Goal: Task Accomplishment & Management: Use online tool/utility

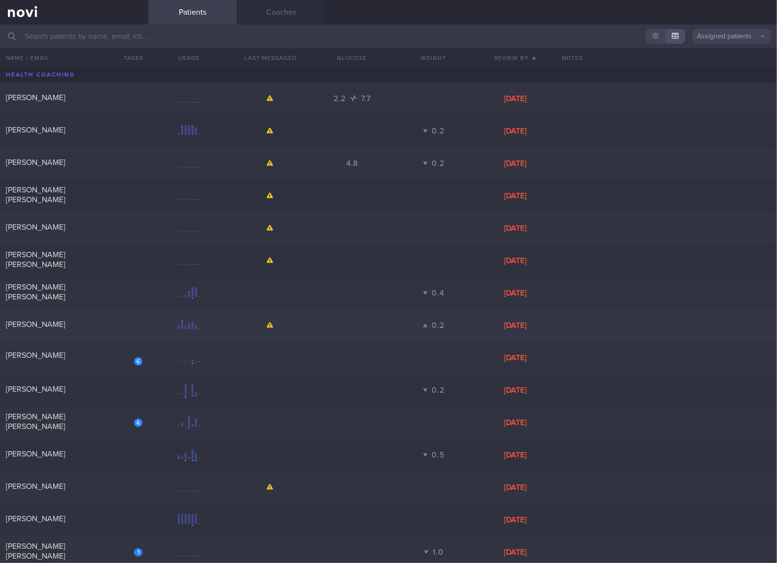
scroll to position [163, 0]
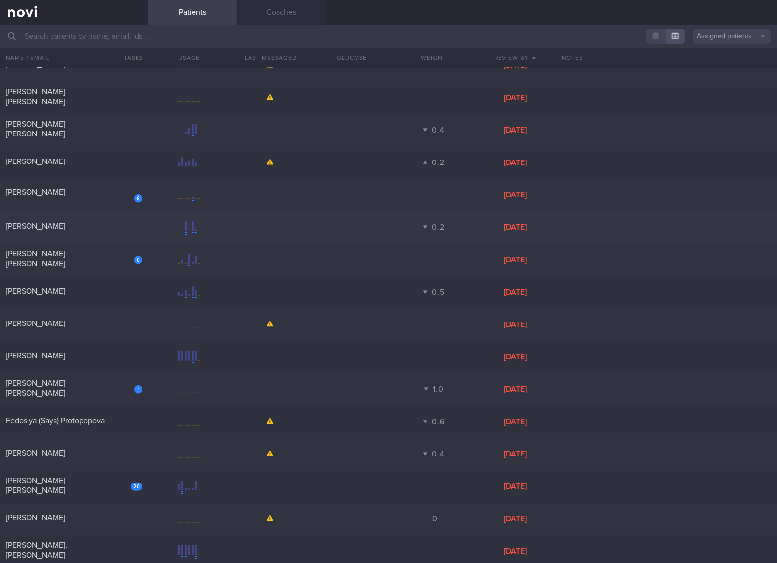
click at [155, 226] on div at bounding box center [189, 227] width 82 height 12
select select "4"
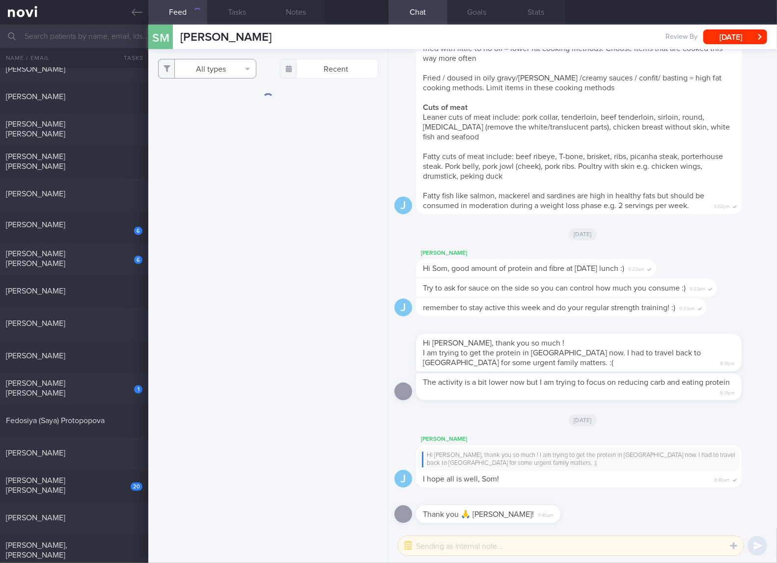
click at [244, 66] on button "All types" at bounding box center [207, 69] width 98 height 20
click at [229, 104] on button "Activity" at bounding box center [207, 102] width 97 height 15
checkbox input "false"
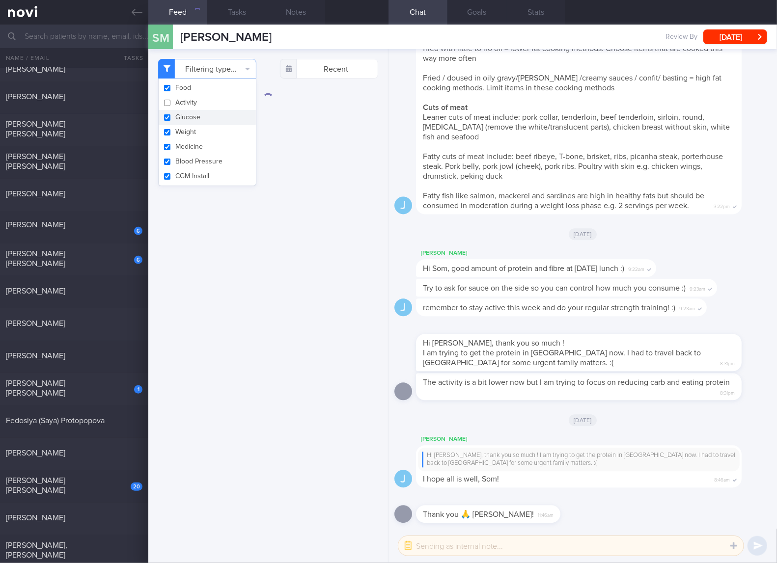
click at [228, 122] on button "Glucose" at bounding box center [207, 117] width 97 height 15
checkbox input "false"
click at [229, 129] on button "Weight" at bounding box center [207, 132] width 97 height 15
checkbox input "false"
click at [227, 145] on button "Medicine" at bounding box center [207, 146] width 97 height 15
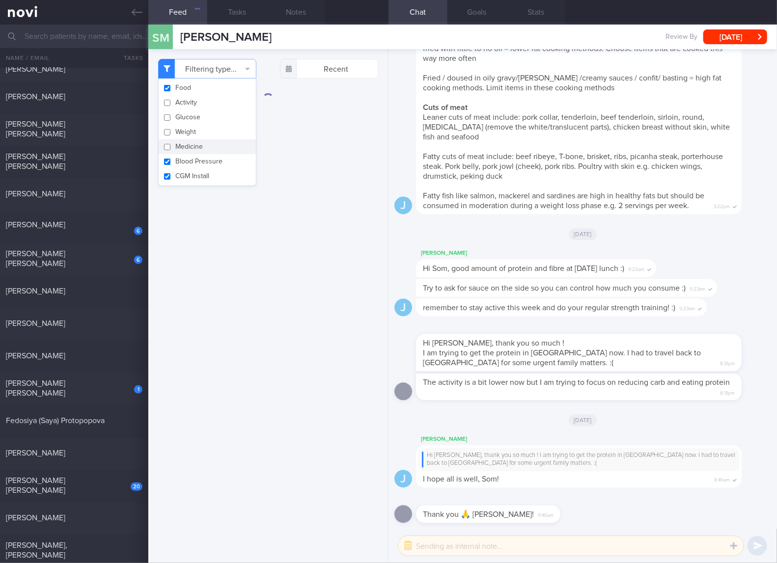
checkbox input "false"
click at [227, 158] on button "Blood Pressure" at bounding box center [207, 161] width 97 height 15
checkbox input "false"
click at [226, 172] on button "CGM Install" at bounding box center [207, 176] width 97 height 15
checkbox input "false"
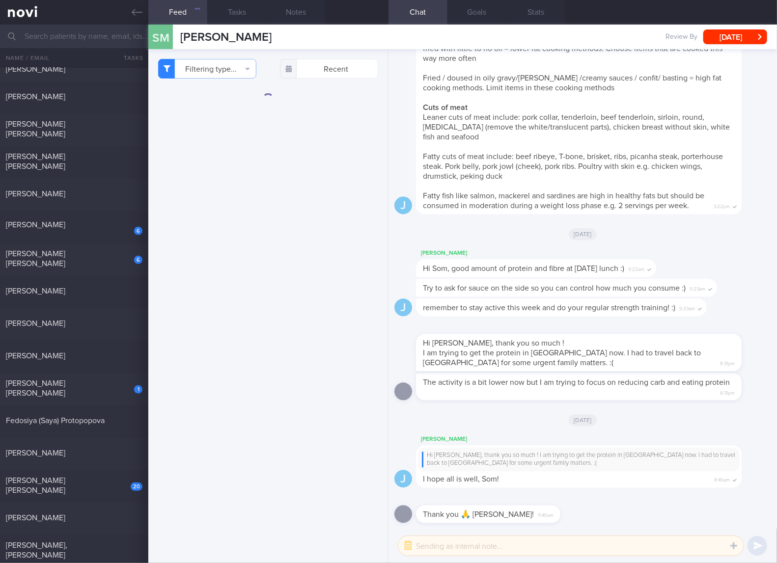
click at [304, 187] on div "Filtering type... Food Activity Glucose Weight Medicine Blood Pressure CGM Inst…" at bounding box center [268, 306] width 240 height 514
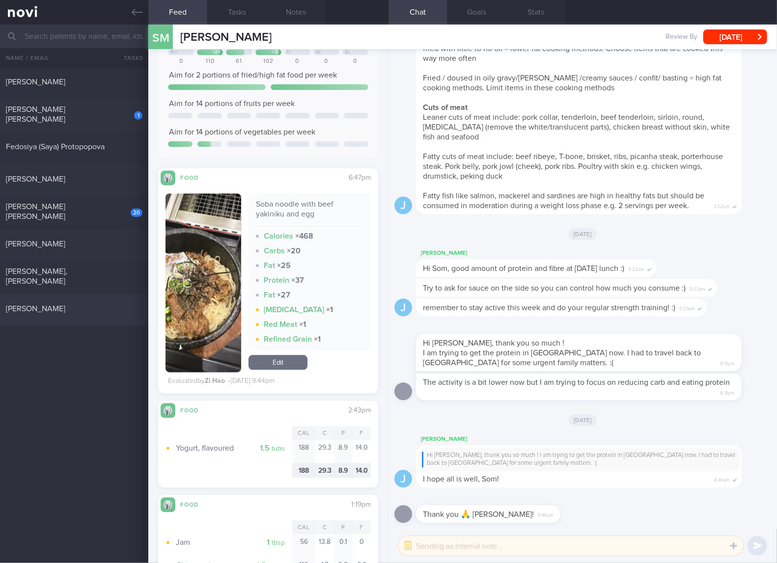
scroll to position [491, 0]
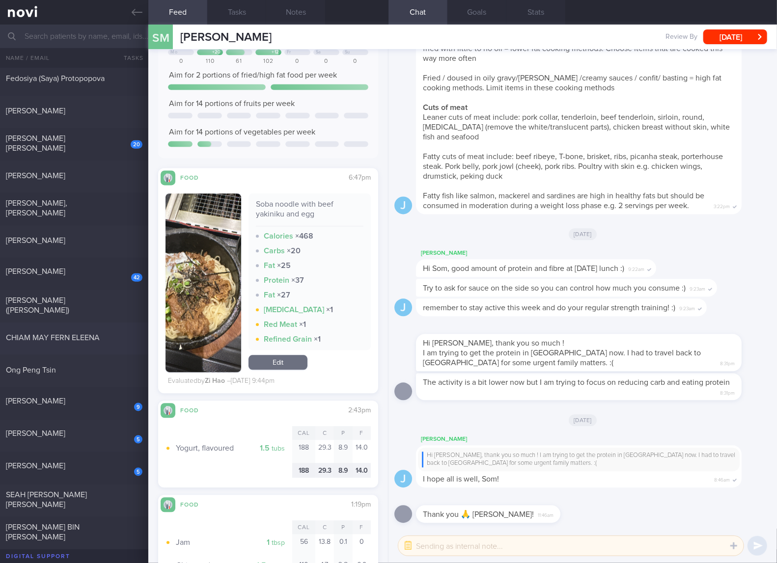
click at [117, 336] on div "CHIAM MAY FERN ELEENA" at bounding box center [73, 338] width 134 height 10
checkbox input "true"
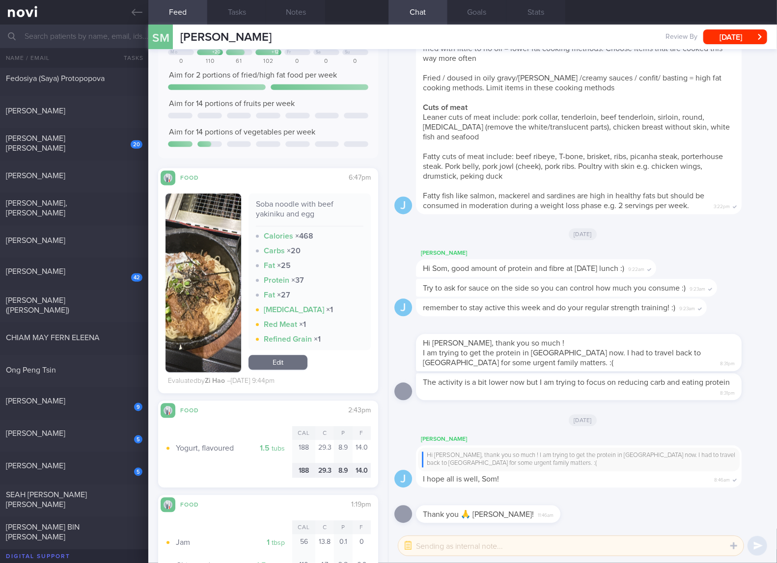
checkbox input "true"
select select "7"
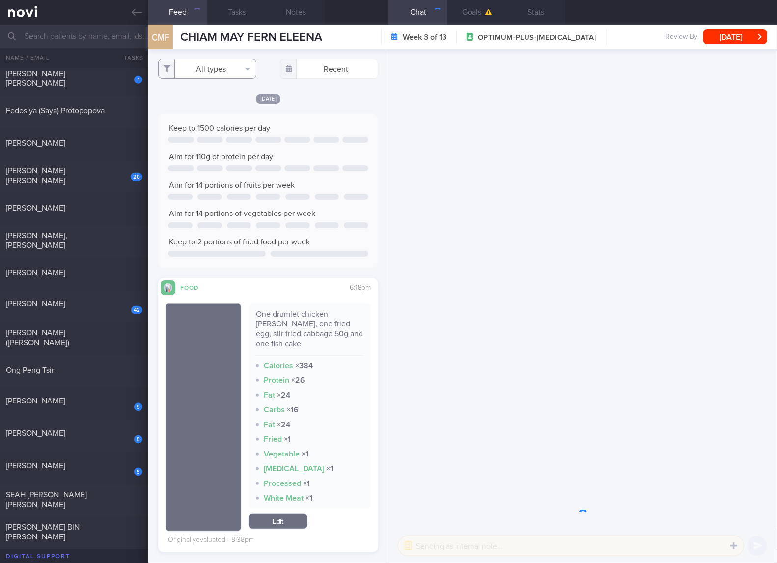
click at [236, 70] on button "All types" at bounding box center [207, 69] width 98 height 20
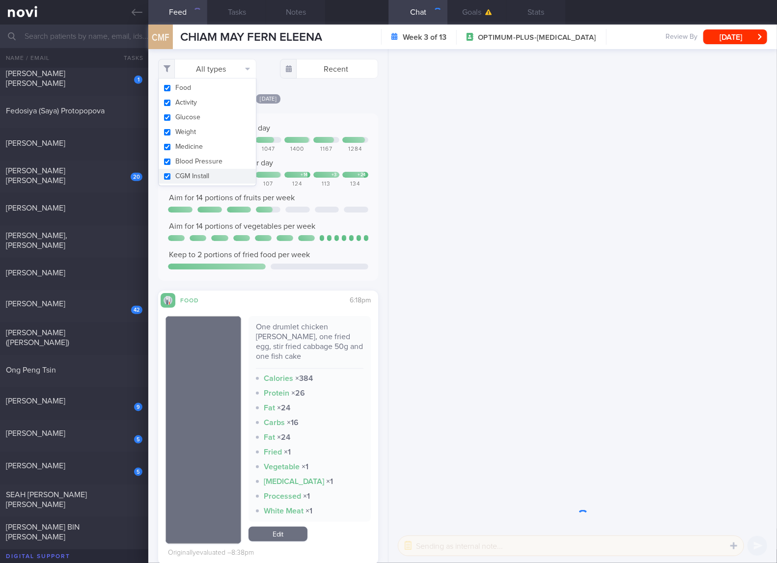
click at [230, 106] on button "Activity" at bounding box center [207, 102] width 97 height 15
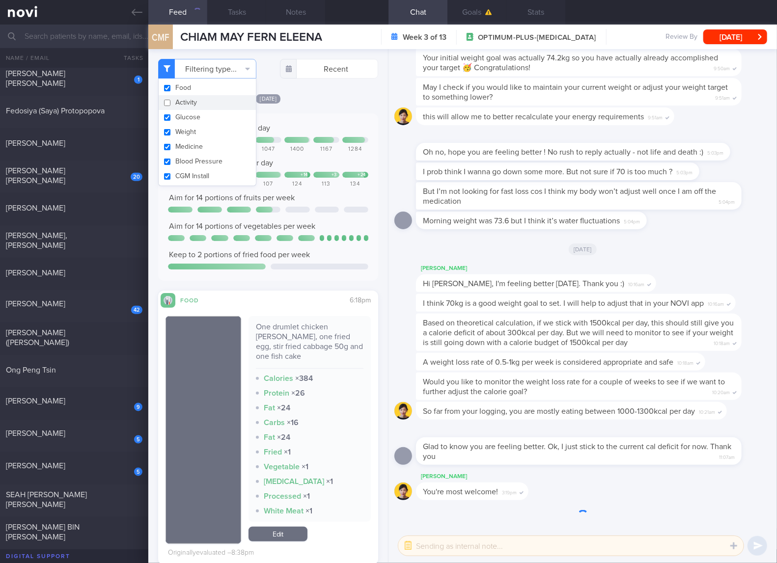
checkbox input "false"
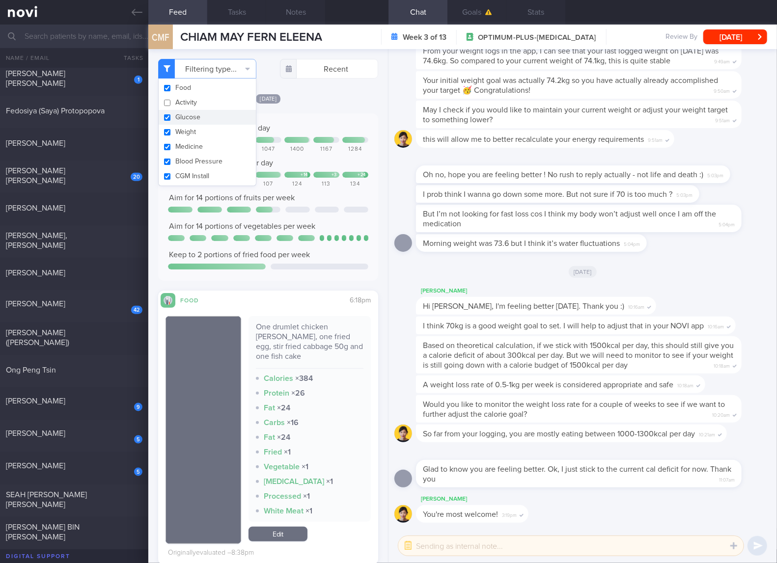
click at [220, 113] on button "Glucose" at bounding box center [207, 117] width 97 height 15
checkbox input "false"
click at [210, 132] on button "Weight" at bounding box center [207, 132] width 97 height 15
checkbox input "false"
click at [204, 152] on button "Medicine" at bounding box center [207, 146] width 97 height 15
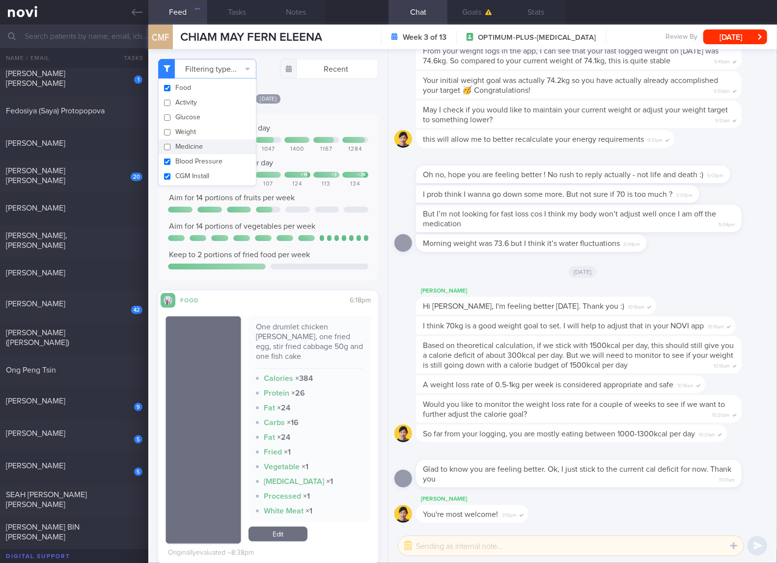
checkbox input "false"
click at [205, 167] on button "Blood Pressure" at bounding box center [207, 161] width 97 height 15
checkbox input "false"
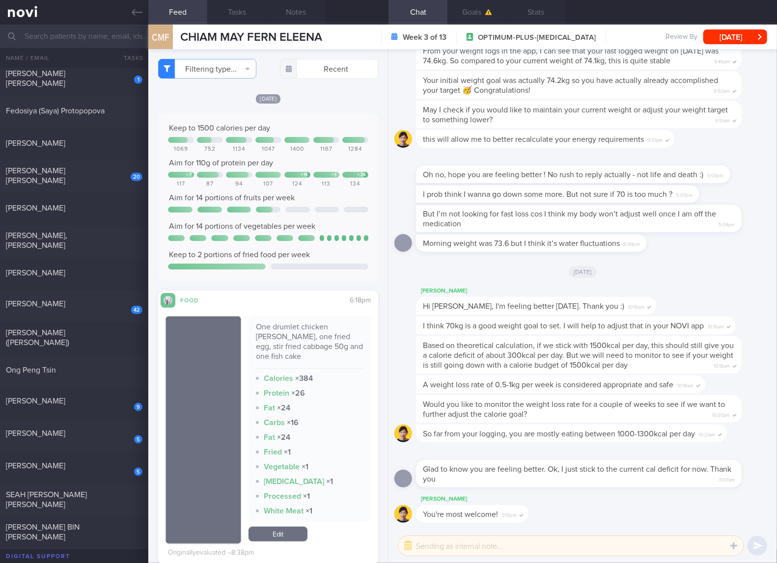
click at [205, 189] on div "Keep to 1500 calories per day 1069 752 1134 1047 1400 1167 1284 Aim for 110g of…" at bounding box center [268, 197] width 200 height 148
click at [220, 74] on button "Filtering type..." at bounding box center [207, 69] width 98 height 20
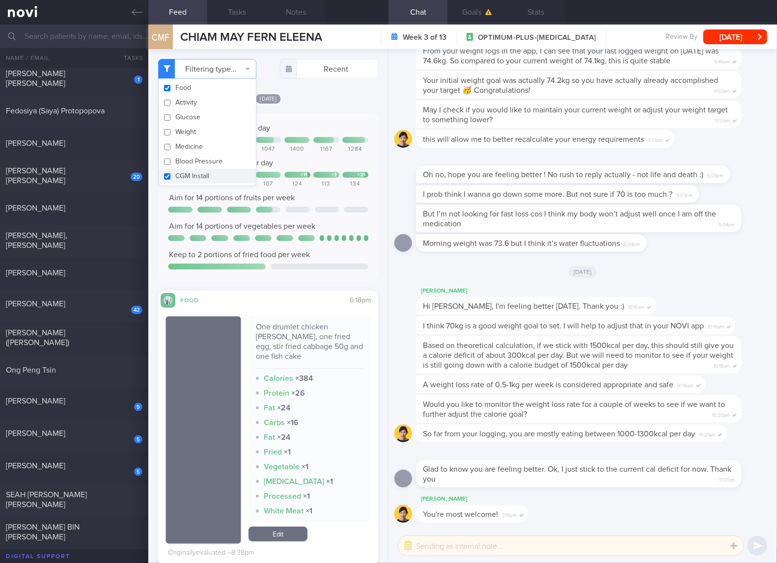
click at [198, 180] on button "CGM Install" at bounding box center [207, 176] width 97 height 15
checkbox input "false"
click at [261, 268] on div at bounding box center [218, 267] width 101 height 6
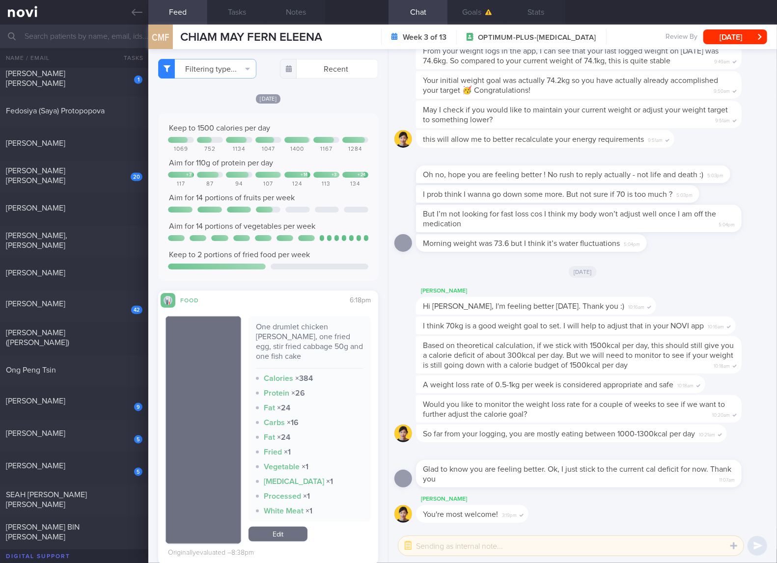
click at [311, 324] on div "One drumlet chicken curry, one fried egg, stir fried cabbage 50g and one fish c…" at bounding box center [310, 345] width 108 height 47
copy div "One drumlet chicken curry, one fried egg, stir fried cabbage 50g and one fish c…"
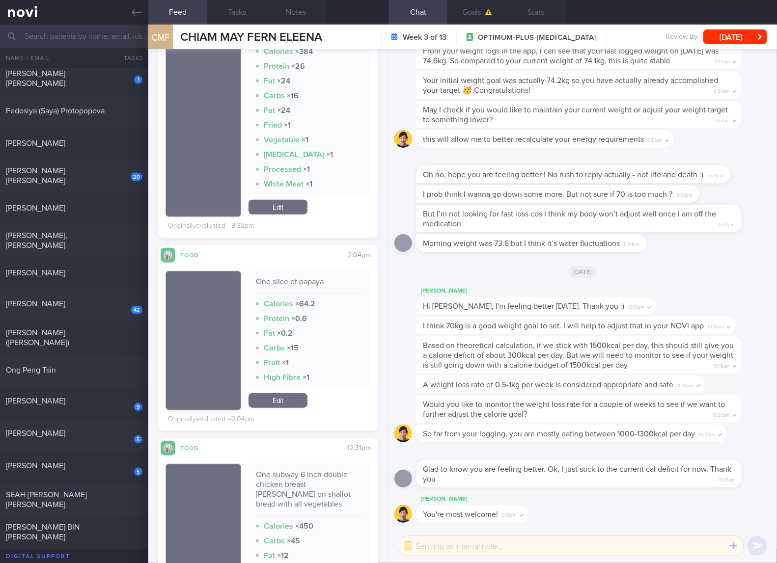
scroll to position [655, 0]
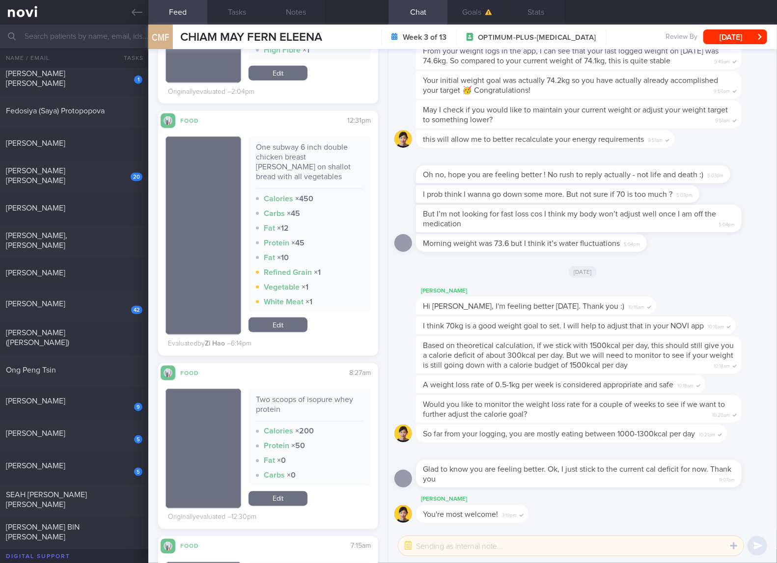
click at [318, 159] on div "One subway 6 inch double chicken breast patty on shallot bread with all vegetab…" at bounding box center [310, 165] width 108 height 47
click at [355, 283] on div "One subway 6 inch double chicken breast patty on shallot bread with all vegetab…" at bounding box center [309, 224] width 122 height 176
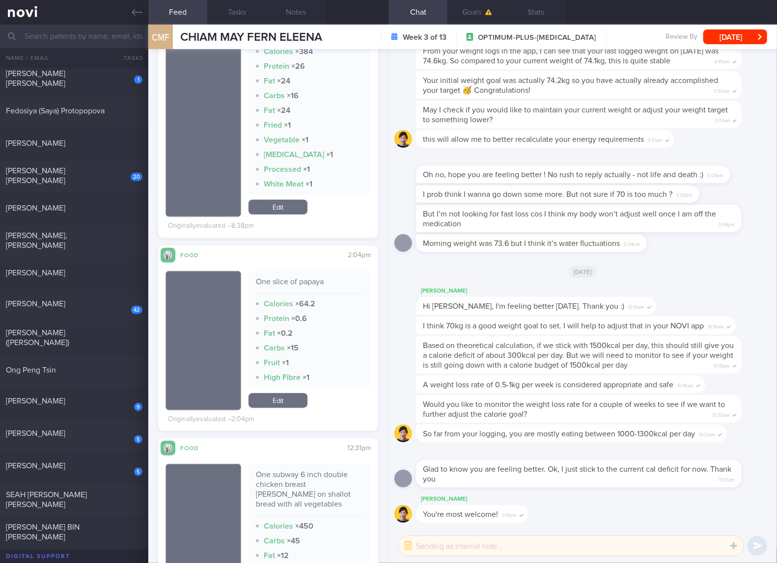
scroll to position [491, 0]
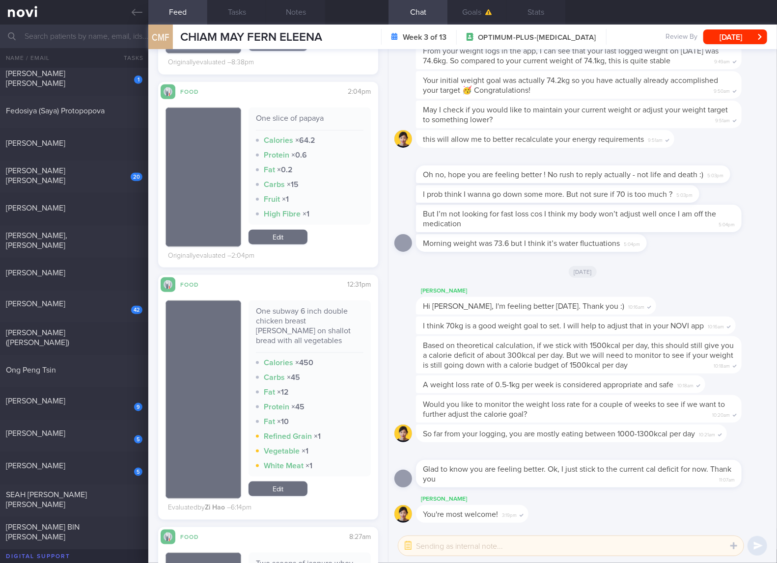
click at [305, 321] on div "One subway 6 inch double chicken breast patty on shallot bread with all vegetab…" at bounding box center [310, 329] width 108 height 47
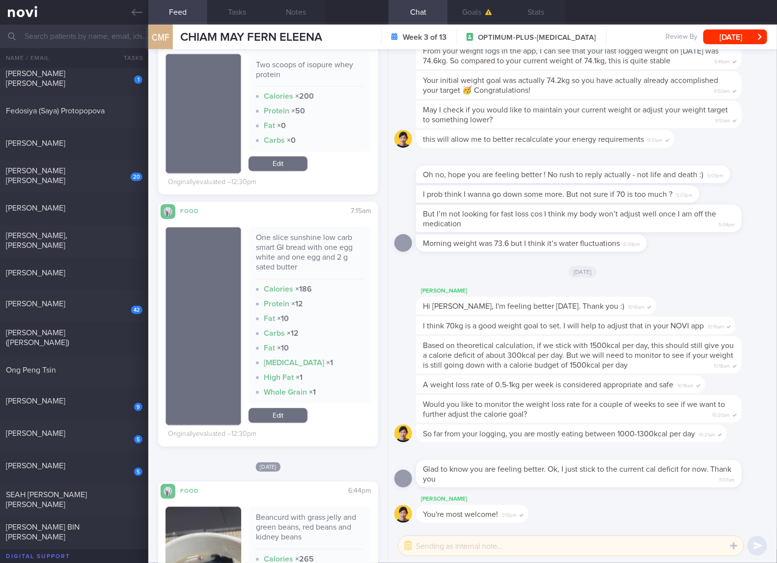
scroll to position [1309, 0]
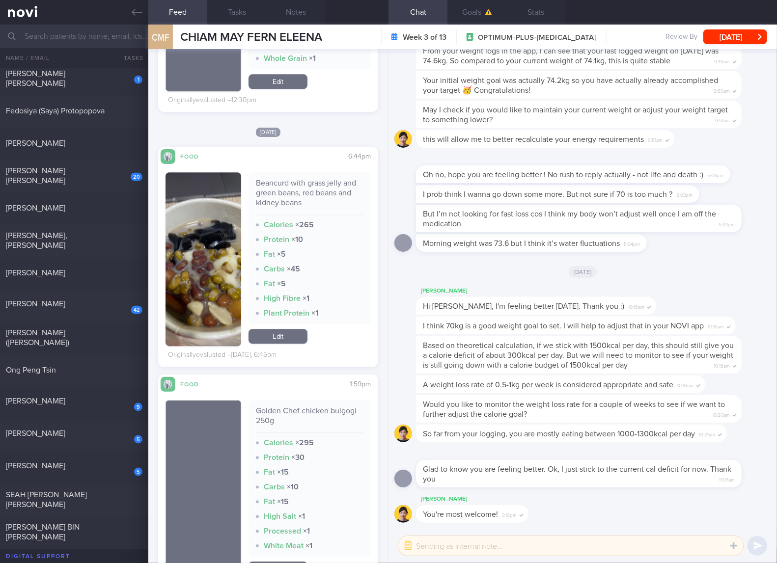
click at [319, 193] on div "Beancurd with grass jelly and green beans, red beans and kidney beans" at bounding box center [310, 196] width 108 height 37
copy div "Beancurd with grass jelly and green beans, red beans and kidney beans"
click at [215, 311] on img "button" at bounding box center [203, 259] width 76 height 174
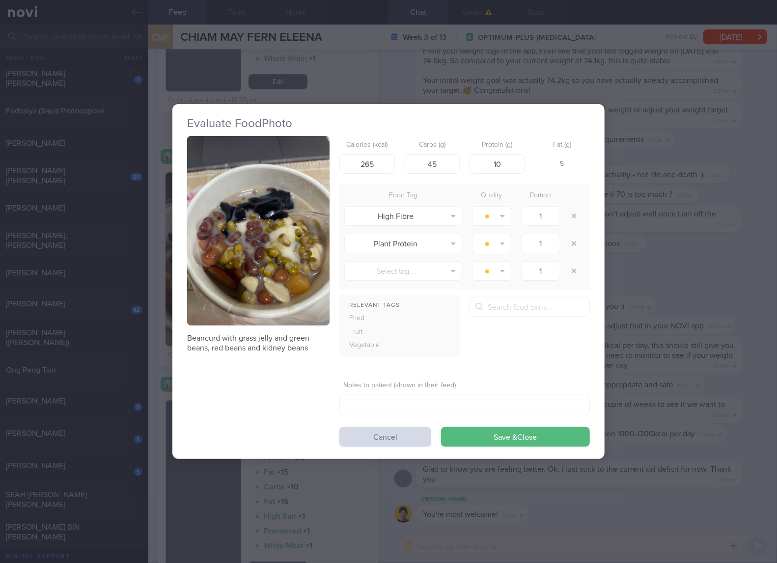
click at [295, 195] on img "button" at bounding box center [258, 231] width 142 height 190
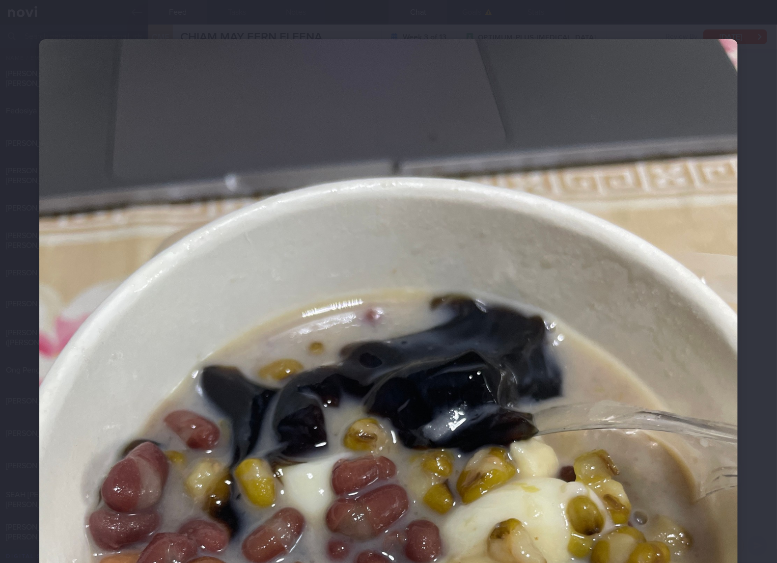
click at [318, 354] on img at bounding box center [388, 504] width 698 height 931
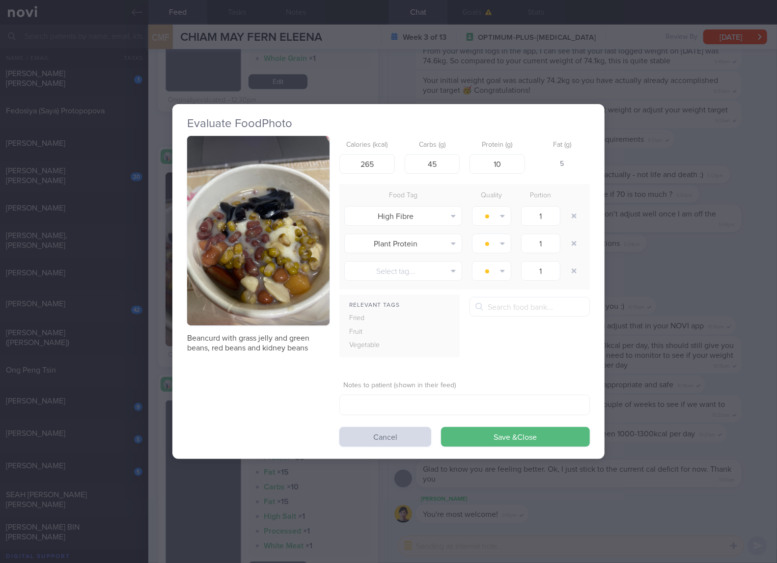
click at [681, 327] on div "Evaluate Food Photo Beancurd with grass jelly and green beans, red beans and ki…" at bounding box center [388, 281] width 777 height 563
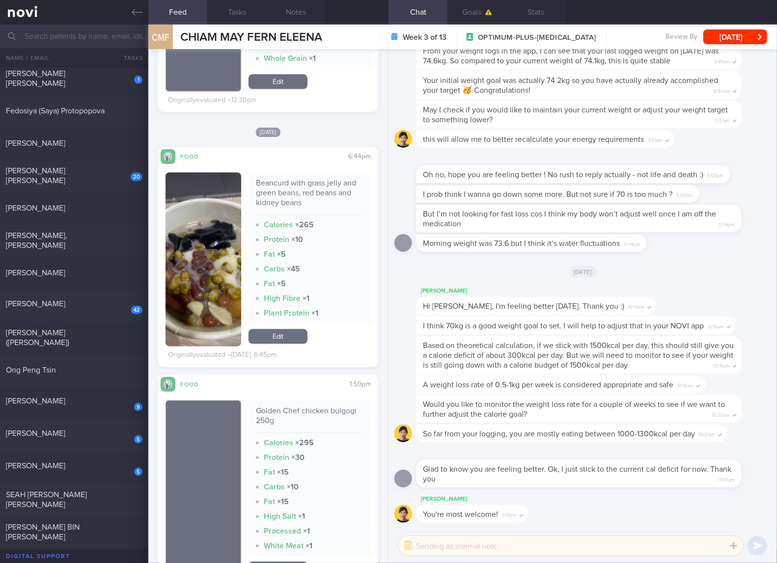
scroll to position [1473, 0]
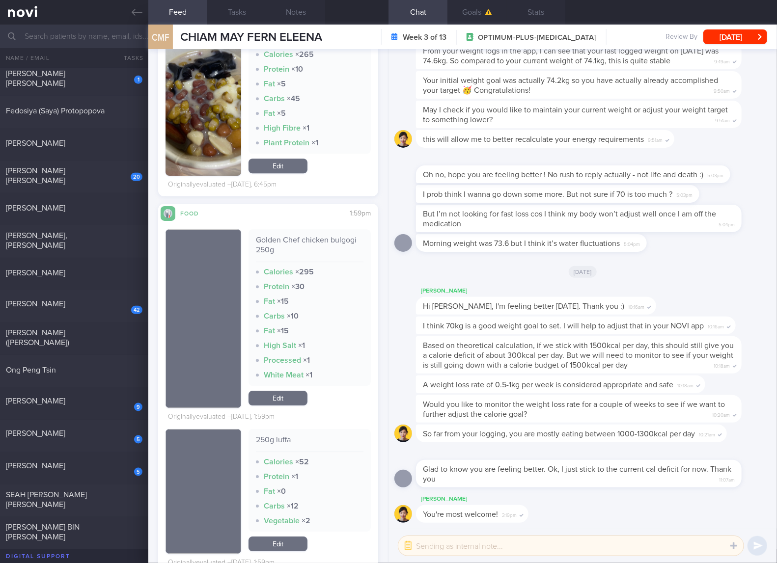
click at [326, 231] on div "Golden Chef chicken bulgogi 250g Calories × 295 Protein × 30 Fat × 15 Carbs × 1…" at bounding box center [309, 307] width 122 height 157
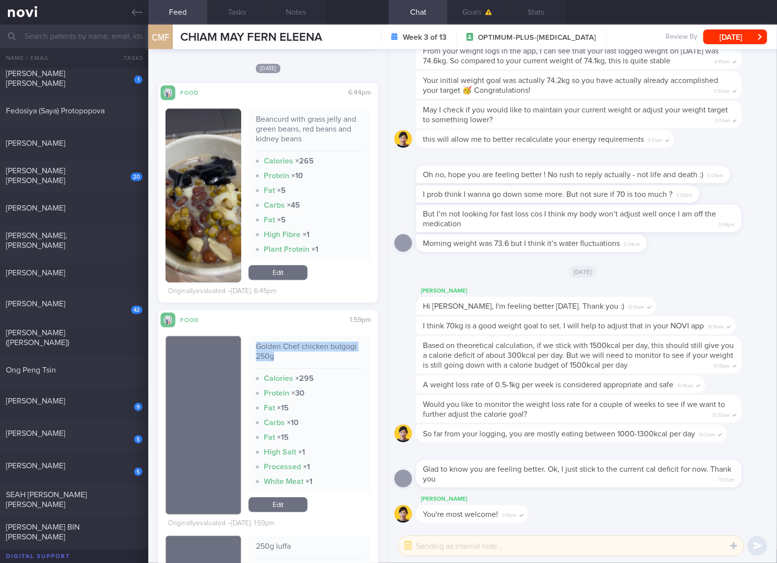
scroll to position [1309, 0]
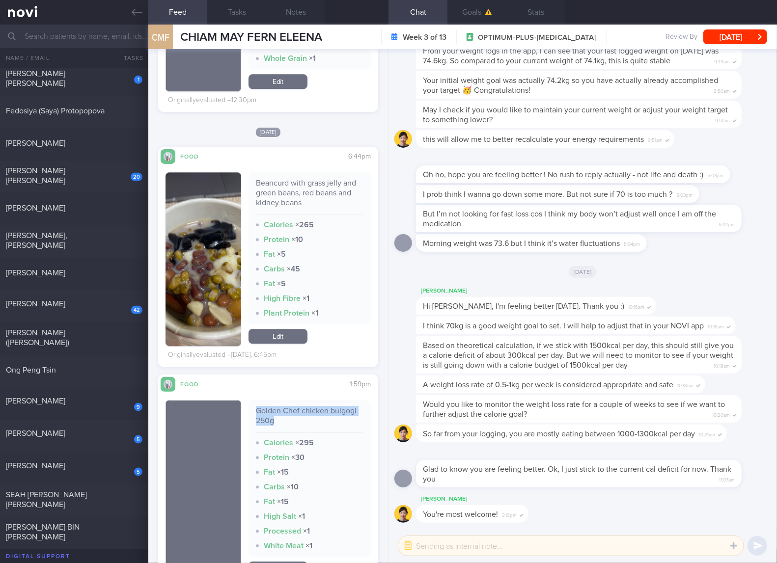
click at [276, 335] on link "Edit" at bounding box center [277, 336] width 59 height 15
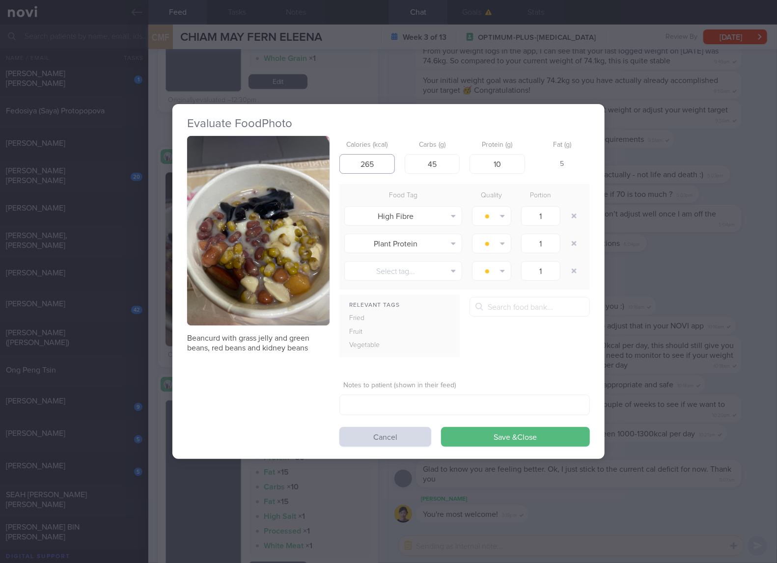
click at [364, 162] on input "265" at bounding box center [366, 164] width 55 height 20
type input "23838"
type input "13"
click at [364, 162] on input "23838" at bounding box center [366, 164] width 55 height 20
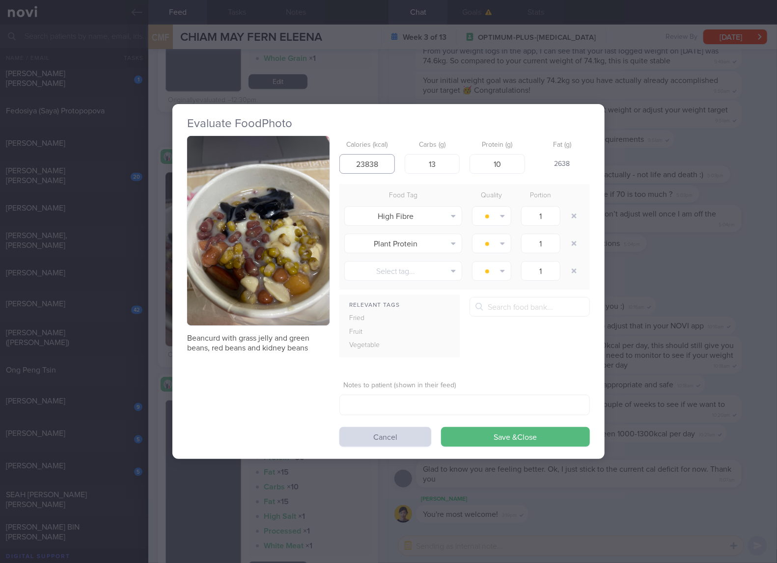
click at [364, 162] on input "23838" at bounding box center [366, 164] width 55 height 20
type input "238"
type input "38"
type input "13"
click at [441, 427] on button "Save & Close" at bounding box center [515, 437] width 149 height 20
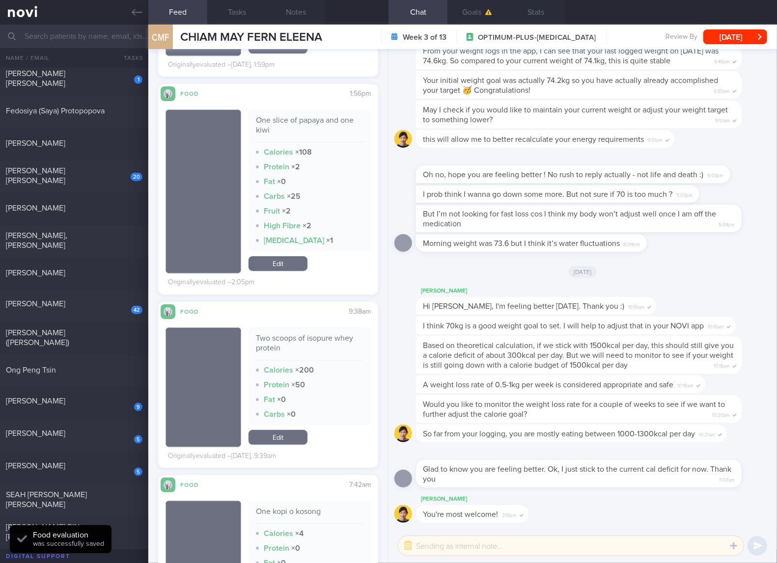
scroll to position [1964, 0]
click at [331, 338] on div "Two scoops of isopure whey protein" at bounding box center [310, 346] width 108 height 27
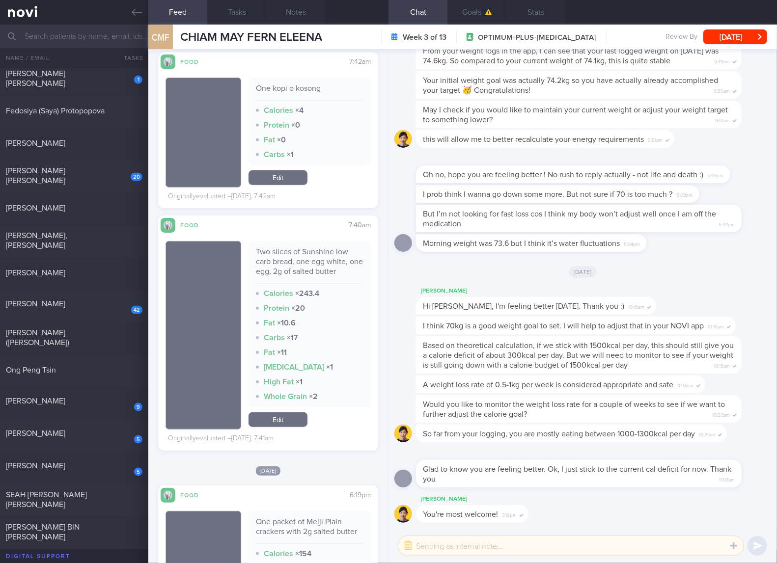
scroll to position [2455, 0]
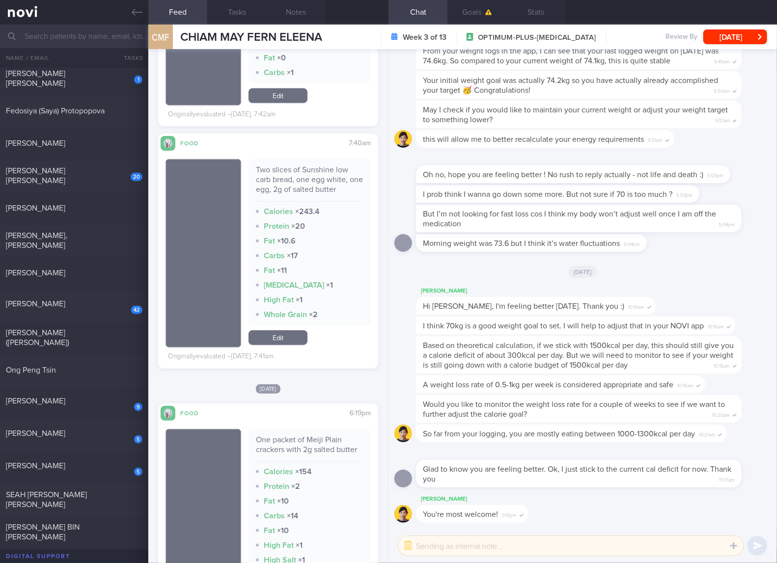
click at [313, 189] on div "Two slices of Sunshine low carb bread, one egg white, one egg, 2g of salted but…" at bounding box center [310, 183] width 108 height 37
copy div "Two slices of Sunshine low carb bread, one egg white, one egg, 2g of salted but…"
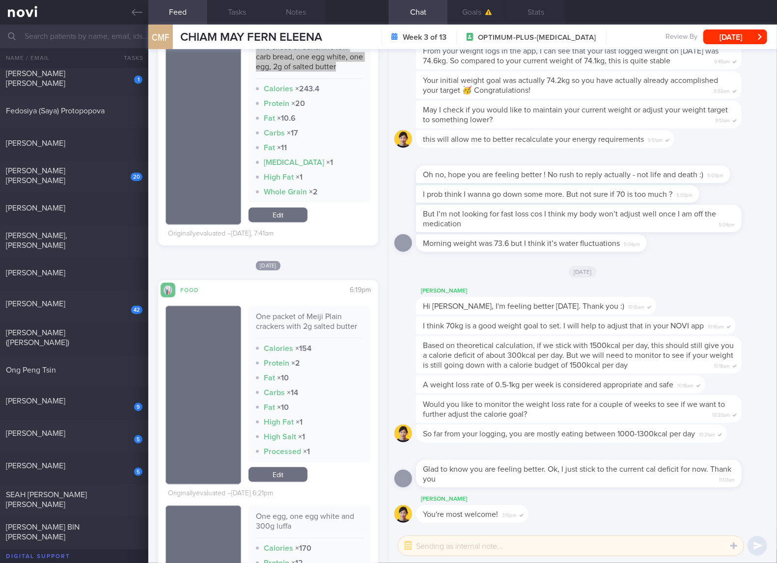
scroll to position [2618, 0]
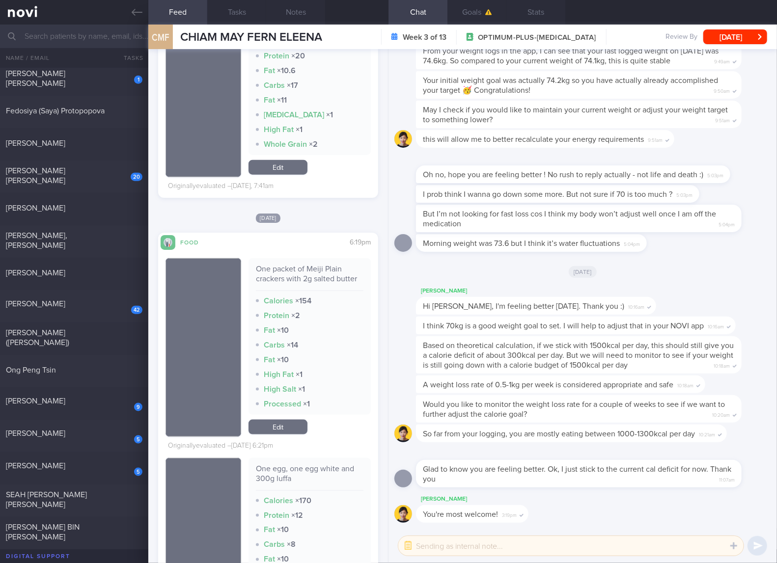
click at [283, 431] on link "Edit" at bounding box center [277, 427] width 59 height 15
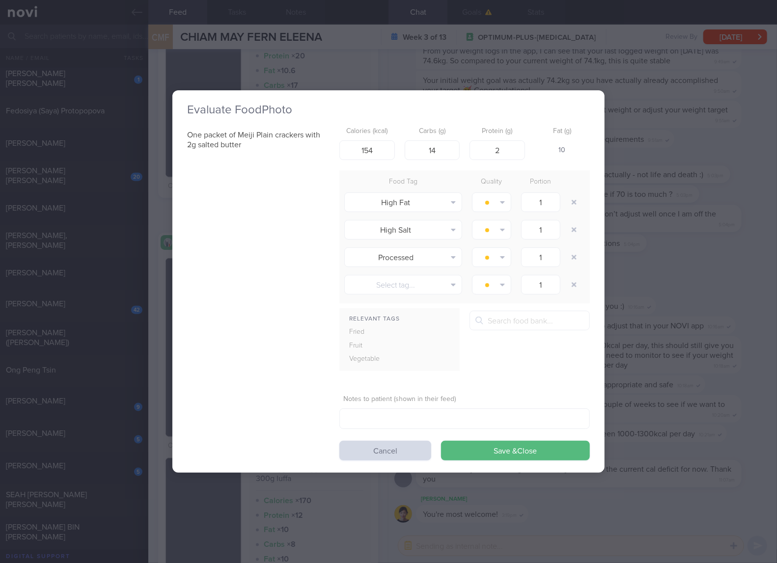
click at [722, 251] on div "Evaluate Food Photo One packet of Meiji Plain crackers with 2g salted butter Ca…" at bounding box center [388, 281] width 777 height 563
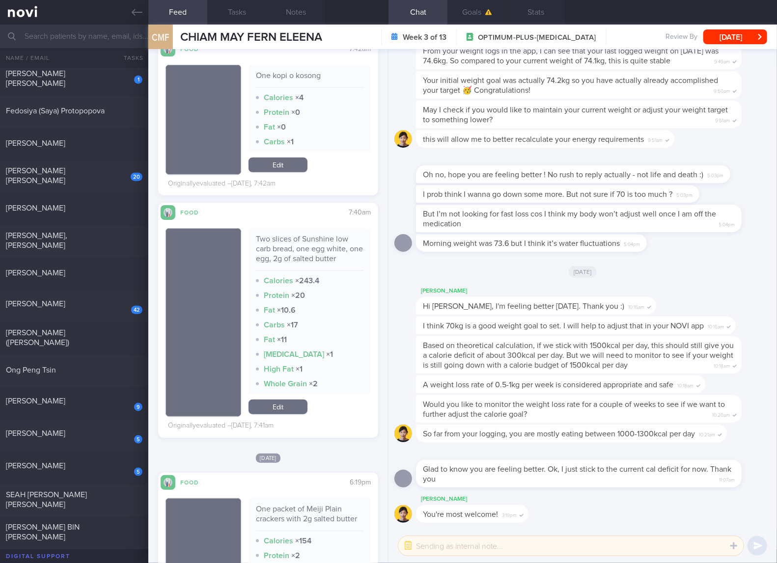
scroll to position [2455, 0]
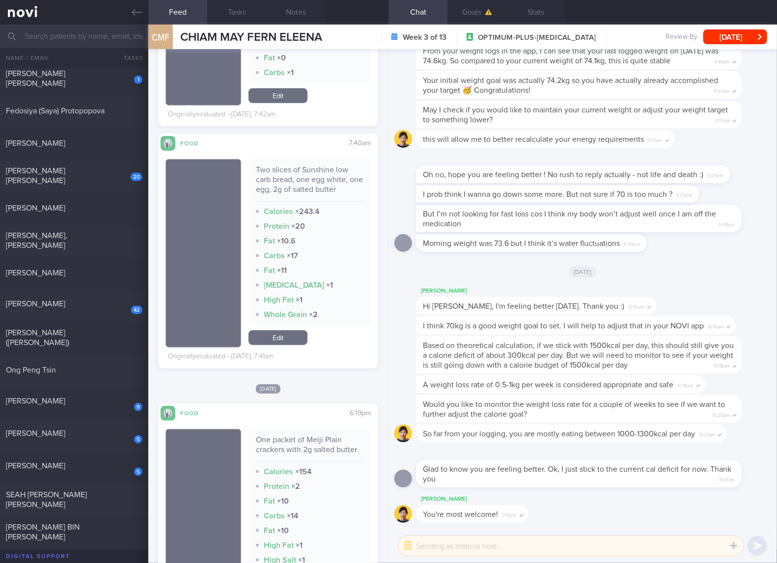
click at [290, 342] on link "Edit" at bounding box center [277, 337] width 59 height 15
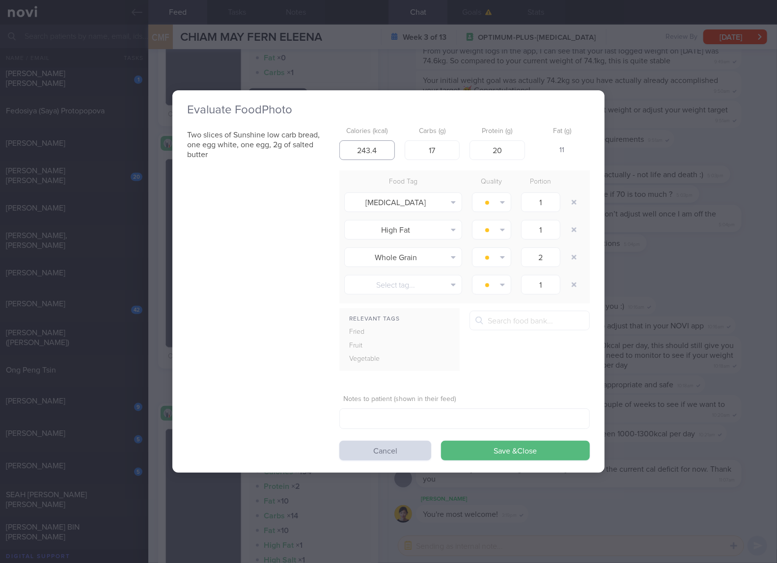
click at [369, 159] on input "243.4" at bounding box center [366, 150] width 55 height 20
click at [641, 219] on div "Evaluate Food Photo Two slices of Sunshine low carb bread, one egg white, one e…" at bounding box center [388, 281] width 777 height 563
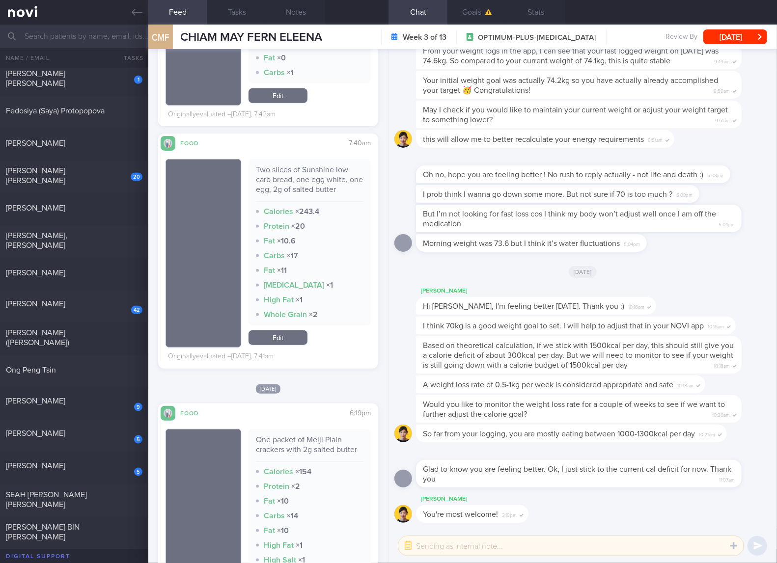
scroll to position [2618, 0]
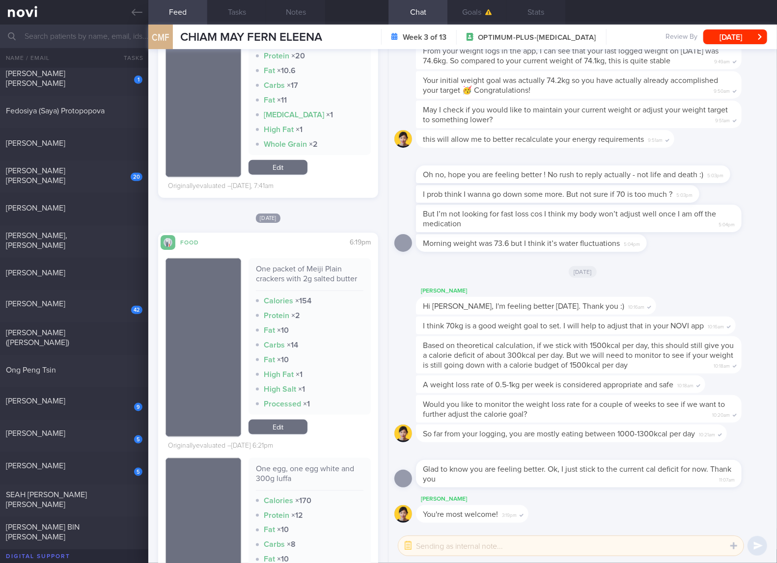
click at [312, 277] on div "One packet of Meiji Plain crackers with 2g salted butter" at bounding box center [310, 277] width 108 height 27
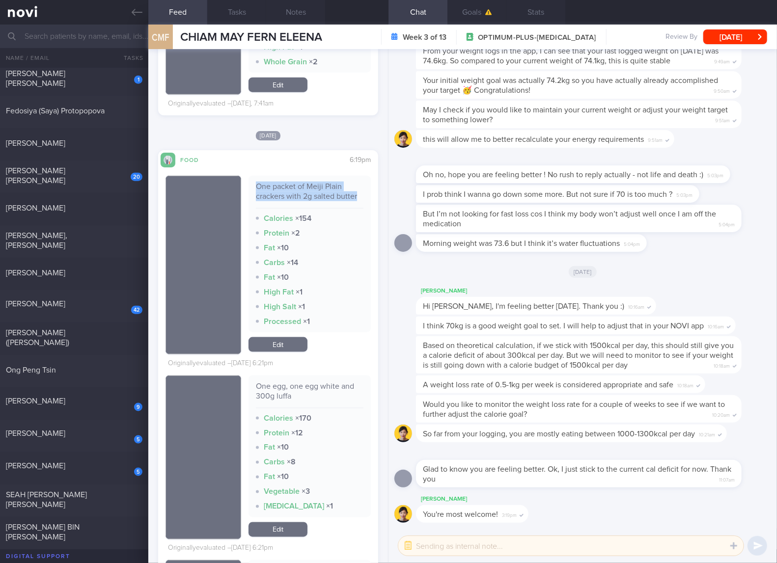
scroll to position [2782, 0]
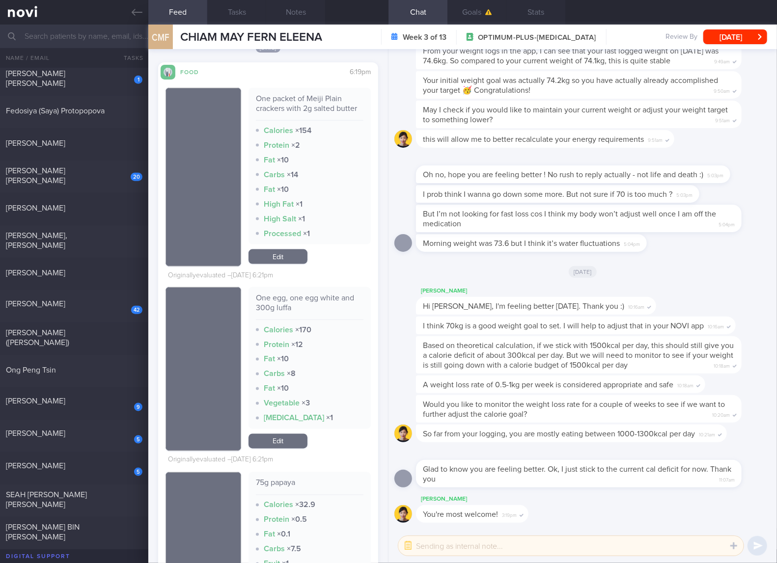
click at [332, 297] on div "One egg, one egg white and 300g luffa" at bounding box center [310, 306] width 108 height 27
copy div "One egg, one egg white and 300g luffa"
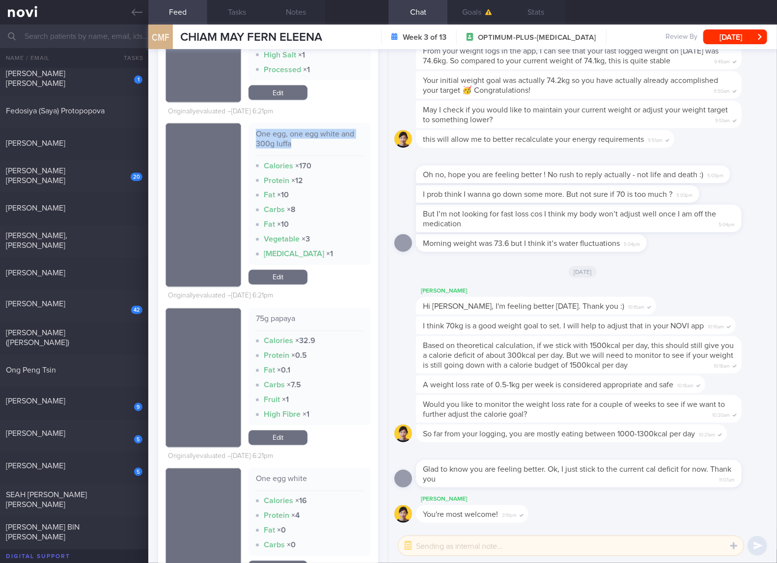
click at [272, 274] on link "Edit" at bounding box center [277, 277] width 59 height 15
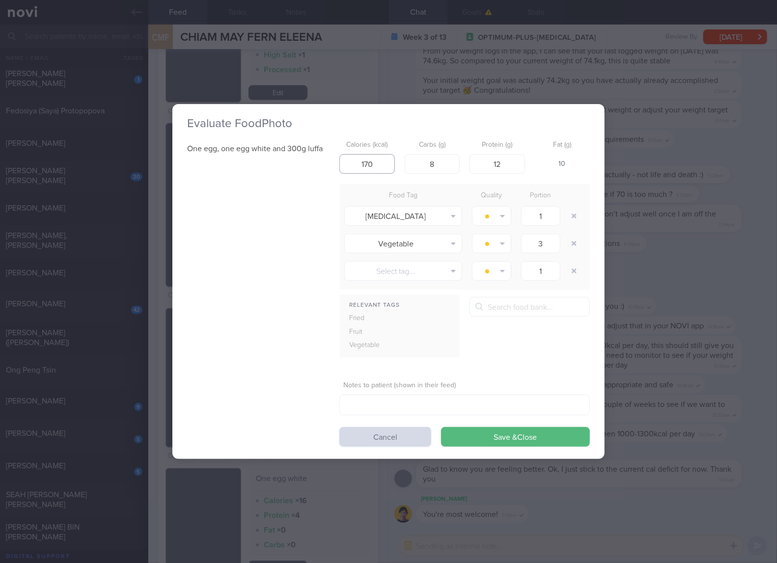
click at [378, 164] on input "170" at bounding box center [366, 164] width 55 height 20
type input "160"
type input "18"
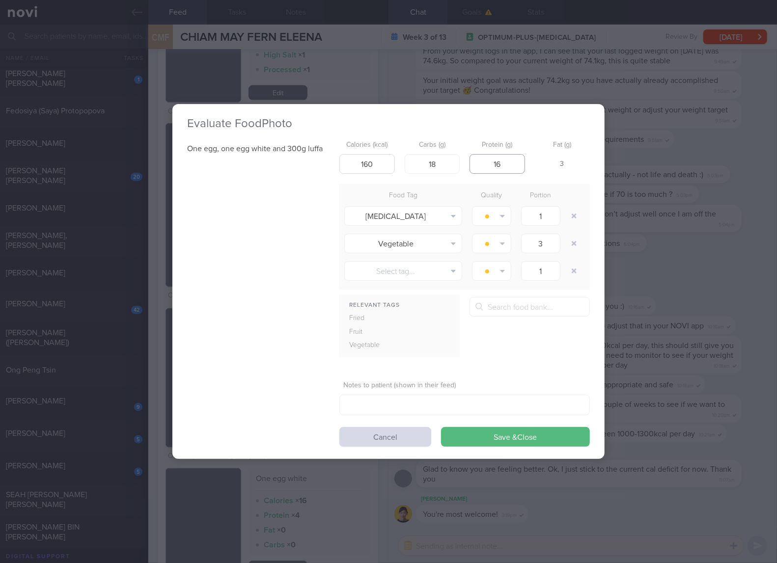
type input "16"
click at [441, 427] on button "Save & Close" at bounding box center [515, 437] width 149 height 20
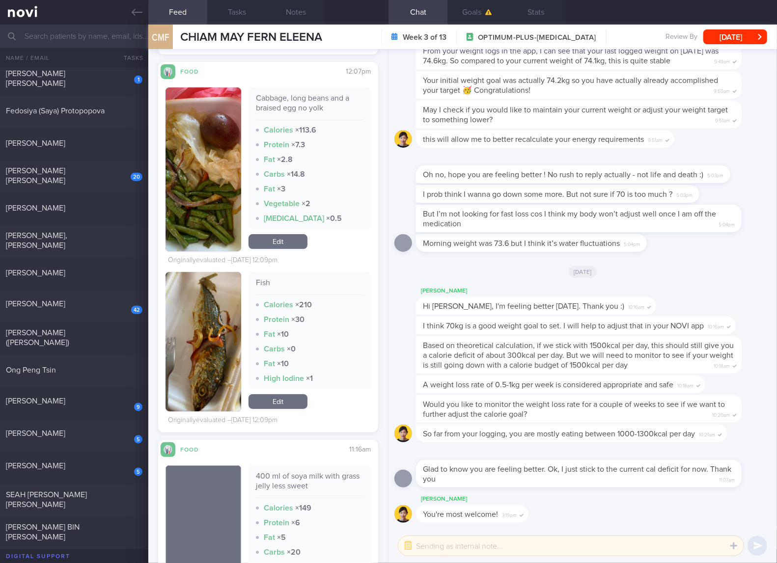
scroll to position [3928, 0]
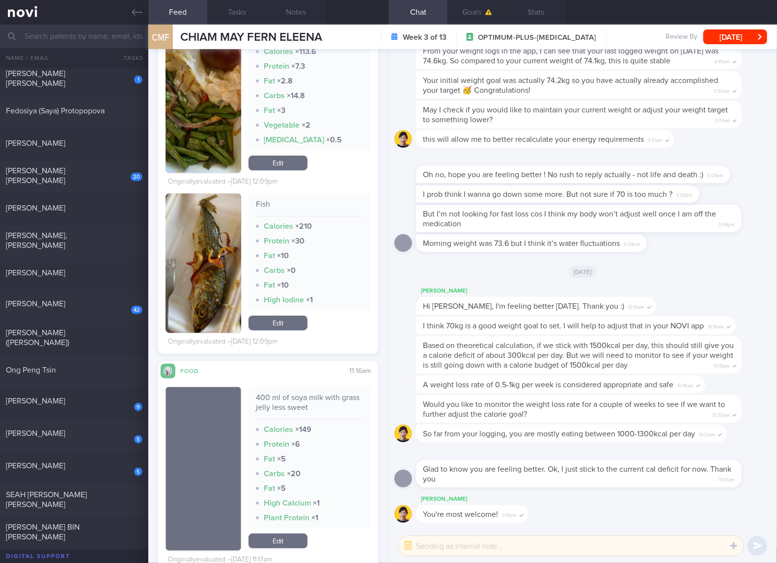
click at [256, 205] on div "Fish" at bounding box center [310, 207] width 108 height 17
copy div "Fish"
click at [174, 278] on img "button" at bounding box center [203, 262] width 76 height 139
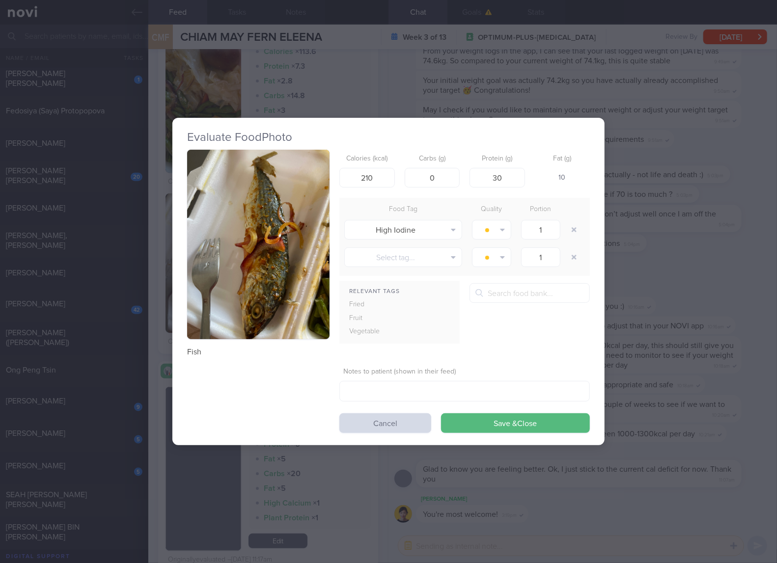
click at [286, 233] on button "button" at bounding box center [258, 245] width 142 height 190
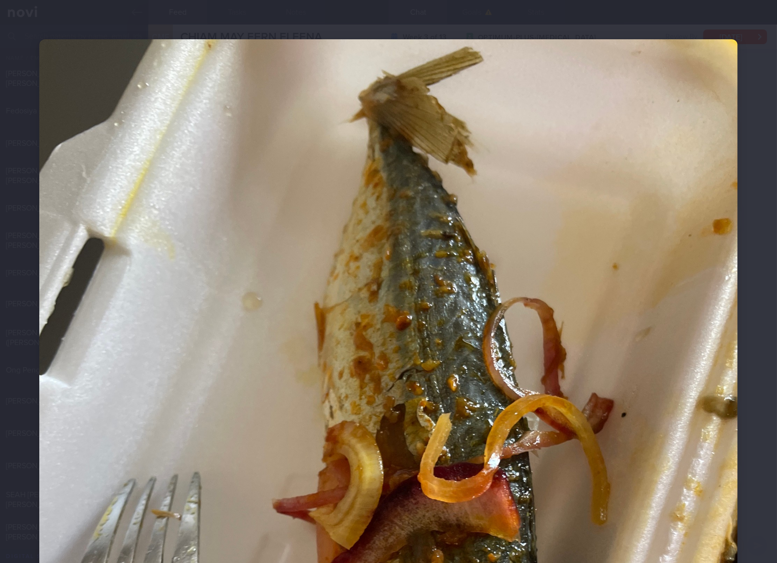
click at [543, 330] on img at bounding box center [388, 504] width 698 height 931
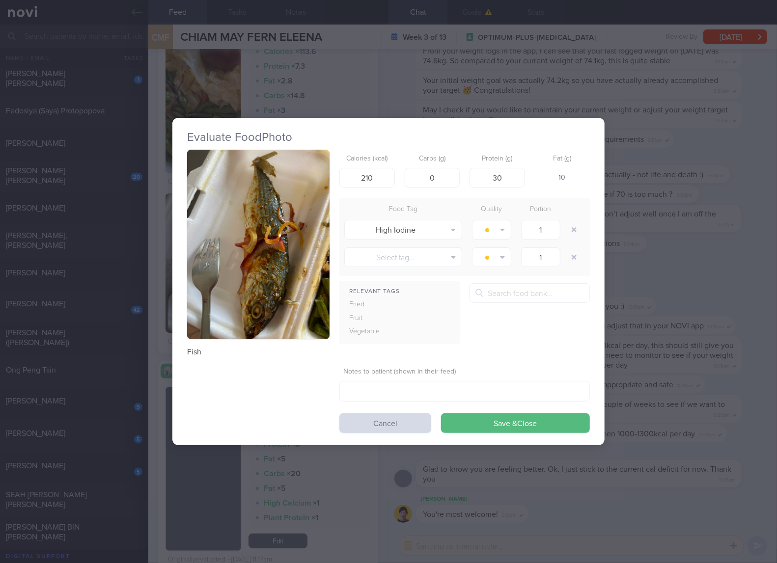
click at [721, 349] on div "Evaluate Food Photo Fish Calories (kcal) 210 Carbs (g) 0 Protein (g) 30 Fat (g)…" at bounding box center [388, 281] width 777 height 563
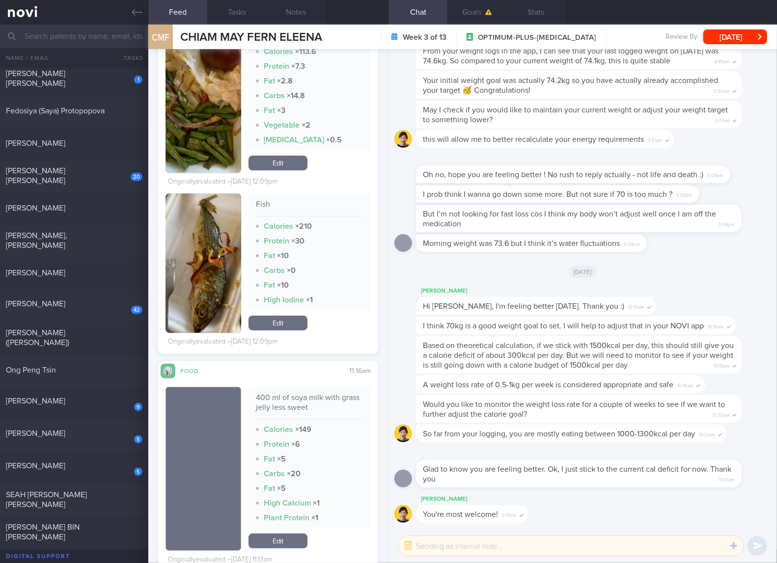
click at [223, 253] on button "button" at bounding box center [203, 262] width 76 height 139
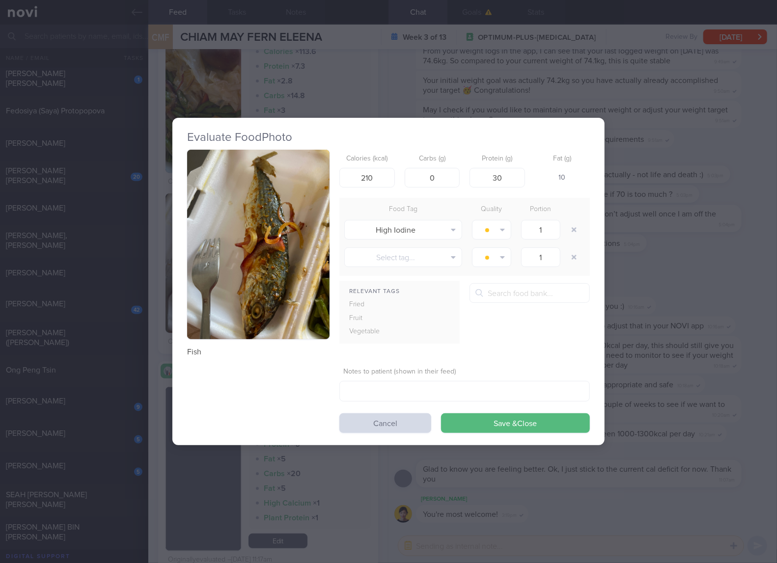
click at [644, 293] on div "Evaluate Food Photo Fish Calories (kcal) 210 Carbs (g) 0 Protein (g) 30 Fat (g)…" at bounding box center [388, 281] width 777 height 563
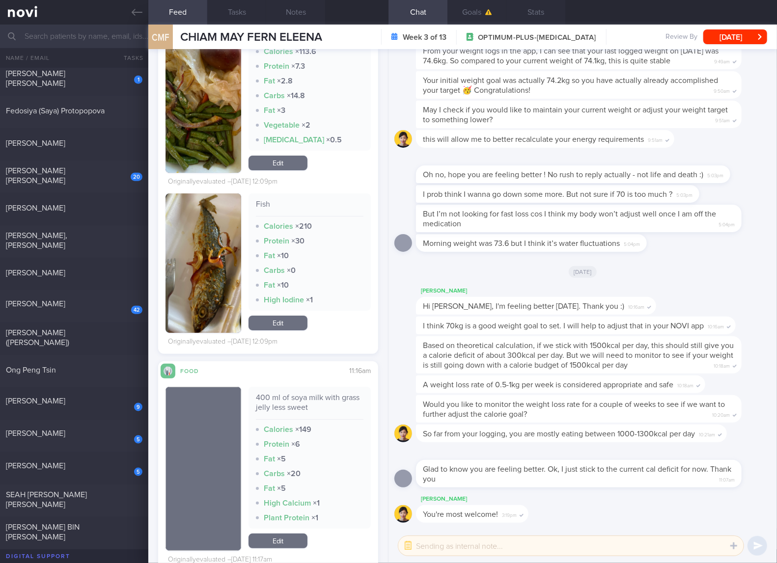
click at [293, 326] on link "Edit" at bounding box center [277, 323] width 59 height 15
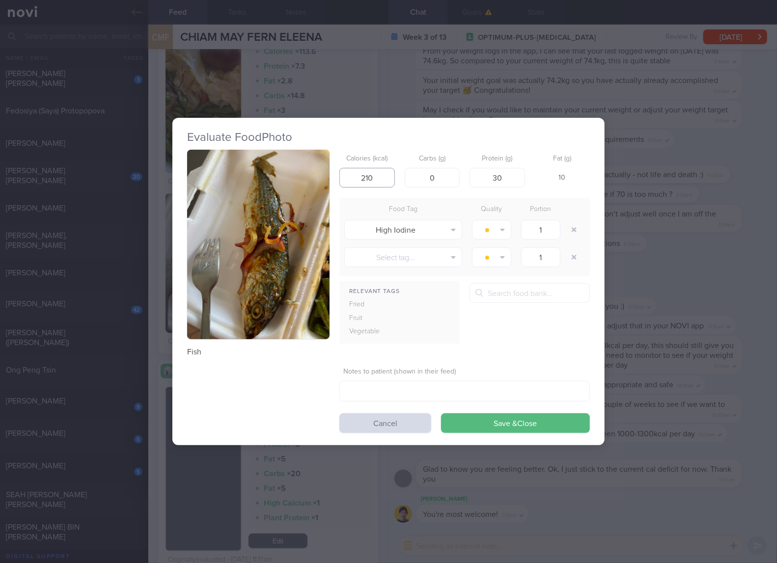
click at [374, 180] on input "210" at bounding box center [366, 178] width 55 height 20
type input "181"
type input "2"
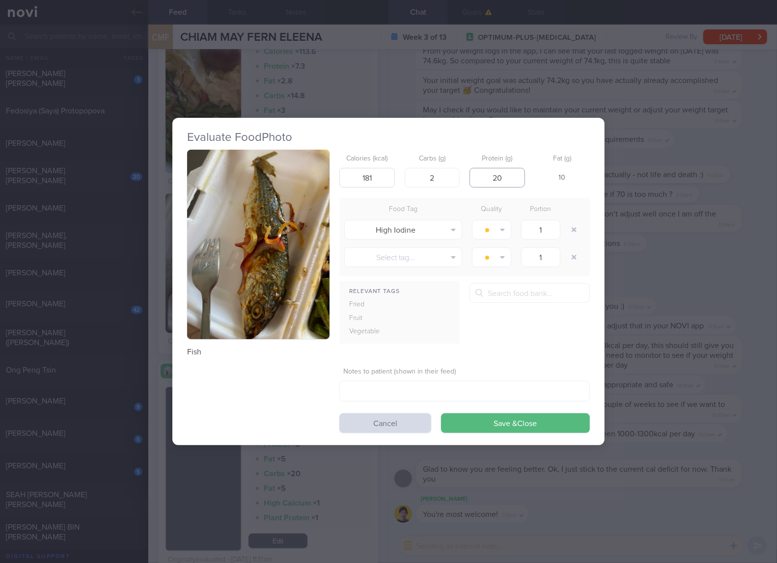
type input "20"
click at [441, 413] on button "Save & Close" at bounding box center [515, 423] width 149 height 20
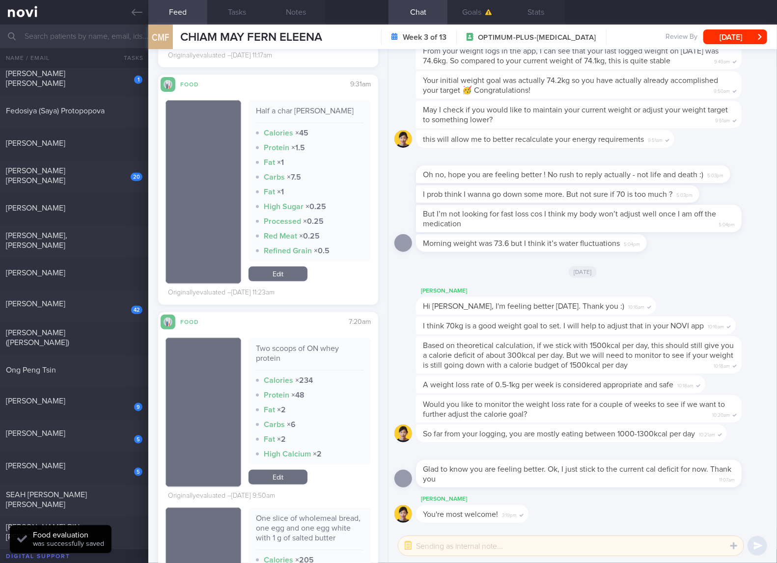
scroll to position [4419, 0]
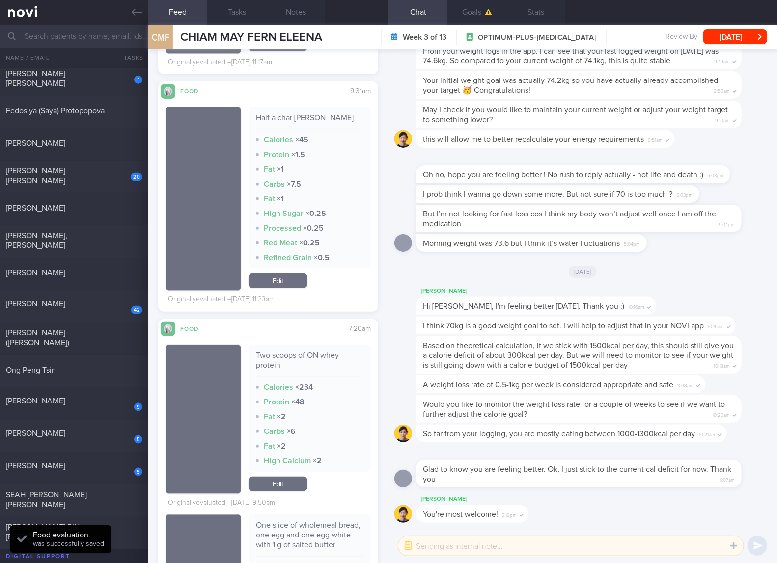
click at [322, 355] on div "Two scoops of ON whey protein" at bounding box center [310, 364] width 108 height 27
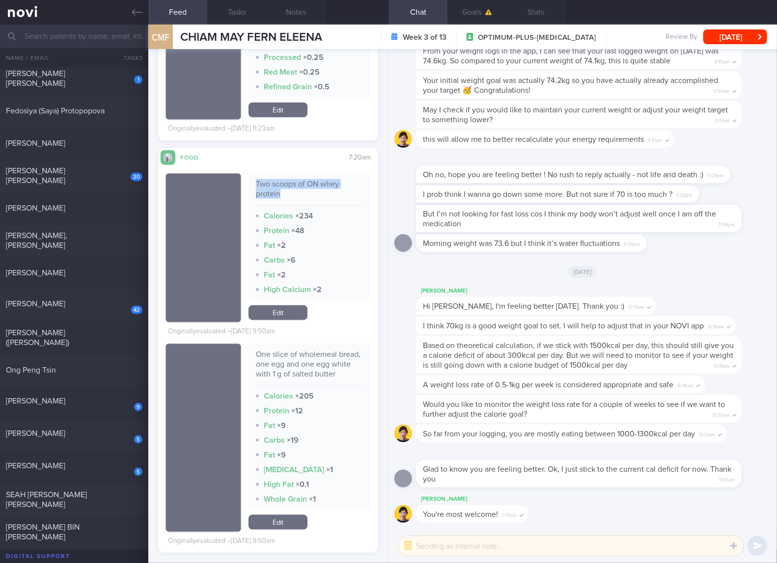
copy div "Two scoops of ON whey protein"
click at [314, 188] on div "Two scoops of ON whey protein" at bounding box center [310, 192] width 108 height 27
click at [284, 314] on link "Edit" at bounding box center [277, 312] width 59 height 15
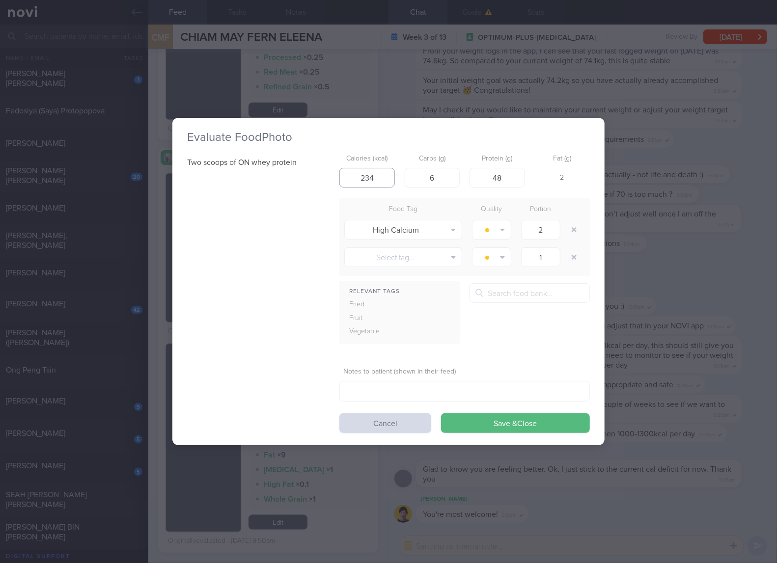
click at [377, 175] on input "234" at bounding box center [366, 178] width 55 height 20
type input "240"
type input "48"
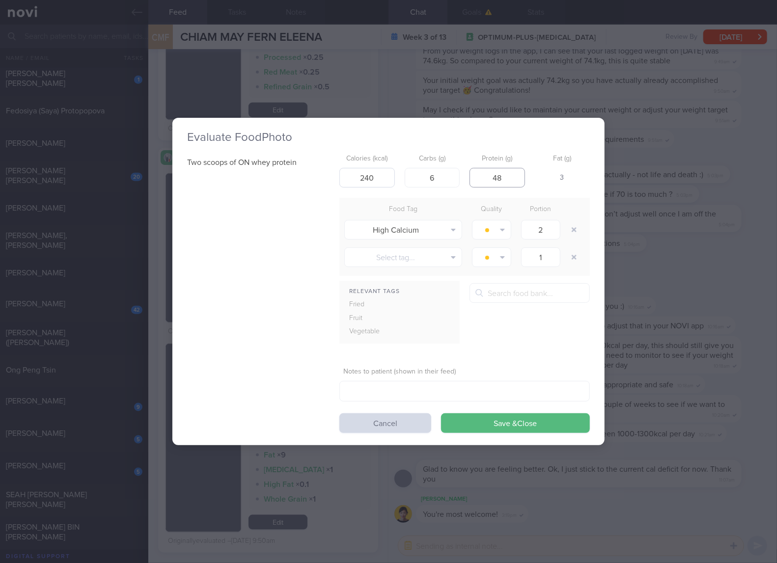
click at [441, 413] on button "Save & Close" at bounding box center [515, 423] width 149 height 20
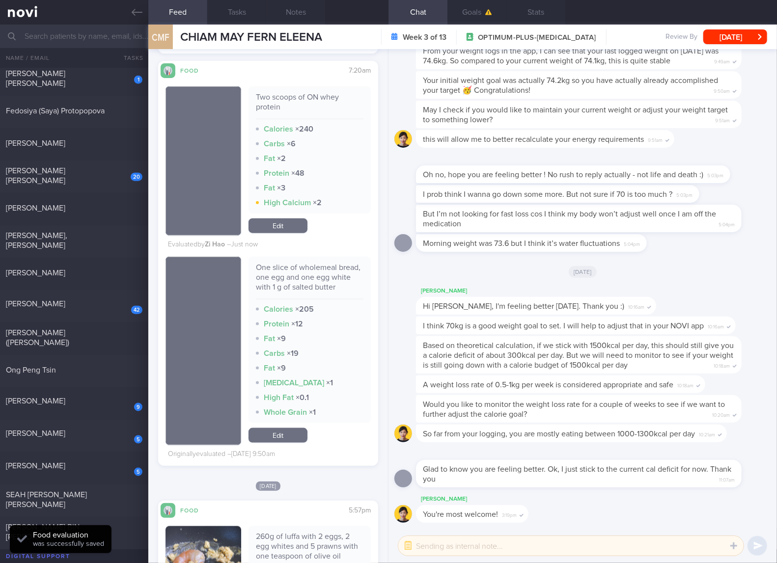
scroll to position [4746, 0]
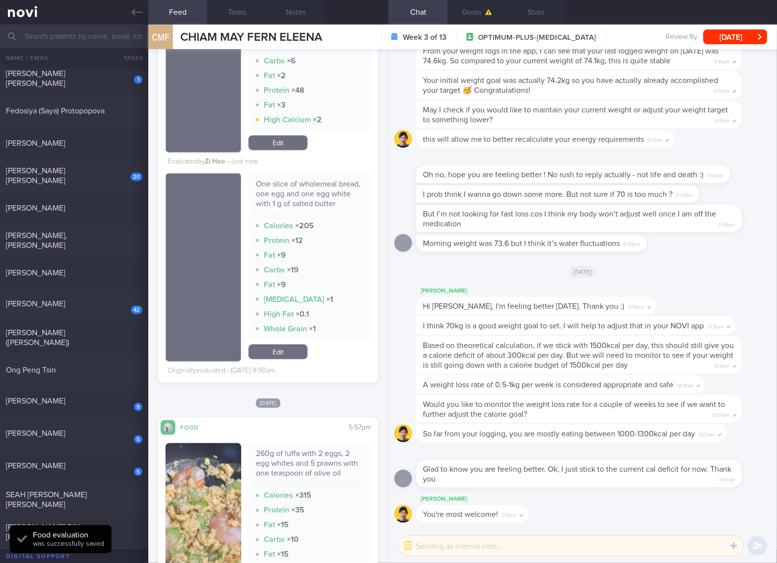
click at [331, 205] on div "One slice of wholemeal bread, one egg and one egg white with 1 g of salted butt…" at bounding box center [310, 197] width 108 height 37
copy div "One slice of wholemeal bread, one egg and one egg white with 1 g of salted butt…"
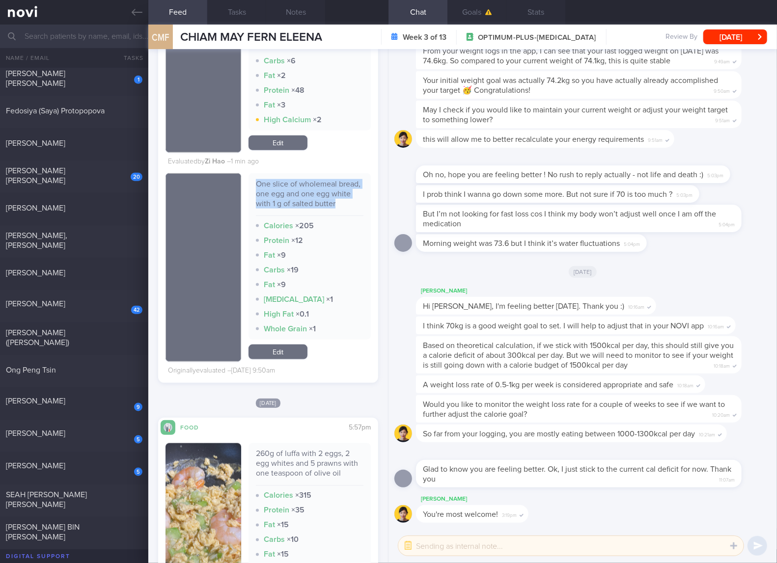
click at [281, 350] on link "Edit" at bounding box center [277, 352] width 59 height 15
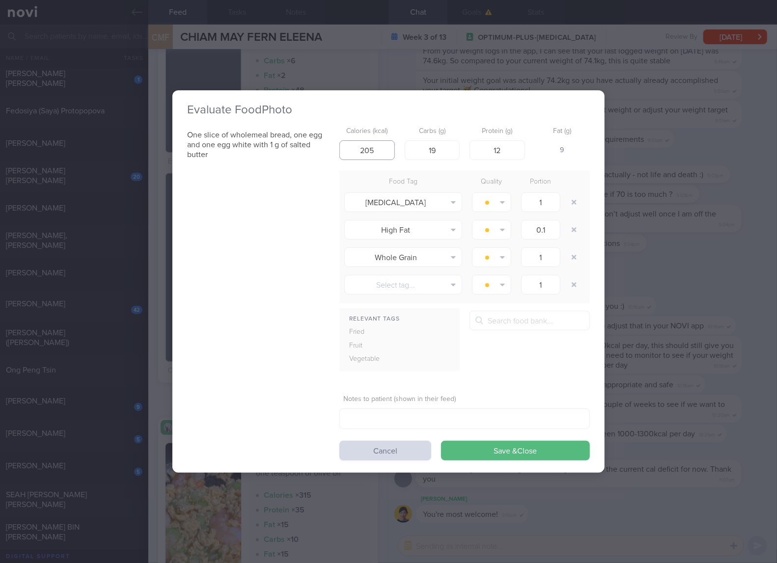
click at [384, 156] on input "205" at bounding box center [366, 150] width 55 height 20
type input "157"
type input "10"
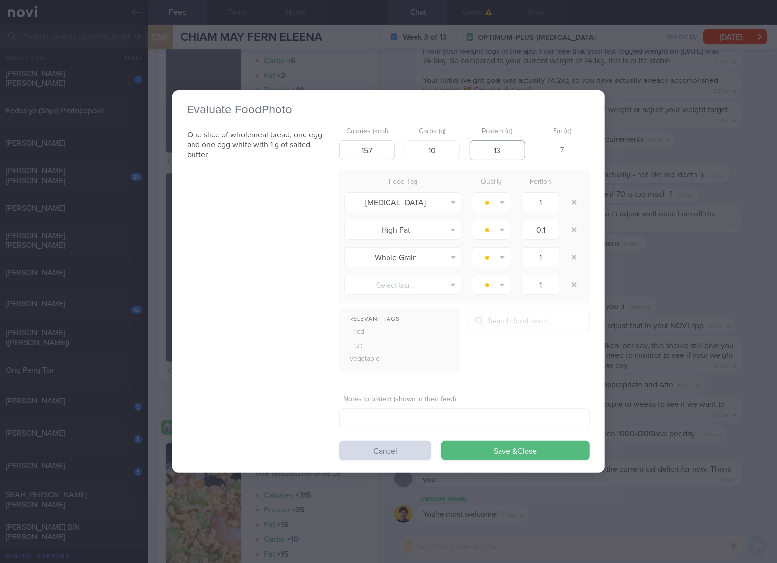
type input "13"
click at [441, 441] on button "Save & Close" at bounding box center [515, 451] width 149 height 20
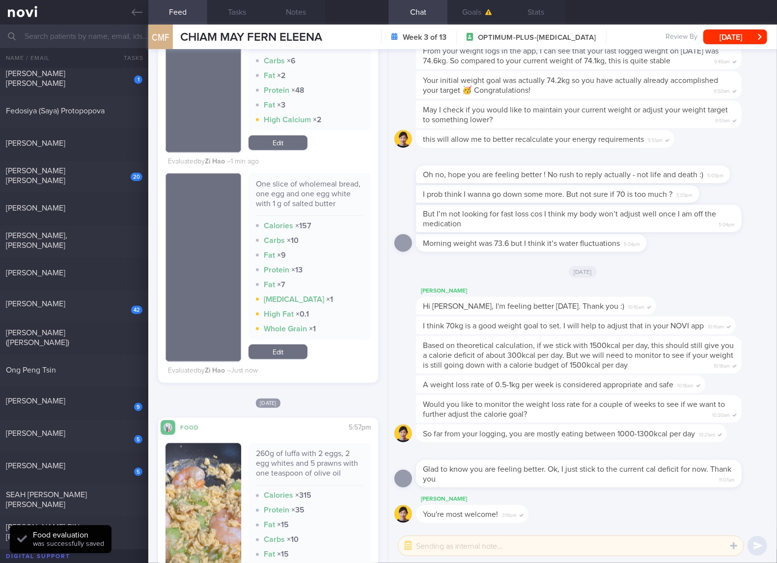
scroll to position [4910, 0]
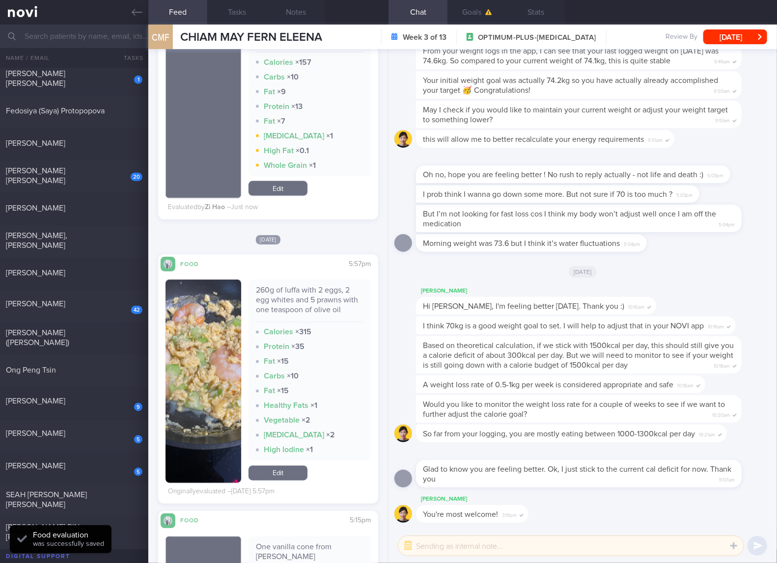
click at [314, 305] on div "260g of luffa with 2 eggs, 2 egg whites and 5 prawns with one teaspoon of olive…" at bounding box center [310, 304] width 108 height 37
copy div "260g of luffa with 2 eggs, 2 egg whites and 5 prawns with one teaspoon of olive…"
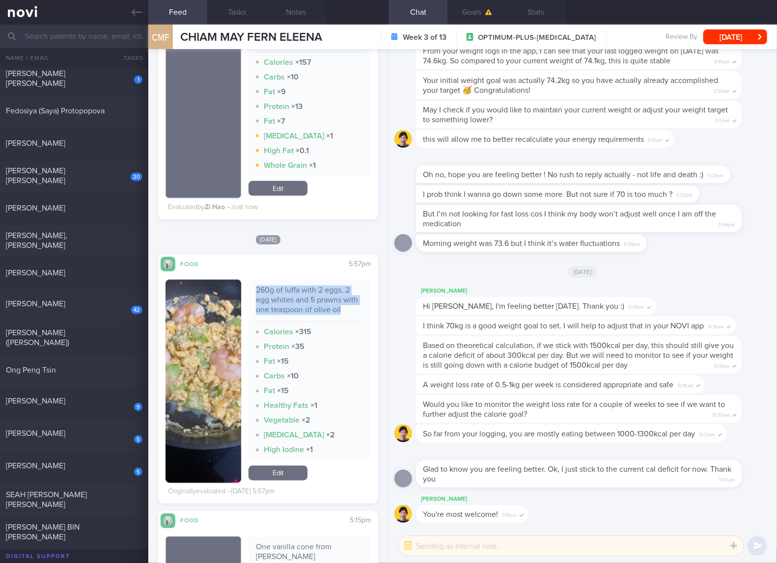
click at [287, 299] on div "260g of luffa with 2 eggs, 2 egg whites and 5 prawns with one teaspoon of olive…" at bounding box center [310, 304] width 108 height 37
click at [271, 473] on link "Edit" at bounding box center [277, 473] width 59 height 15
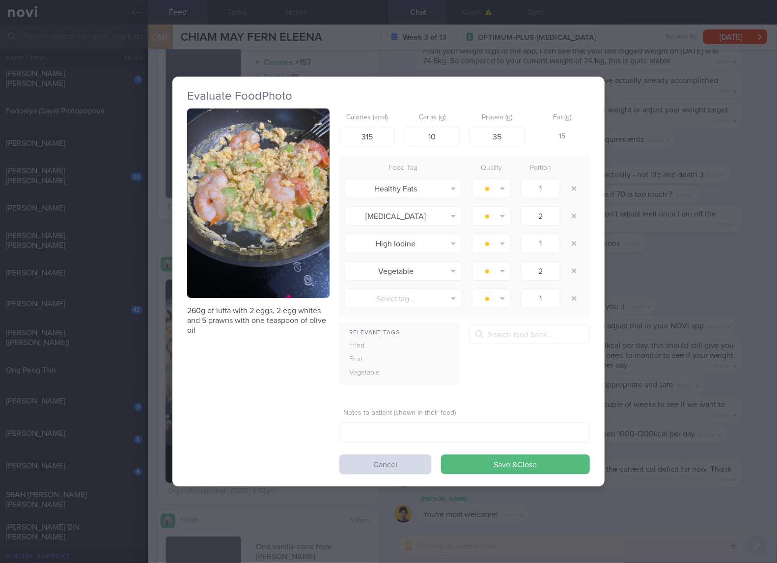
click at [654, 242] on div "Evaluate Food Photo 260g of luffa with 2 eggs, 2 egg whites and 5 prawns with o…" at bounding box center [388, 281] width 777 height 563
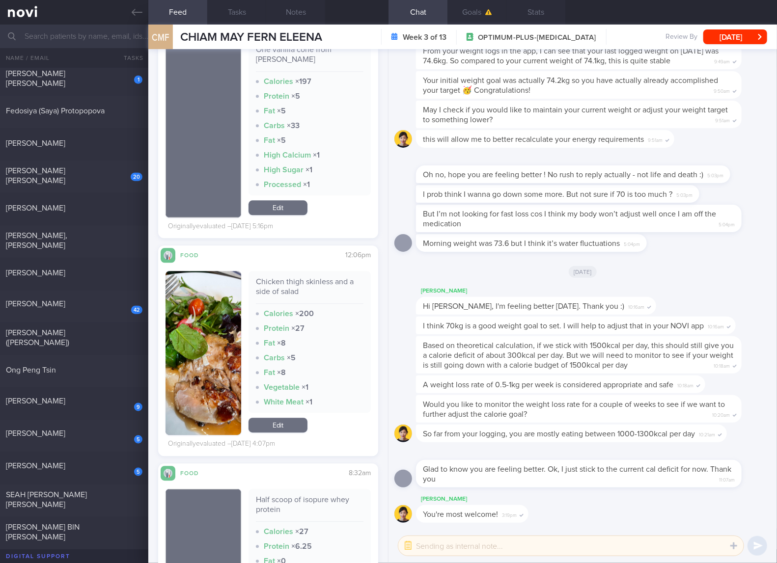
scroll to position [5237, 0]
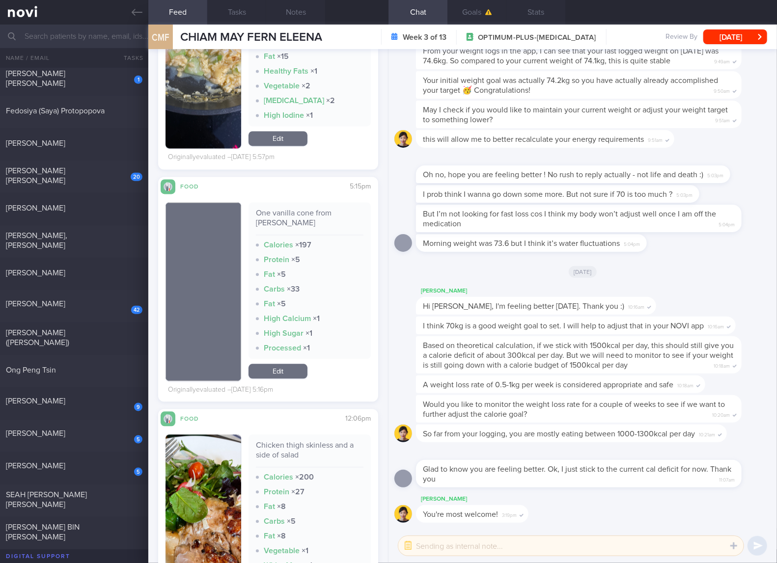
click at [270, 214] on div "One vanilla cone from McDonald’s" at bounding box center [310, 221] width 108 height 27
copy div "One vanilla cone from McDonald’s"
click at [271, 361] on div "One vanilla cone from McDonald’s Calories × 197 Protein × 5 Fat × 5 Carbs × 33 …" at bounding box center [309, 291] width 122 height 179
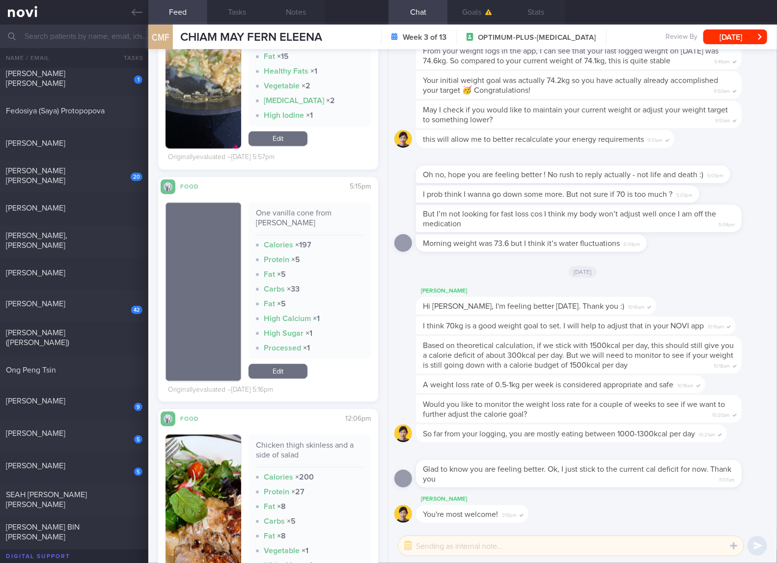
click at [271, 368] on link "Edit" at bounding box center [277, 371] width 59 height 15
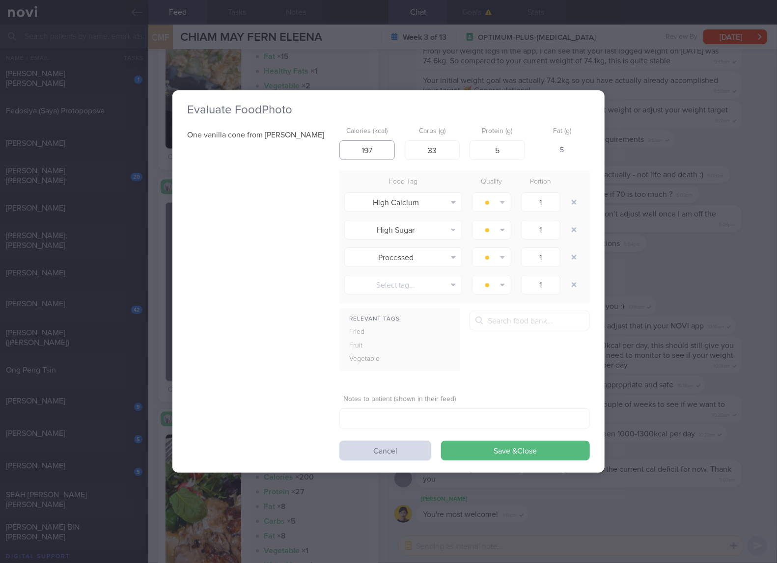
click at [380, 149] on input "197" at bounding box center [366, 150] width 55 height 20
type input "134"
type input "22"
type input "3"
click at [441, 441] on button "Save & Close" at bounding box center [515, 451] width 149 height 20
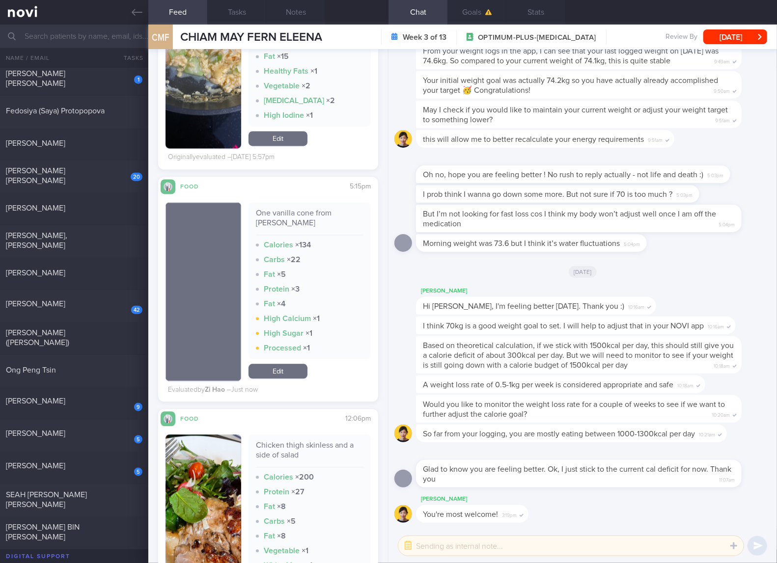
scroll to position [5400, 0]
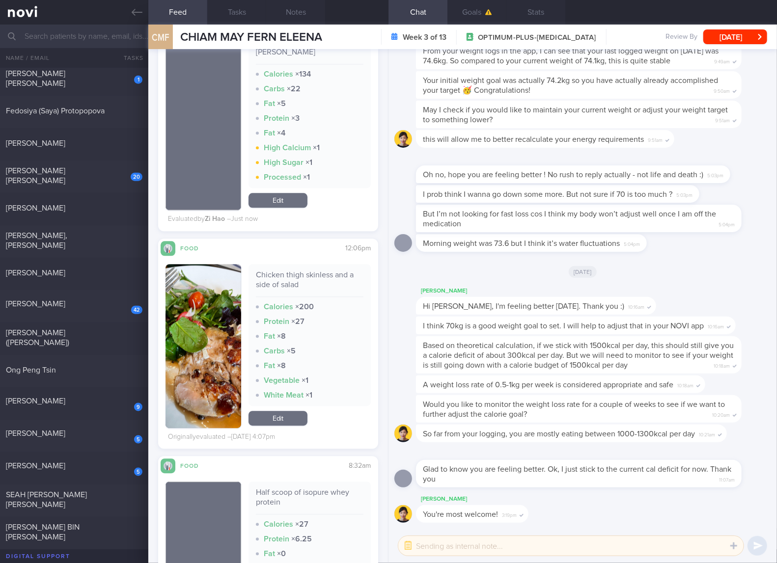
click at [286, 288] on div "Chicken thigh skinless and a side of salad" at bounding box center [310, 283] width 108 height 27
copy div "Chicken thigh skinless and a side of salad"
click at [192, 332] on button "button" at bounding box center [203, 346] width 76 height 164
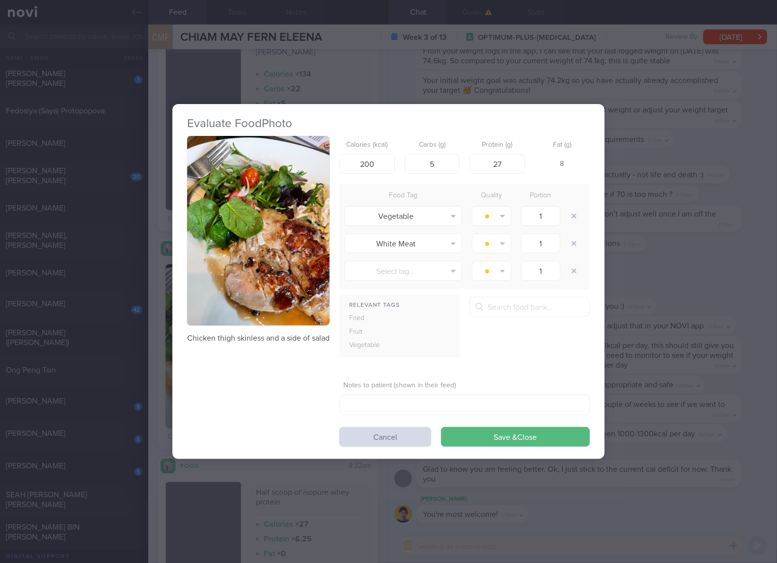
click at [308, 214] on button "button" at bounding box center [258, 231] width 142 height 190
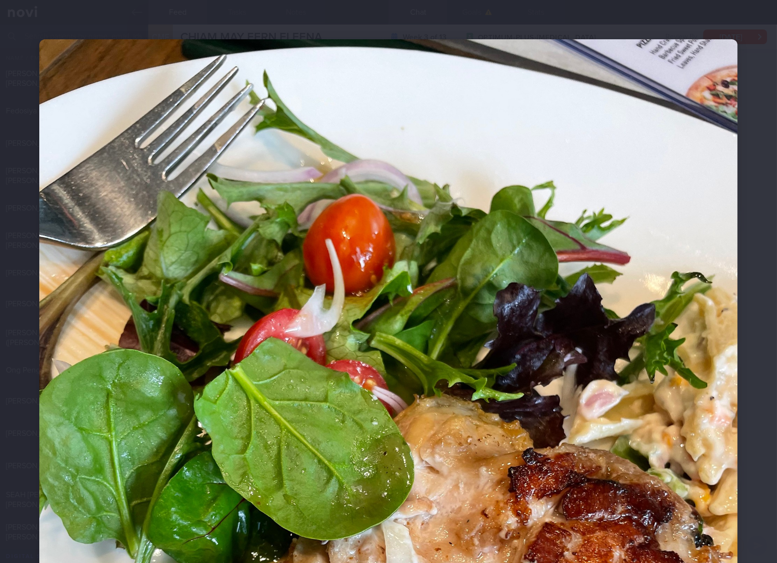
click at [597, 473] on img at bounding box center [388, 504] width 698 height 931
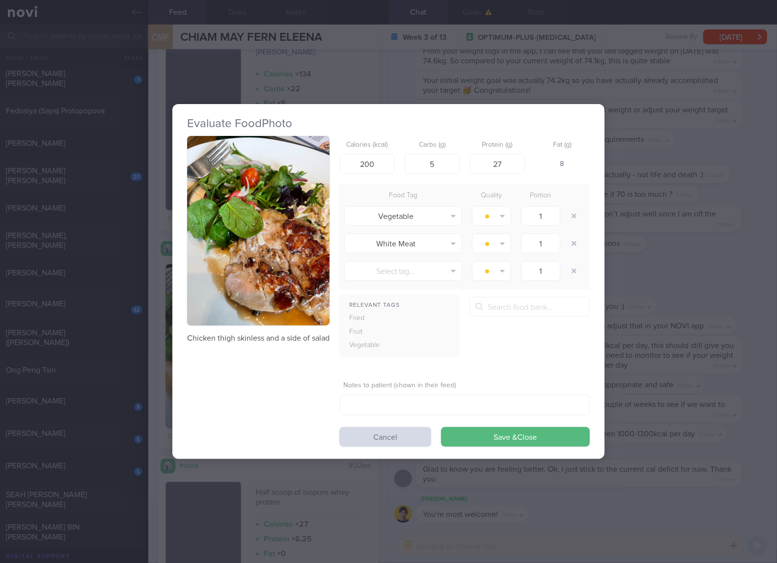
click at [681, 286] on div "Evaluate Food Photo Chicken thigh skinless and a side of salad Calories (kcal) …" at bounding box center [388, 281] width 777 height 563
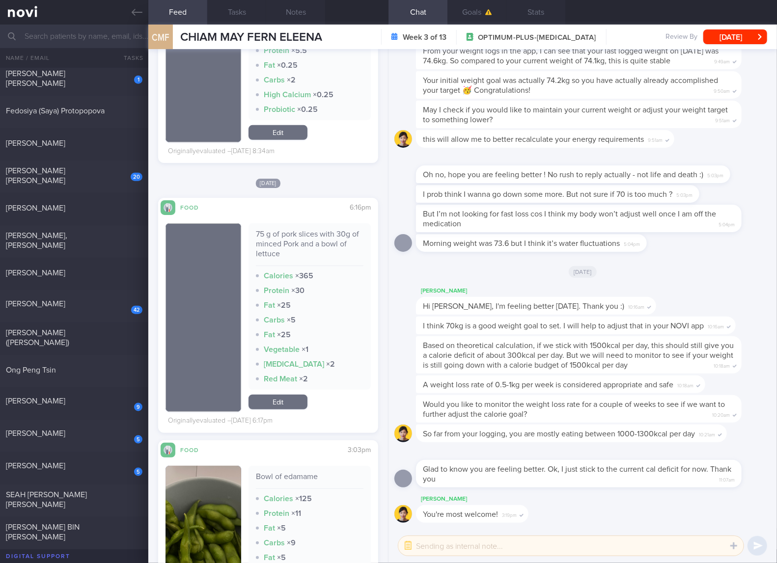
scroll to position [6546, 0]
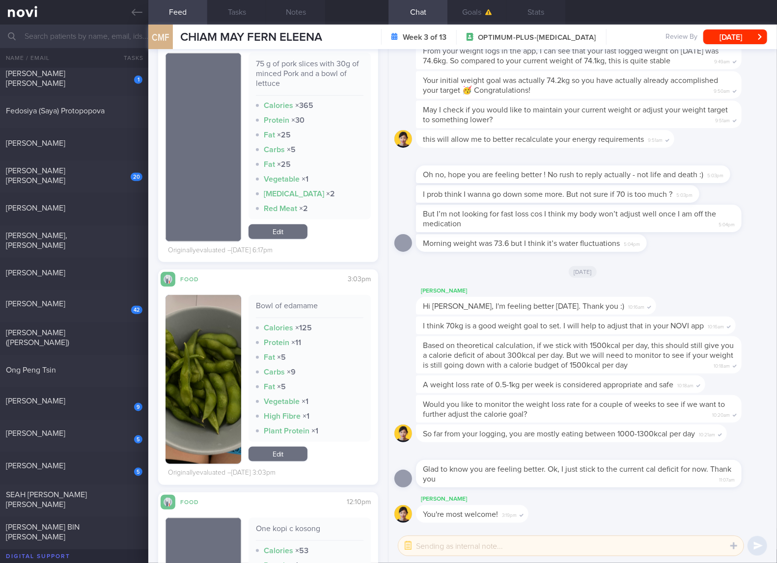
click at [286, 66] on div "75 g of pork slices with 30g of minced Pork and a bowl of lettuce Calories × 36…" at bounding box center [309, 136] width 122 height 166
click at [285, 69] on div "75 g of pork slices with 30g of minced Pork and a bowl of lettuce Calories × 36…" at bounding box center [309, 136] width 122 height 166
click at [285, 74] on div "75 g of pork slices with 30g of minced Pork and a bowl of lettuce" at bounding box center [310, 77] width 108 height 37
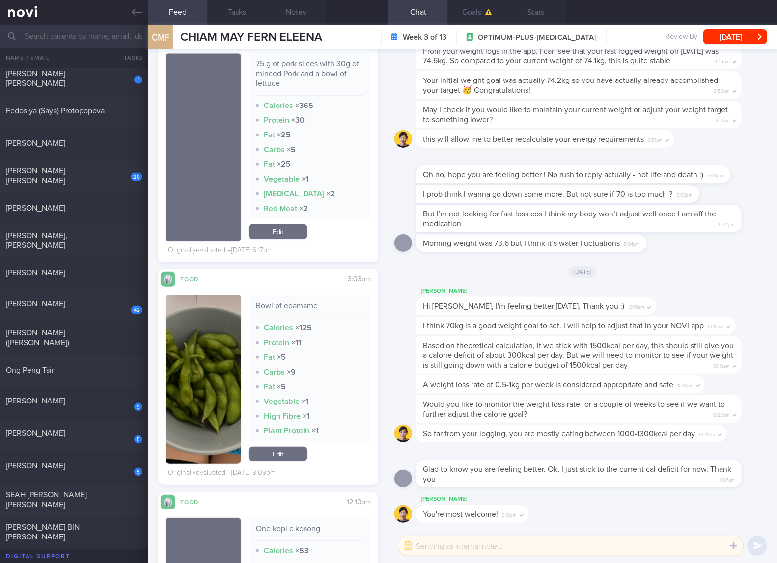
click at [284, 254] on div "75 g of pork slices with 30g of minced Pork and a bowl of lettuce Calories × 36…" at bounding box center [267, 151] width 205 height 213
click at [287, 239] on link "Edit" at bounding box center [277, 231] width 59 height 15
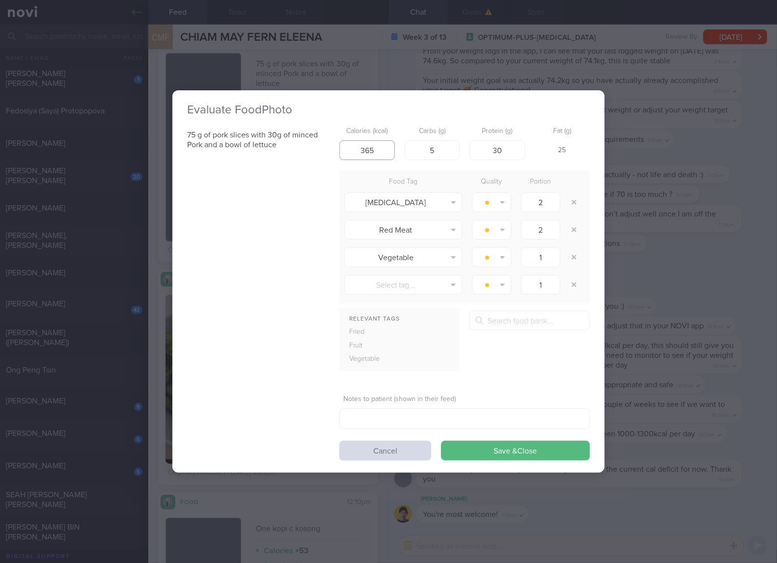
click at [392, 151] on input "365" at bounding box center [366, 150] width 55 height 20
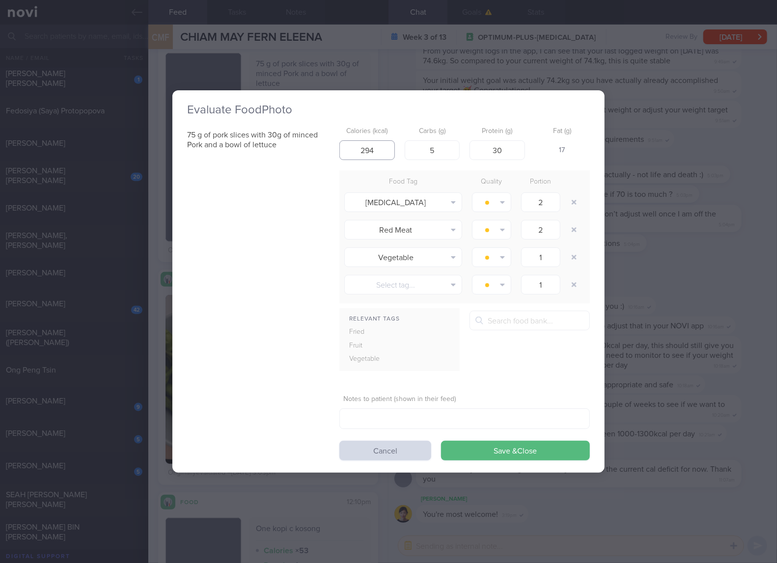
type input "294"
type input "17"
click at [441, 441] on button "Save & Close" at bounding box center [515, 451] width 149 height 20
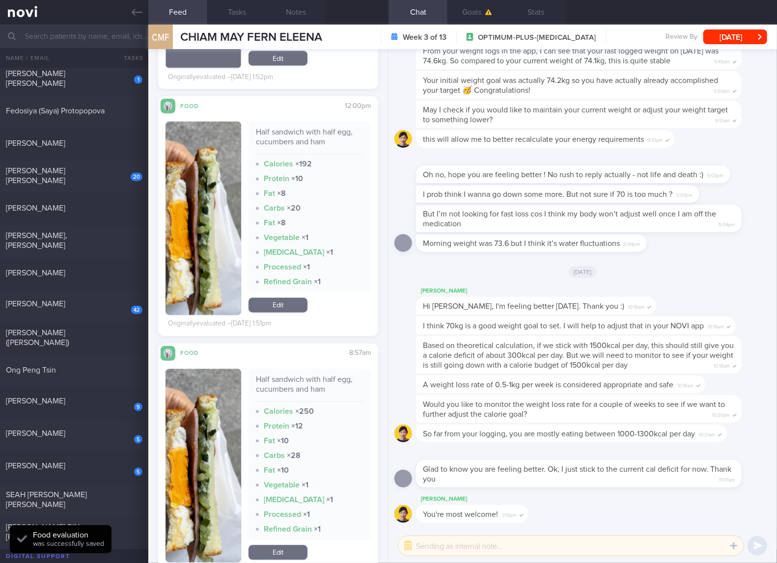
scroll to position [7201, 0]
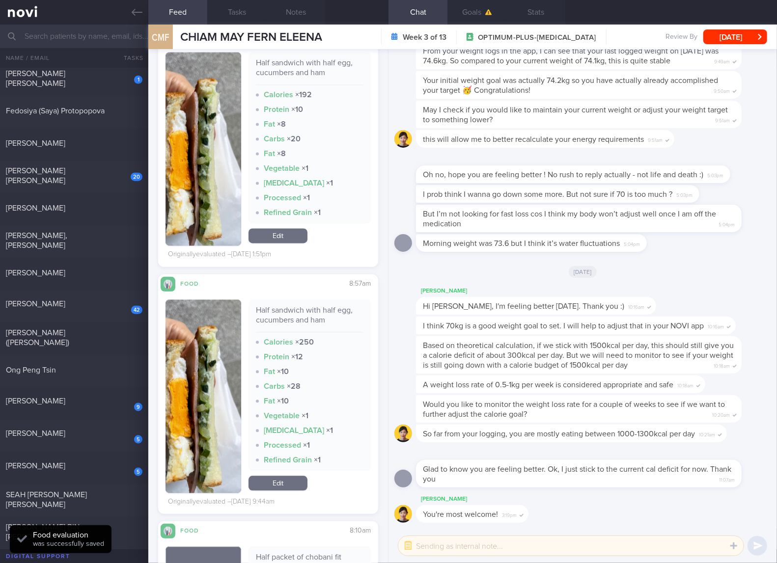
click at [292, 318] on div "Half sandwich with half egg, cucumbers and ham" at bounding box center [310, 319] width 108 height 27
click at [219, 415] on button "button" at bounding box center [203, 396] width 76 height 193
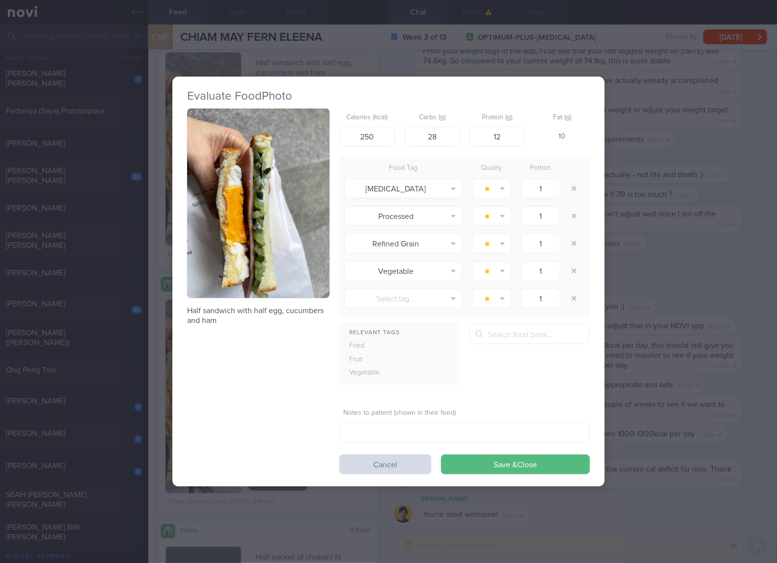
click at [308, 213] on button "button" at bounding box center [258, 204] width 142 height 190
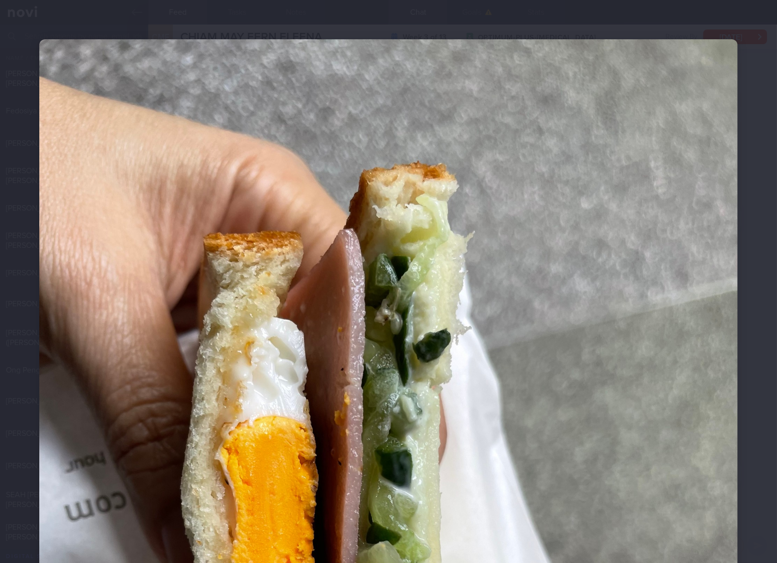
click at [107, 380] on img at bounding box center [388, 504] width 698 height 931
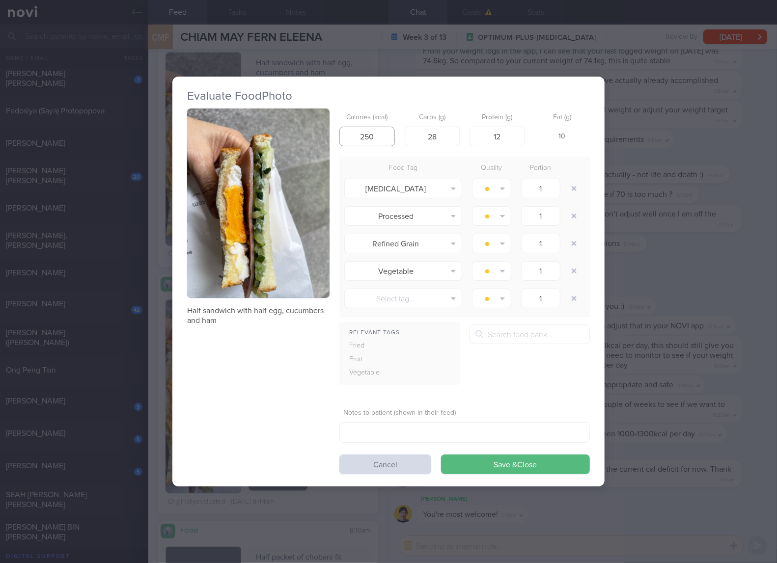
click at [381, 137] on input "250" at bounding box center [366, 137] width 55 height 20
type input "132"
type input "14"
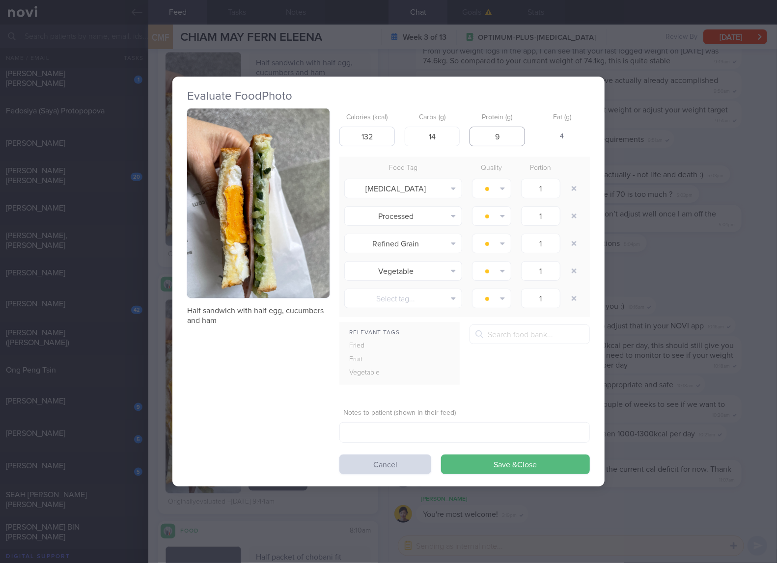
type input "9"
click at [441, 455] on button "Save & Close" at bounding box center [515, 465] width 149 height 20
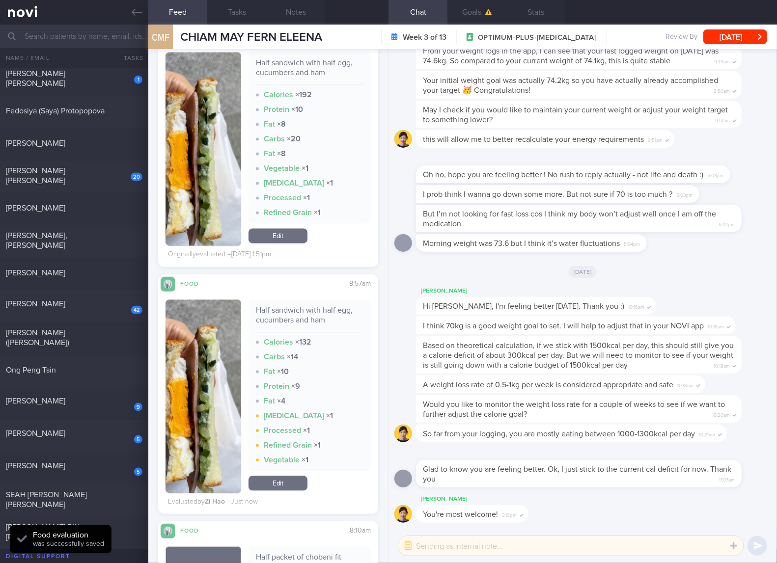
click at [284, 237] on link "Edit" at bounding box center [277, 236] width 59 height 15
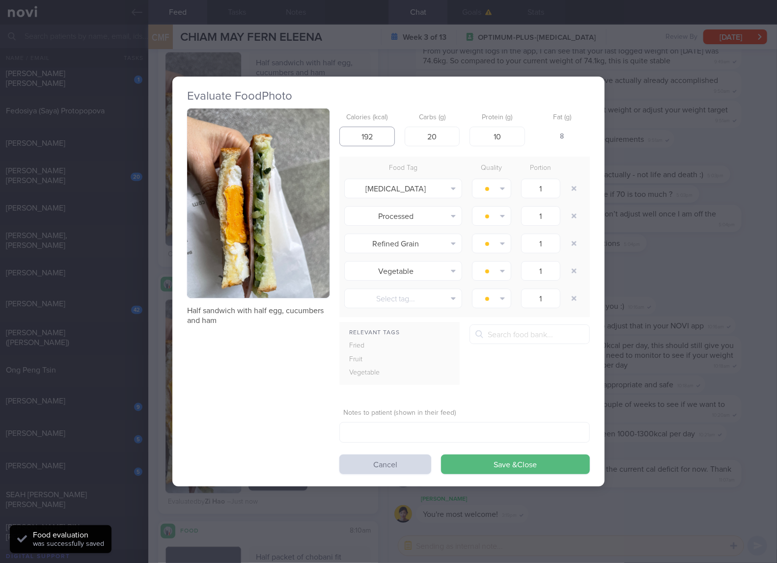
click at [386, 131] on input "192" at bounding box center [366, 137] width 55 height 20
type input "132"
type input "14"
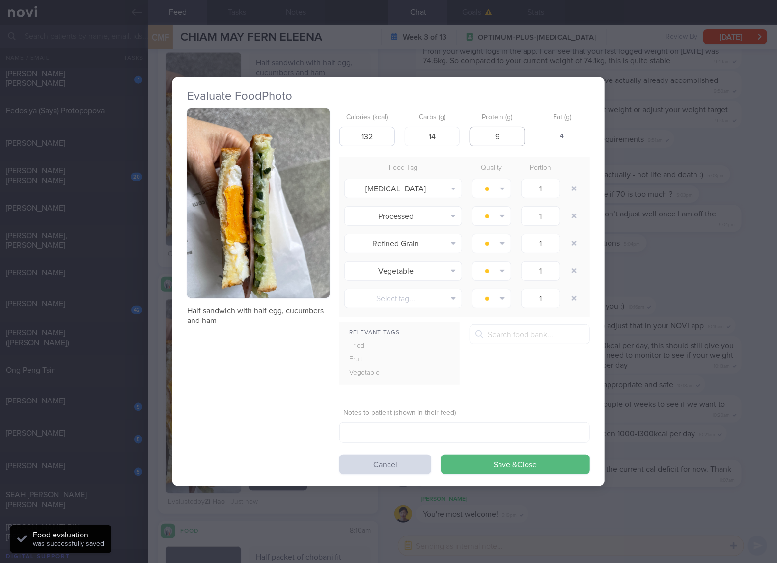
type input "9"
click at [441, 455] on button "Save & Close" at bounding box center [515, 465] width 149 height 20
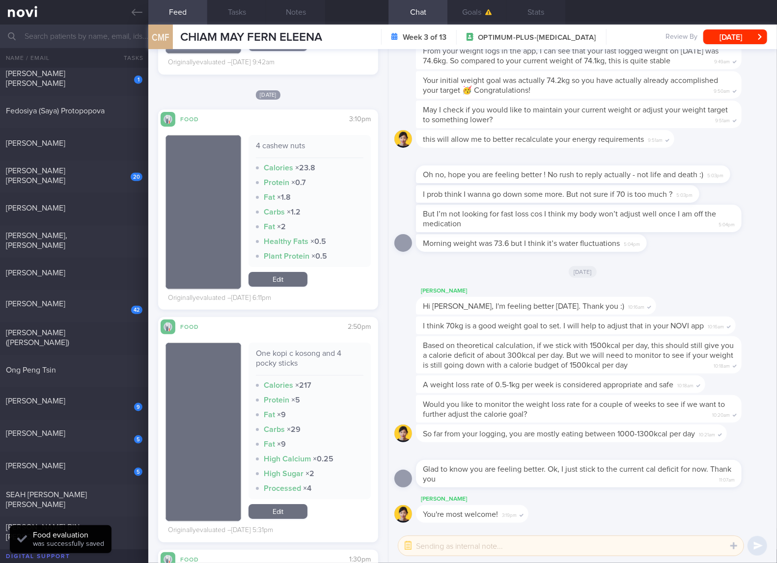
scroll to position [8183, 0]
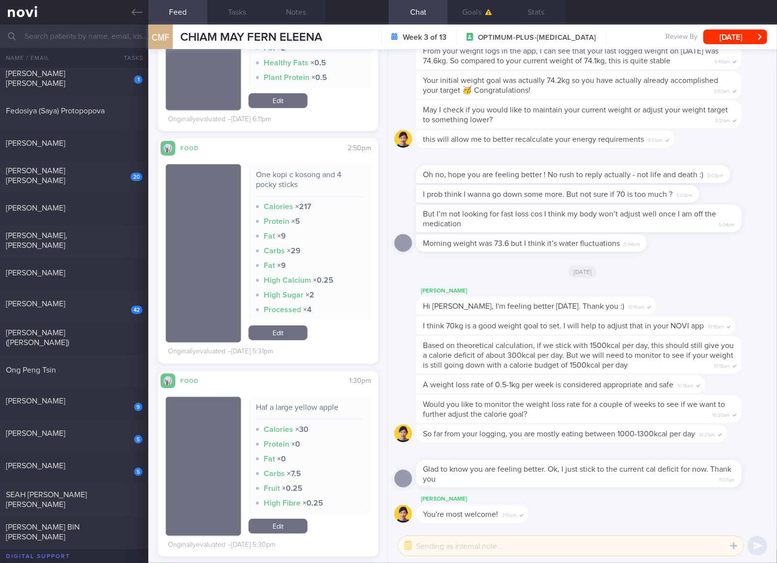
click at [290, 176] on div "One kopi c kosong and 4 pocky sticks" at bounding box center [310, 183] width 108 height 27
click at [291, 336] on link "Edit" at bounding box center [277, 333] width 59 height 15
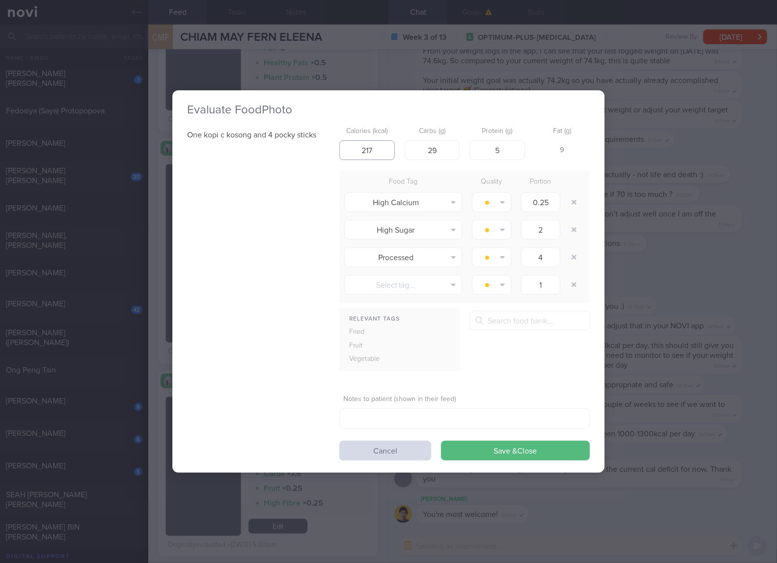
click at [382, 157] on input "217" at bounding box center [366, 150] width 55 height 20
type input "125"
type input "14"
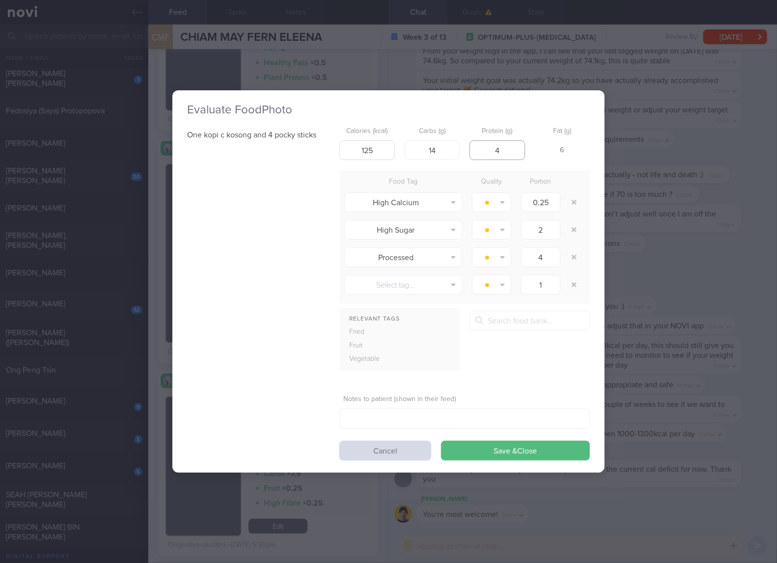
type input "4"
click at [441, 441] on button "Save & Close" at bounding box center [515, 451] width 149 height 20
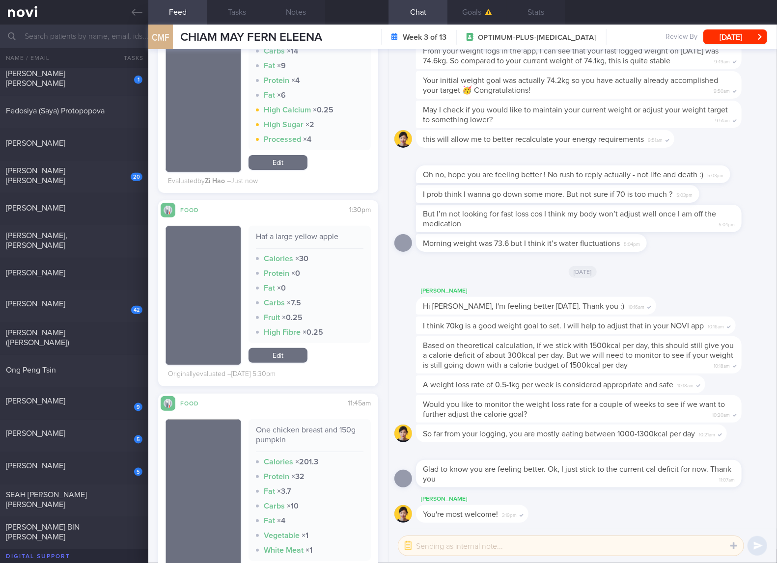
scroll to position [8510, 0]
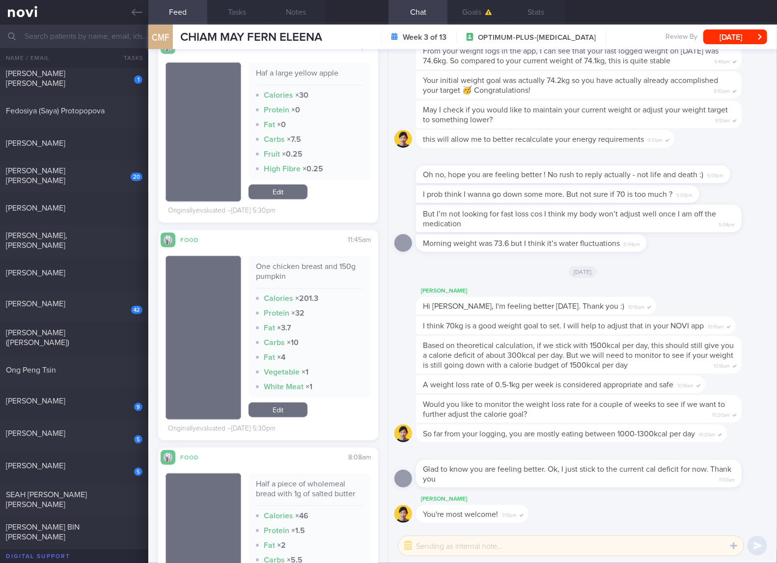
click at [333, 261] on div "One chicken breast and 150g pumpkin Calories × 201.3 Protein × 32 Fat × 3.7 Car…" at bounding box center [309, 327] width 122 height 142
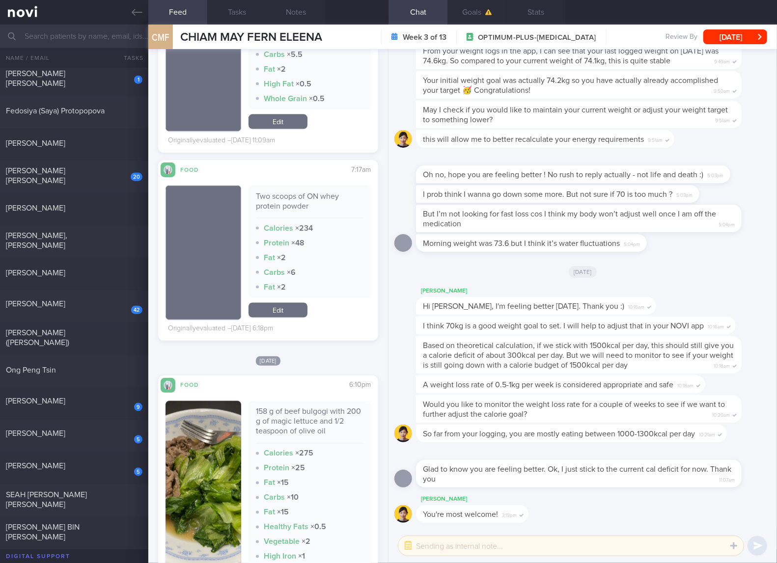
scroll to position [9165, 0]
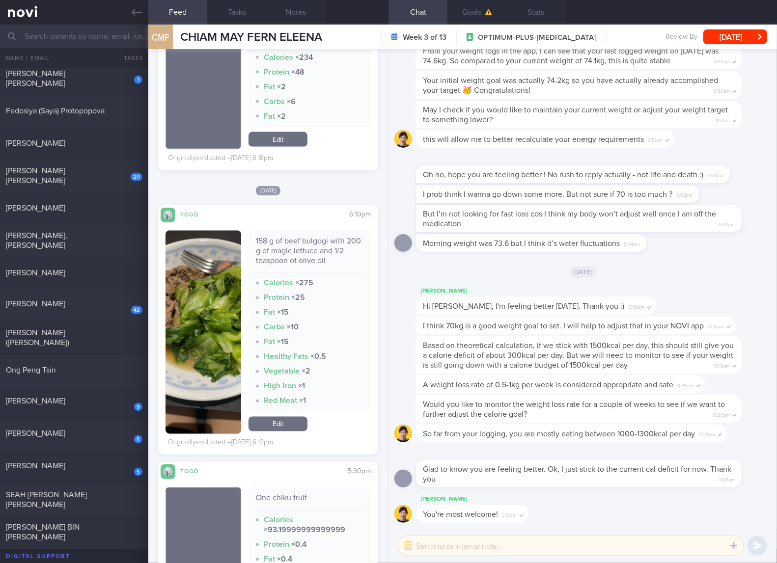
click at [308, 240] on div "158 g of beef bulgogi with 200 g of magic lettuce and 1/2 teaspoon of olive oil" at bounding box center [310, 255] width 108 height 37
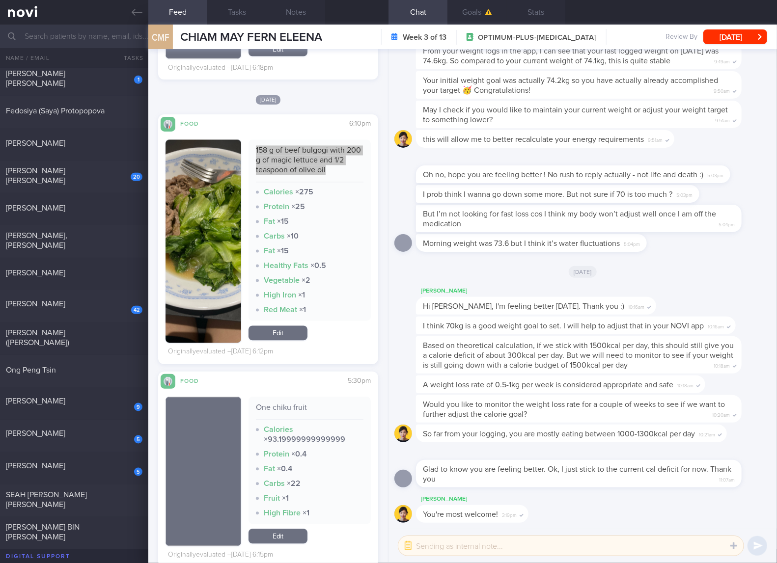
scroll to position [9328, 0]
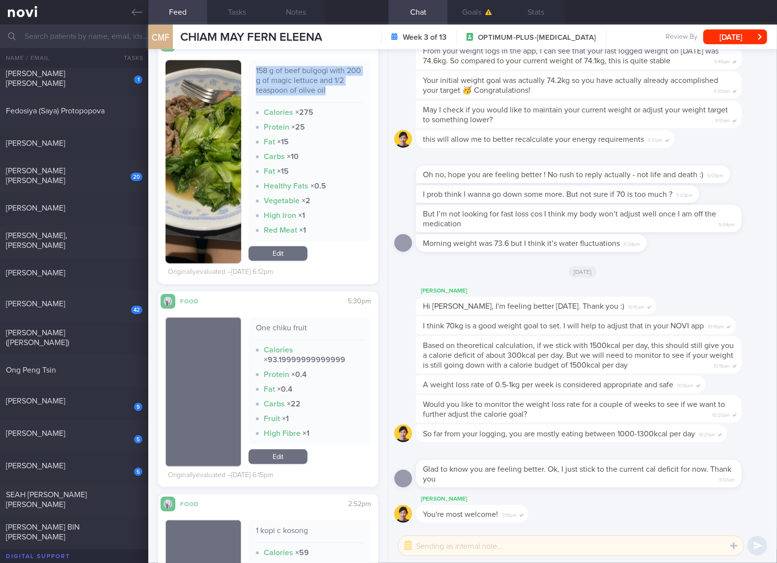
click at [273, 460] on link "Edit" at bounding box center [277, 456] width 59 height 15
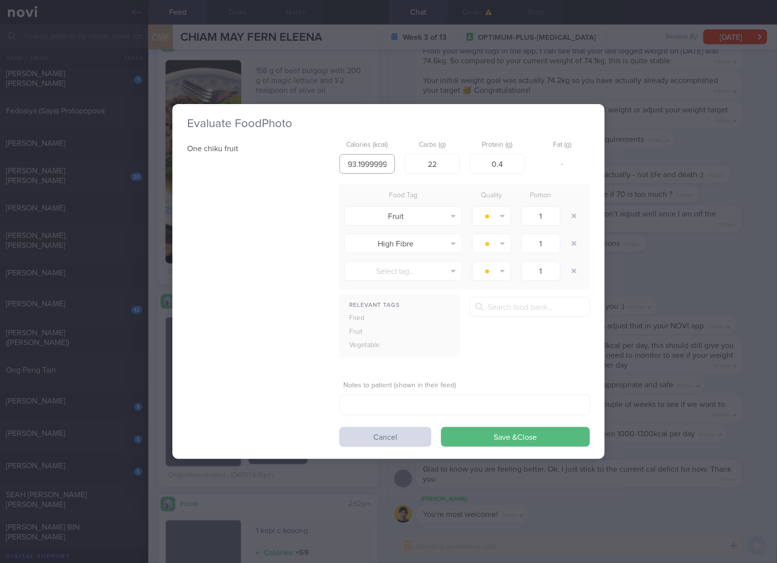
click at [366, 163] on input "93.19999999999999" at bounding box center [366, 164] width 55 height 20
type input "93"
click at [441, 427] on button "Save & Close" at bounding box center [515, 437] width 149 height 20
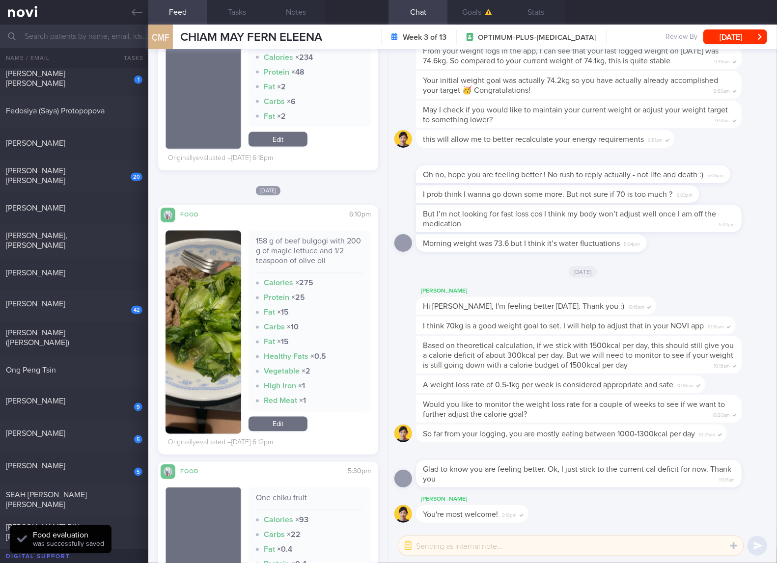
scroll to position [9328, 0]
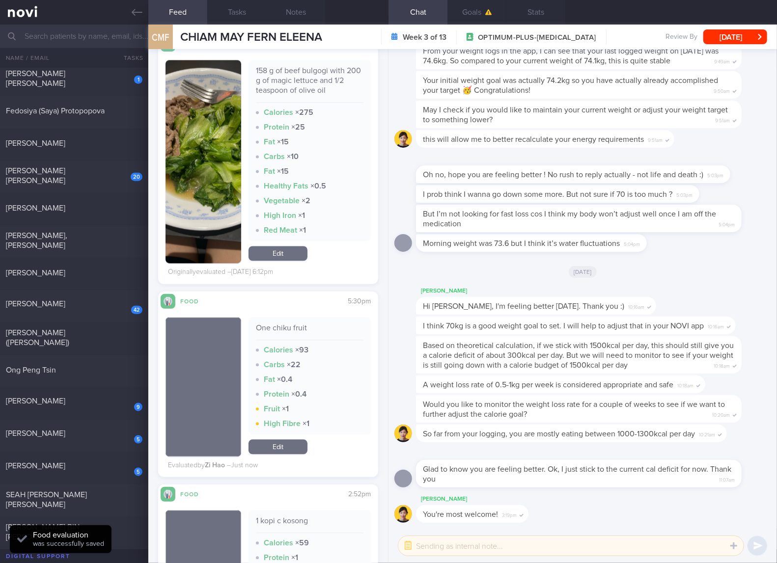
click at [286, 251] on link "Edit" at bounding box center [277, 253] width 59 height 15
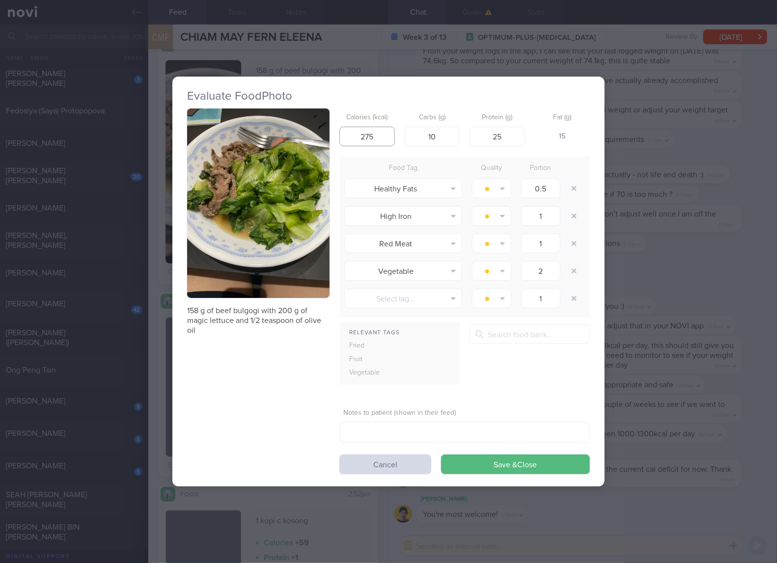
click at [376, 132] on input "275" at bounding box center [366, 137] width 55 height 20
type input "41"
type input "0"
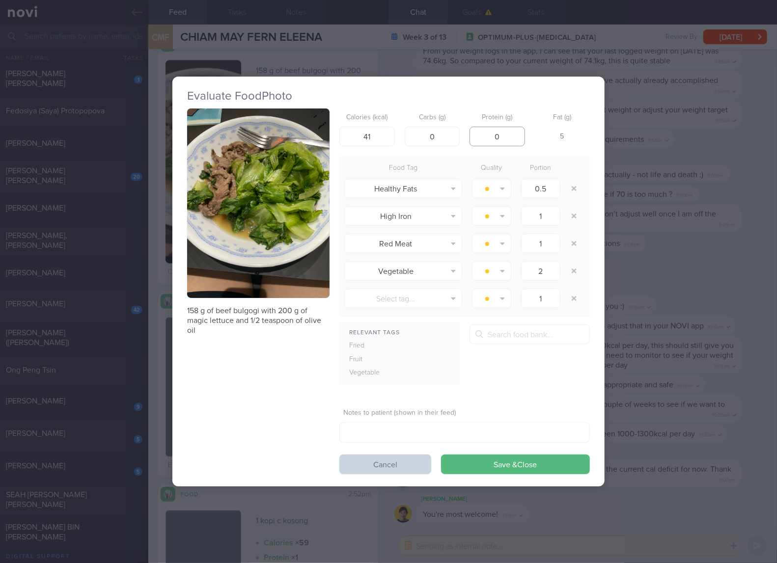
type input "0"
click at [379, 458] on button "Cancel" at bounding box center [385, 465] width 92 height 20
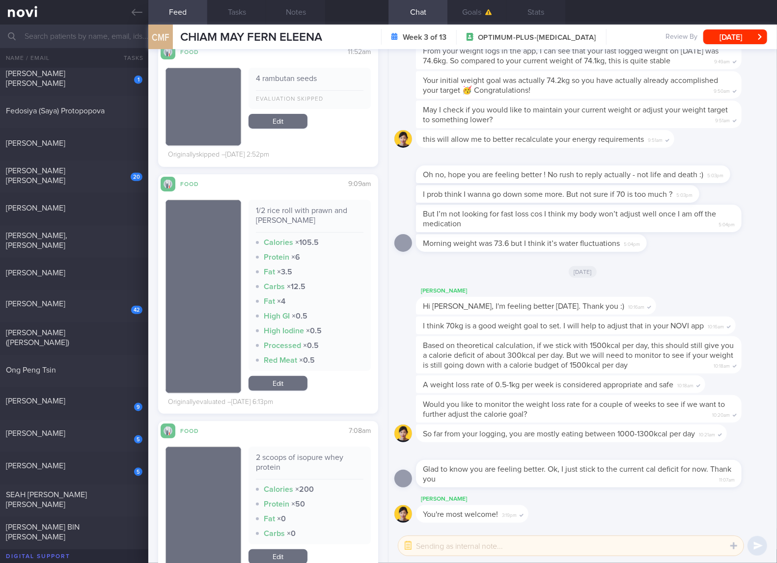
scroll to position [10311, 0]
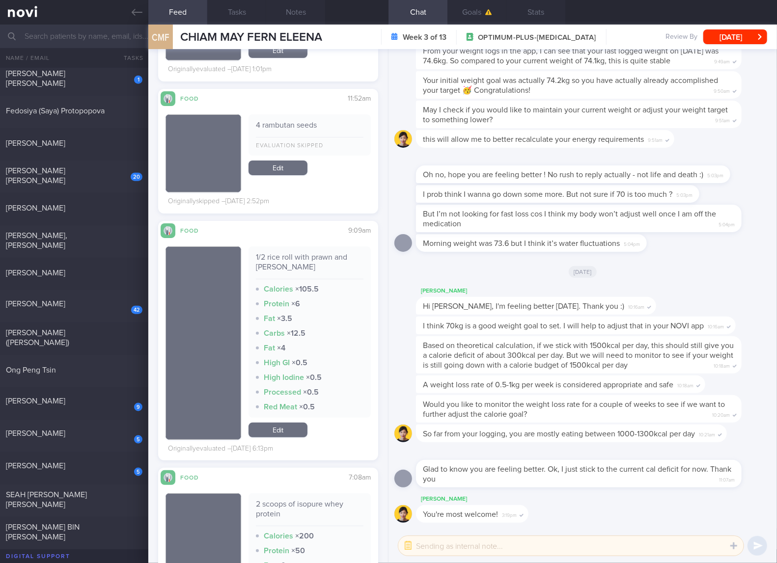
select select "7"
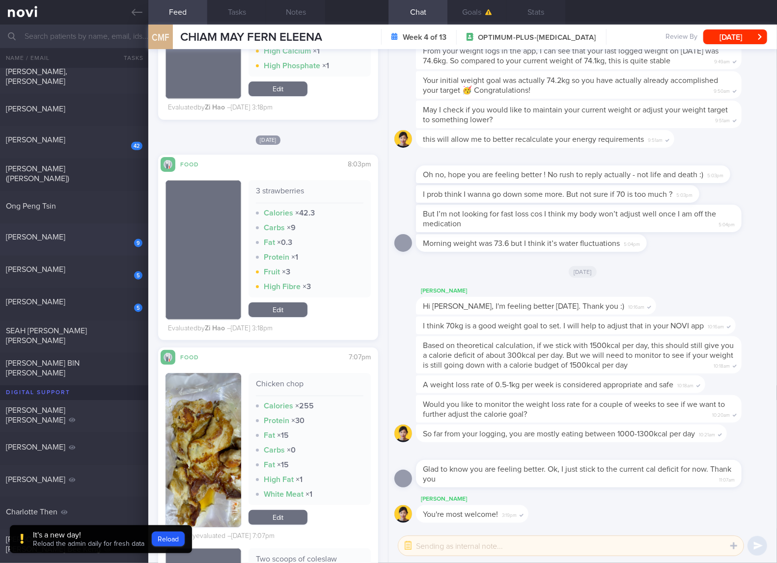
scroll to position [491, 0]
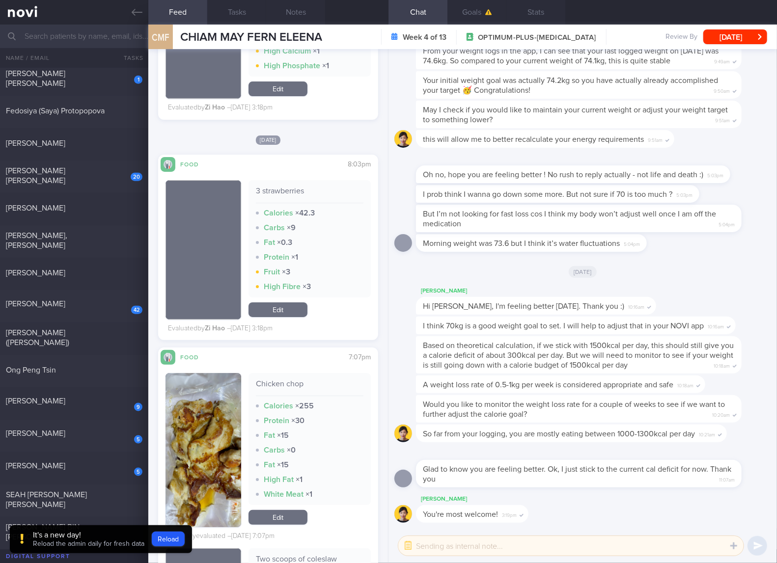
drag, startPoint x: 80, startPoint y: 151, endPoint x: 226, endPoint y: 45, distance: 180.4
click at [80, 151] on div "Jennifer Parsons 0.4 Tue, 8 Jul" at bounding box center [388, 144] width 777 height 32
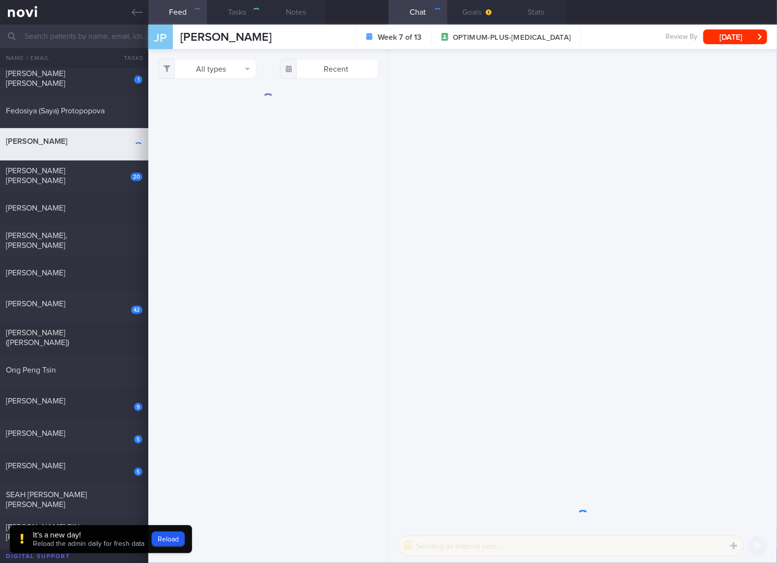
checkbox input "true"
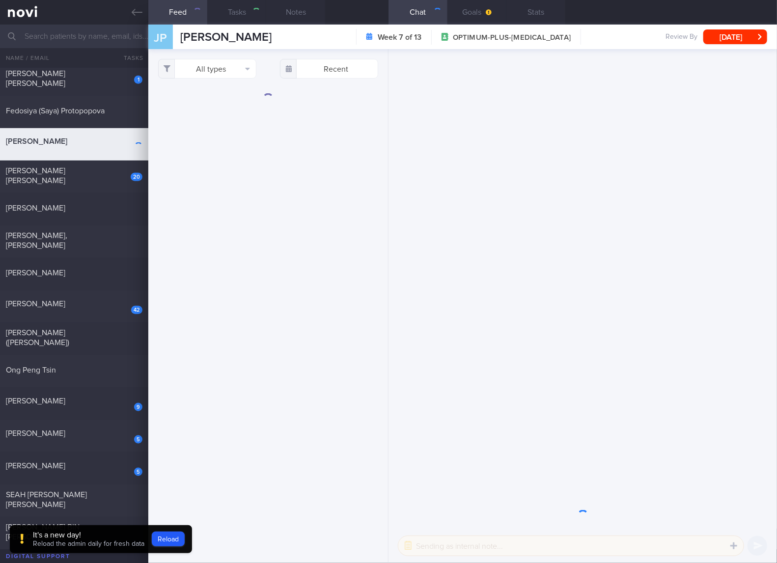
checkbox input "true"
select select "6"
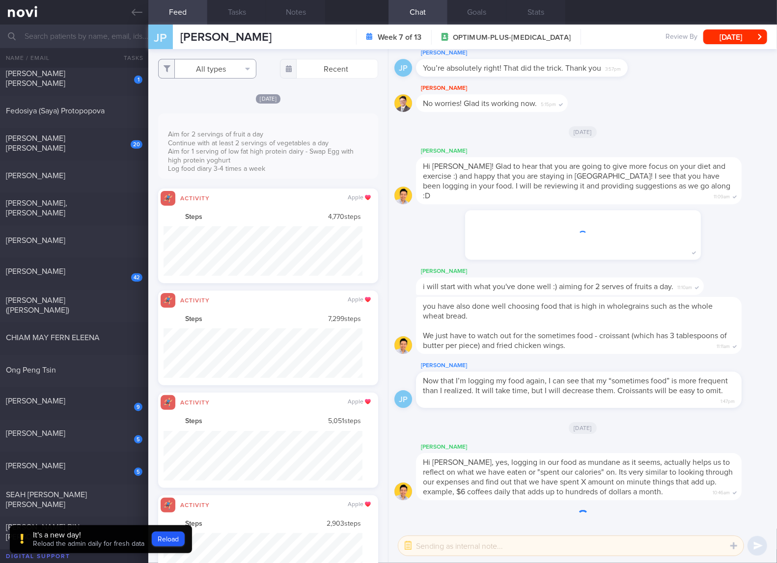
click at [224, 63] on button "All types" at bounding box center [207, 69] width 98 height 20
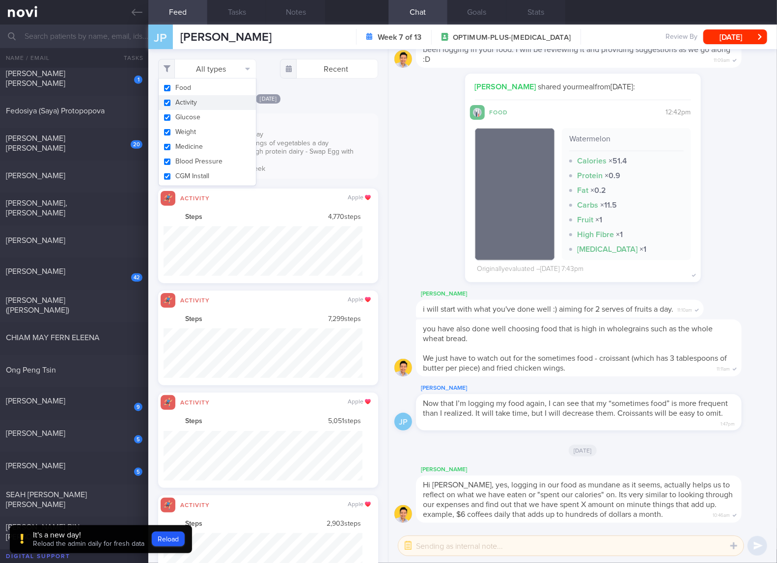
click at [211, 106] on button "Activity" at bounding box center [207, 102] width 97 height 15
checkbox input "false"
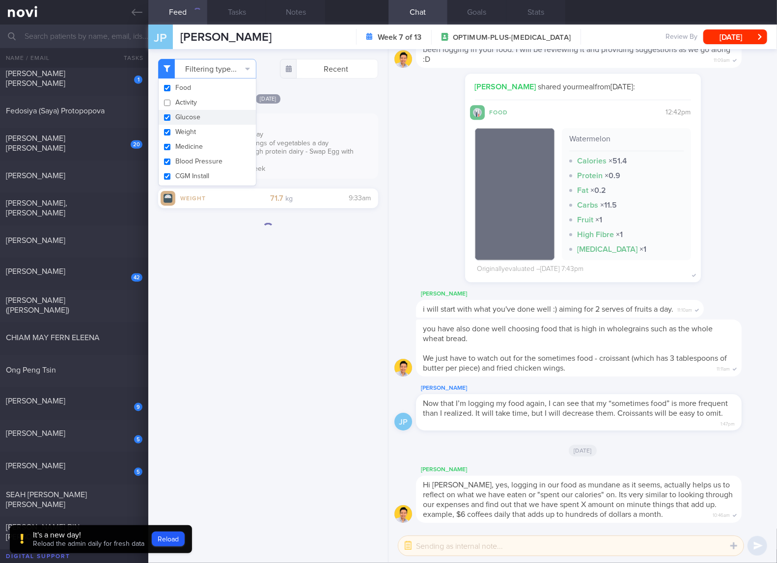
click at [201, 117] on button "Glucose" at bounding box center [207, 117] width 97 height 15
checkbox input "false"
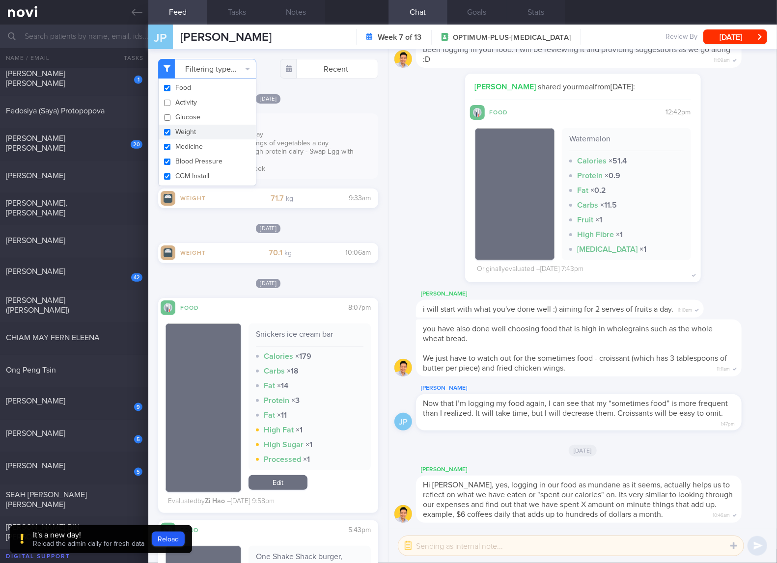
click at [190, 129] on button "Weight" at bounding box center [207, 132] width 97 height 15
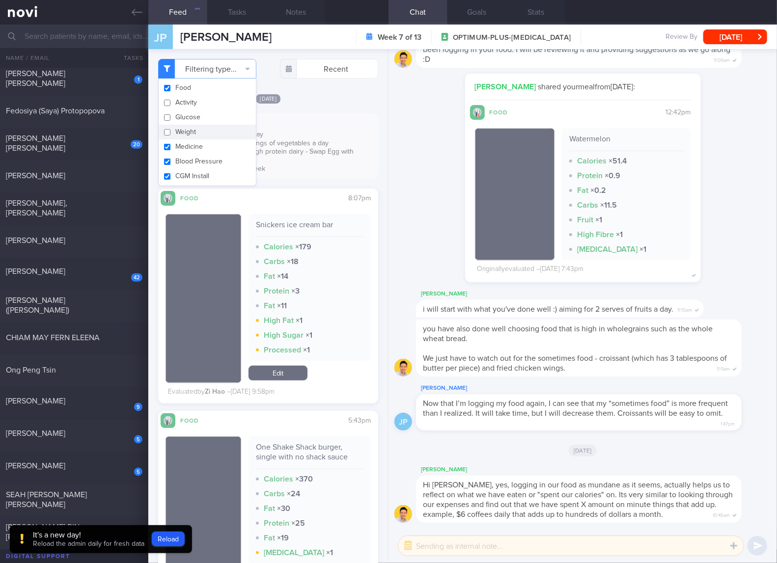
checkbox input "false"
click at [187, 143] on button "Medicine" at bounding box center [207, 146] width 97 height 15
checkbox input "false"
click at [186, 157] on button "Blood Pressure" at bounding box center [207, 161] width 97 height 15
click at [186, 168] on button "Blood Pressure" at bounding box center [207, 161] width 97 height 15
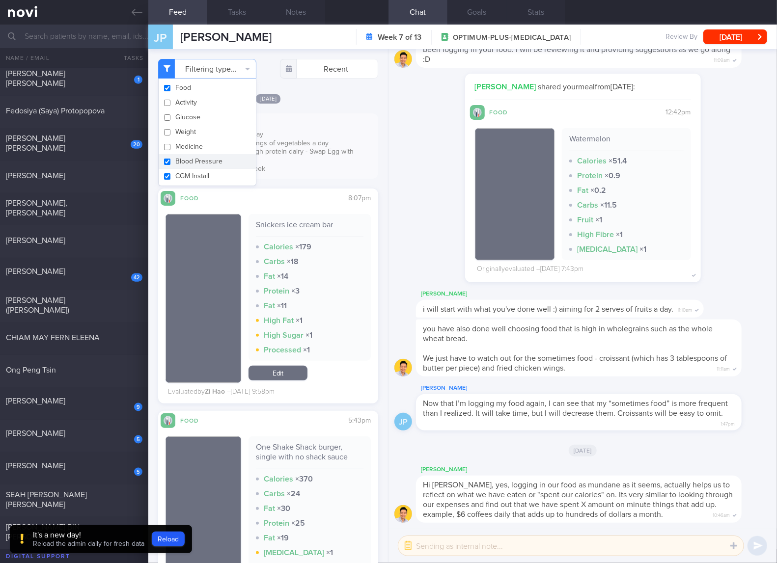
click at [199, 168] on button "Blood Pressure" at bounding box center [207, 161] width 97 height 15
checkbox input "false"
click at [198, 172] on button "CGM Install" at bounding box center [207, 176] width 97 height 15
checkbox input "false"
click at [314, 174] on div "Aim for 2 servings of fruit a day Continue with at least 2 servings of vegetabl…" at bounding box center [268, 154] width 220 height 46
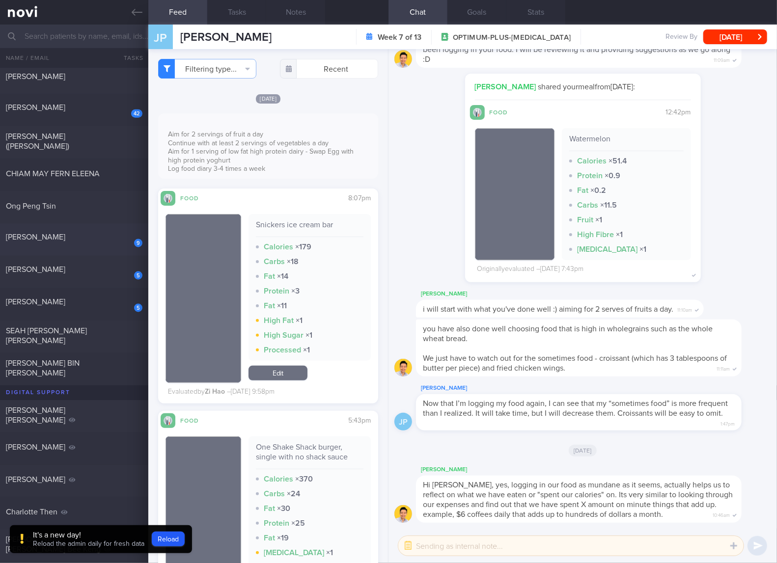
click at [82, 236] on div "[PERSON_NAME]" at bounding box center [73, 237] width 134 height 10
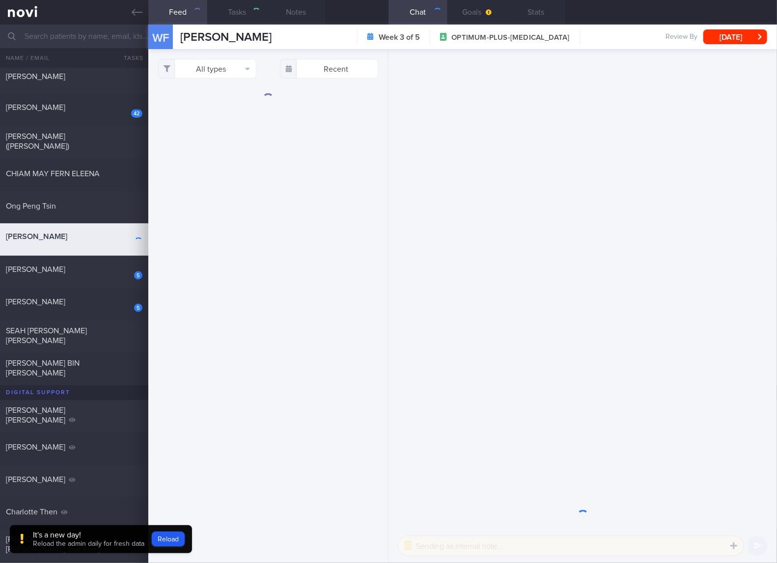
checkbox input "true"
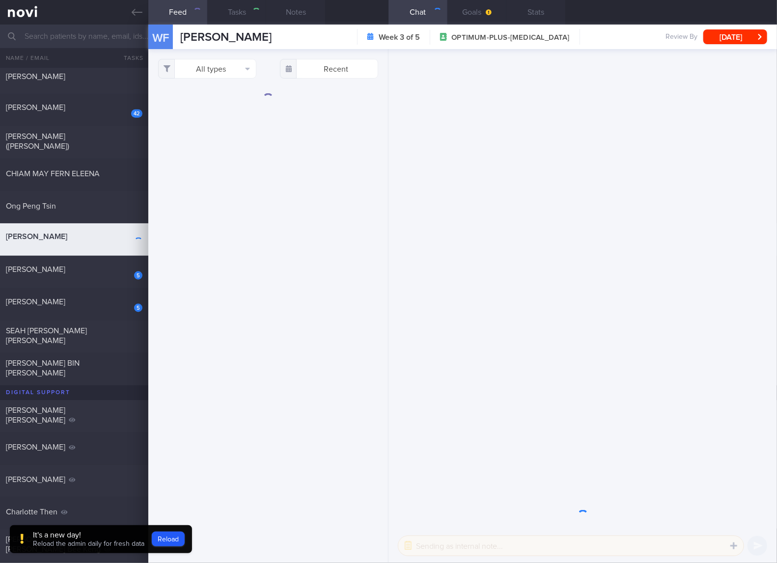
checkbox input "true"
select select "7"
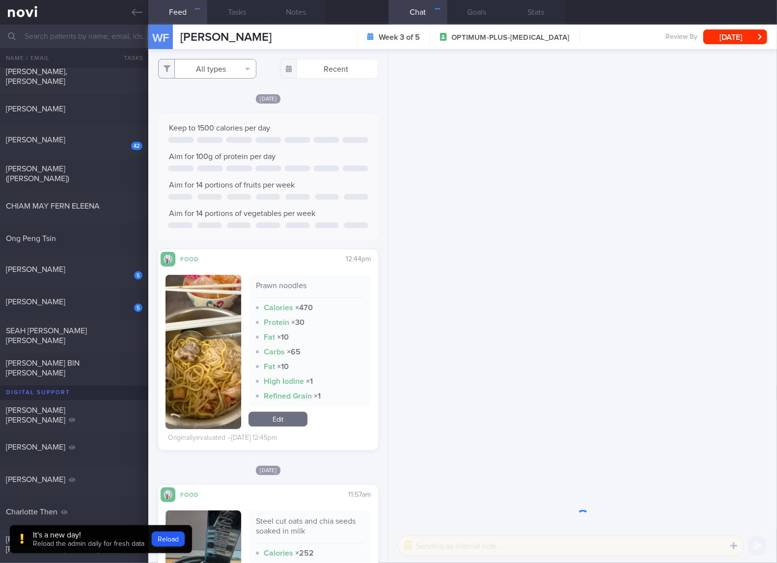
click at [214, 69] on button "All types" at bounding box center [207, 69] width 98 height 20
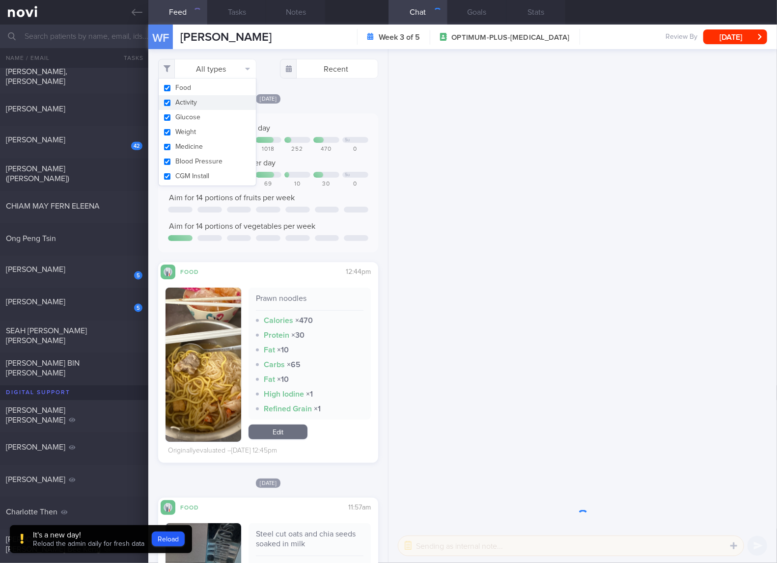
click at [199, 101] on button "Activity" at bounding box center [207, 102] width 97 height 15
checkbox input "false"
click at [187, 116] on button "Glucose" at bounding box center [207, 117] width 97 height 15
checkbox input "false"
click at [182, 132] on button "Weight" at bounding box center [207, 132] width 97 height 15
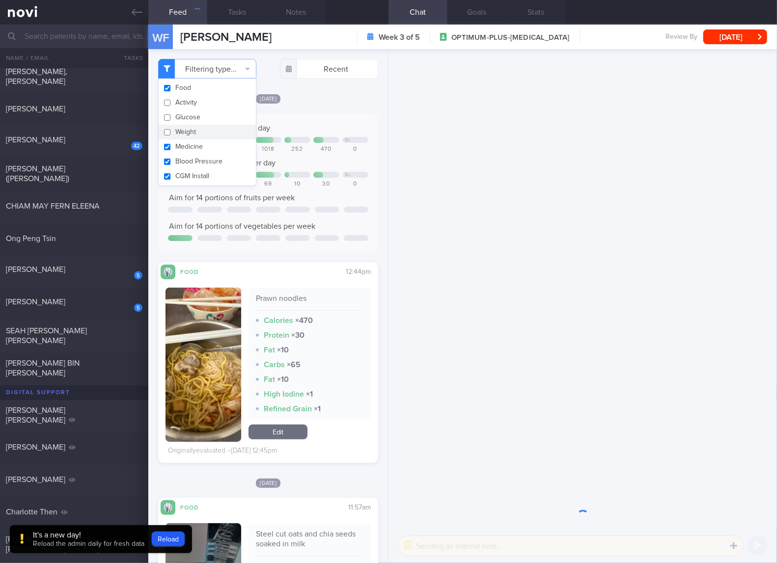
checkbox input "false"
click at [182, 145] on button "Medicine" at bounding box center [207, 146] width 97 height 15
checkbox input "false"
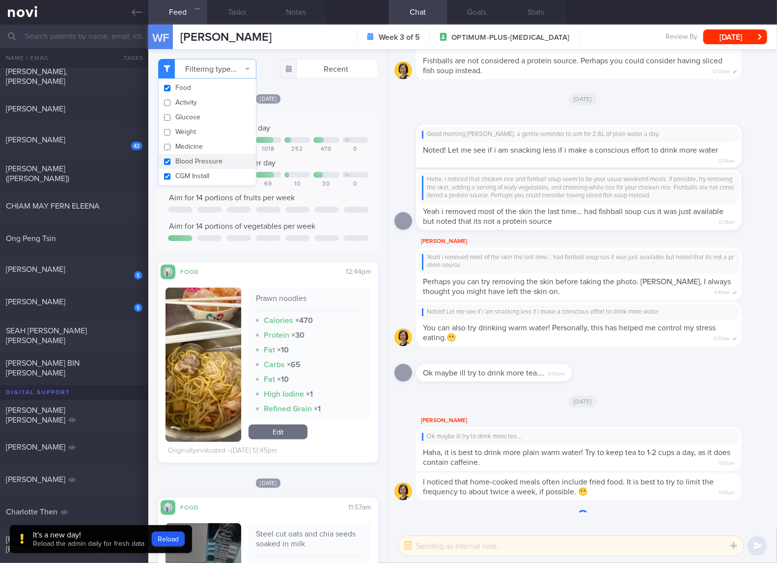
click at [182, 163] on button "Blood Pressure" at bounding box center [207, 161] width 97 height 15
checkbox input "false"
click at [182, 175] on button "CGM Install" at bounding box center [207, 176] width 97 height 15
checkbox input "false"
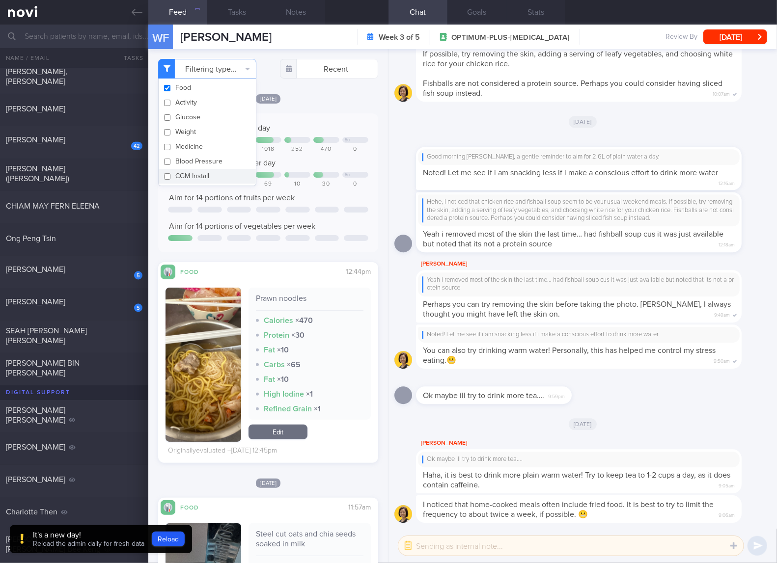
click at [261, 177] on div "Tu Su" at bounding box center [268, 175] width 200 height 7
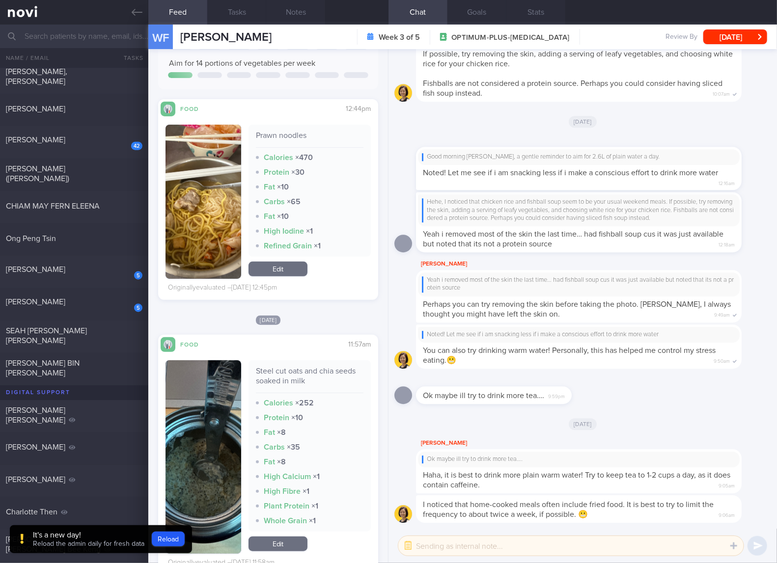
click at [285, 132] on div "Prawn noodles" at bounding box center [310, 139] width 108 height 17
click at [279, 262] on link "Edit" at bounding box center [277, 269] width 59 height 15
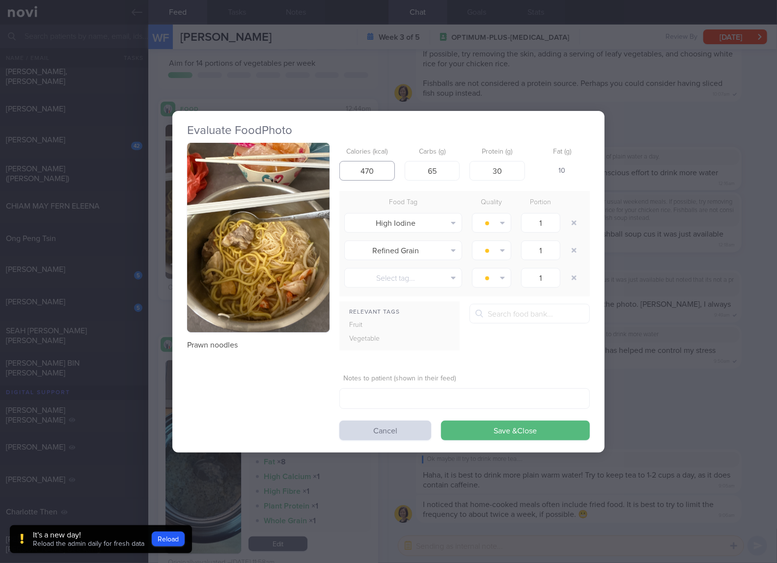
click at [383, 176] on input "470" at bounding box center [366, 171] width 55 height 20
type input "410"
type input "58"
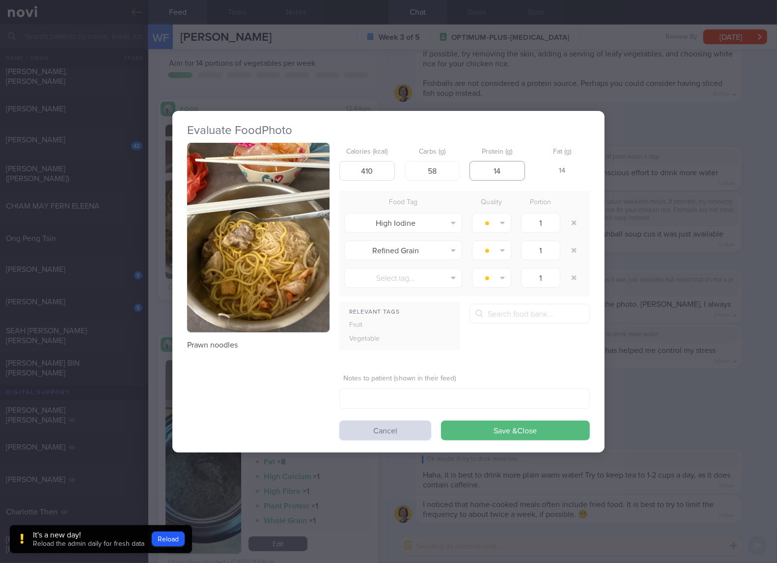
type input "14"
click at [441, 421] on button "Save & Close" at bounding box center [515, 431] width 149 height 20
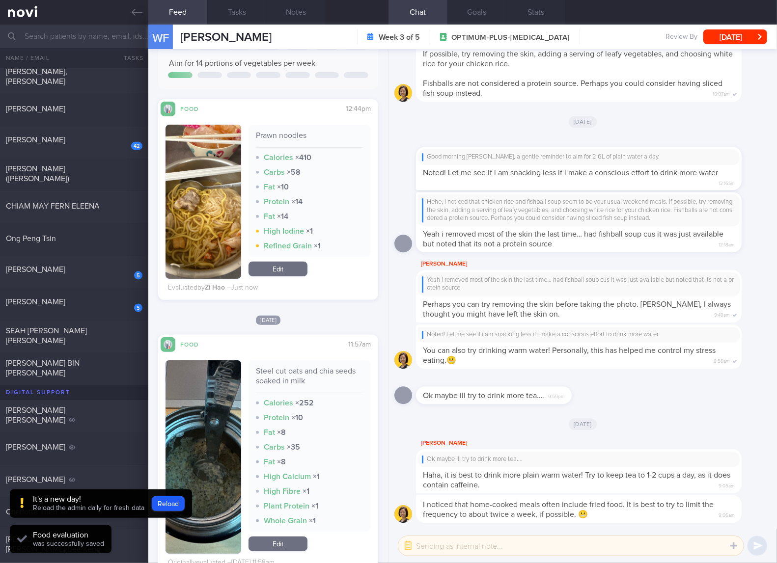
scroll to position [327, 0]
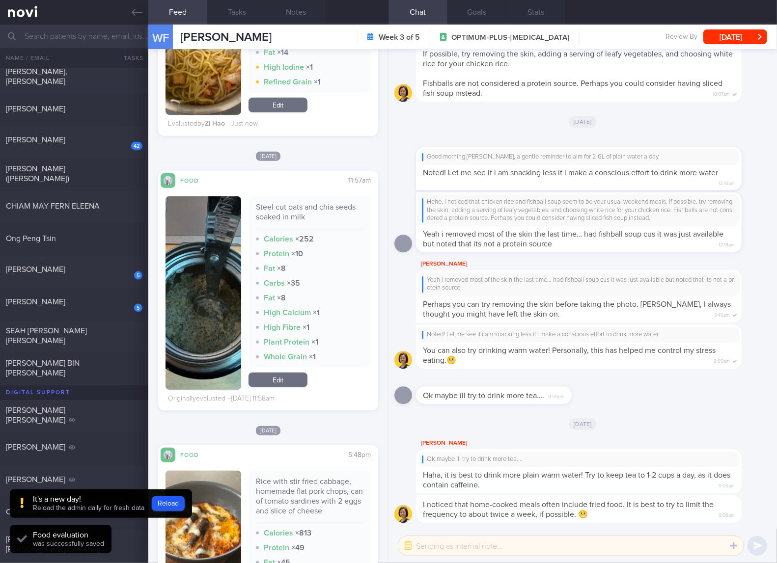
click at [284, 207] on div "Steel cut oats and chia seeds soaked in milk" at bounding box center [310, 215] width 108 height 27
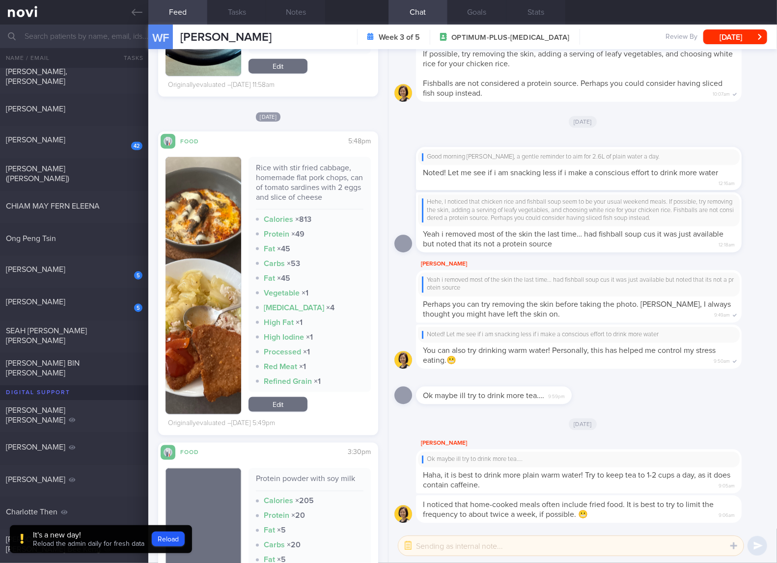
scroll to position [655, 0]
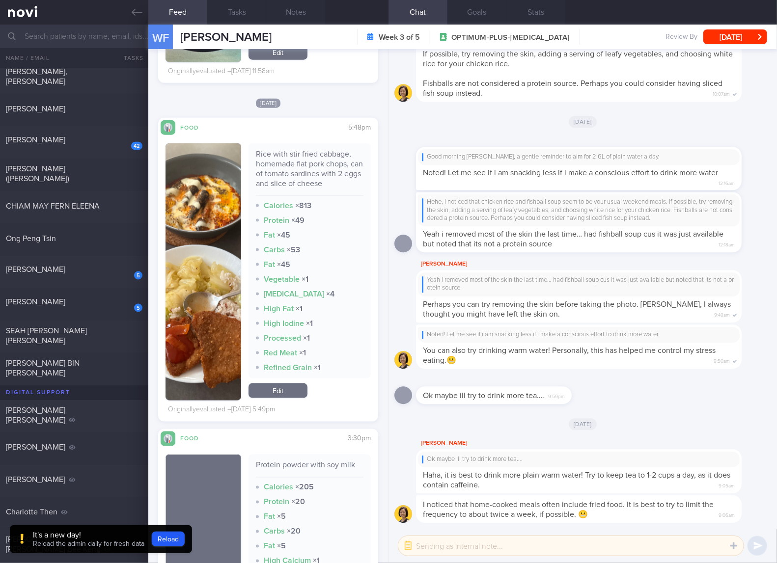
click at [304, 155] on div "Rice with stir fried cabbage, homemade flat pork chops, can of tomato sardines …" at bounding box center [310, 172] width 108 height 47
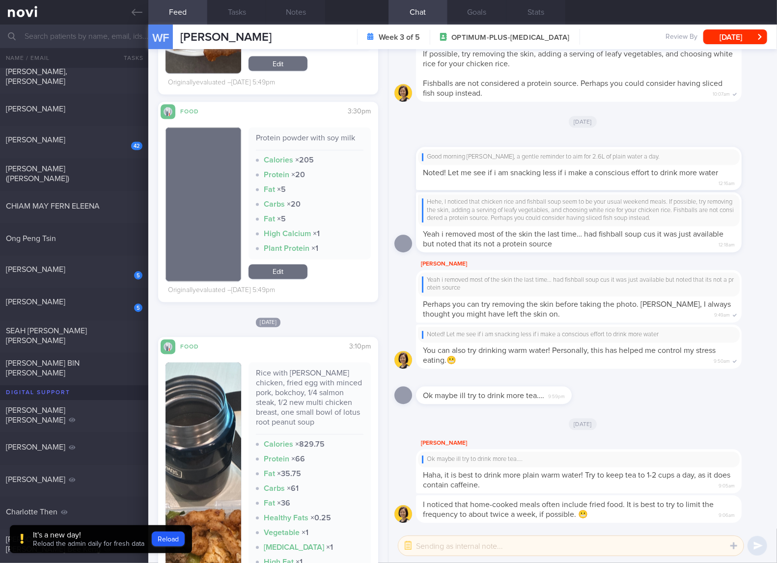
scroll to position [1146, 0]
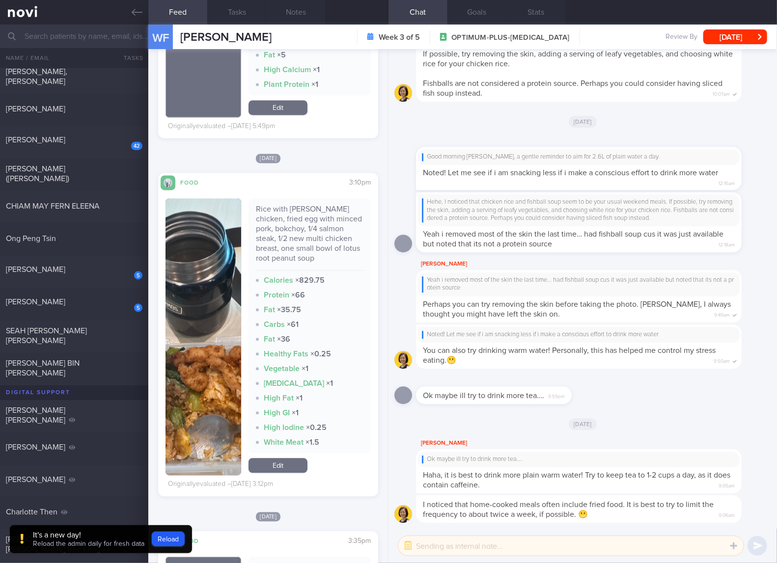
click at [299, 232] on div "Rice with curry chicken, fried egg with minced pork, bokchoy, 1/4 salmon steak,…" at bounding box center [310, 237] width 108 height 66
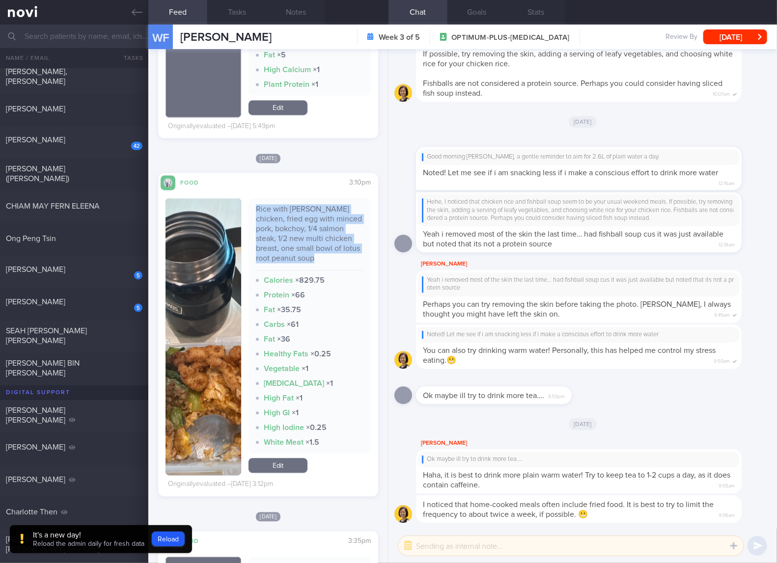
click at [299, 232] on div "Rice with curry chicken, fried egg with minced pork, bokchoy, 1/4 salmon steak,…" at bounding box center [310, 237] width 108 height 66
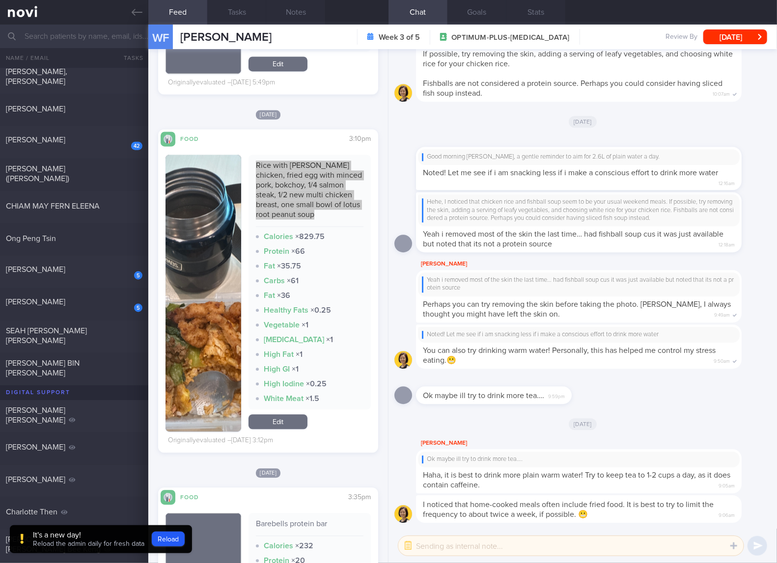
scroll to position [1637, 0]
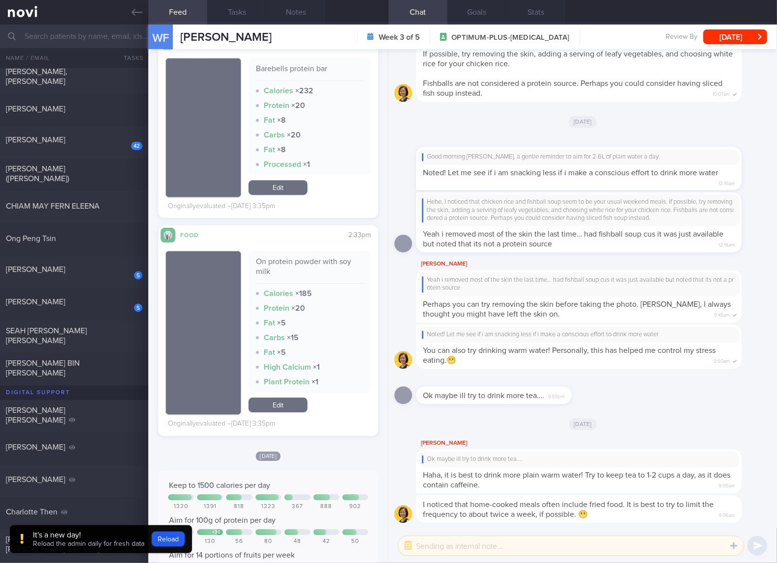
click at [314, 67] on div "Barebells protein bar" at bounding box center [310, 72] width 108 height 17
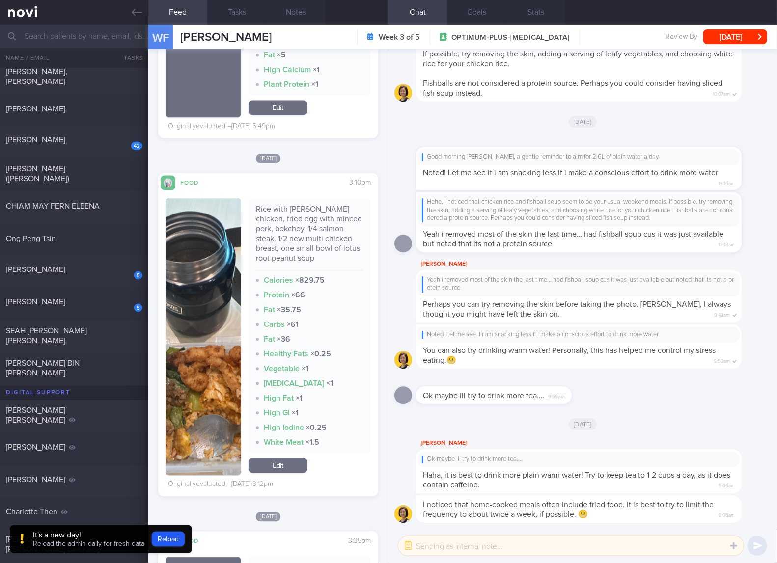
scroll to position [1473, 0]
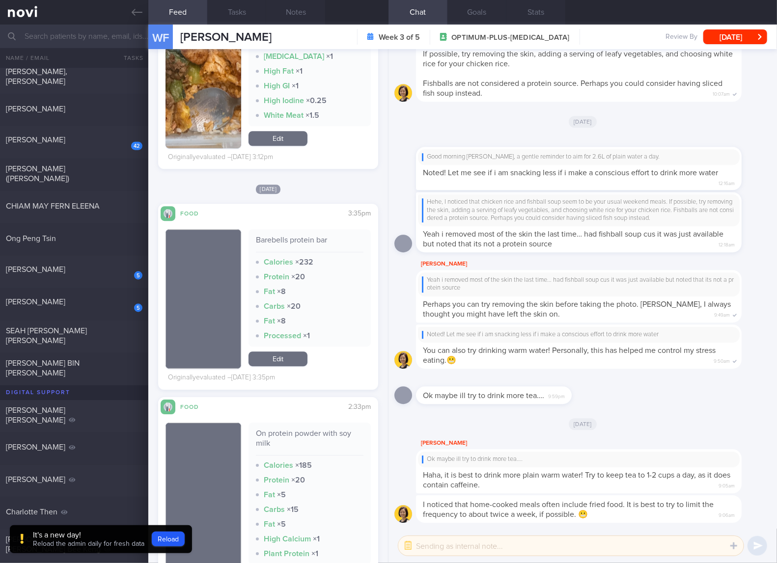
click at [286, 350] on div "Barebells protein bar Calories × 232 Protein × 20 Fat × 8 Carbs × 20 Fat × 8 Pr…" at bounding box center [309, 298] width 122 height 139
click at [291, 359] on link "Edit" at bounding box center [277, 359] width 59 height 15
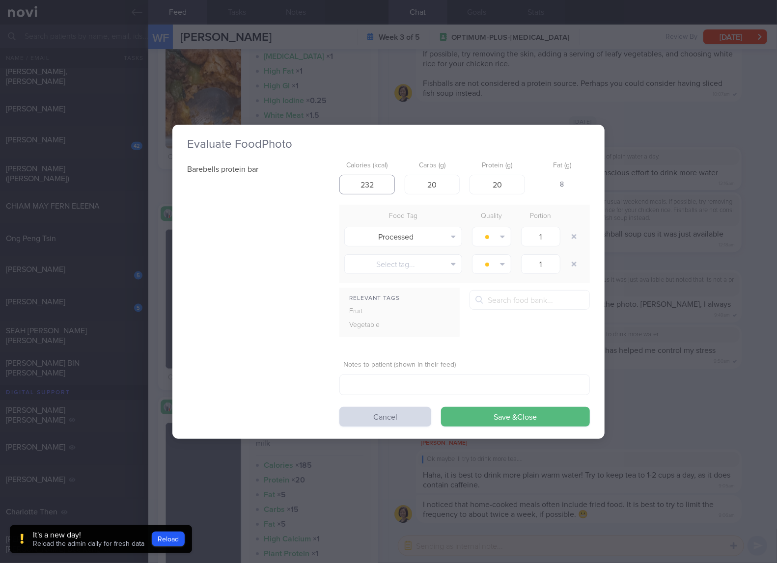
click at [381, 189] on input "232" at bounding box center [366, 185] width 55 height 20
type input "210"
type input "20"
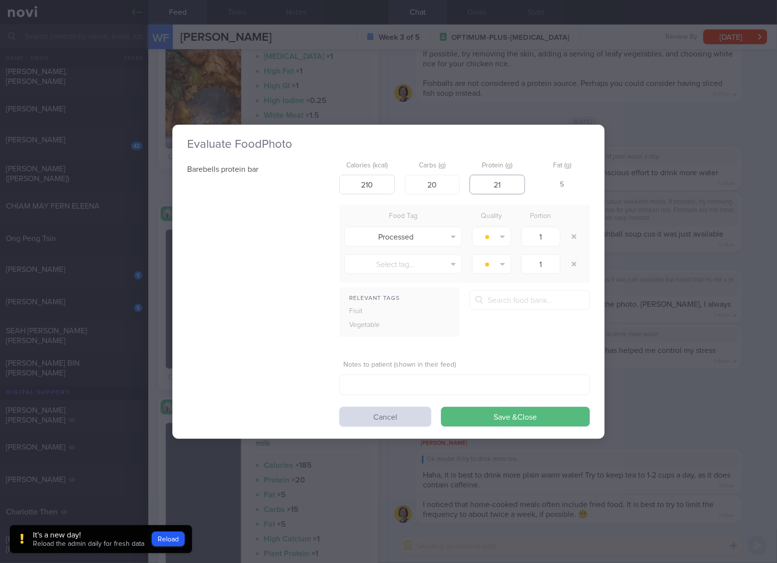
type input "21"
click at [441, 407] on button "Save & Close" at bounding box center [515, 417] width 149 height 20
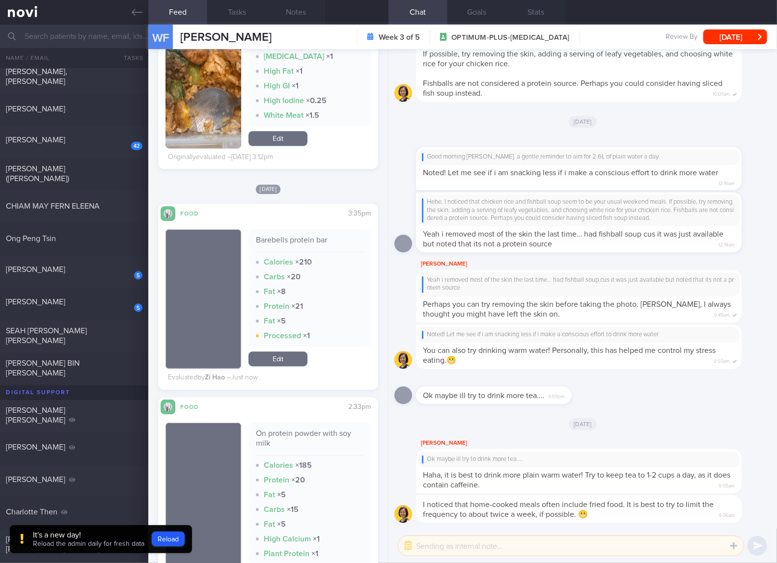
drag, startPoint x: 97, startPoint y: 143, endPoint x: 250, endPoint y: 49, distance: 179.2
click at [97, 143] on div "[PERSON_NAME]" at bounding box center [73, 140] width 134 height 10
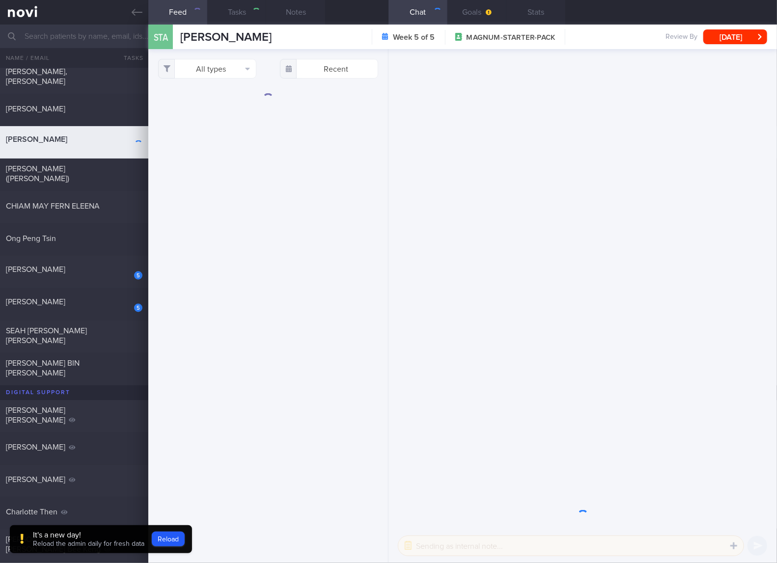
checkbox input "true"
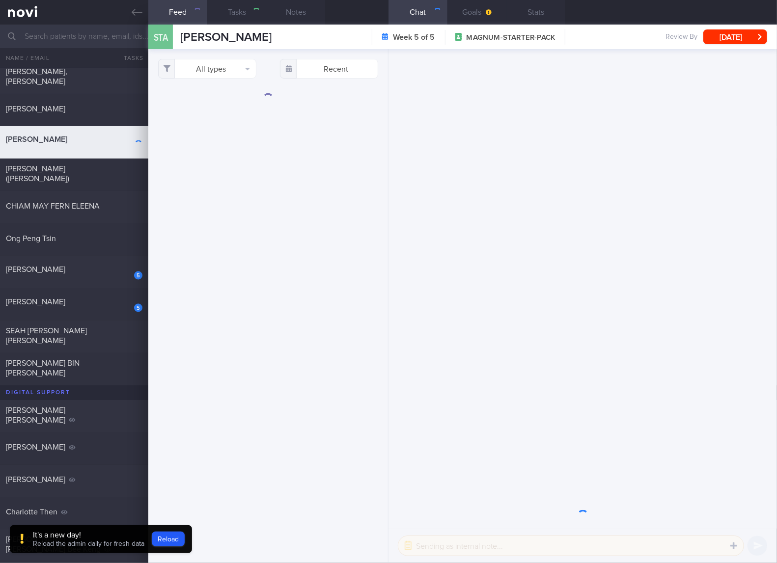
checkbox input "true"
select select "6"
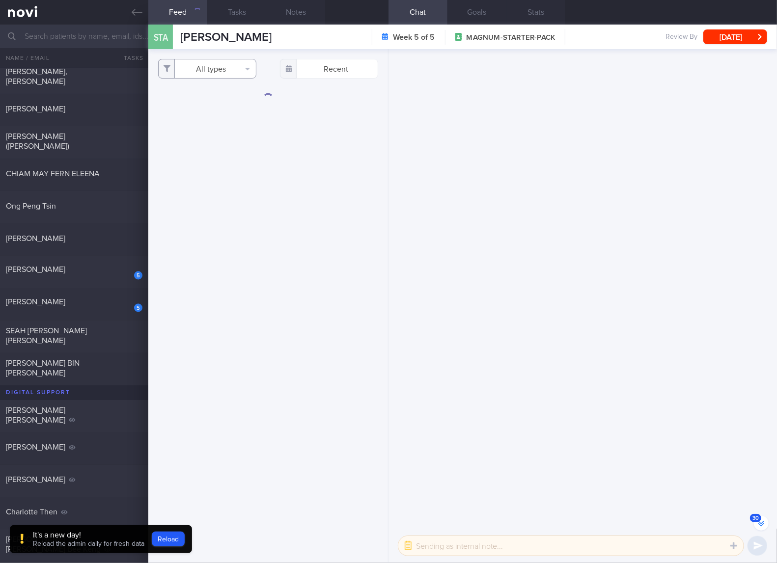
click at [205, 70] on button "All types" at bounding box center [207, 69] width 98 height 20
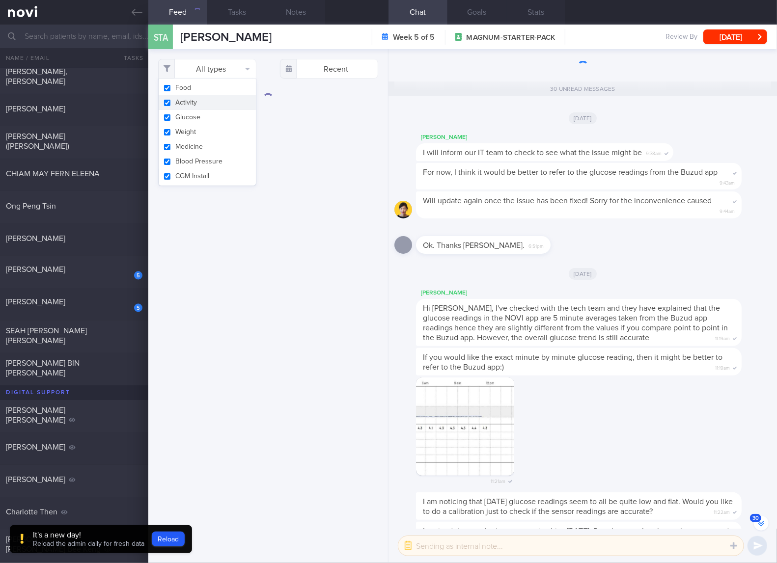
click at [191, 102] on button "Activity" at bounding box center [207, 102] width 97 height 15
checkbox input "false"
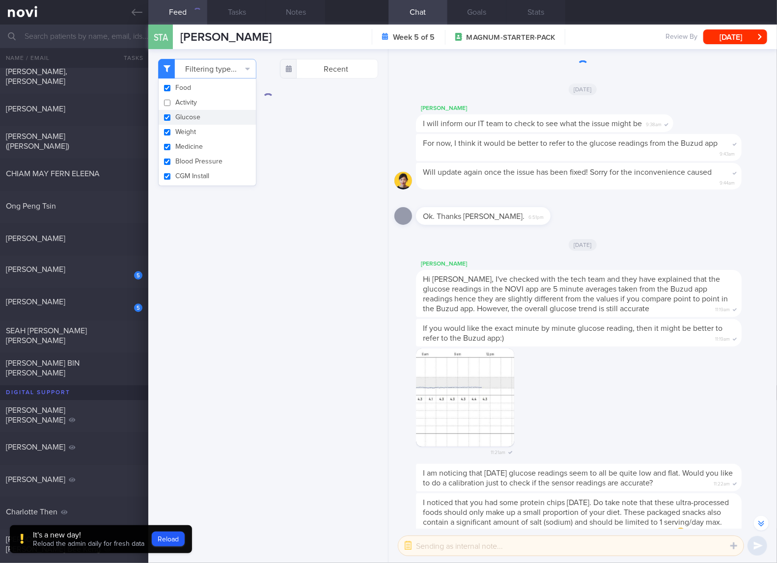
click at [184, 114] on button "Glucose" at bounding box center [207, 117] width 97 height 15
checkbox input "false"
click at [179, 131] on button "Weight" at bounding box center [207, 132] width 97 height 15
checkbox input "false"
click at [179, 139] on button "Medicine" at bounding box center [207, 146] width 97 height 15
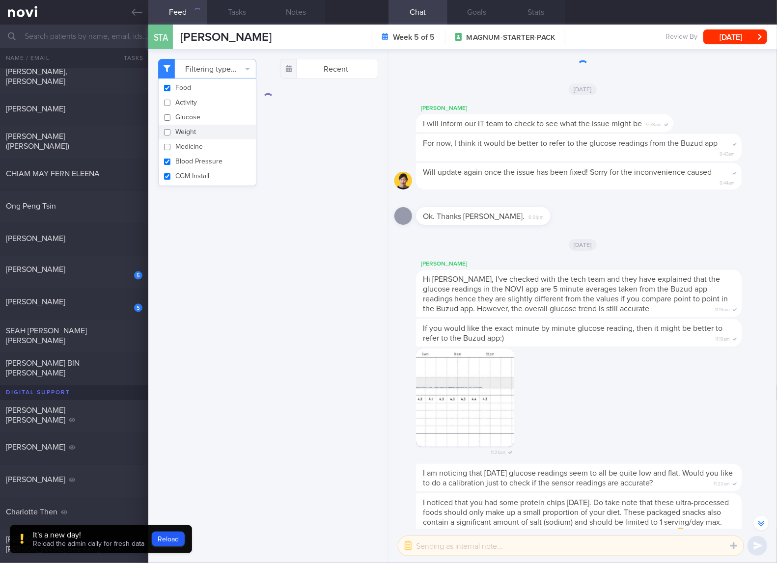
checkbox input "false"
click at [179, 157] on button "Blood Pressure" at bounding box center [207, 161] width 97 height 15
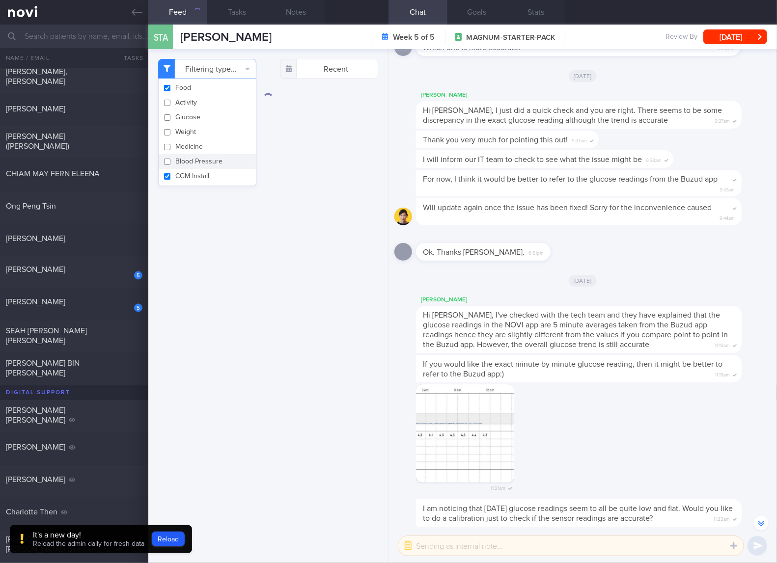
checkbox input "false"
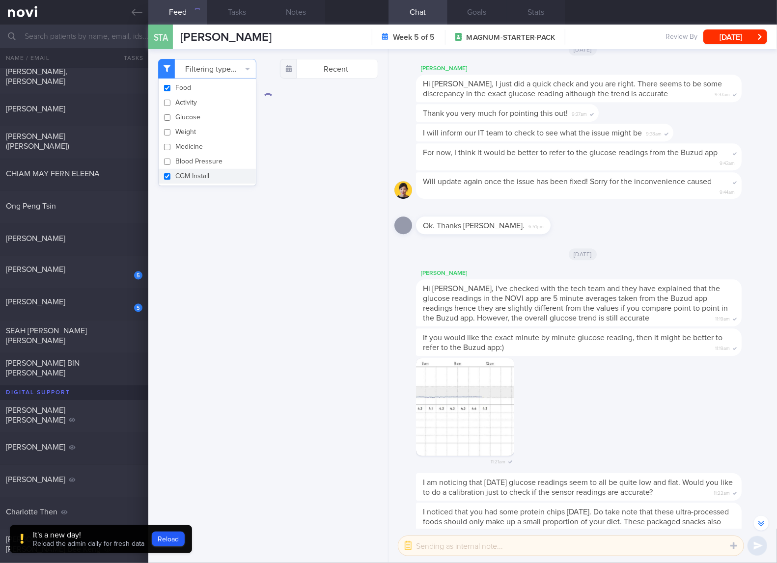
click at [181, 176] on button "CGM Install" at bounding box center [207, 176] width 97 height 15
checkbox input "false"
click at [339, 198] on div "Filtering type... Food Activity Glucose Weight Medicine Blood Pressure CGM Inst…" at bounding box center [268, 306] width 240 height 514
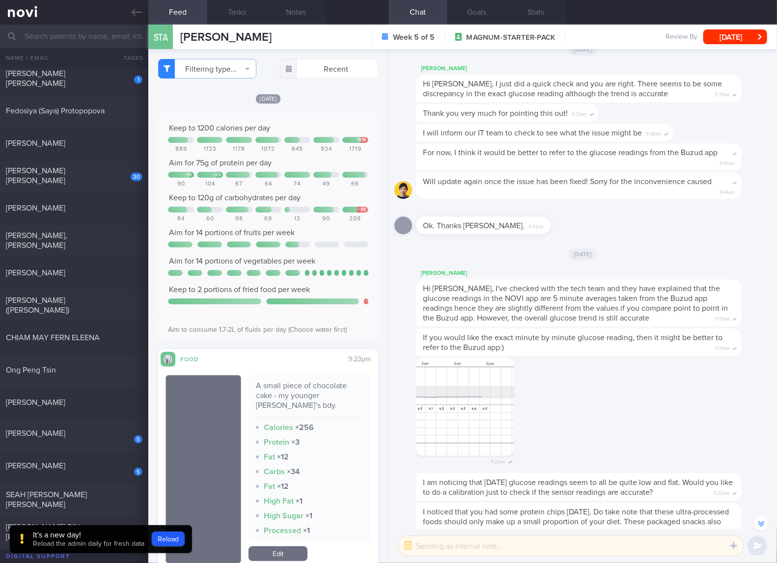
scroll to position [163, 0]
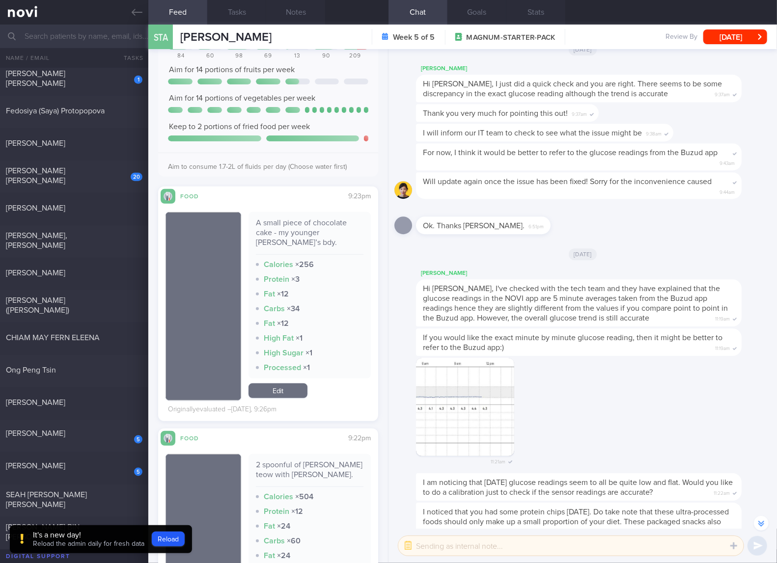
click at [333, 226] on div "A small piece of chocolate cake - my younger bro’s bdy." at bounding box center [310, 236] width 108 height 37
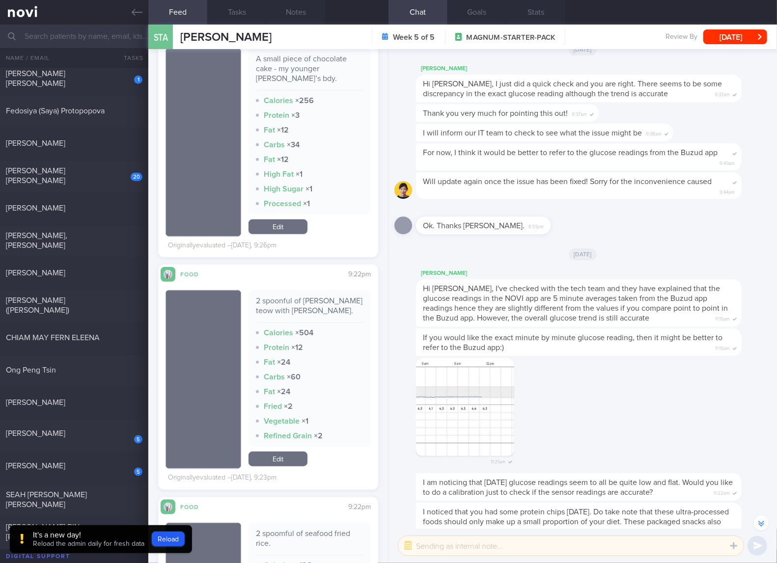
click at [302, 296] on div "2 spoonful of fried kueh teow with radish." at bounding box center [310, 309] width 108 height 27
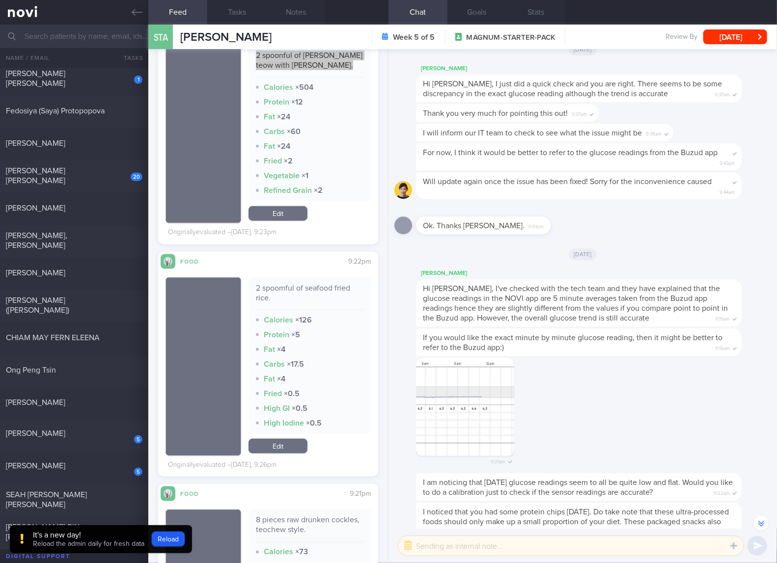
scroll to position [655, 0]
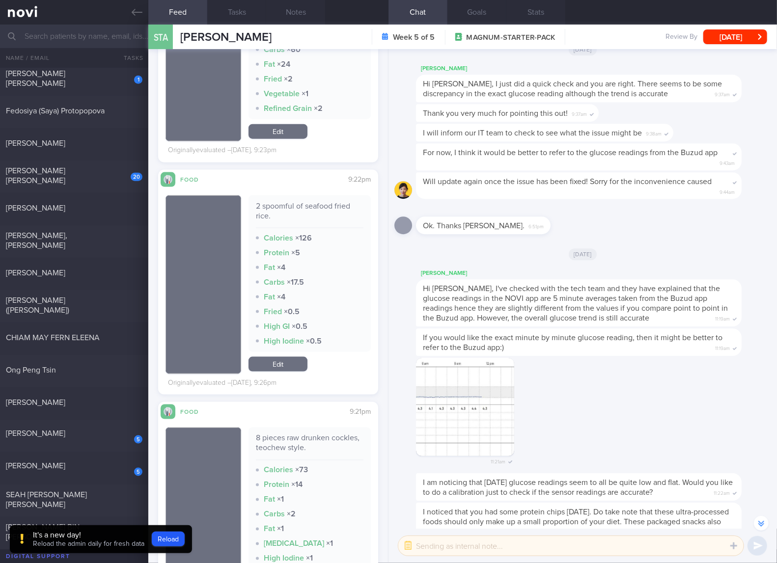
click at [275, 357] on link "Edit" at bounding box center [277, 364] width 59 height 15
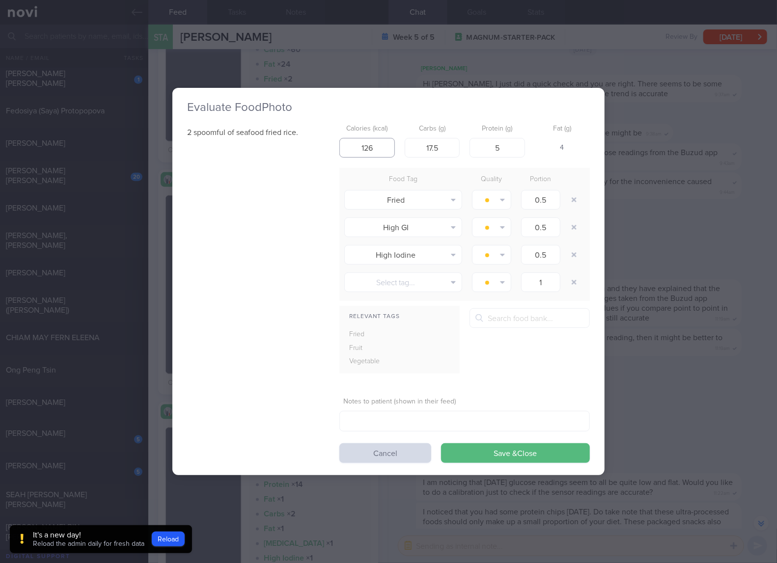
click at [392, 143] on input "126" at bounding box center [366, 148] width 55 height 20
type input "105"
type input "15"
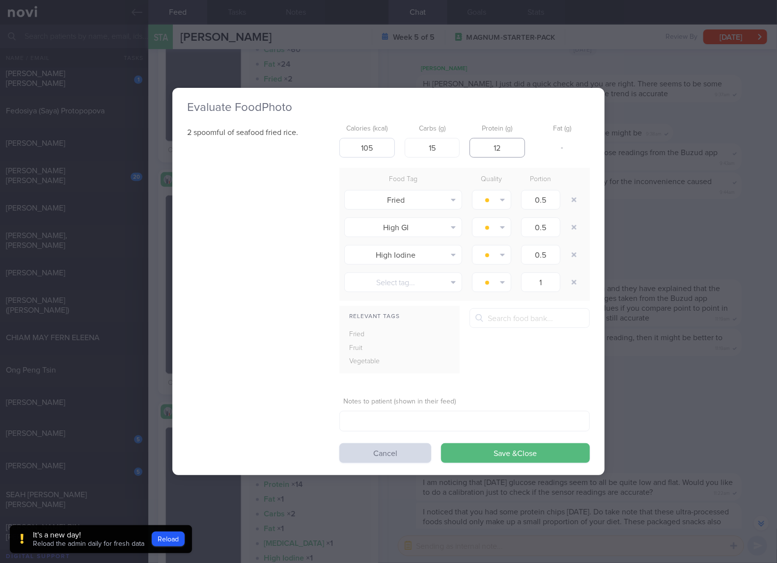
type input "1"
type input "2"
click at [441, 443] on button "Save & Close" at bounding box center [515, 453] width 149 height 20
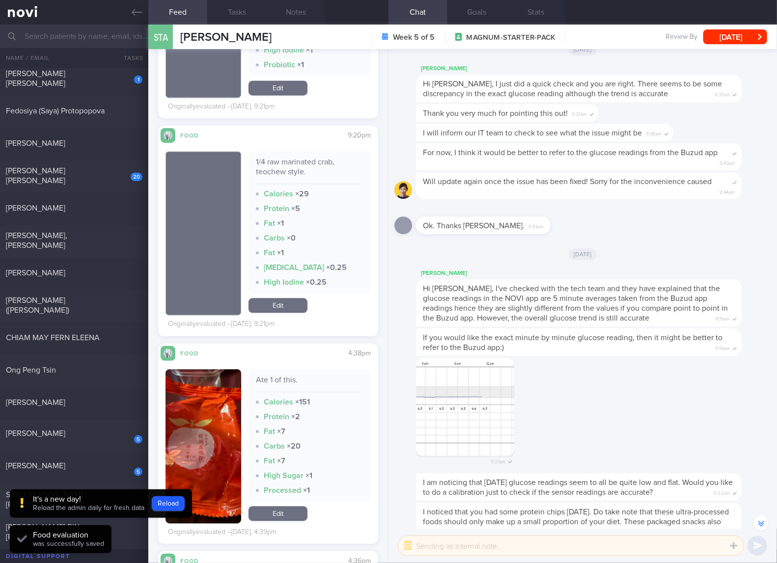
scroll to position [1309, 0]
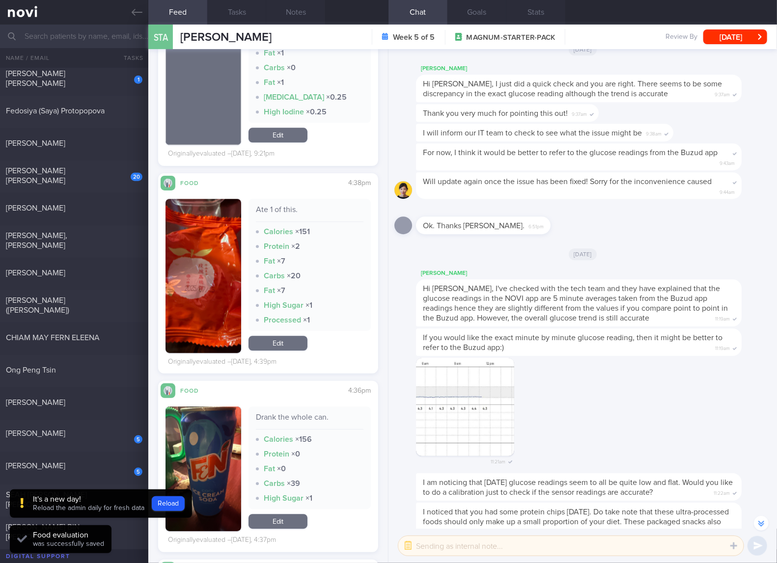
click at [212, 287] on img "button" at bounding box center [203, 276] width 76 height 154
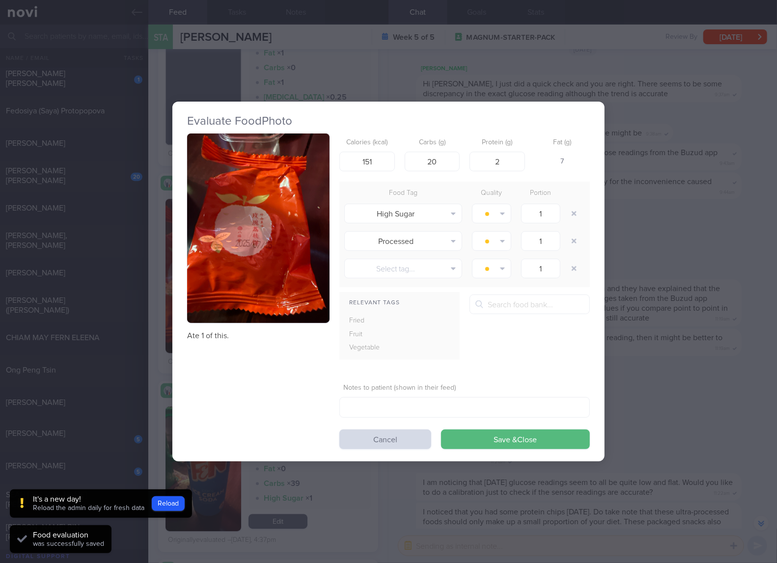
click at [264, 233] on img "button" at bounding box center [258, 229] width 142 height 190
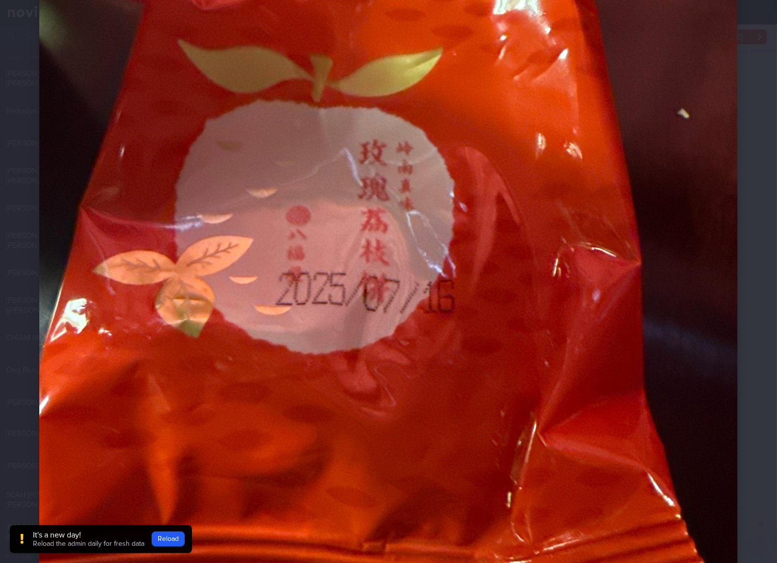
scroll to position [327, 0]
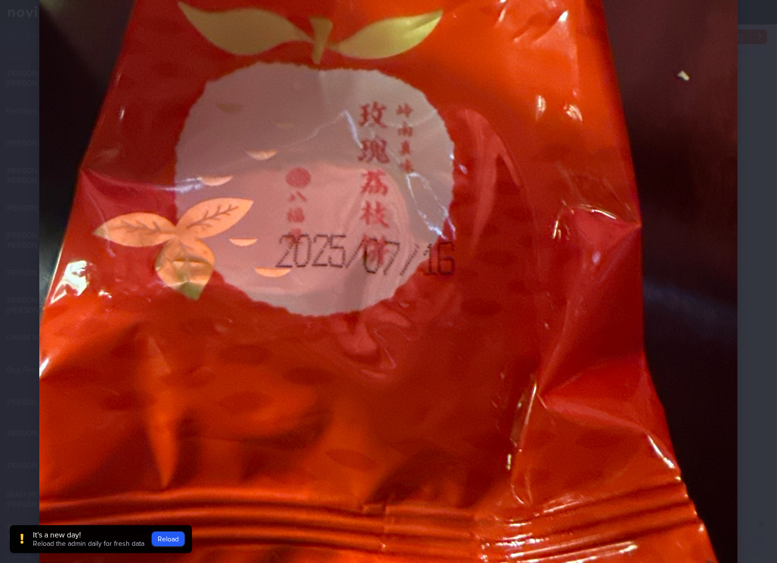
click at [532, 308] on img at bounding box center [388, 177] width 698 height 931
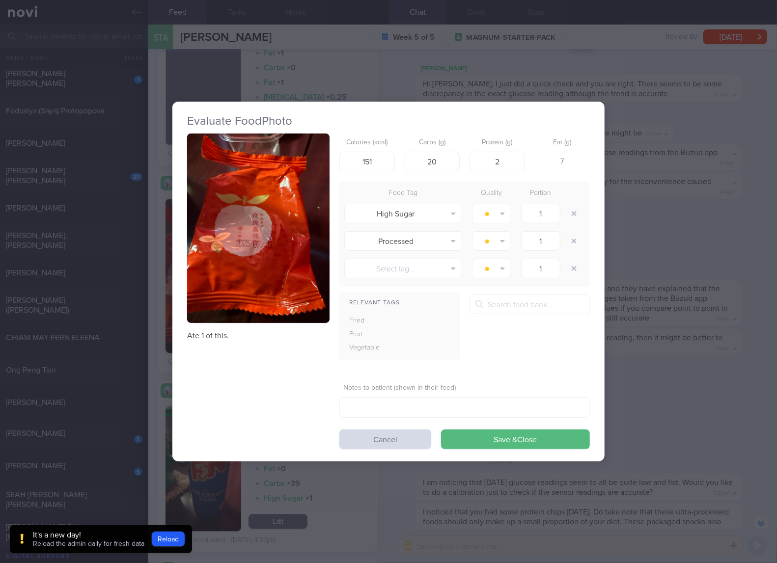
click at [691, 249] on div "Evaluate Food Photo Ate 1 of this. Calories (kcal) 151 Carbs (g) 20 Protein (g)…" at bounding box center [388, 281] width 777 height 563
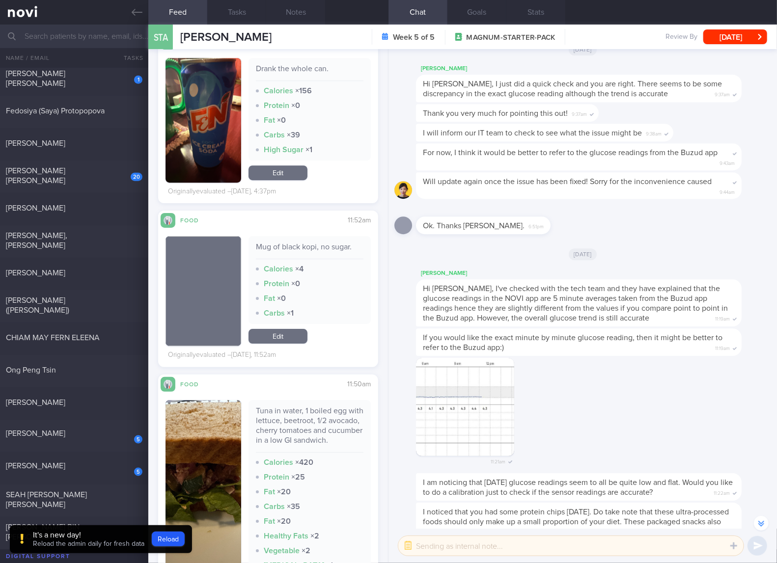
scroll to position [1800, 0]
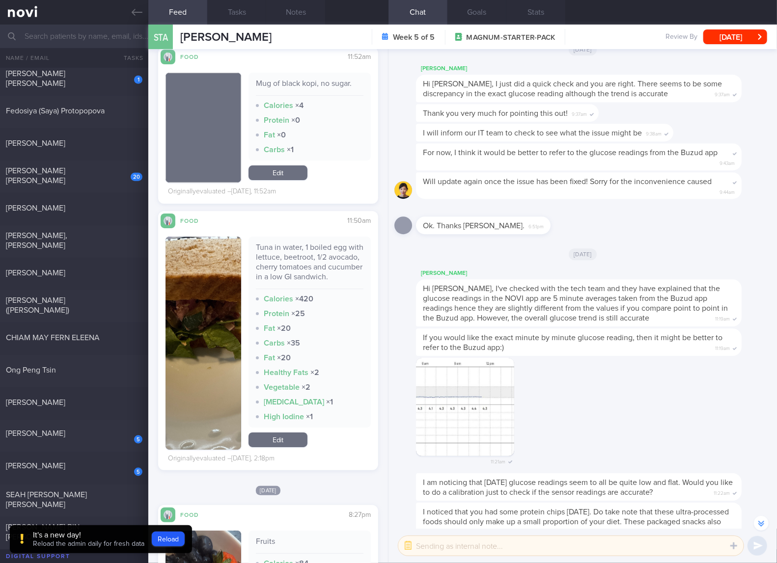
click at [312, 255] on div "Tuna in water, 1 boiled egg with lettuce, beetroot, 1/2 avocado, cherry tomatoe…" at bounding box center [310, 266] width 108 height 47
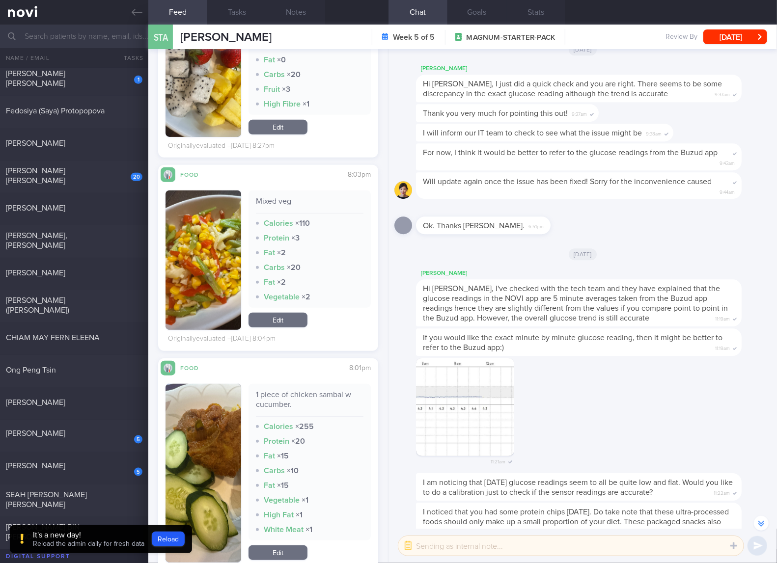
scroll to position [2455, 0]
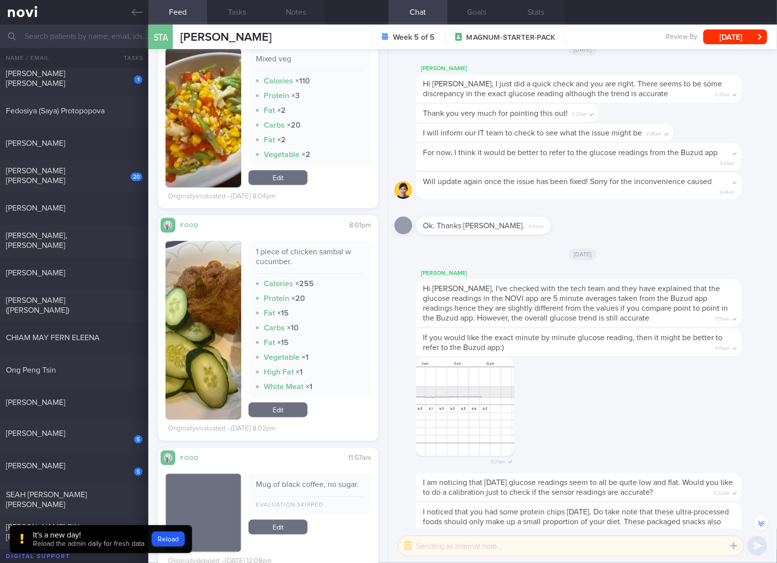
click at [321, 263] on div "1 piece of chicken sambal w cucumber." at bounding box center [310, 260] width 108 height 27
click at [197, 337] on button "button" at bounding box center [203, 330] width 76 height 179
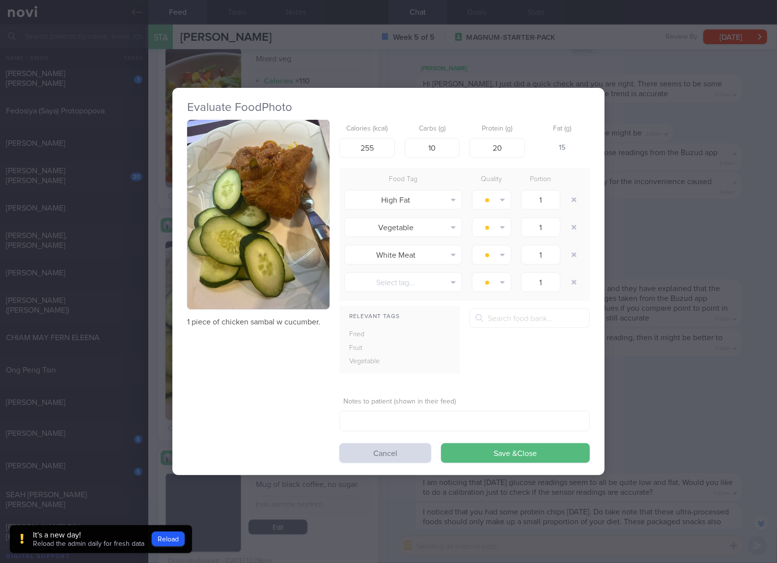
click at [267, 256] on button "button" at bounding box center [258, 215] width 142 height 190
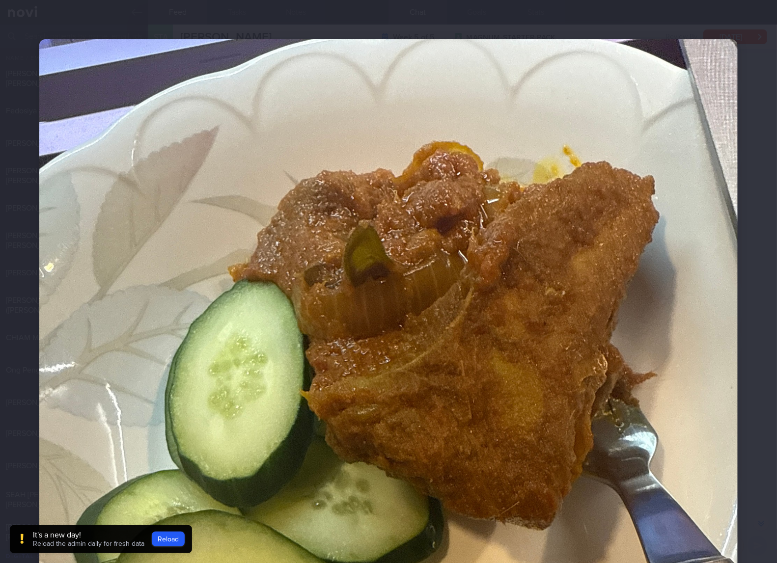
scroll to position [163, 0]
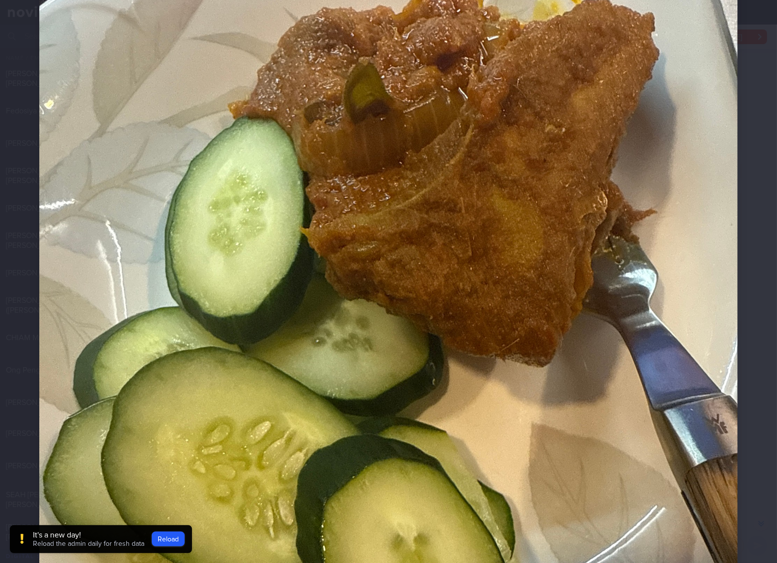
click at [360, 256] on img at bounding box center [388, 341] width 698 height 931
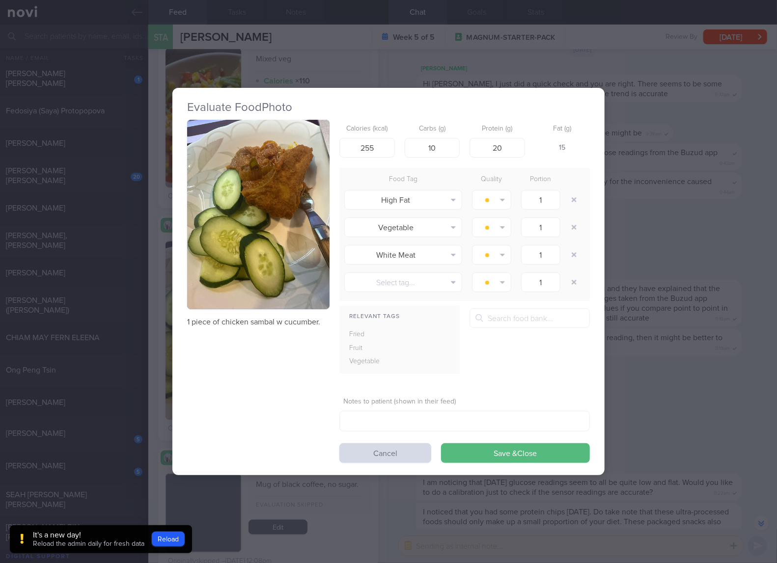
click at [699, 307] on div "Evaluate Food Photo 1 piece of chicken sambal w cucumber. Calories (kcal) 255 C…" at bounding box center [388, 281] width 777 height 563
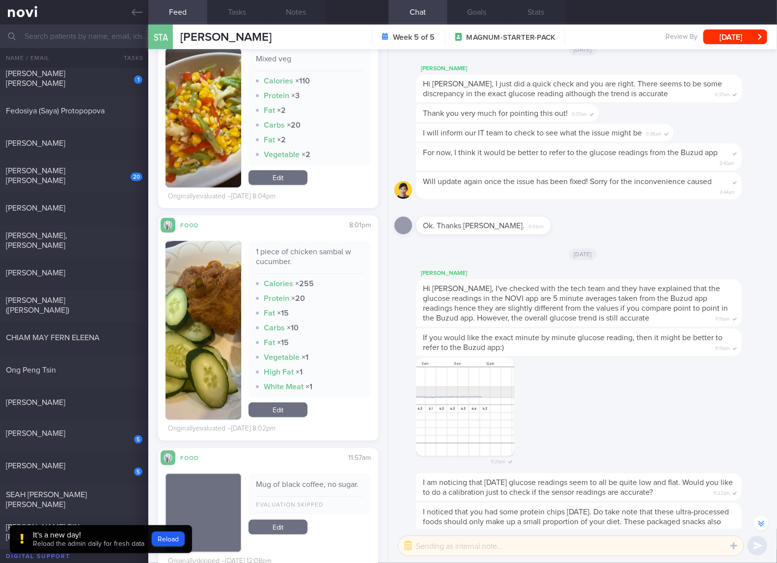
scroll to position [2782, 0]
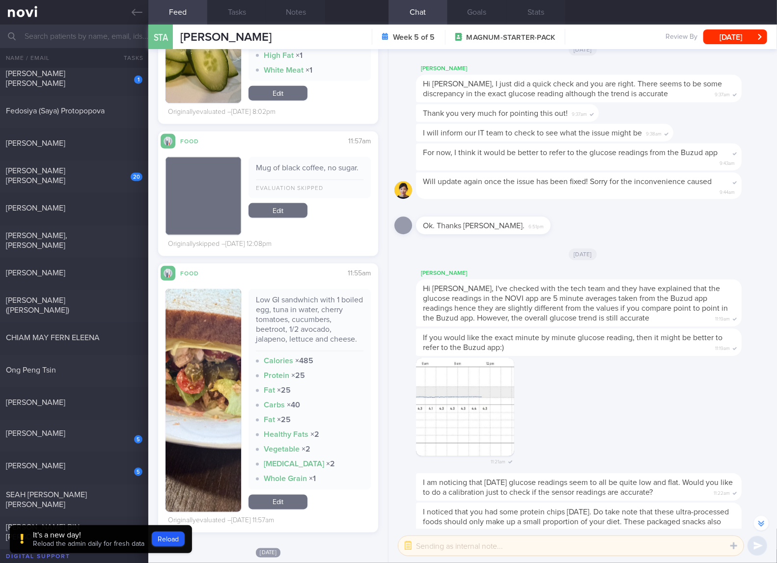
click at [284, 323] on div "Low GI sandwhich with 1 boiled egg, tuna in water, cherry tomatoes, cucumbers, …" at bounding box center [310, 323] width 108 height 56
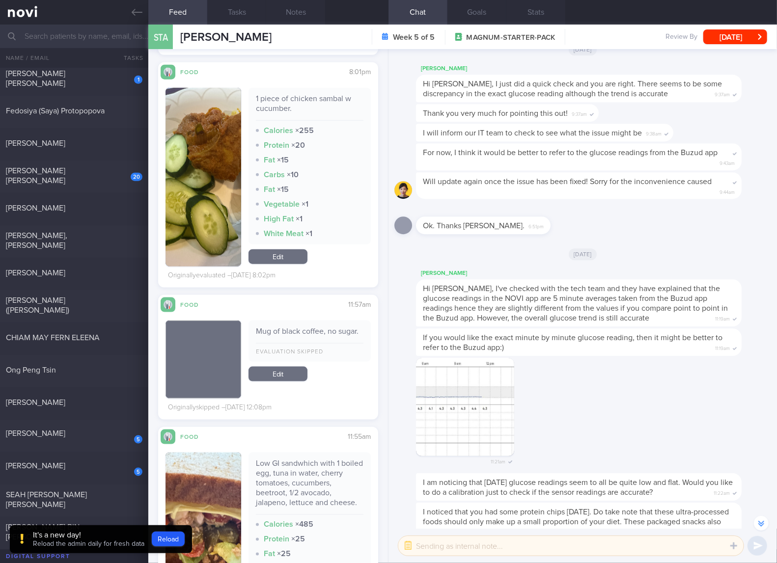
click at [289, 246] on div "1 piece of chicken sambal w cucumber. Calories × 255 Protein × 20 Fat × 15 Carb…" at bounding box center [309, 177] width 122 height 179
click at [280, 257] on link "Edit" at bounding box center [277, 256] width 59 height 15
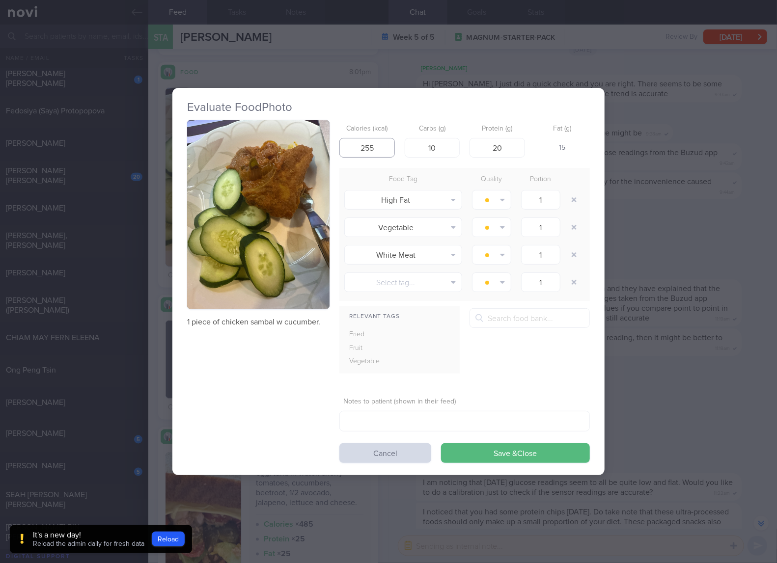
click at [388, 150] on input "255" at bounding box center [366, 148] width 55 height 20
type input "248"
type input "0"
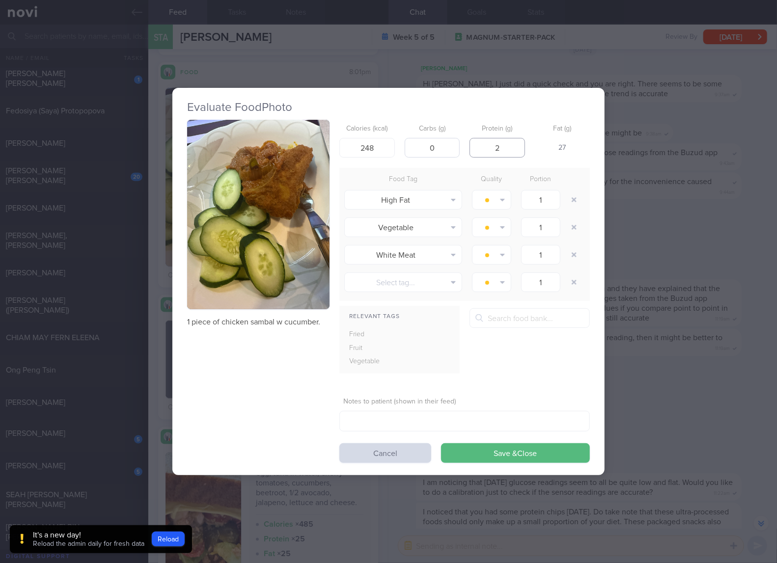
type input "2"
click at [440, 146] on input "0" at bounding box center [432, 148] width 55 height 20
type input "20"
type input "22"
click at [441, 443] on button "Save & Close" at bounding box center [515, 453] width 149 height 20
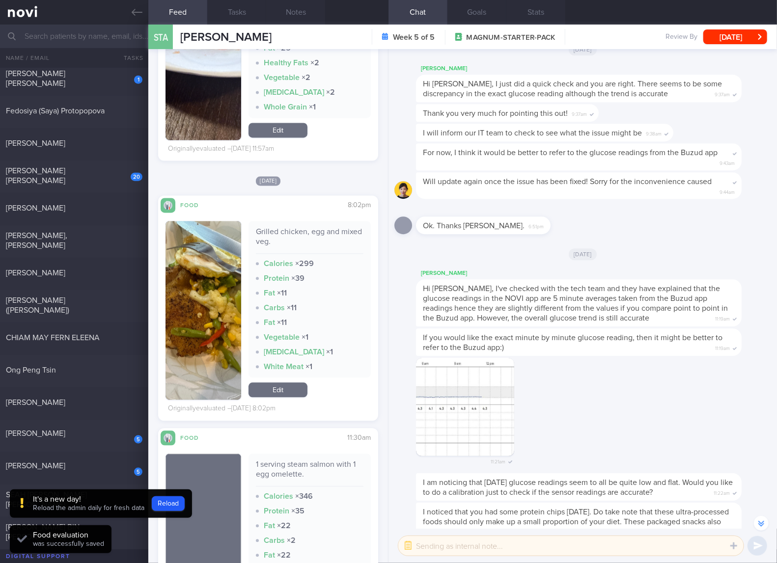
scroll to position [3273, 0]
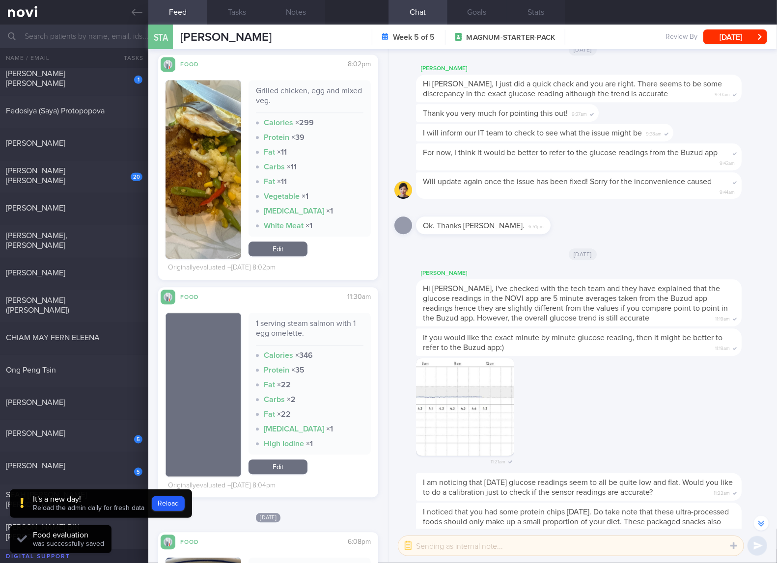
click at [290, 94] on div "Grilled chicken, egg and mixed veg." at bounding box center [310, 99] width 108 height 27
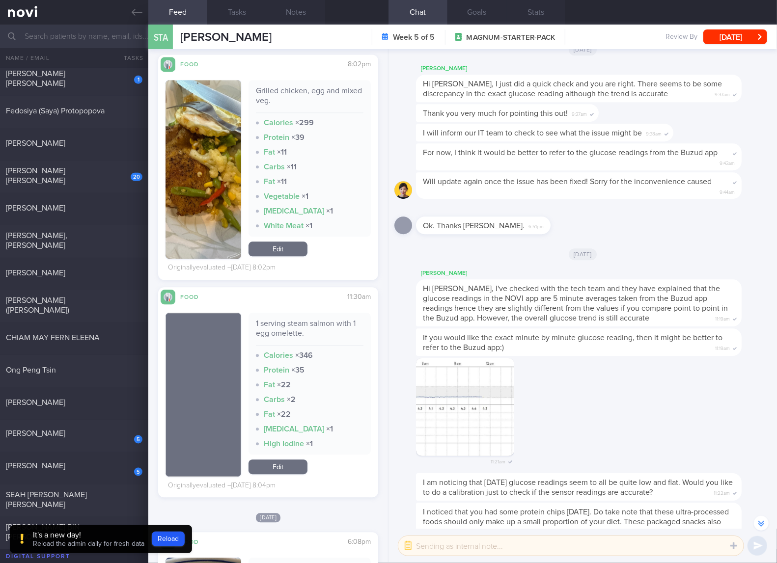
click at [290, 94] on div "Grilled chicken, egg and mixed veg." at bounding box center [310, 99] width 108 height 27
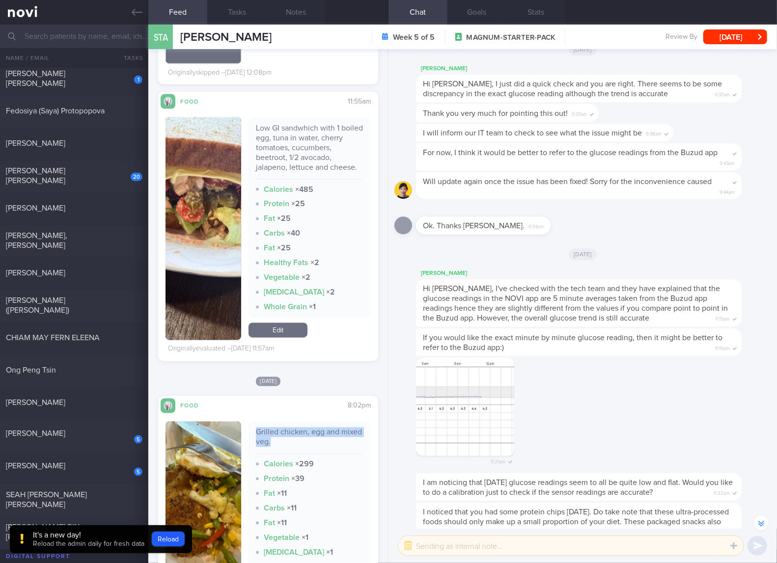
click at [219, 452] on img "button" at bounding box center [203, 511] width 76 height 179
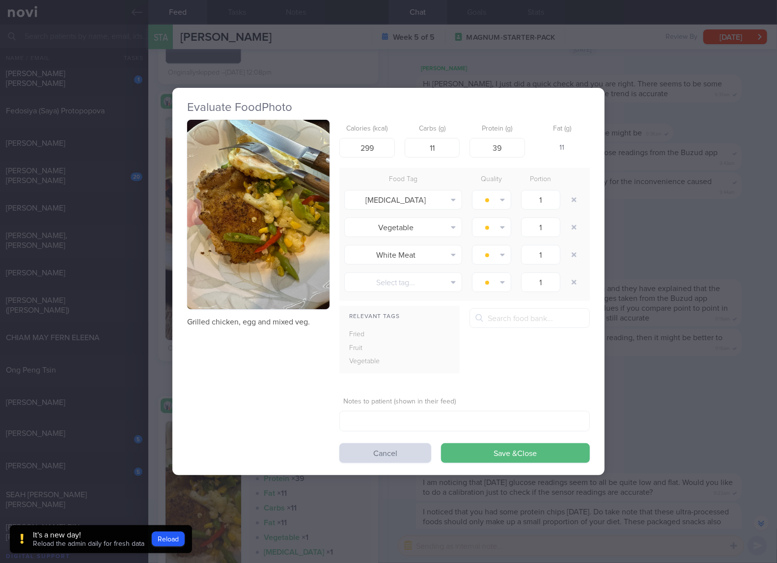
click at [268, 268] on button "button" at bounding box center [258, 215] width 142 height 190
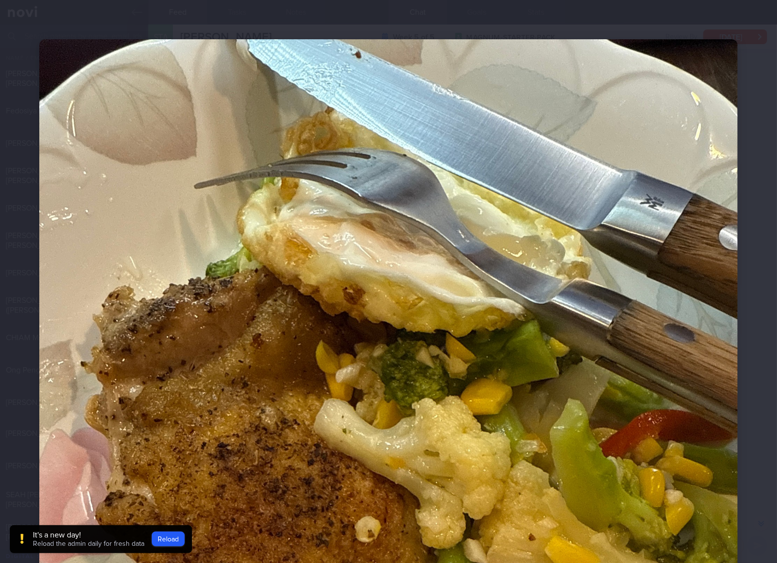
click at [538, 321] on img at bounding box center [388, 504] width 698 height 931
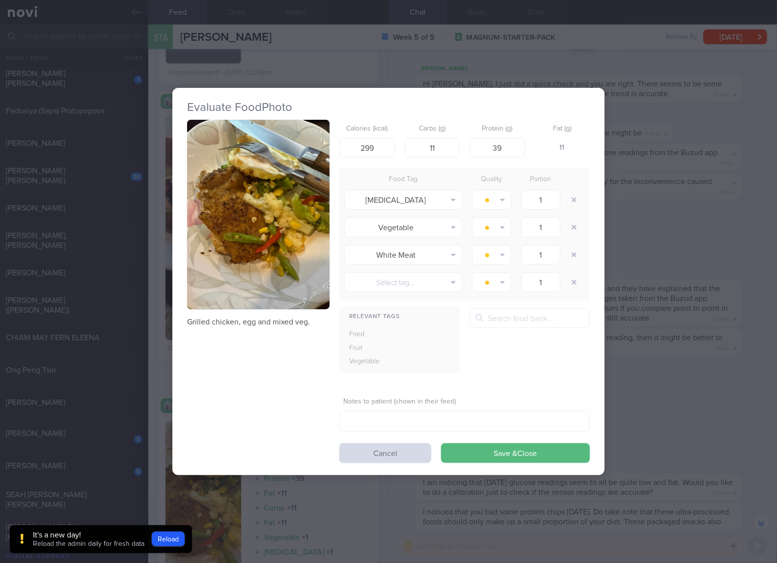
click at [713, 440] on div "Evaluate Food Photo Grilled chicken, egg and mixed veg. Calories (kcal) 299 Car…" at bounding box center [388, 281] width 777 height 563
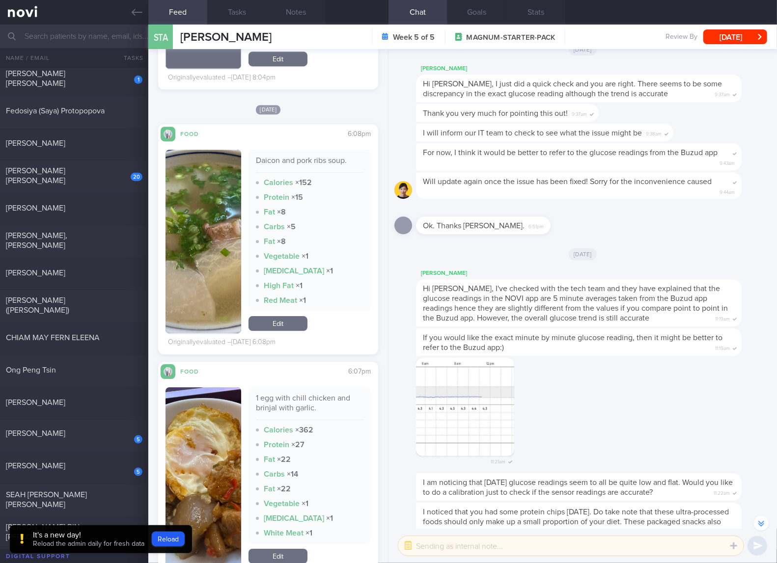
scroll to position [3764, 0]
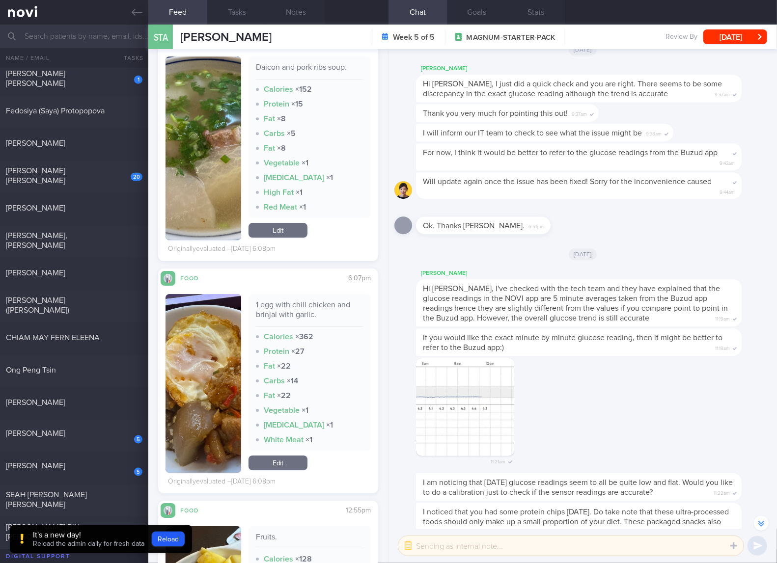
click at [280, 462] on link "Edit" at bounding box center [277, 463] width 59 height 15
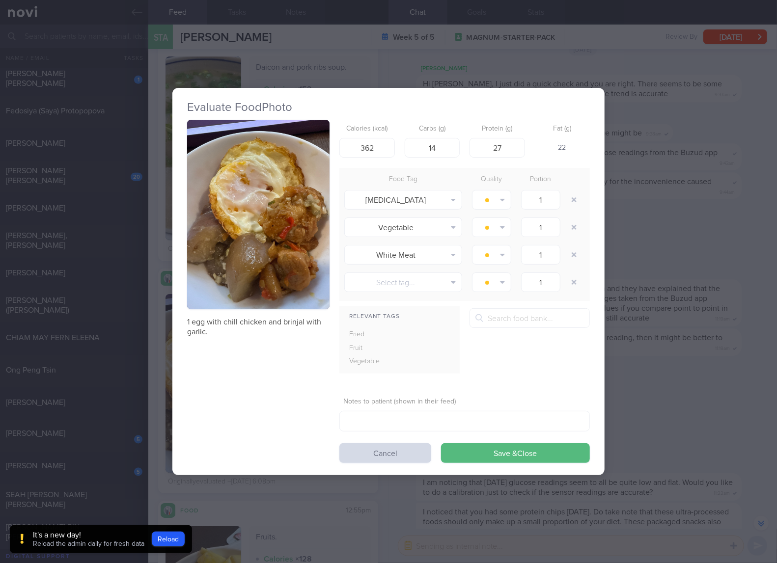
click at [685, 359] on div "Evaluate Food Photo 1 egg with chill chicken and brinjal with garlic. Calories …" at bounding box center [388, 281] width 777 height 563
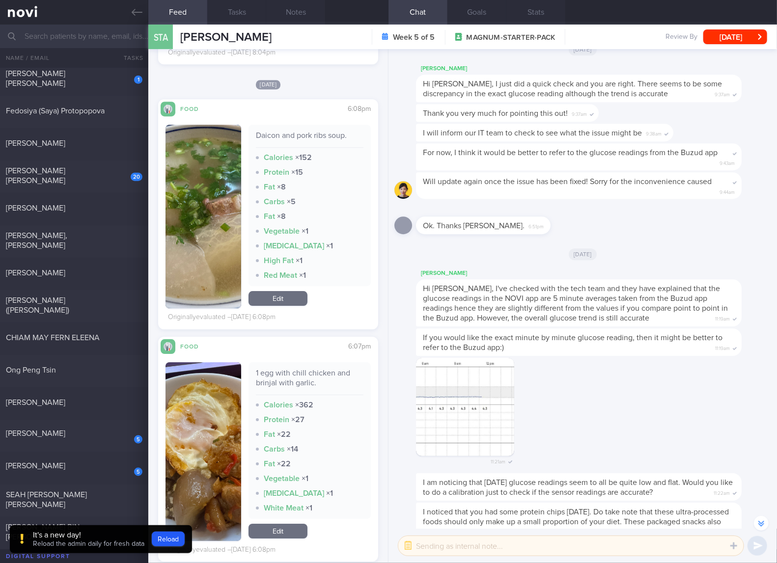
scroll to position [3928, 0]
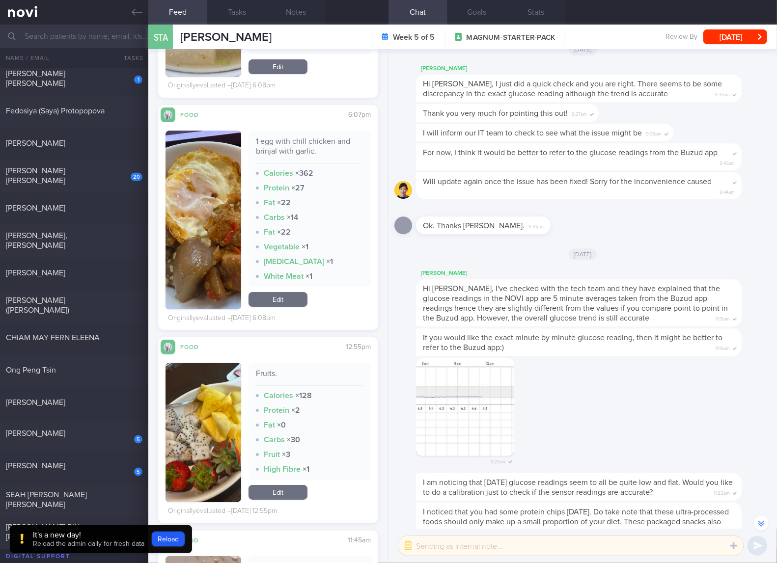
click at [296, 148] on div "1 egg with chill chicken and brinjal with garlic." at bounding box center [310, 149] width 108 height 27
click at [276, 296] on link "Edit" at bounding box center [277, 299] width 59 height 15
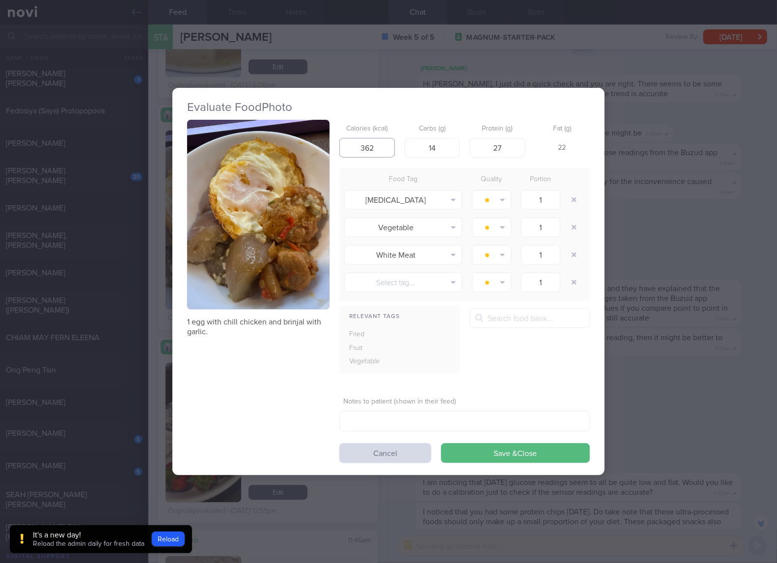
click at [390, 139] on input "362" at bounding box center [366, 148] width 55 height 20
type input "420"
type input "23"
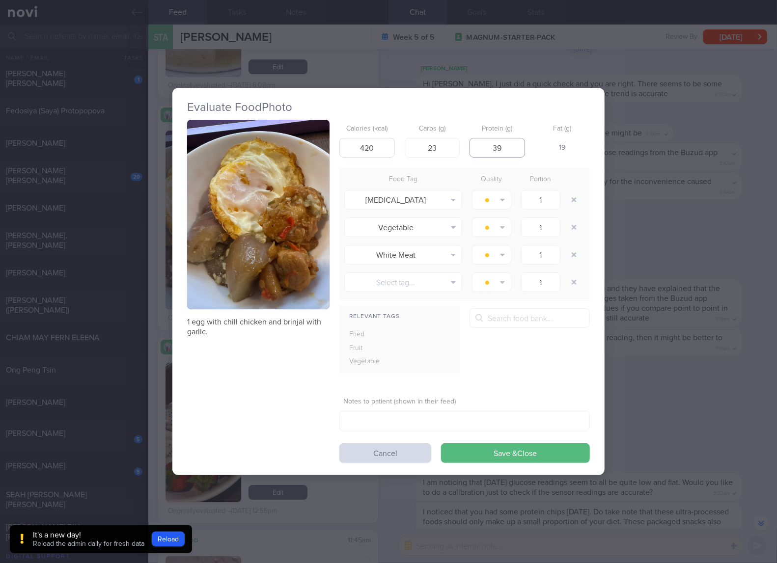
type input "39"
click at [441, 443] on button "Save & Close" at bounding box center [515, 453] width 149 height 20
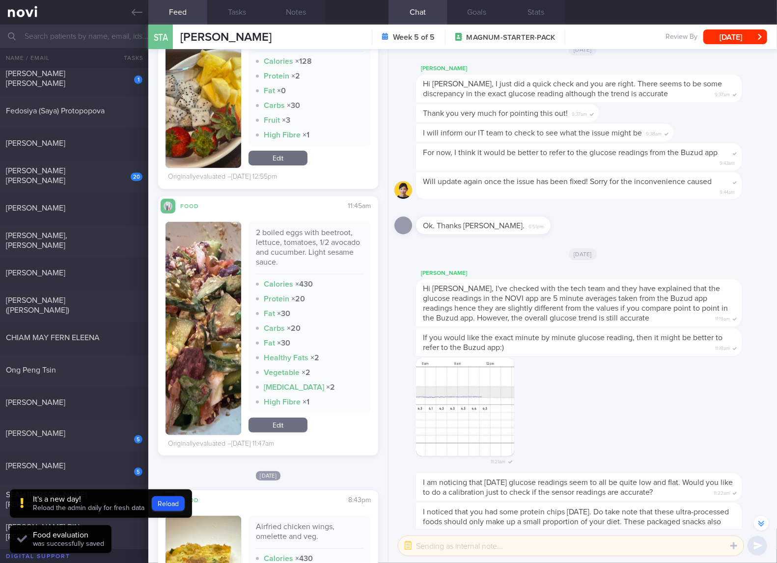
scroll to position [4419, 0]
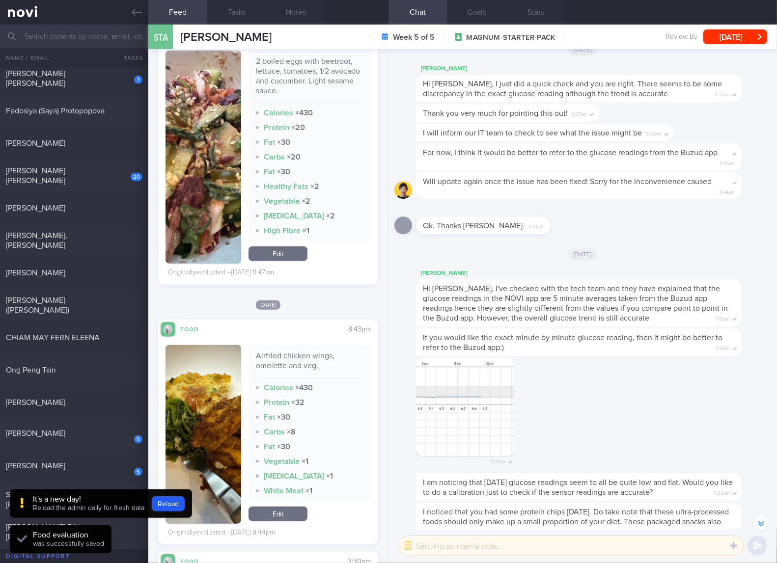
click at [298, 69] on div "2 boiled eggs with beetroot, lettuce, tomatoes, 1/2 avocado and cucumber. Light…" at bounding box center [310, 79] width 108 height 47
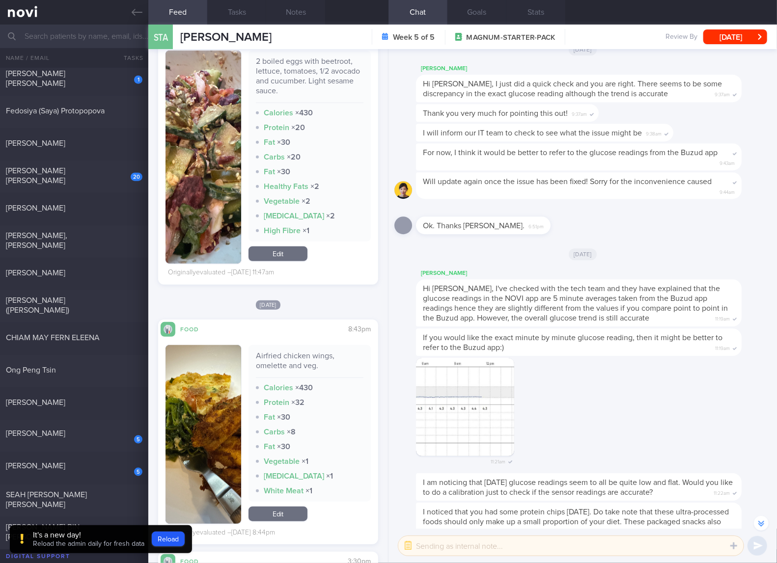
click at [498, 334] on span "If you would like the exact minute by minute glucose reading, then it might be …" at bounding box center [573, 343] width 300 height 18
click at [281, 258] on link "Edit" at bounding box center [277, 253] width 59 height 15
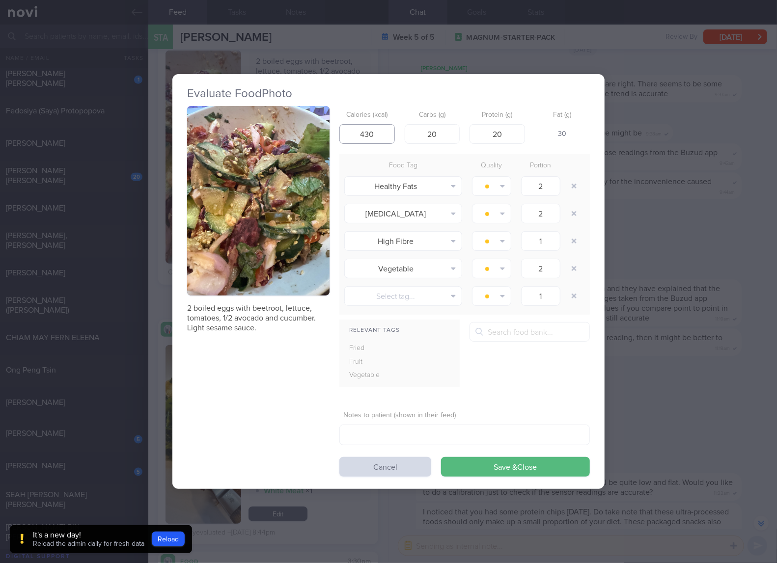
click at [382, 132] on input "430" at bounding box center [366, 134] width 55 height 20
type input "4"
type input "360"
type input "18"
type input "17"
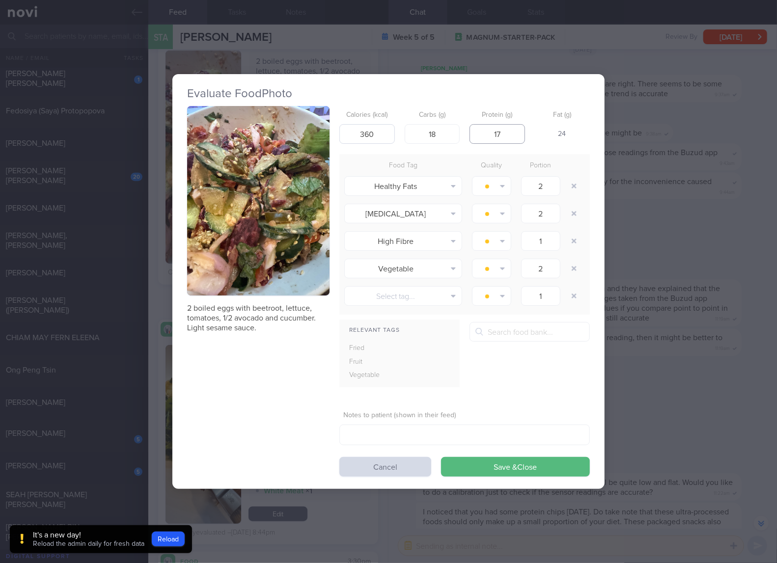
click at [441, 457] on button "Save & Close" at bounding box center [515, 467] width 149 height 20
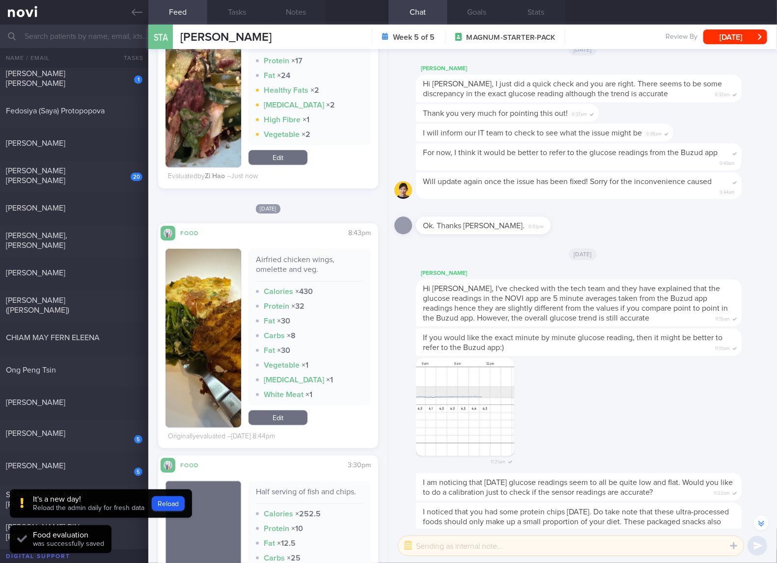
scroll to position [4582, 0]
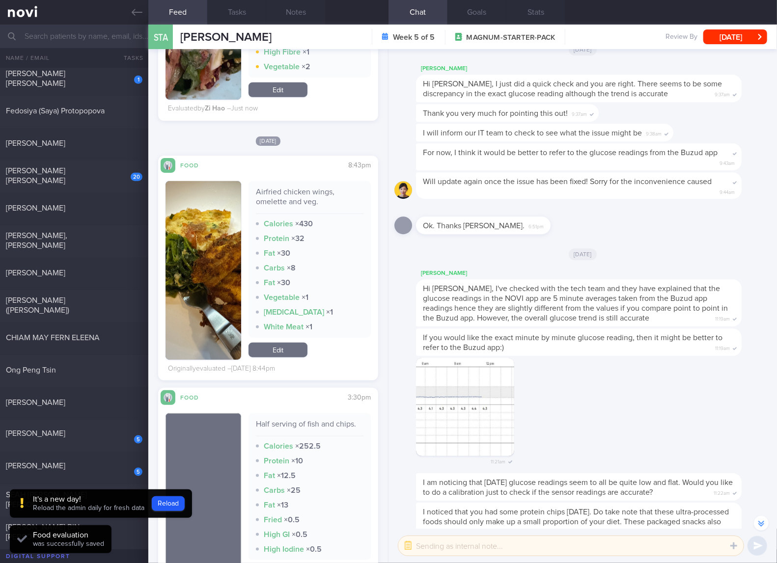
click at [213, 240] on img "button" at bounding box center [203, 270] width 76 height 179
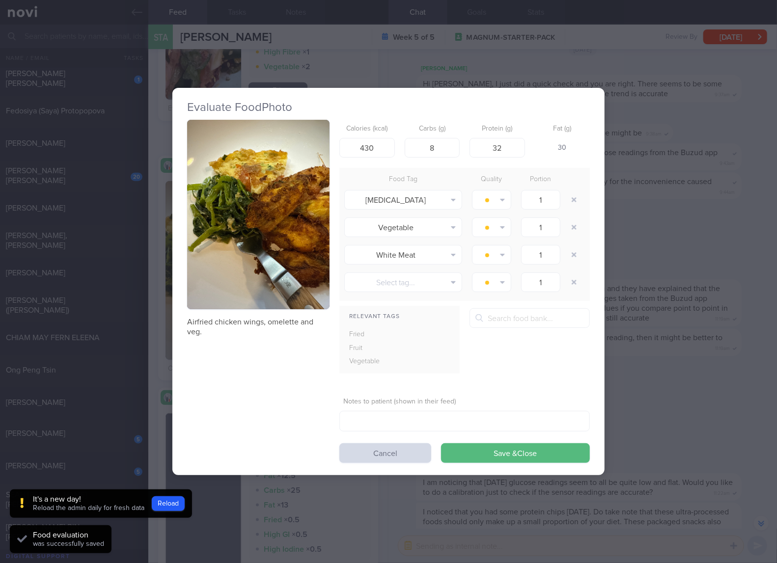
click at [670, 258] on div "Evaluate Food Photo Airfried chicken wings, omelette and veg. Calories (kcal) 4…" at bounding box center [388, 281] width 777 height 563
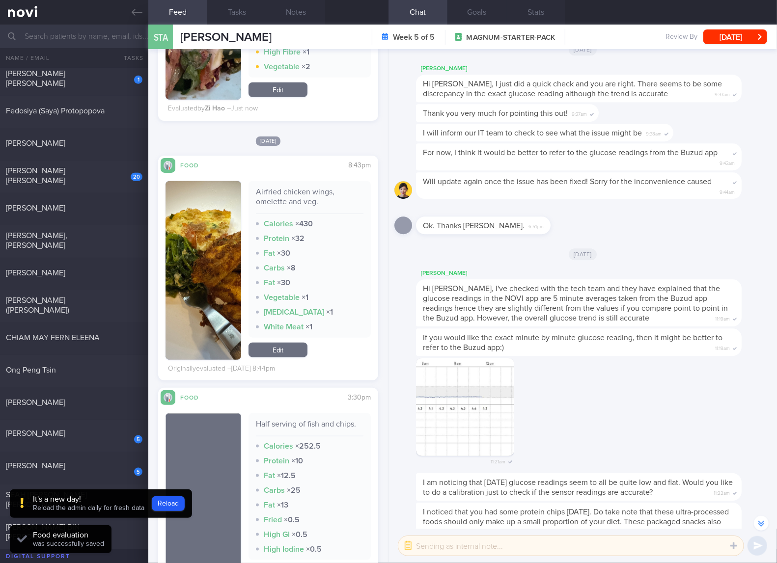
click at [291, 187] on div "Airfried chicken wings, omelette and veg." at bounding box center [310, 200] width 108 height 27
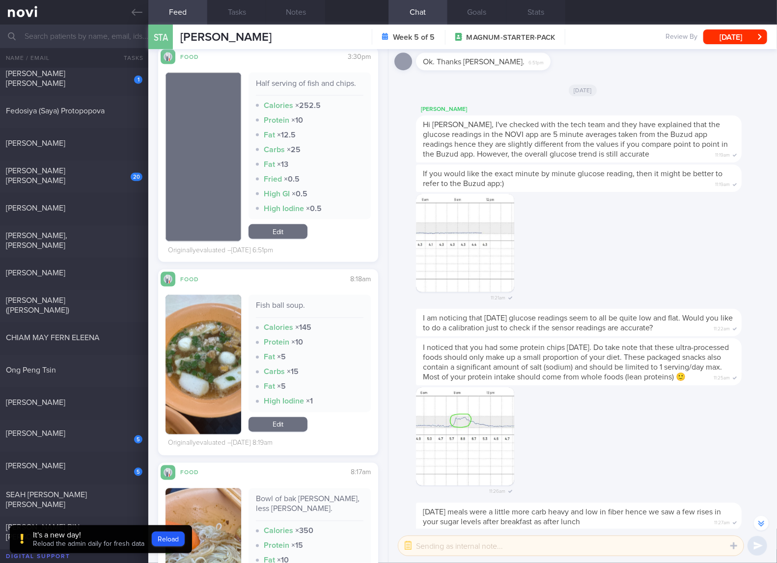
scroll to position [5073, 0]
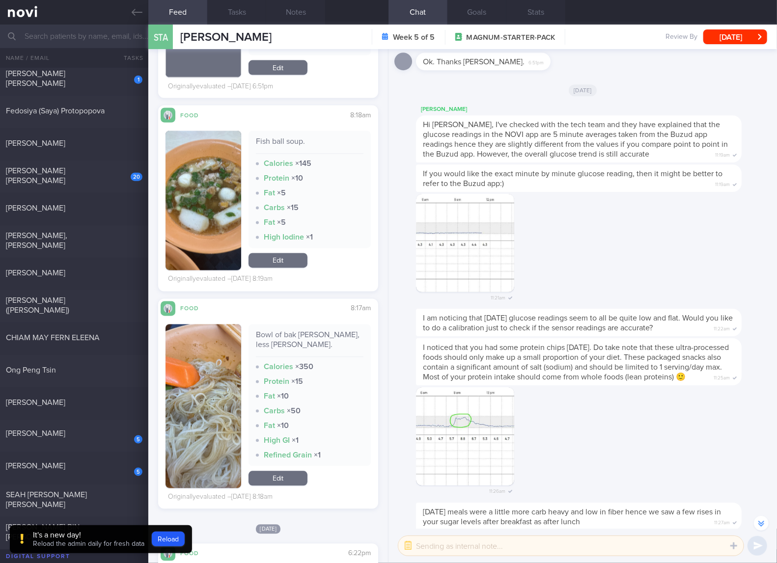
click at [304, 338] on div "Bowl of bak chor bee hoon, less bee hoon." at bounding box center [310, 343] width 108 height 27
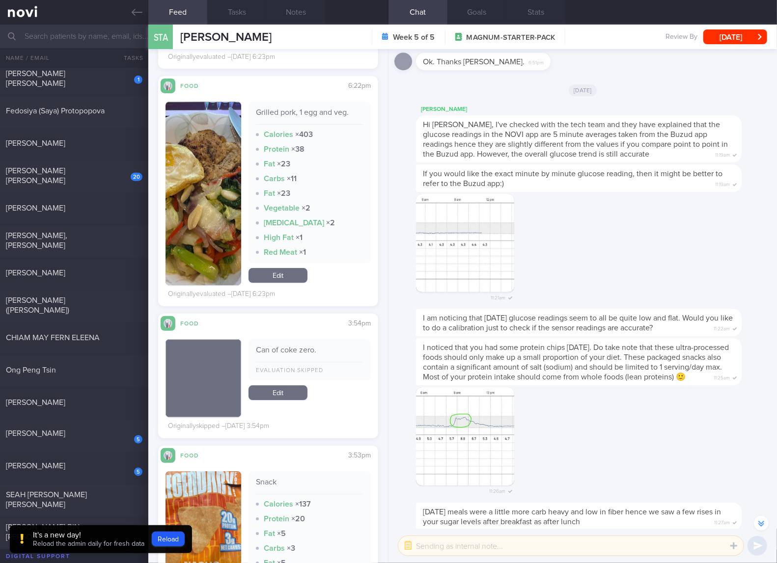
scroll to position [6219, 0]
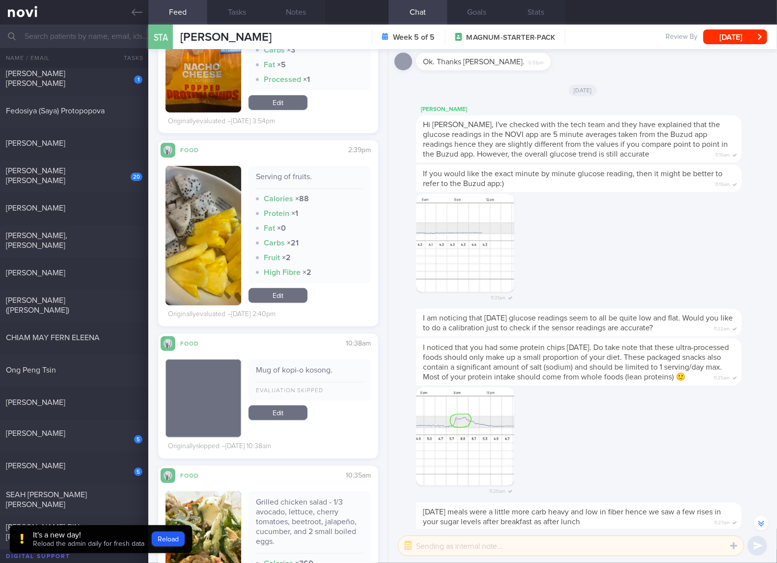
drag, startPoint x: 122, startPoint y: 474, endPoint x: 262, endPoint y: 76, distance: 422.4
click at [122, 474] on div "5" at bounding box center [132, 468] width 22 height 15
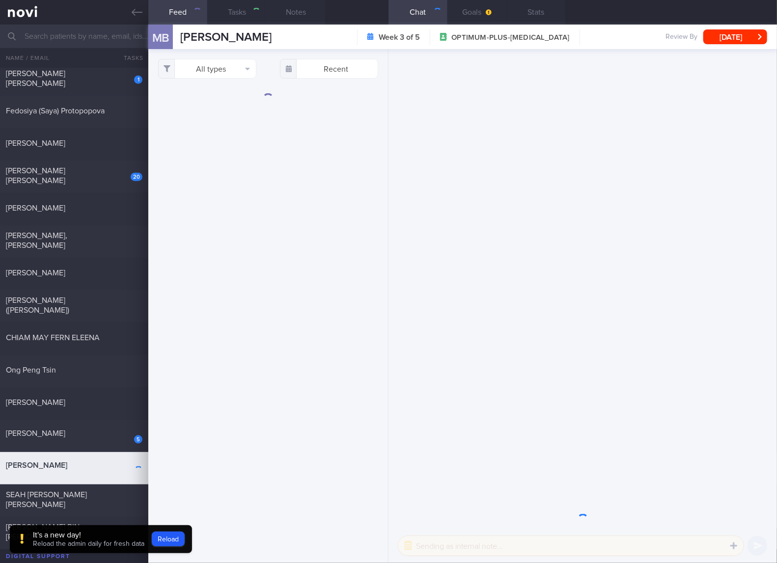
checkbox input "true"
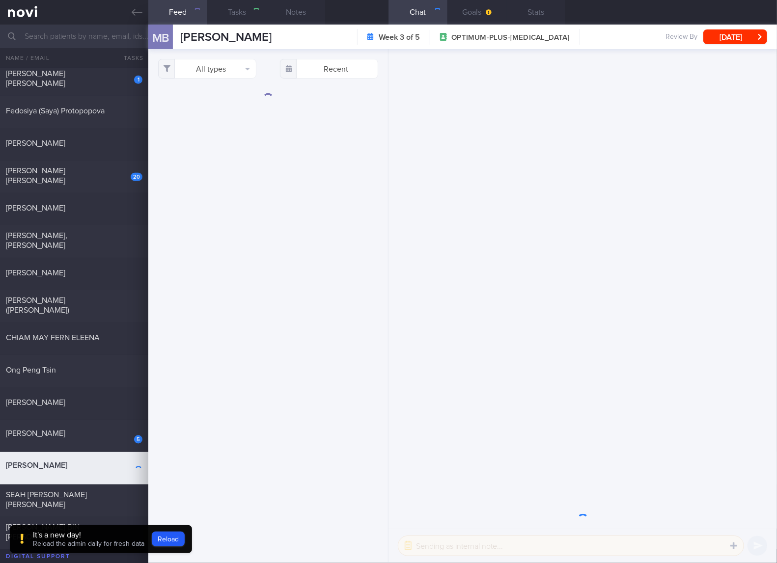
checkbox input "true"
select select "7"
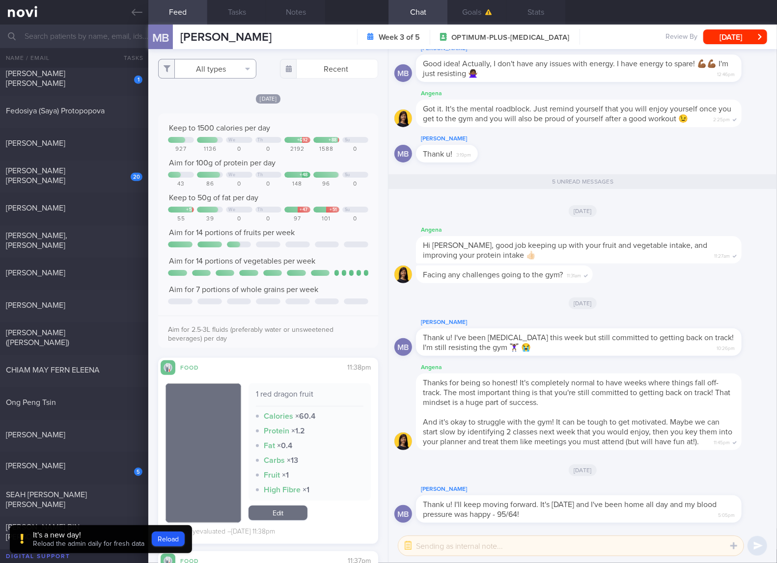
click at [216, 72] on button "All types" at bounding box center [207, 69] width 98 height 20
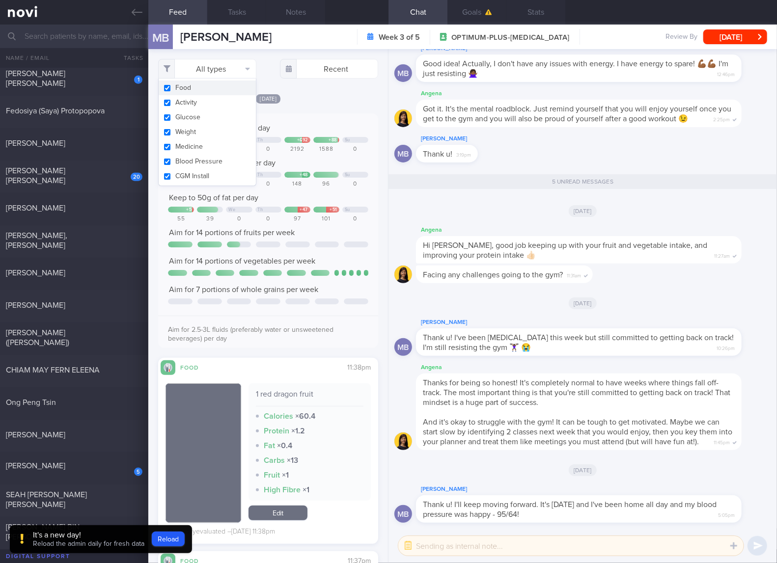
click at [214, 98] on button "Activity" at bounding box center [207, 102] width 97 height 15
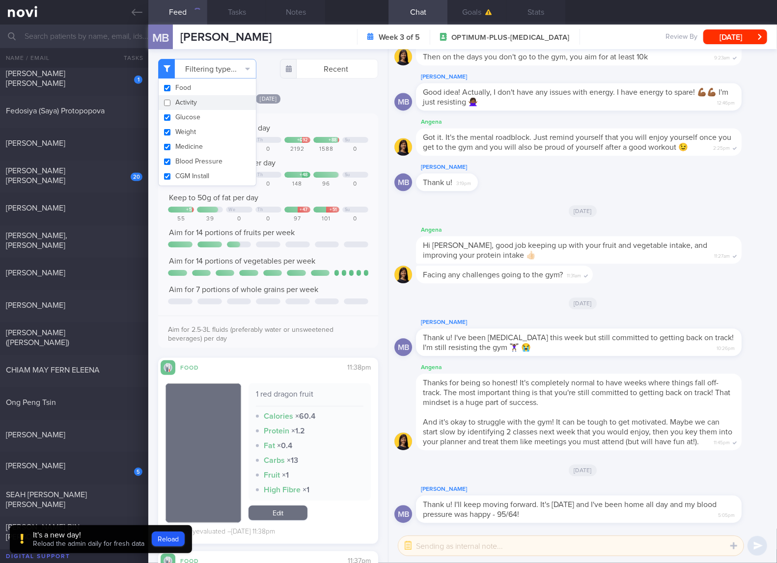
checkbox input "false"
click at [180, 128] on button "Weight" at bounding box center [207, 132] width 97 height 15
checkbox input "false"
click at [189, 118] on button "Glucose" at bounding box center [207, 117] width 97 height 15
checkbox input "false"
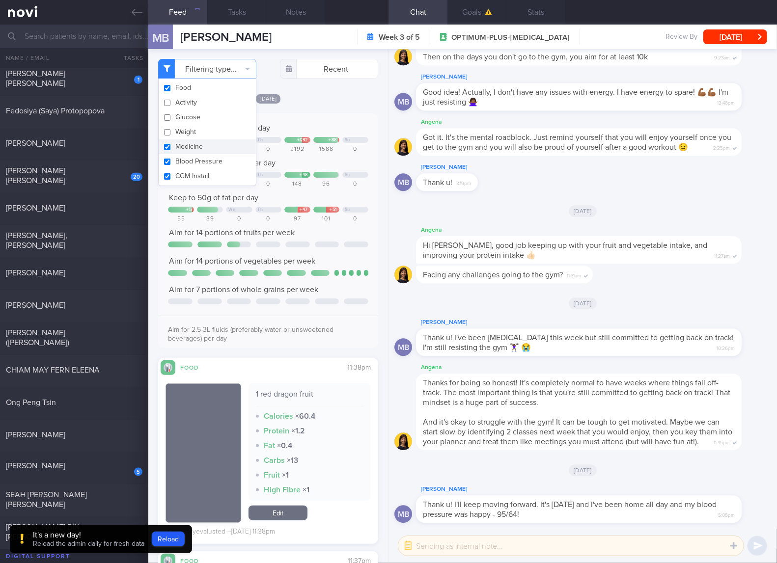
click at [188, 146] on button "Medicine" at bounding box center [207, 146] width 97 height 15
checkbox input "false"
click at [188, 161] on button "Blood Pressure" at bounding box center [207, 161] width 97 height 15
checkbox input "false"
click at [188, 173] on button "CGM Install" at bounding box center [207, 176] width 97 height 15
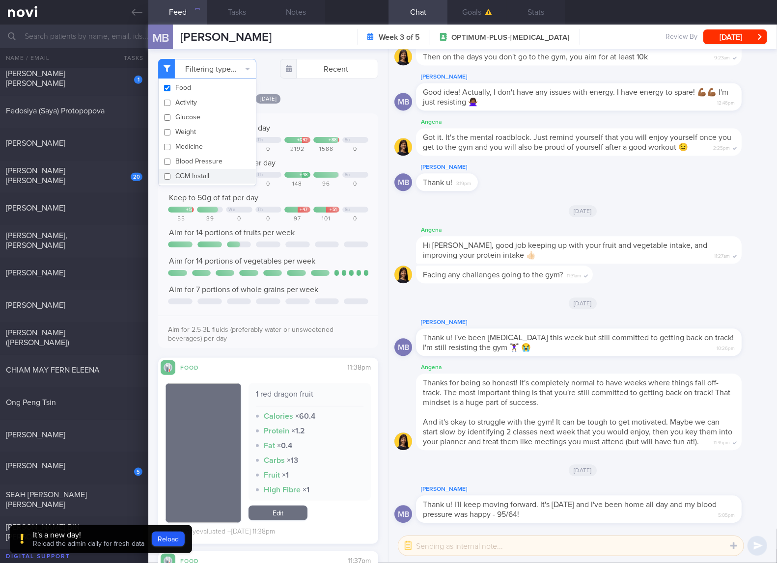
checkbox input "false"
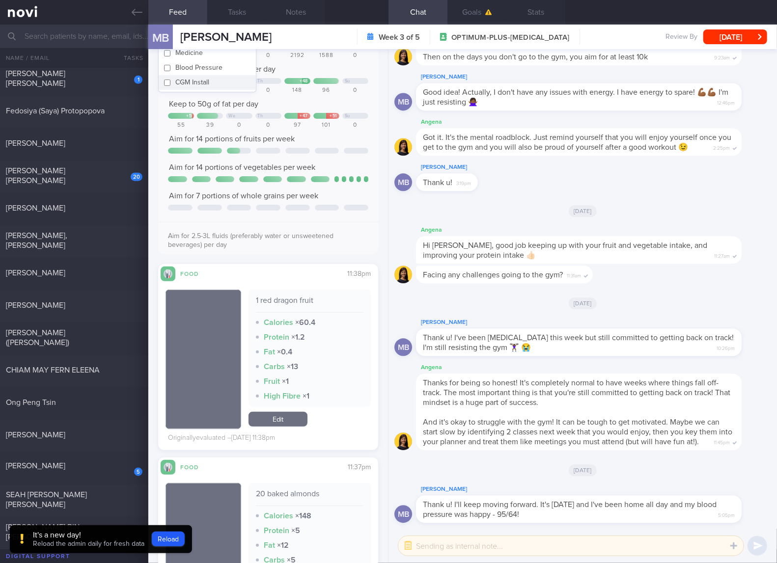
scroll to position [163, 0]
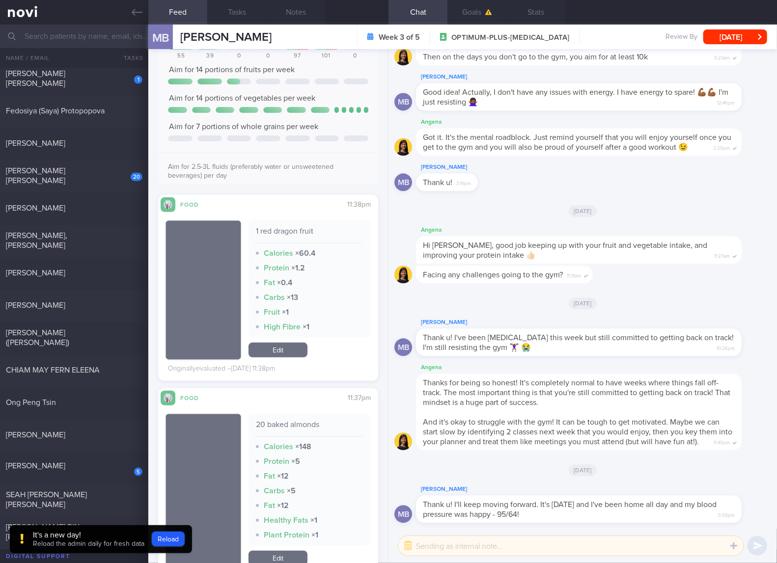
click at [289, 293] on div "Carbs × 13" at bounding box center [310, 298] width 108 height 10
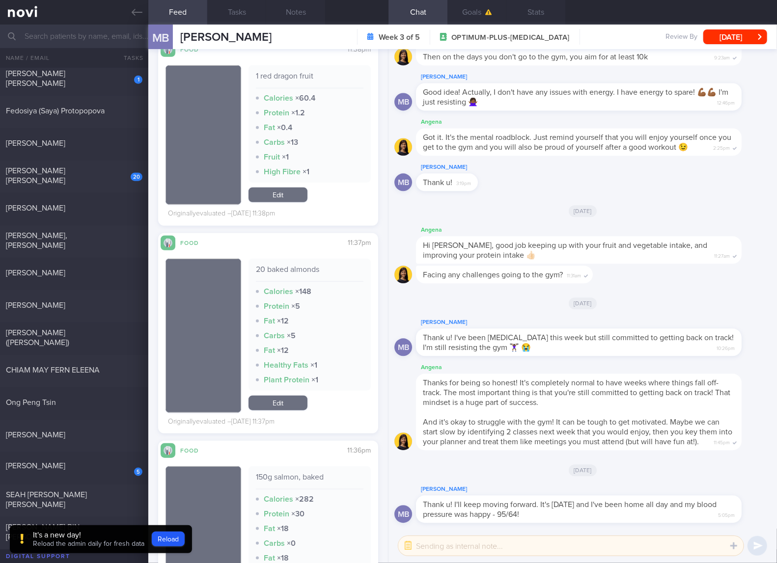
scroll to position [327, 0]
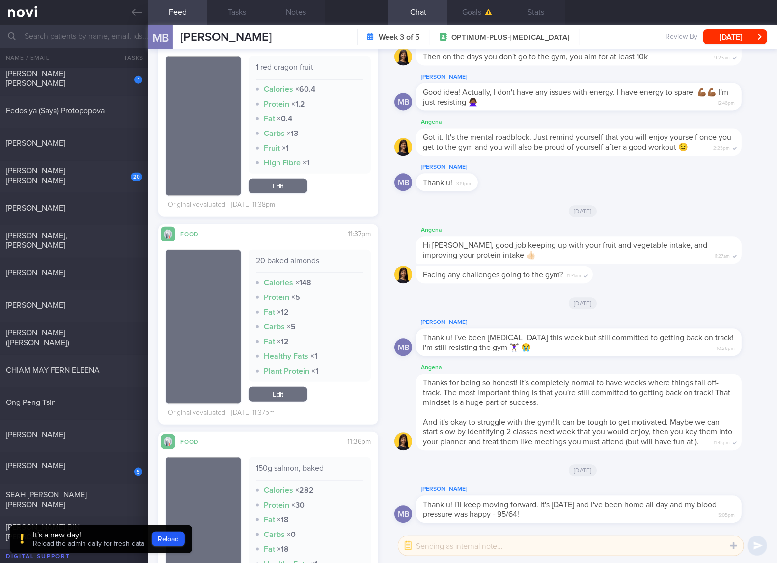
click at [291, 258] on div "20 baked almonds" at bounding box center [310, 264] width 108 height 17
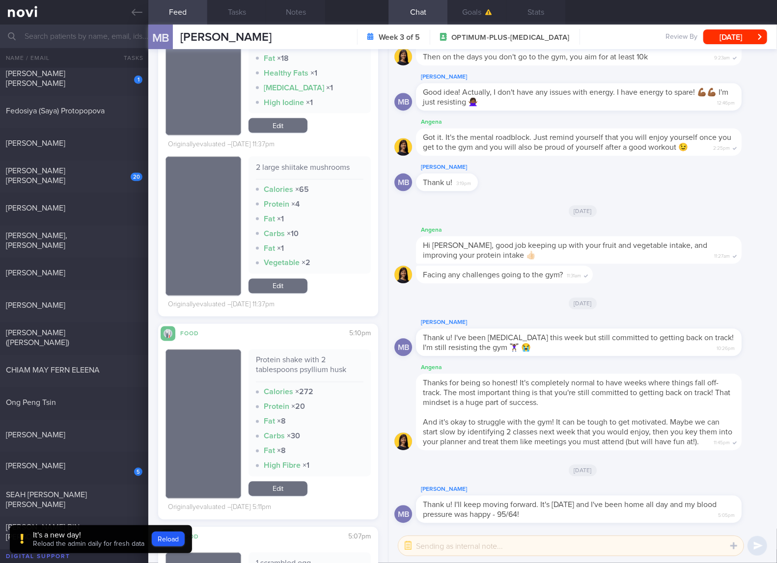
scroll to position [655, 0]
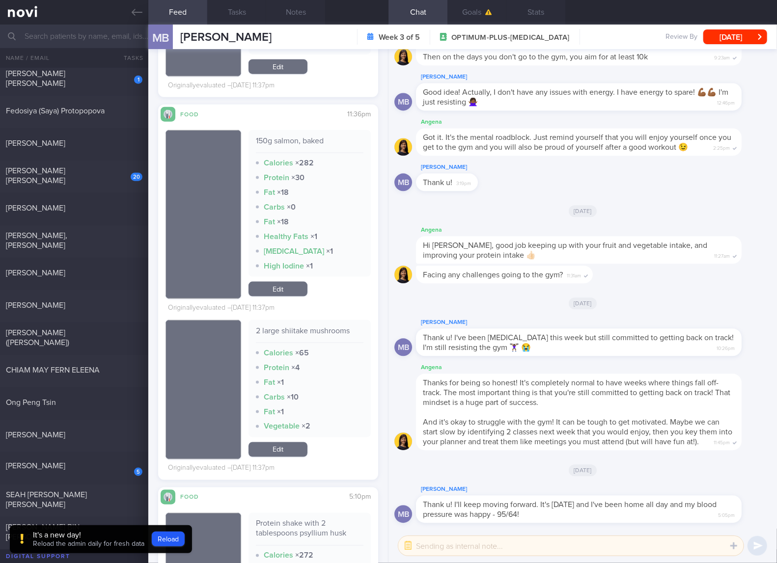
click at [281, 140] on div "150g salmon, baked" at bounding box center [310, 144] width 108 height 17
drag, startPoint x: 284, startPoint y: 294, endPoint x: 326, endPoint y: 251, distance: 59.7
click at [284, 294] on link "Edit" at bounding box center [277, 289] width 59 height 15
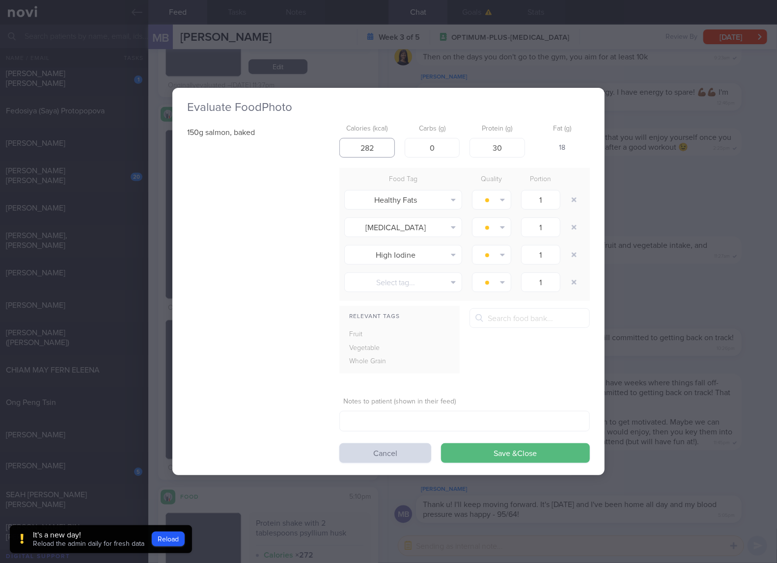
click at [381, 145] on input "282" at bounding box center [366, 148] width 55 height 20
type input "278"
type input "33"
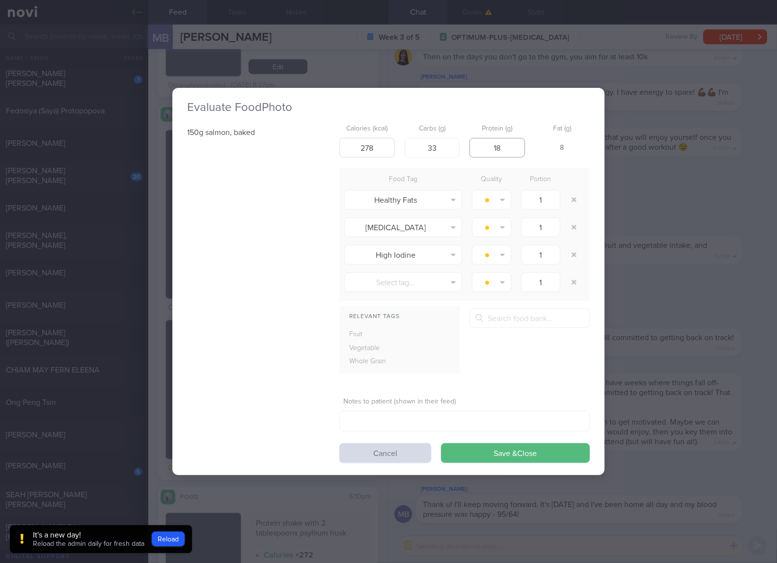
type input "1"
type input "33"
click at [434, 145] on input "33" at bounding box center [432, 148] width 55 height 20
type input "0"
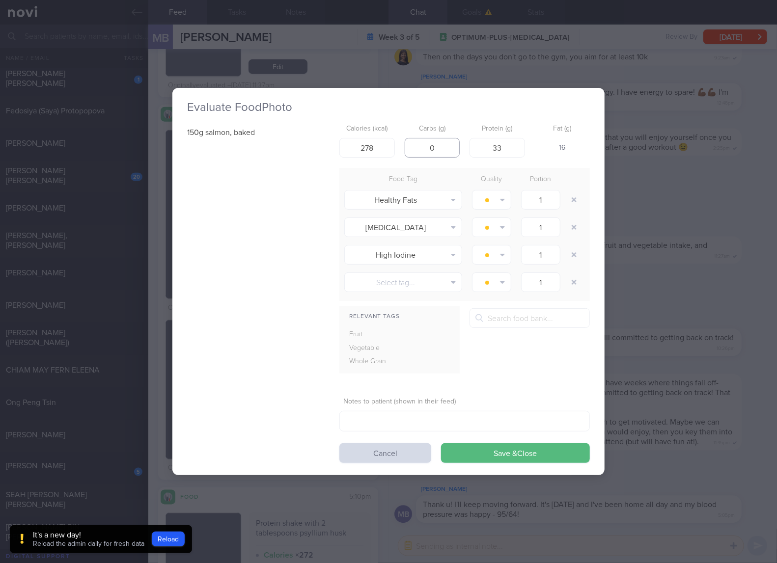
click at [441, 443] on button "Save & Close" at bounding box center [515, 453] width 149 height 20
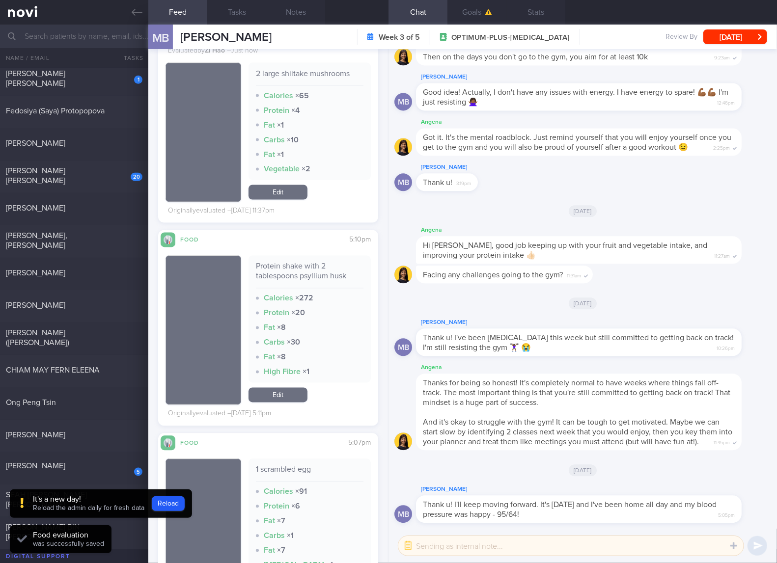
scroll to position [982, 0]
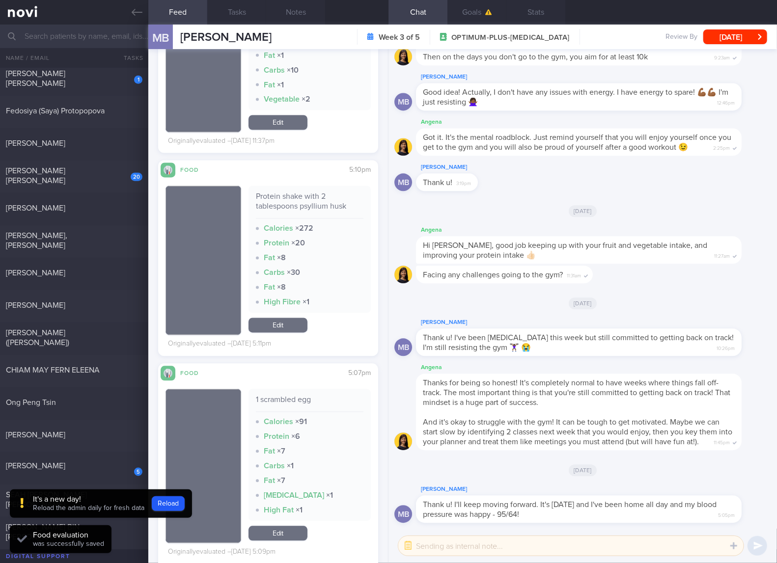
click at [331, 207] on div "Protein shake with 2 tablespoons psyllium husk" at bounding box center [310, 205] width 108 height 27
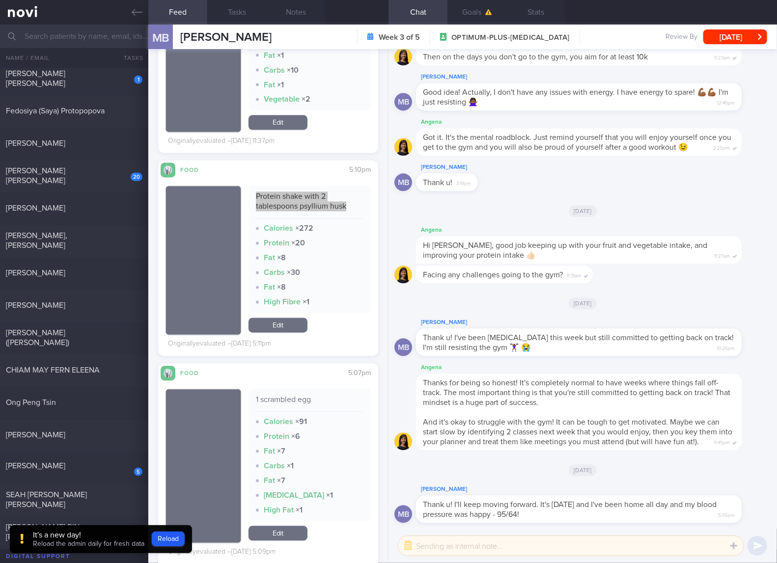
scroll to position [1146, 0]
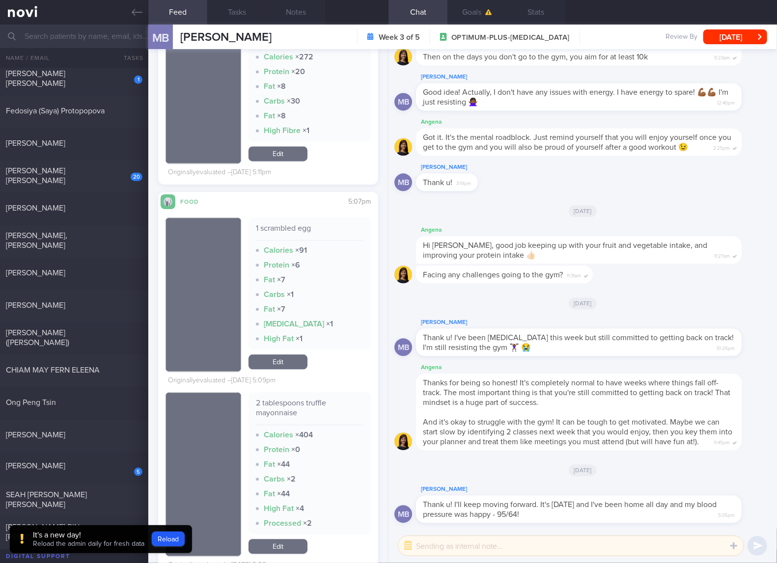
click at [295, 405] on div "2 tablespoons truffle mayonnaise" at bounding box center [310, 411] width 108 height 27
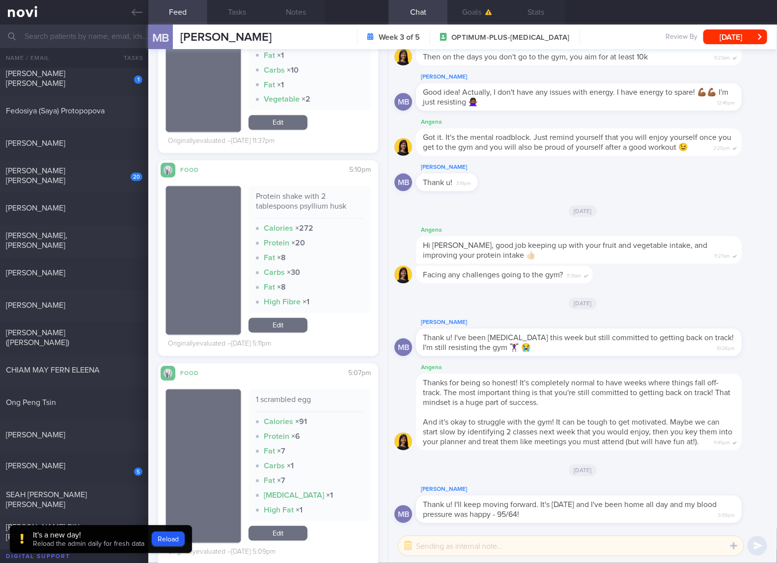
click at [281, 326] on link "Edit" at bounding box center [277, 325] width 59 height 15
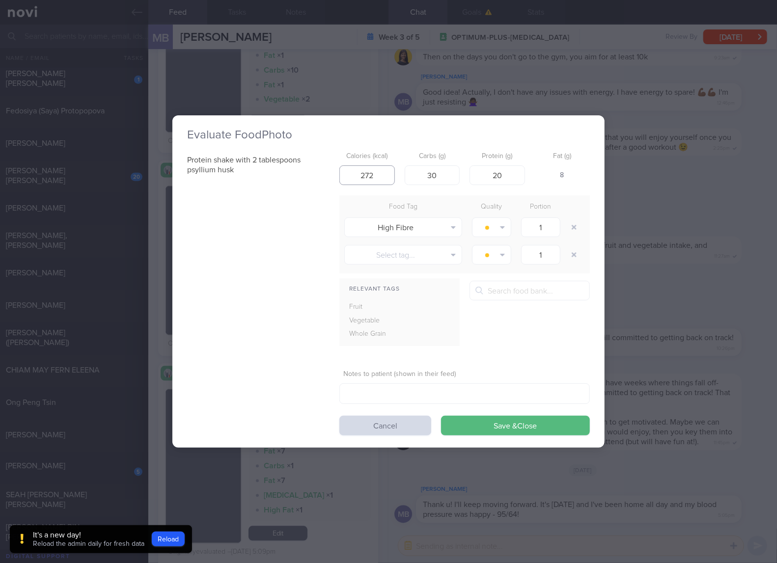
click at [362, 176] on input "272" at bounding box center [366, 175] width 55 height 20
type input "160"
type input "25"
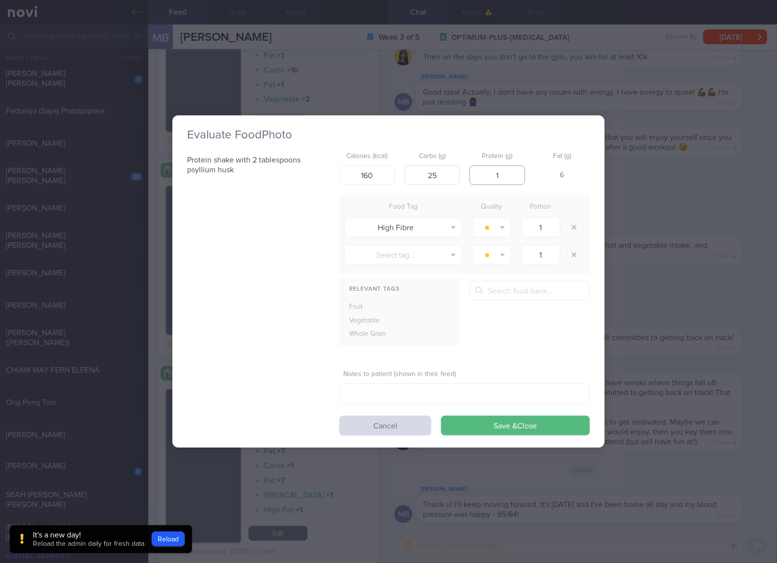
type input "1"
click at [450, 173] on input "25" at bounding box center [432, 175] width 55 height 20
type input "2"
type input "13"
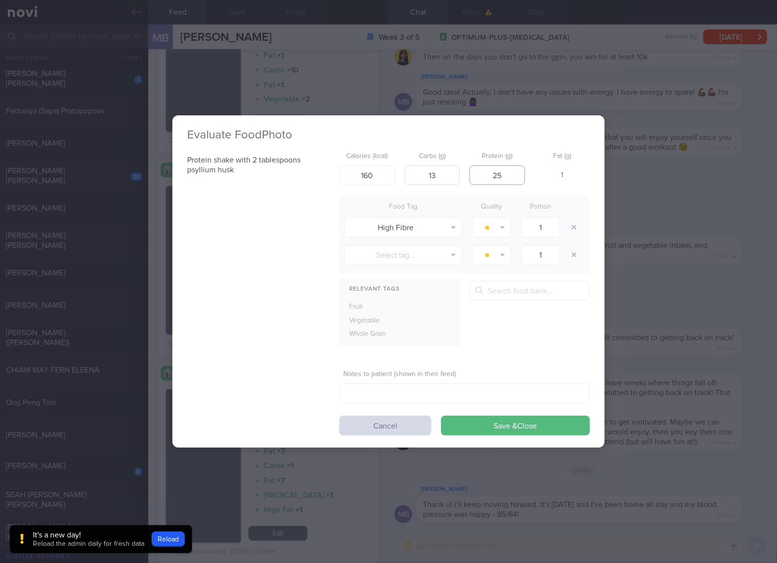
type input "25"
click at [441, 416] on button "Save & Close" at bounding box center [515, 426] width 149 height 20
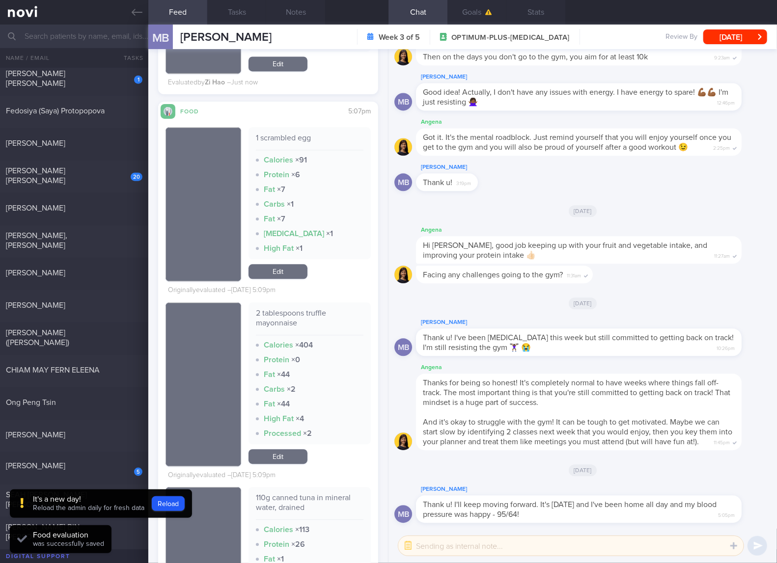
scroll to position [1309, 0]
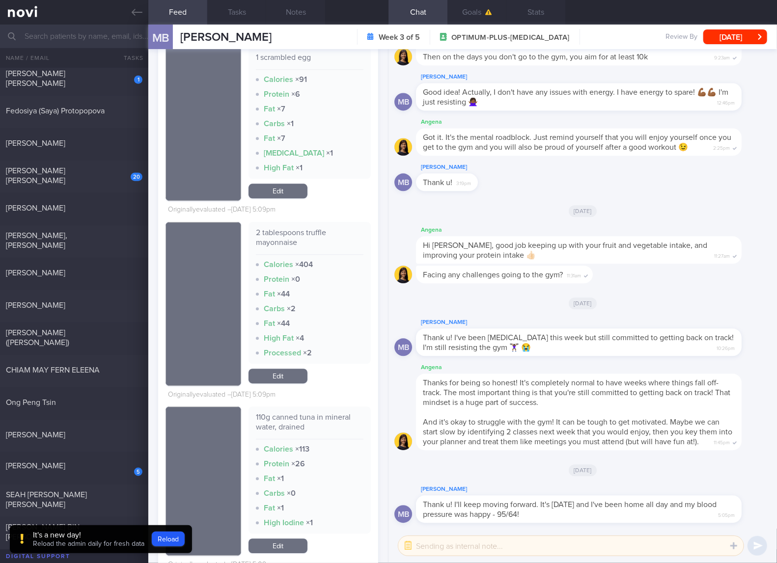
click at [287, 374] on link "Edit" at bounding box center [277, 376] width 59 height 15
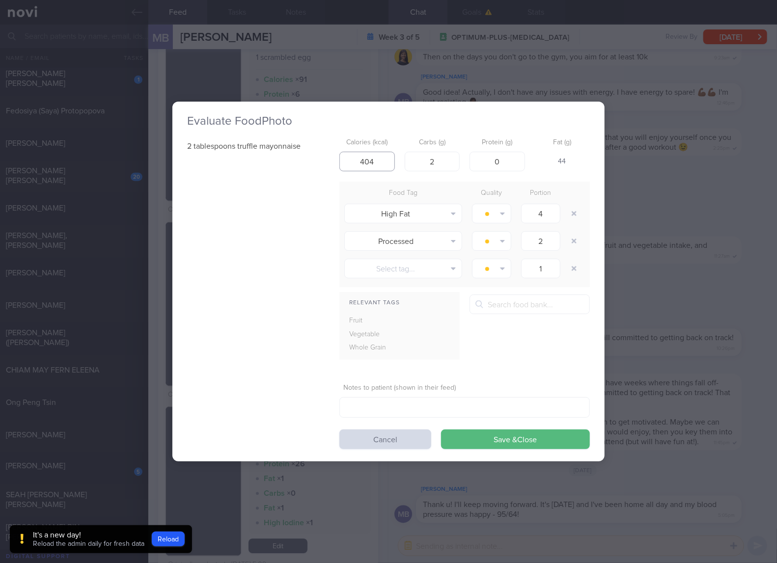
click at [379, 163] on input "404" at bounding box center [366, 162] width 55 height 20
type input "185"
type input "1"
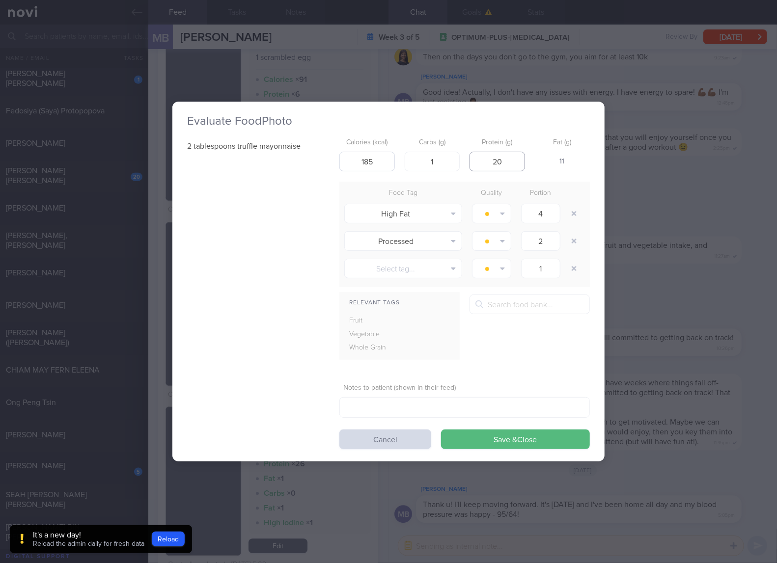
type input "2"
type input "1"
click at [441, 430] on button "Save & Close" at bounding box center [515, 440] width 149 height 20
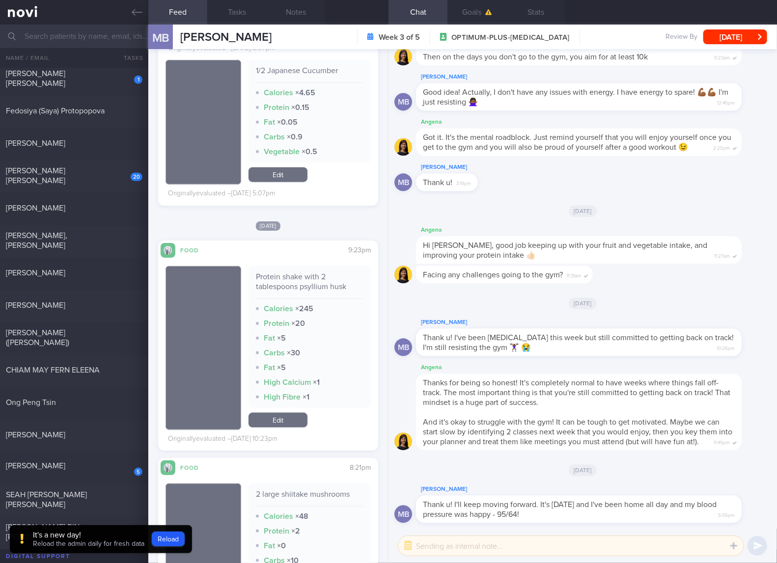
scroll to position [2618, 0]
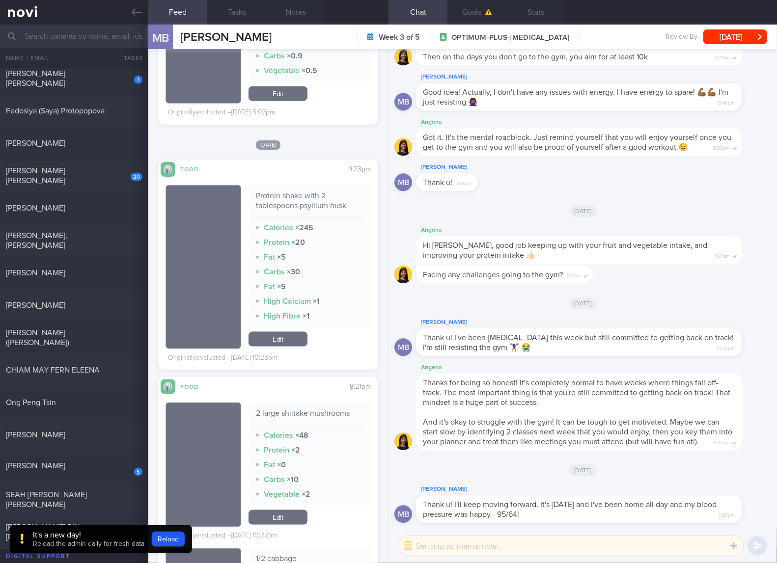
click at [321, 206] on div "Protein shake with 2 tablespoons psyllium husk" at bounding box center [310, 204] width 108 height 27
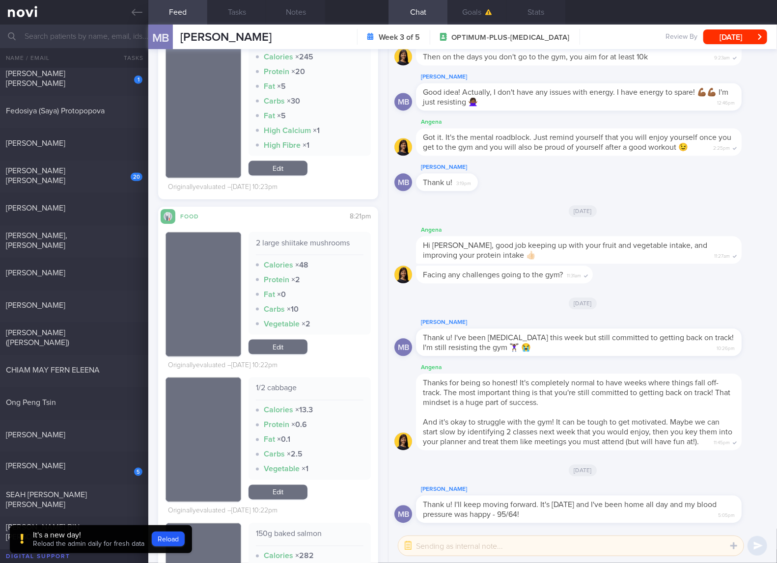
scroll to position [2946, 0]
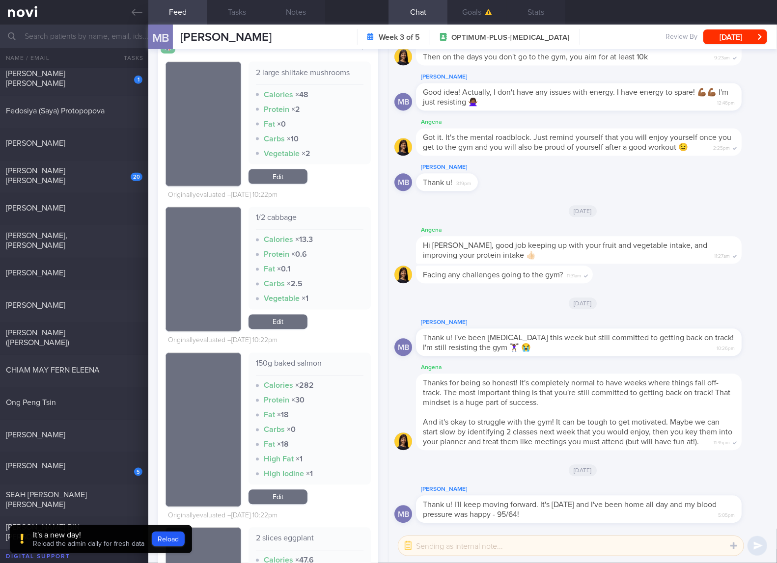
click at [296, 366] on div "150g baked salmon" at bounding box center [310, 367] width 108 height 17
click at [307, 360] on div "150g baked salmon Calories × 282 Protein × 30 Fat × 18 Carbs × 0 Fat × 18 High …" at bounding box center [309, 419] width 122 height 132
click at [282, 505] on link "Edit" at bounding box center [277, 497] width 59 height 15
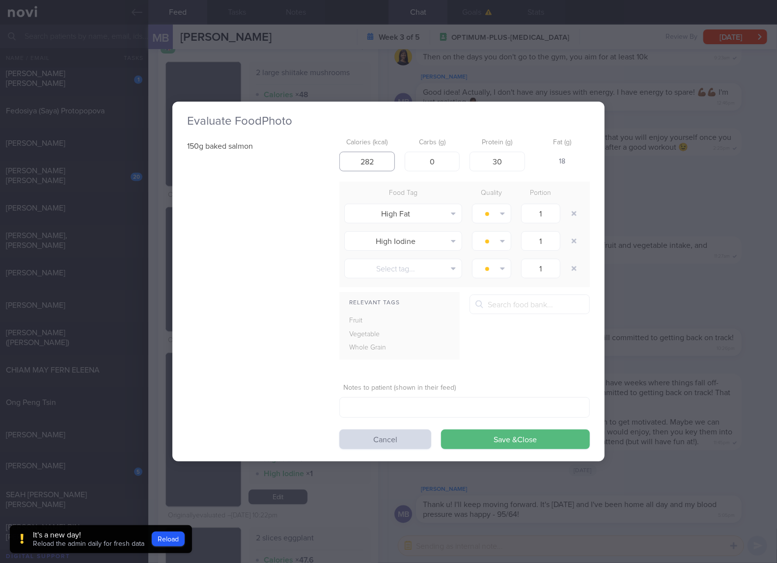
click at [379, 164] on input "282" at bounding box center [366, 162] width 55 height 20
type input "278"
type input "33"
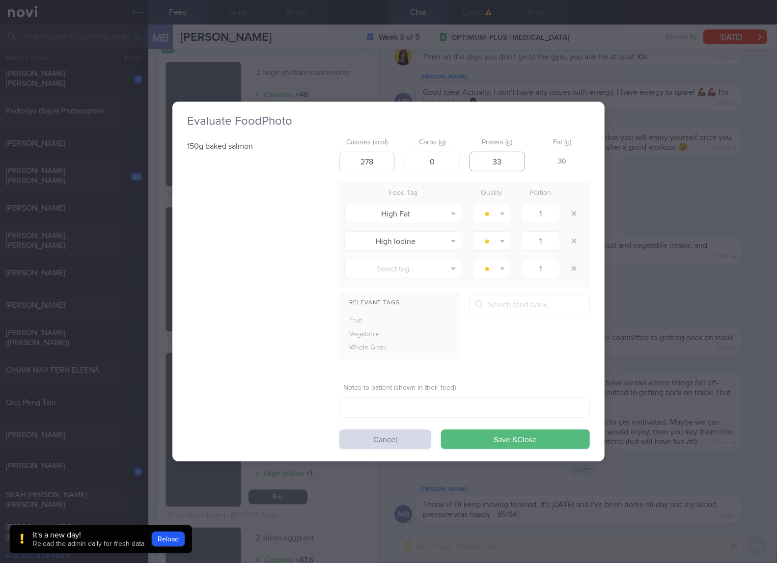
click at [441, 430] on button "Save & Close" at bounding box center [515, 440] width 149 height 20
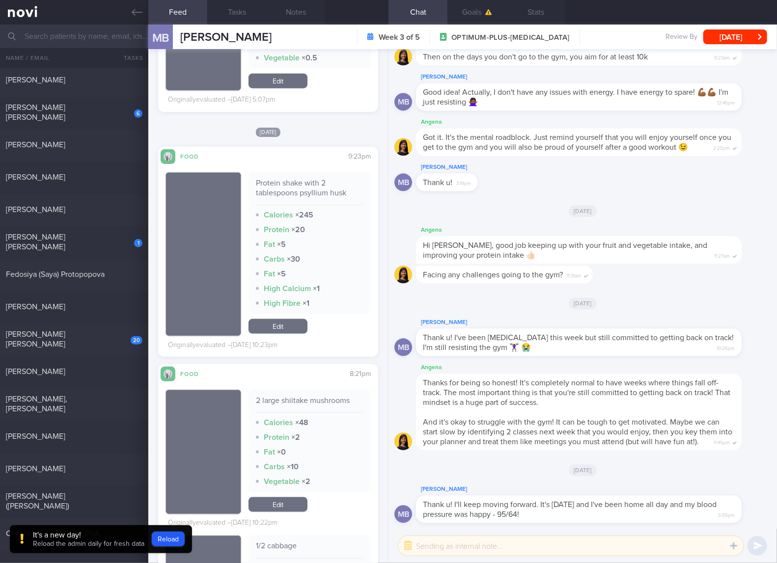
scroll to position [2618, 0]
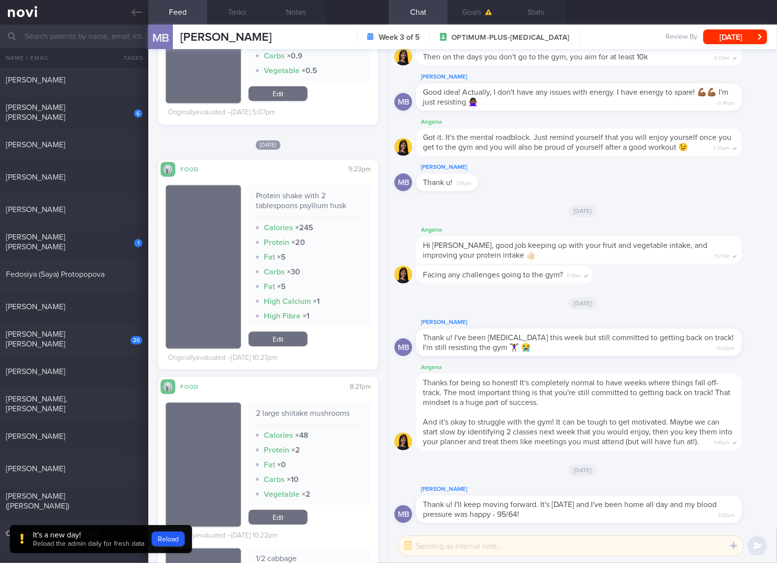
click at [288, 335] on link "Edit" at bounding box center [277, 339] width 59 height 15
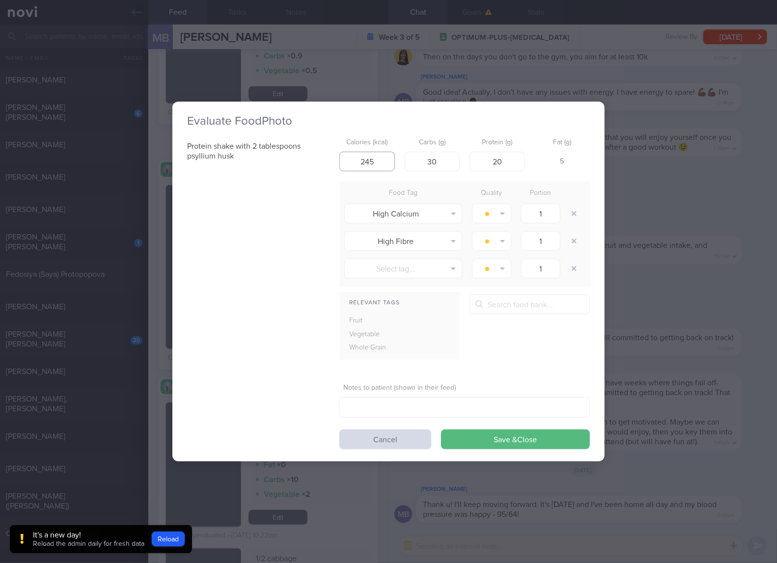
click at [377, 163] on input "245" at bounding box center [366, 162] width 55 height 20
type input "243"
type input "36"
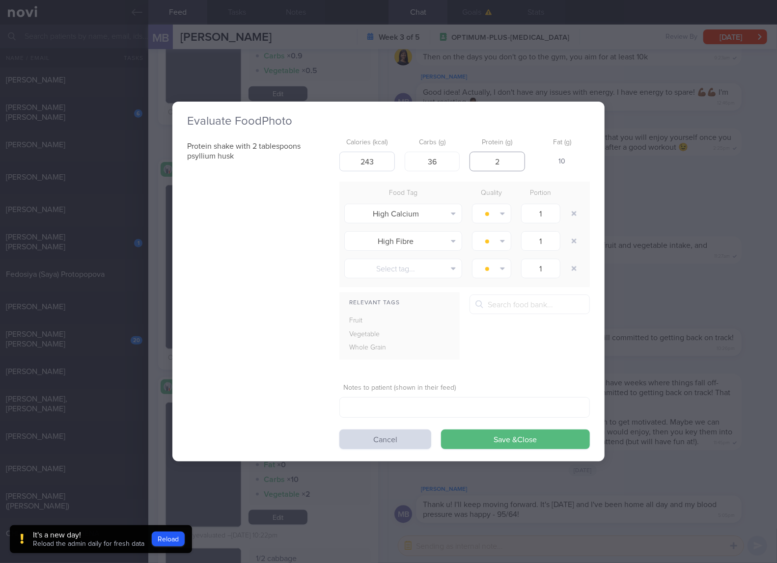
type input "2"
click at [441, 430] on button "Save & Close" at bounding box center [515, 440] width 149 height 20
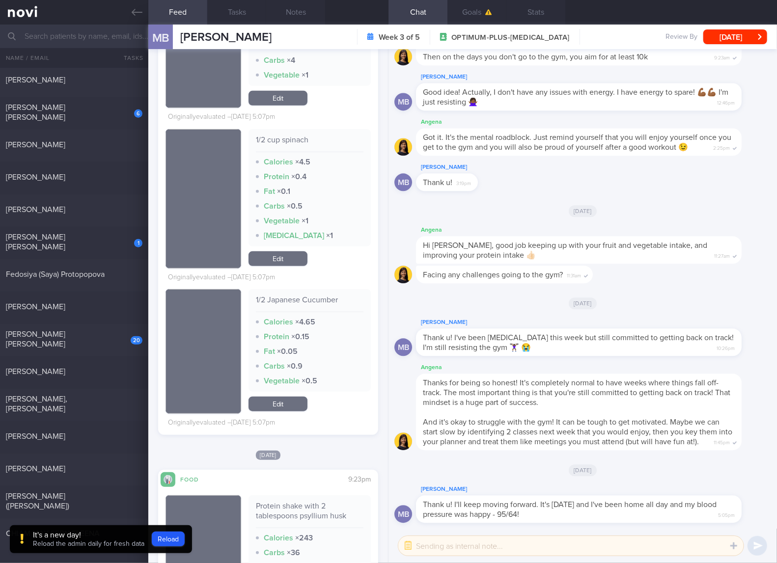
scroll to position [2455, 0]
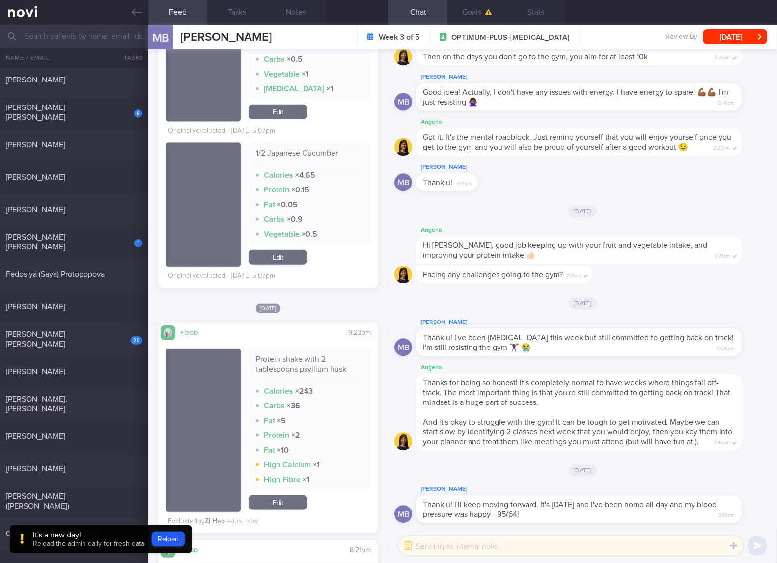
click at [284, 505] on link "Edit" at bounding box center [277, 502] width 59 height 15
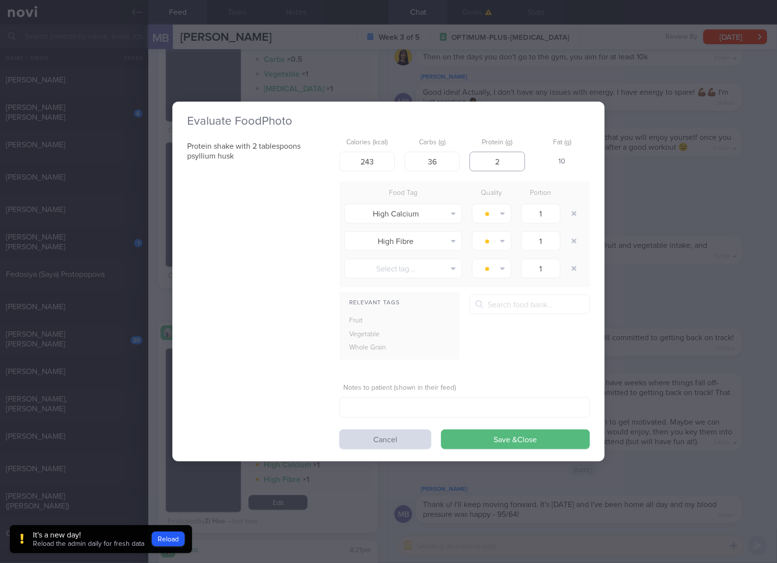
click at [498, 157] on input "2" at bounding box center [496, 162] width 55 height 20
type input "25"
click at [441, 430] on button "Save & Close" at bounding box center [515, 440] width 149 height 20
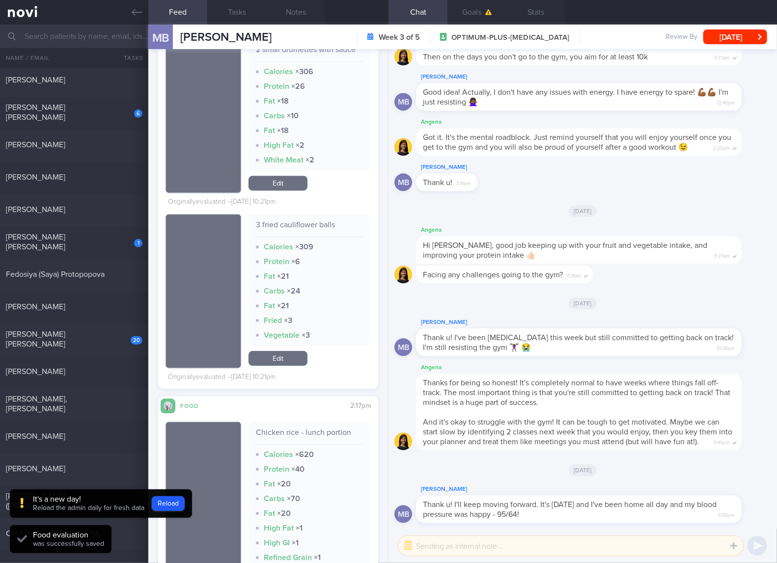
scroll to position [3764, 0]
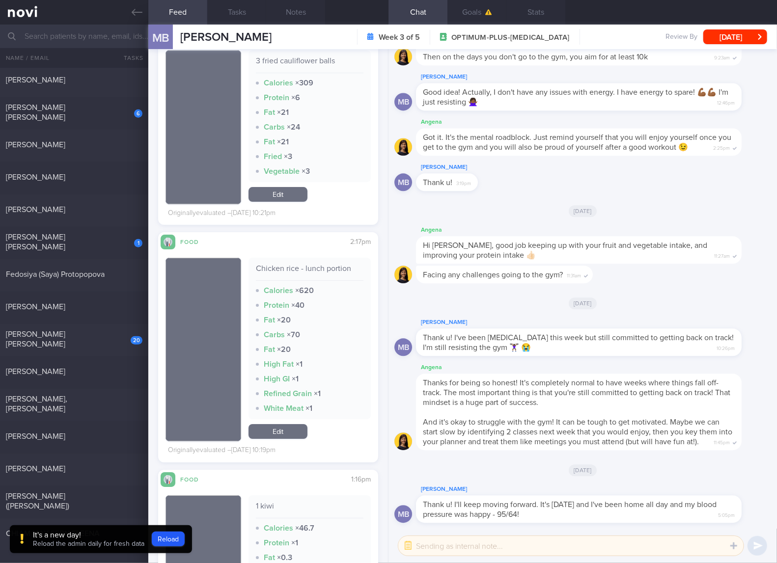
click at [299, 273] on div "Chicken rice - lunch portion" at bounding box center [310, 272] width 108 height 17
click at [292, 435] on link "Edit" at bounding box center [277, 431] width 59 height 15
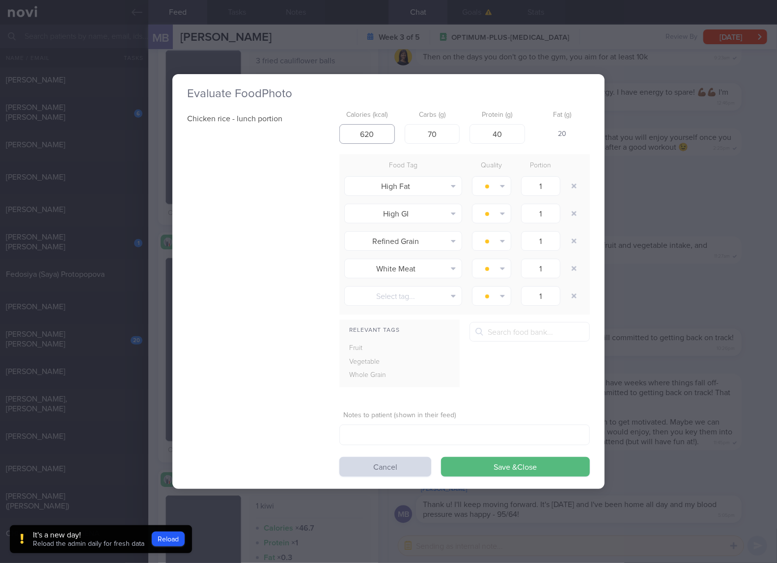
click at [388, 132] on input "620" at bounding box center [366, 134] width 55 height 20
type input "510"
type input "44"
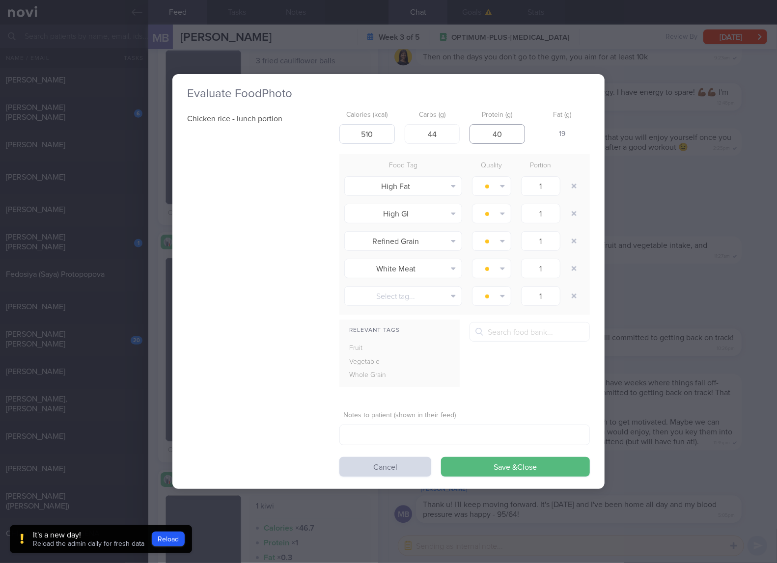
type input "1"
type input "46"
click at [441, 457] on button "Save & Close" at bounding box center [515, 467] width 149 height 20
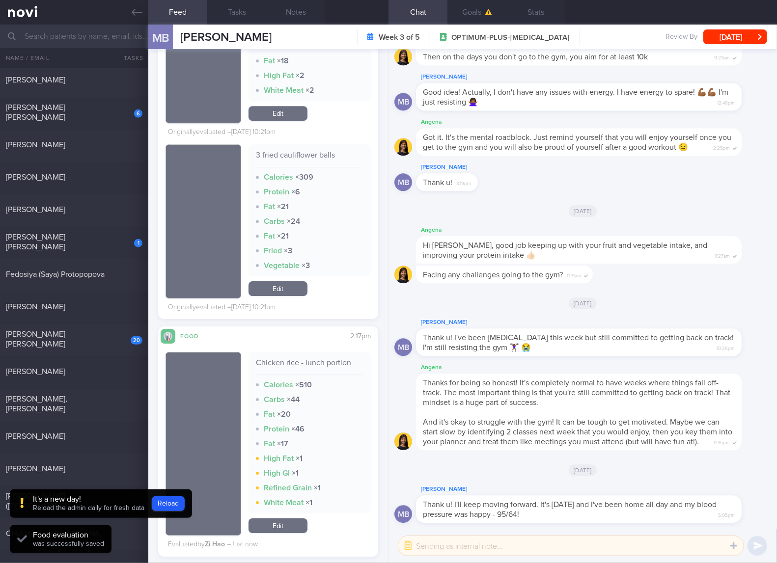
scroll to position [3600, 0]
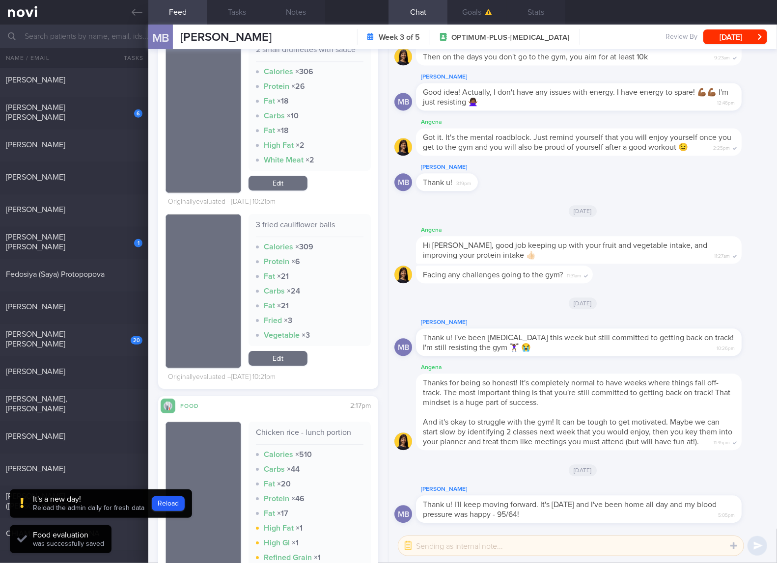
click at [315, 225] on div "3 fried cauliflower balls" at bounding box center [310, 228] width 108 height 17
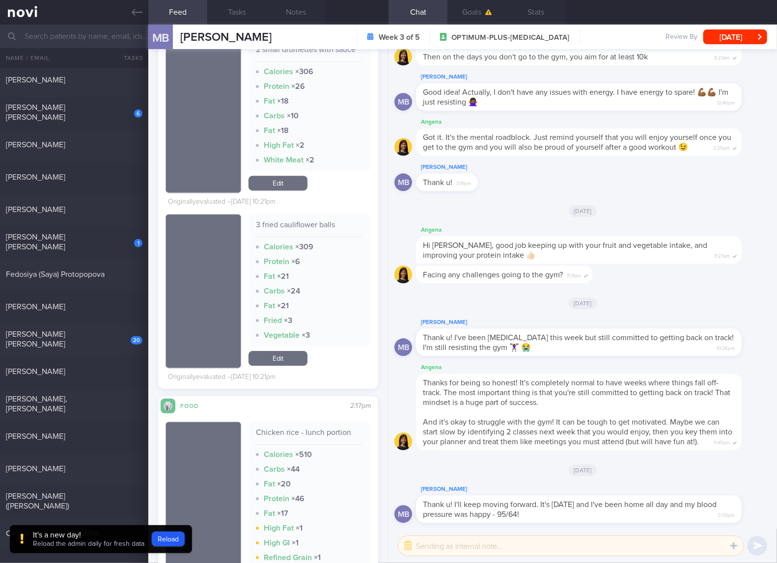
click at [294, 357] on link "Edit" at bounding box center [277, 358] width 59 height 15
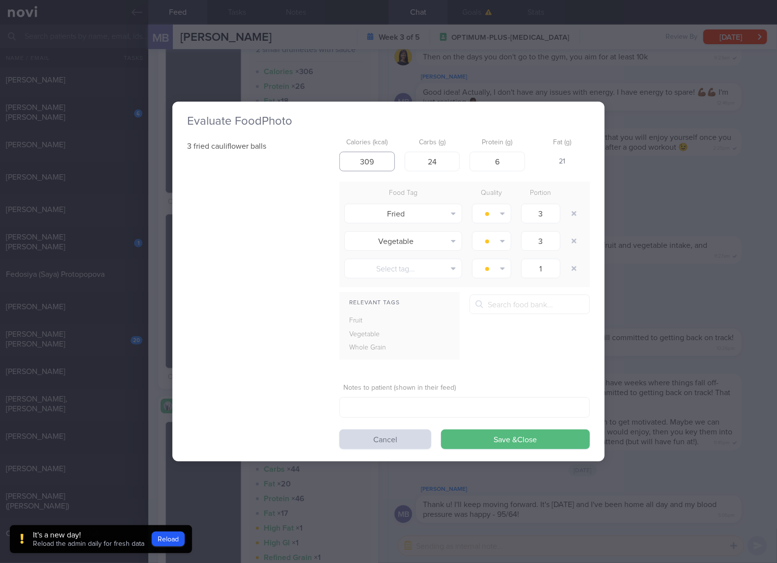
click at [371, 162] on input "309" at bounding box center [366, 162] width 55 height 20
type input "153"
type input "15"
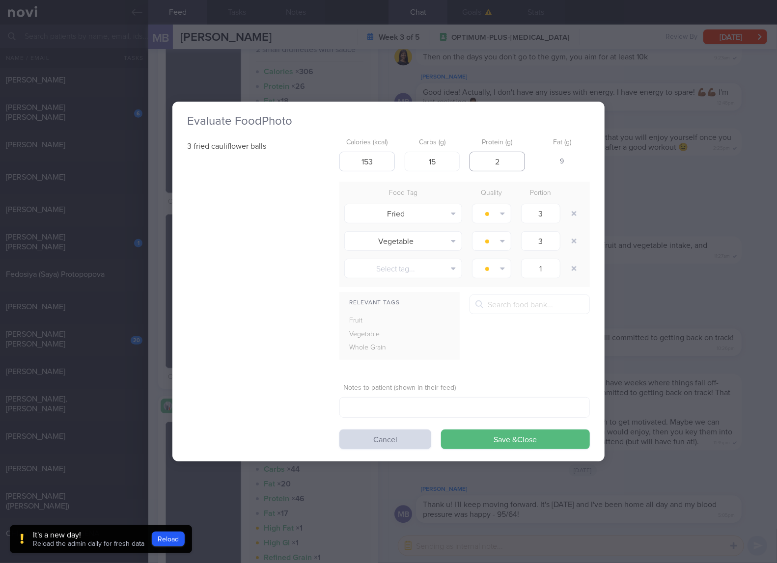
type input "2"
click at [441, 430] on button "Save & Close" at bounding box center [515, 440] width 149 height 20
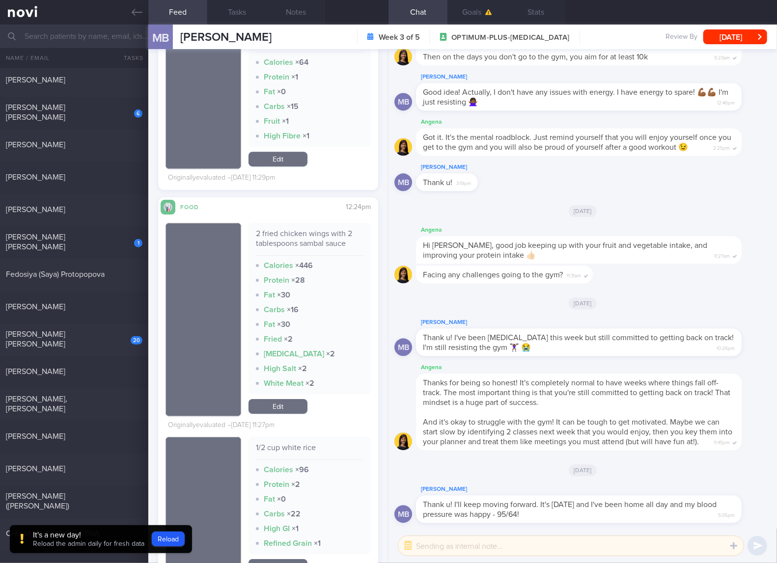
scroll to position [8019, 0]
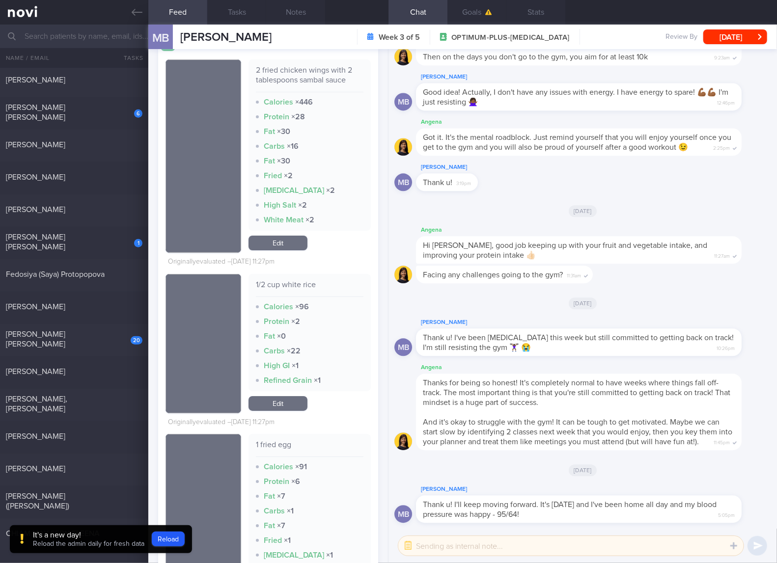
click at [320, 69] on div "2 fried chicken wings with 2 tablespoons sambal sauce" at bounding box center [310, 78] width 108 height 27
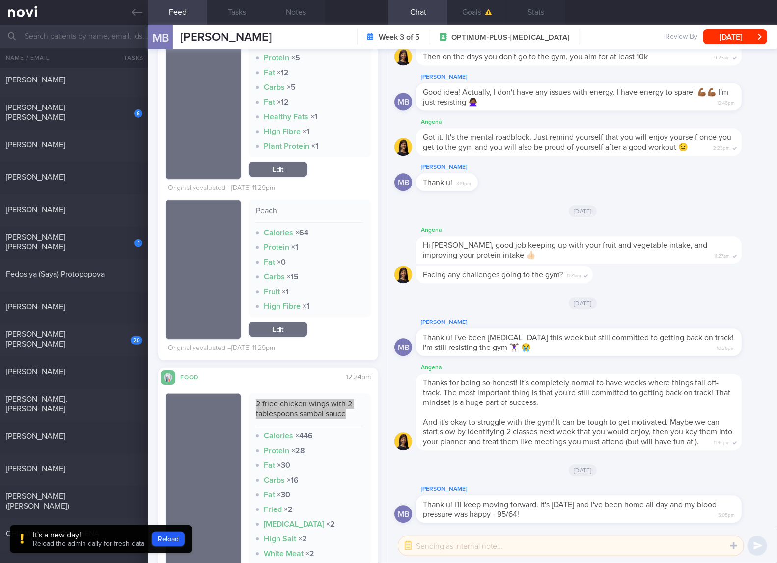
scroll to position [7856, 0]
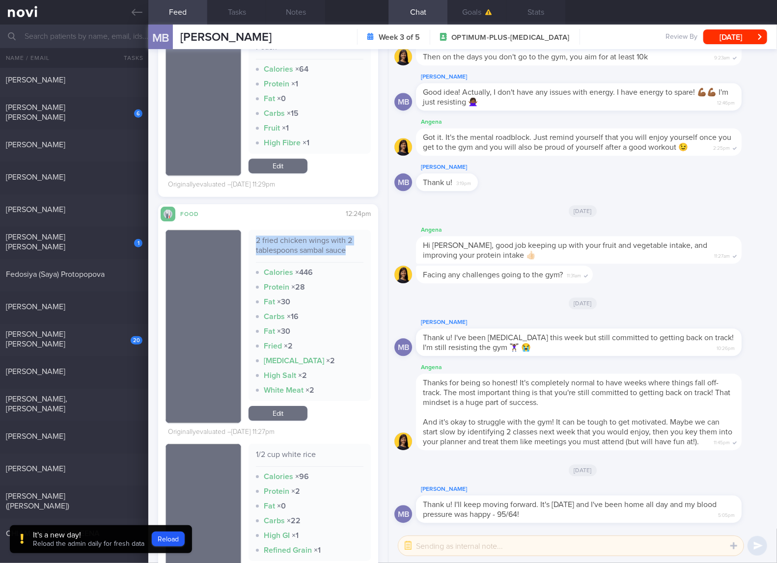
click at [282, 416] on link "Edit" at bounding box center [277, 413] width 59 height 15
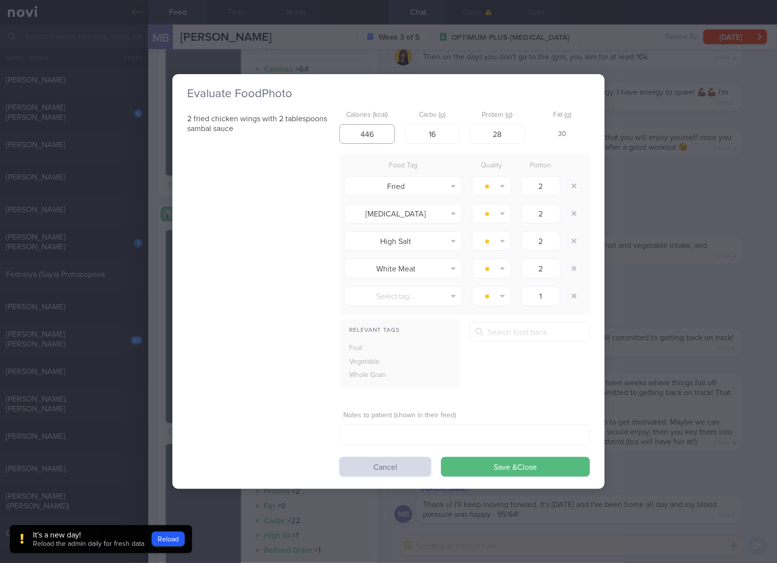
click at [377, 136] on input "446" at bounding box center [366, 134] width 55 height 20
type input "380"
type input "4"
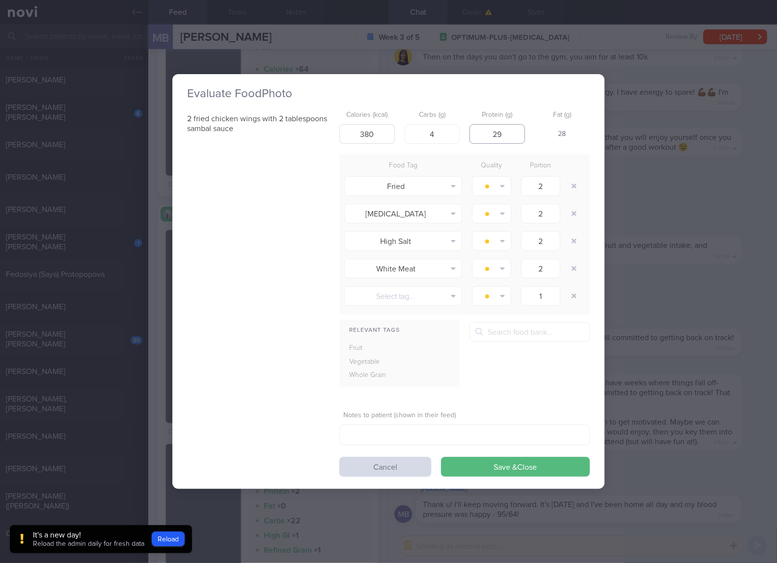
type input "29"
click at [441, 457] on button "Save & Close" at bounding box center [515, 467] width 149 height 20
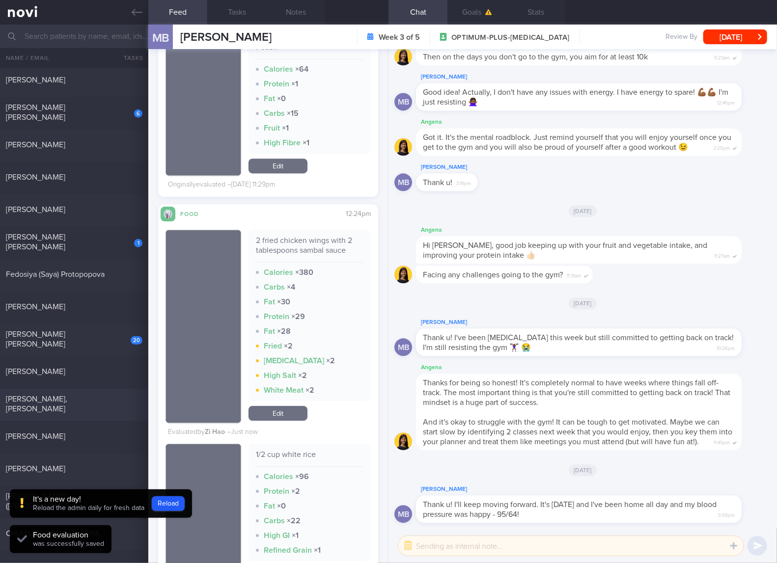
scroll to position [655, 0]
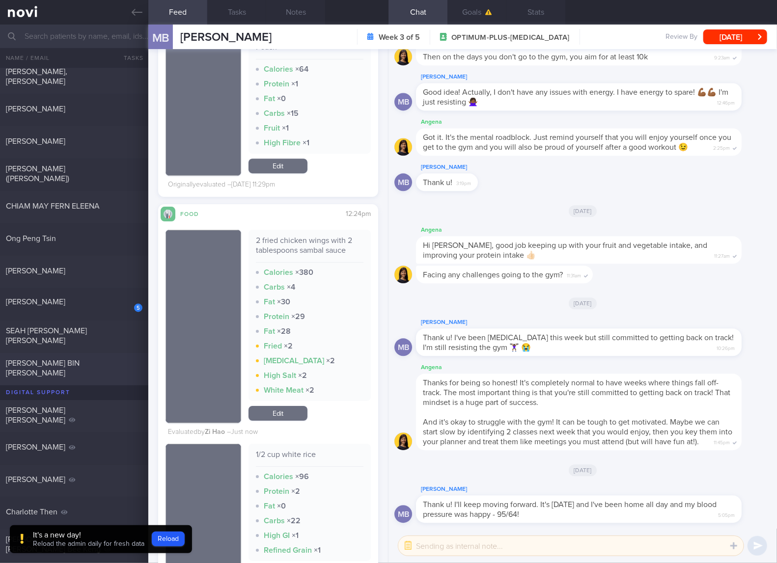
drag, startPoint x: 93, startPoint y: 302, endPoint x: 87, endPoint y: 356, distance: 53.9
click at [93, 302] on div "[PERSON_NAME]" at bounding box center [73, 302] width 134 height 10
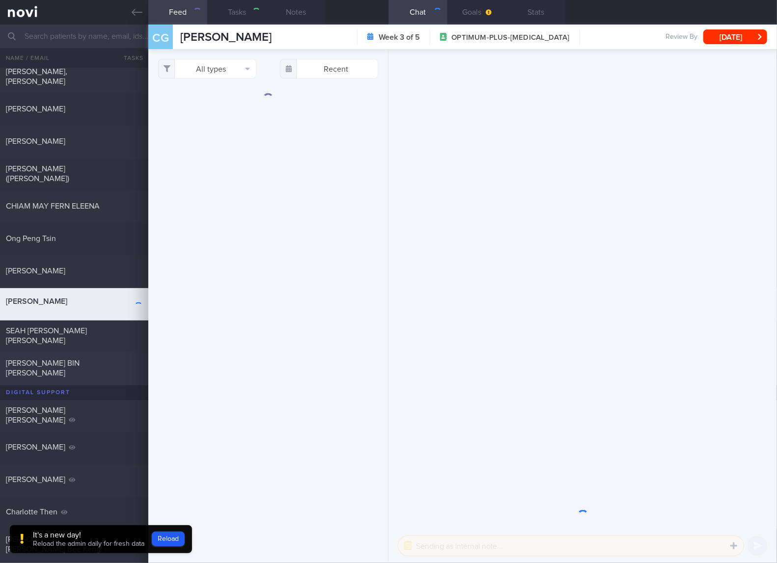
checkbox input "true"
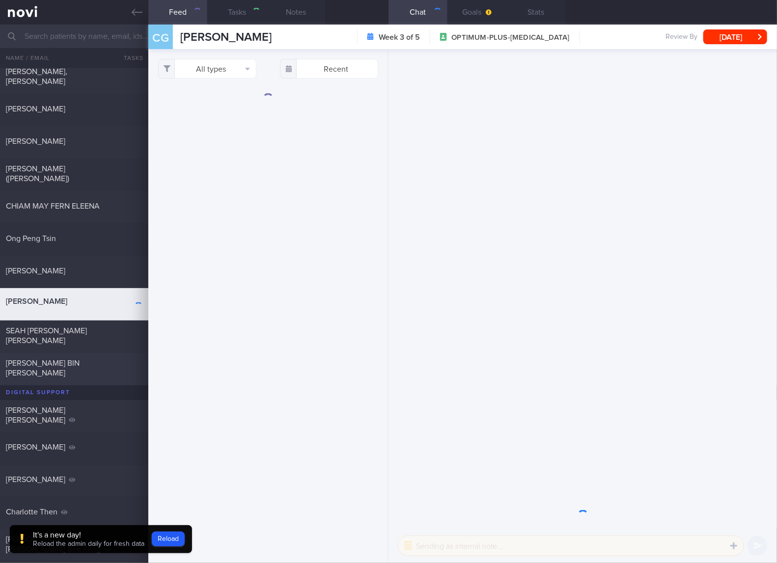
checkbox input "true"
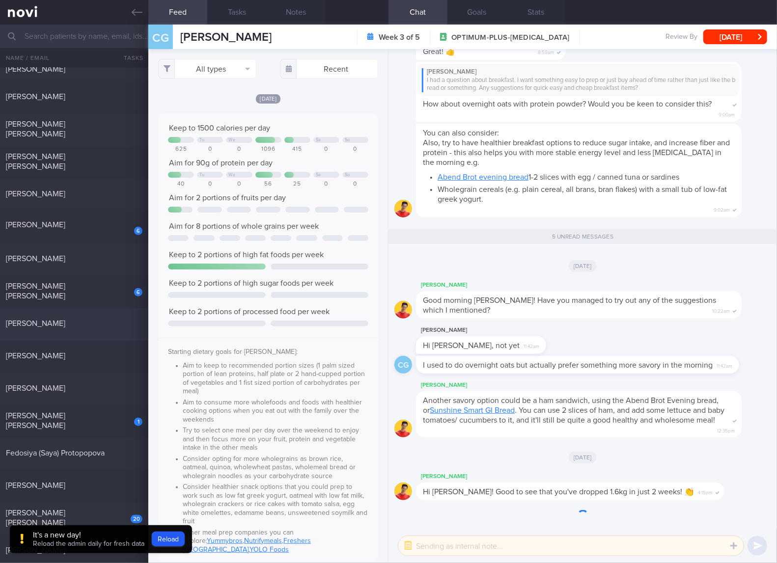
scroll to position [50, 199]
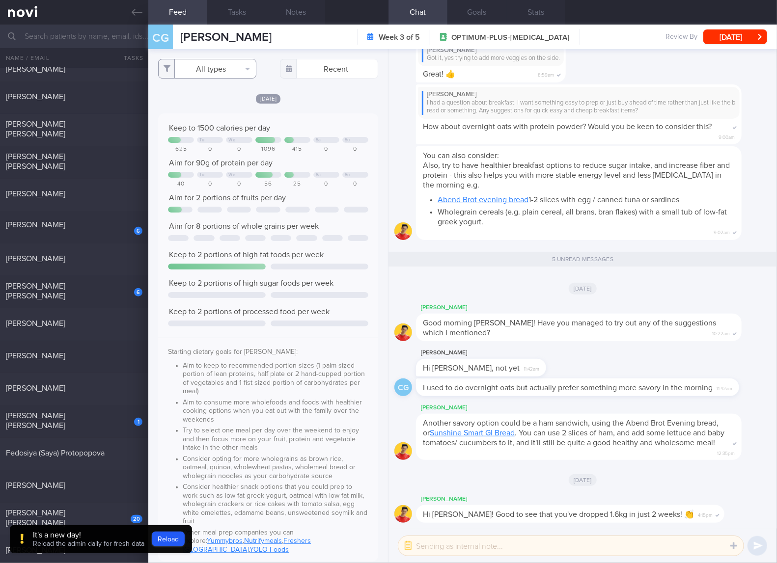
click at [224, 68] on button "All types" at bounding box center [207, 69] width 98 height 20
click at [213, 101] on button "Activity" at bounding box center [207, 102] width 97 height 15
checkbox input "false"
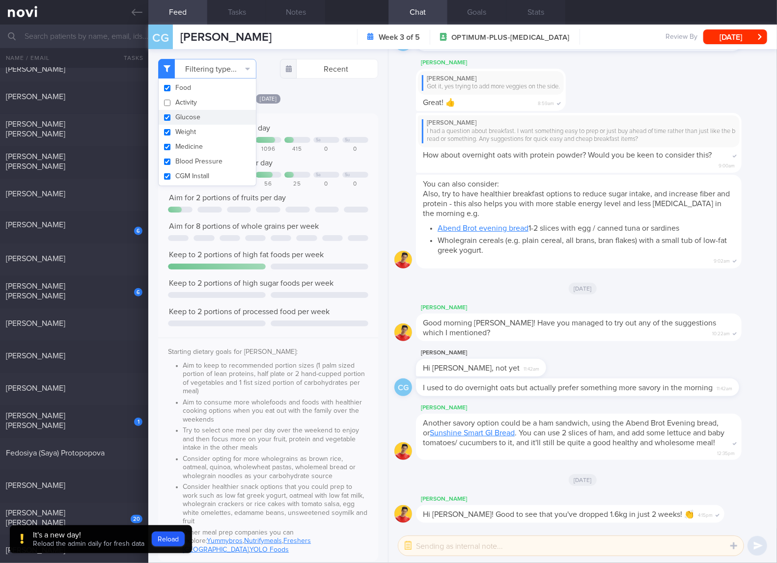
click at [195, 115] on button "Glucose" at bounding box center [207, 117] width 97 height 15
checkbox input "false"
click at [184, 130] on button "Weight" at bounding box center [207, 132] width 97 height 15
checkbox input "false"
click at [182, 145] on button "Medicine" at bounding box center [207, 146] width 97 height 15
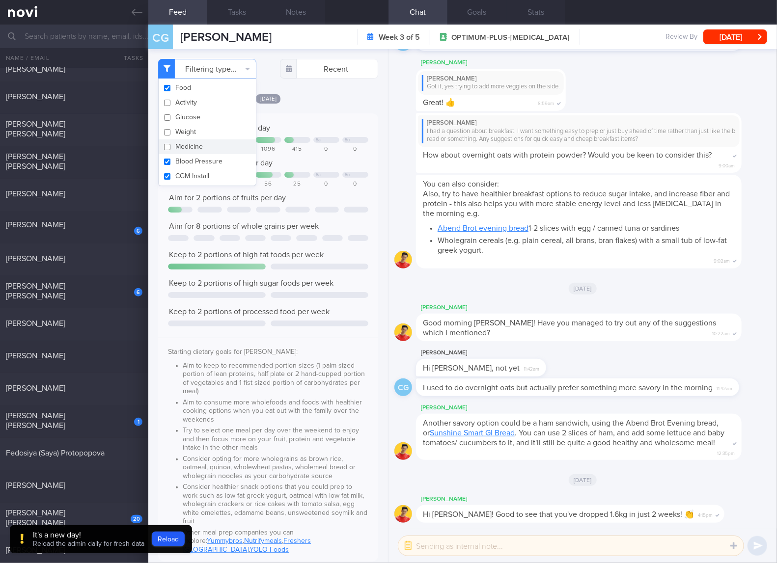
checkbox input "false"
click at [183, 164] on button "Blood Pressure" at bounding box center [207, 161] width 97 height 15
click at [184, 166] on button "Blood Pressure" at bounding box center [207, 161] width 97 height 15
checkbox input "true"
click at [184, 169] on button "CGM Install" at bounding box center [207, 176] width 97 height 15
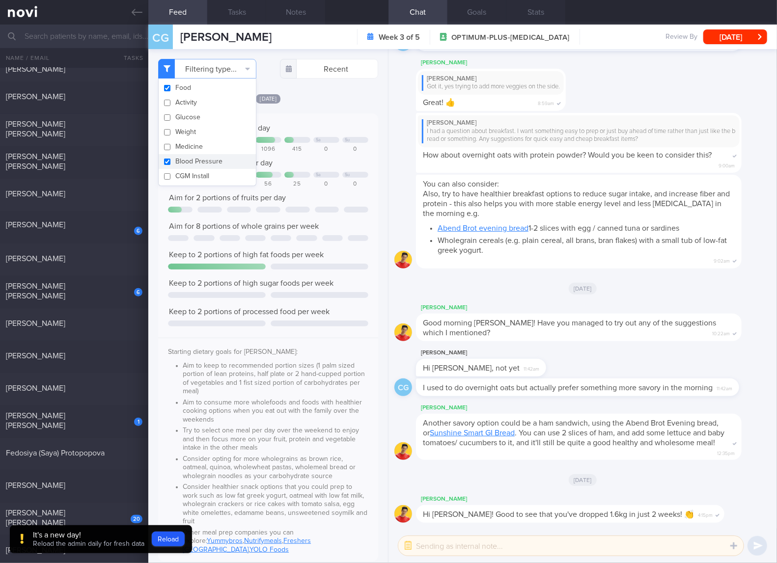
checkbox input "false"
click at [185, 158] on button "Blood Pressure" at bounding box center [207, 161] width 97 height 15
checkbox input "false"
click at [269, 176] on div at bounding box center [268, 175] width 26 height 6
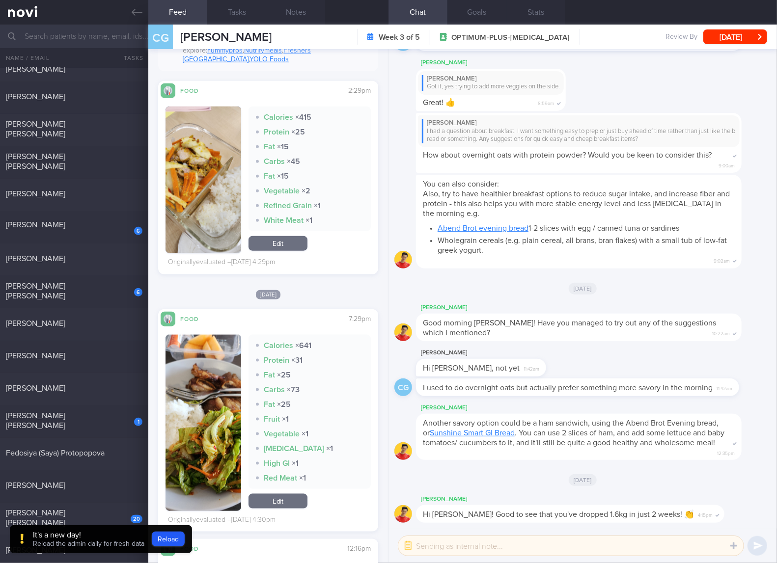
click at [199, 378] on img "button" at bounding box center [203, 423] width 76 height 176
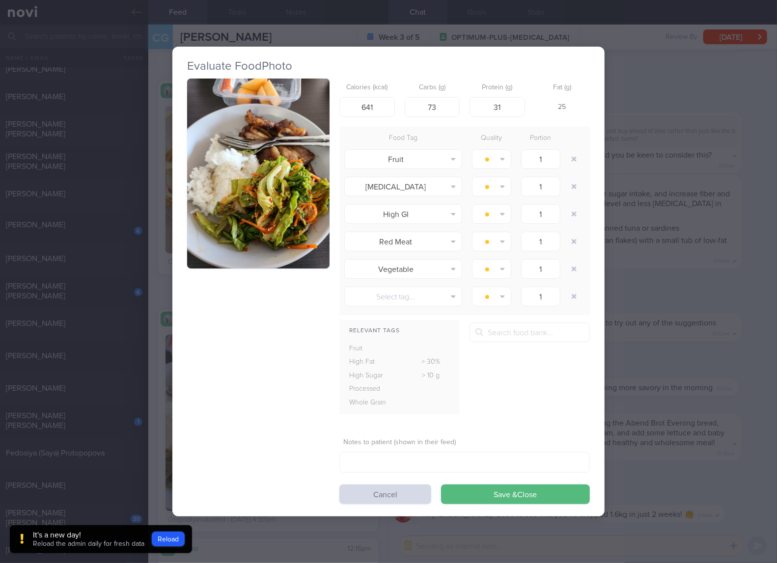
click at [300, 192] on button "button" at bounding box center [258, 174] width 142 height 190
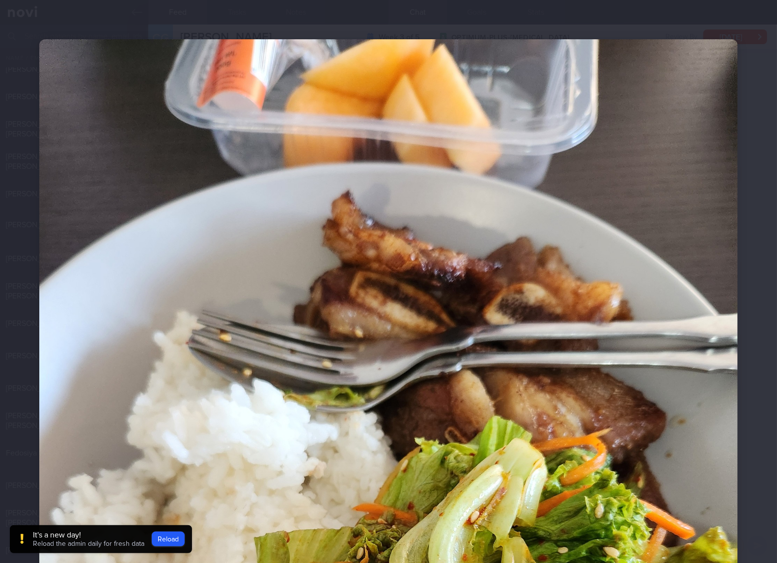
click at [580, 294] on img at bounding box center [388, 504] width 698 height 931
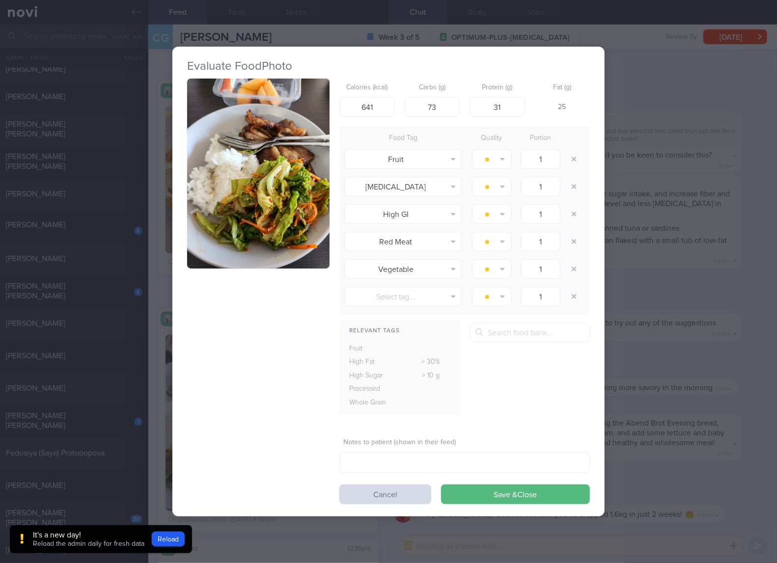
click at [684, 276] on div "Evaluate Food Photo Calories (kcal) 641 Carbs (g) 73 Protein (g) 31 Fat (g) 25 …" at bounding box center [388, 281] width 777 height 563
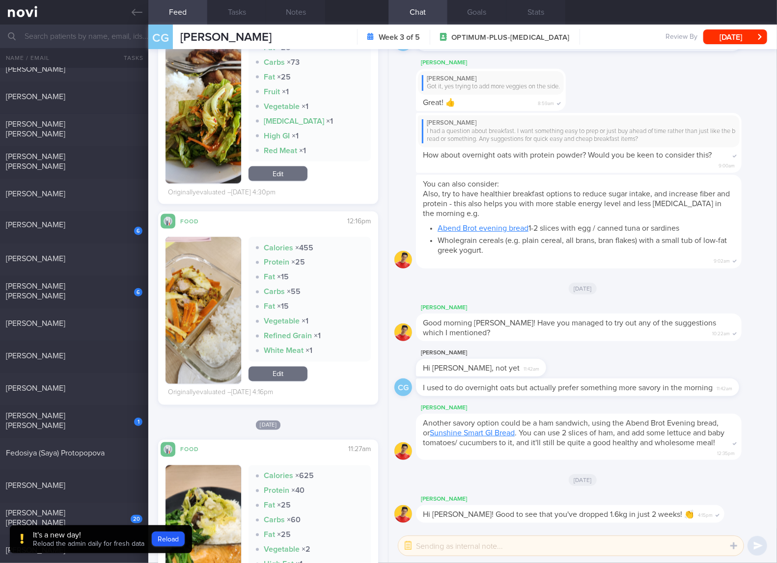
click at [212, 302] on button "button" at bounding box center [203, 310] width 76 height 147
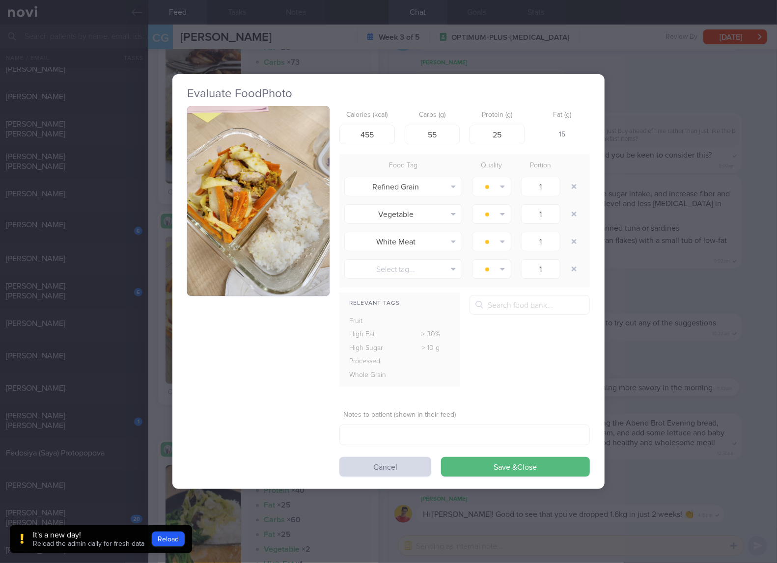
click at [246, 265] on img "button" at bounding box center [258, 201] width 142 height 190
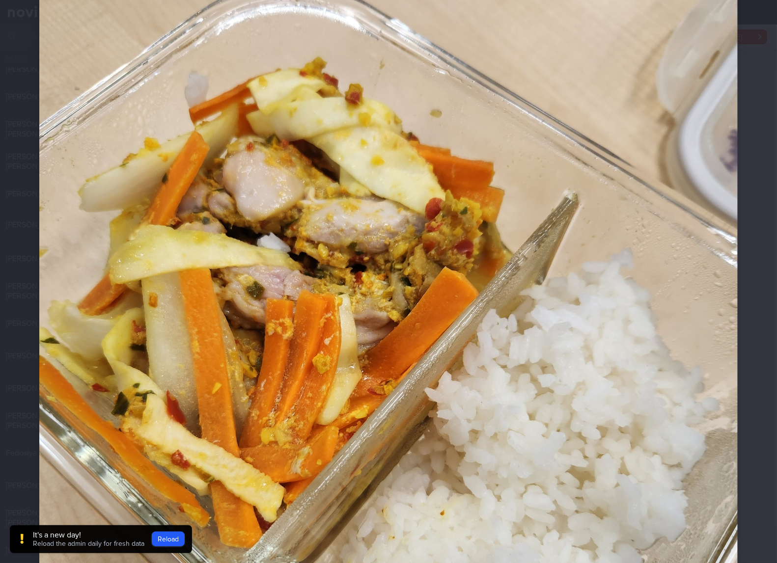
click at [468, 342] on img at bounding box center [388, 341] width 698 height 931
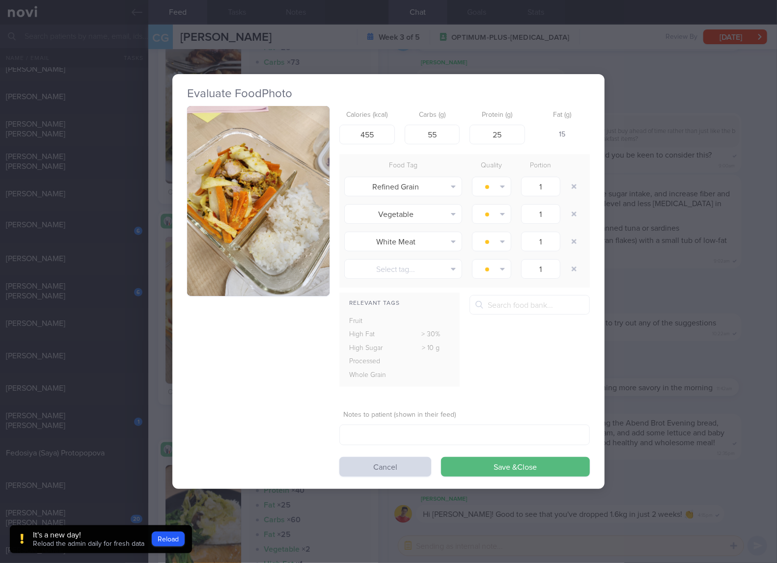
click at [655, 299] on div "Evaluate Food Photo Calories (kcal) 455 Carbs (g) 55 Protein (g) 25 Fat (g) 15 …" at bounding box center [388, 281] width 777 height 563
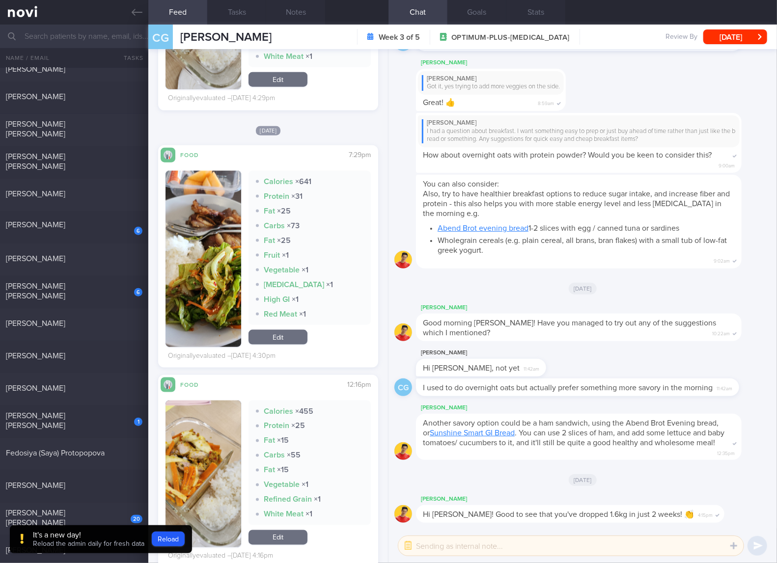
click at [281, 330] on link "Edit" at bounding box center [277, 337] width 59 height 15
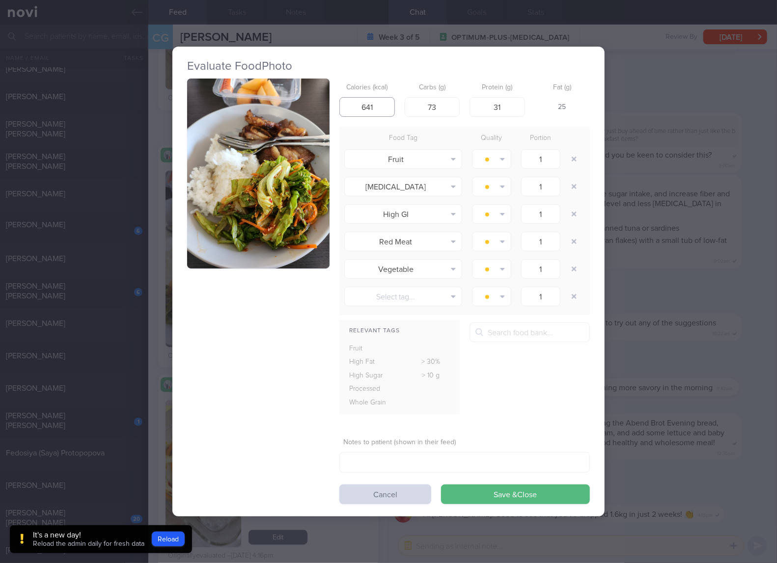
click at [367, 113] on input "641" at bounding box center [366, 107] width 55 height 20
type input "435"
type input "60"
type input "27"
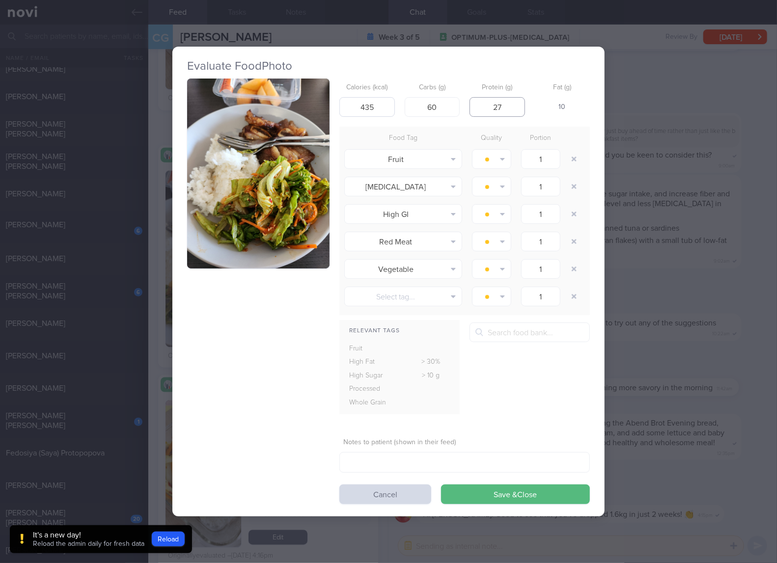
click at [441, 485] on button "Save & Close" at bounding box center [515, 495] width 149 height 20
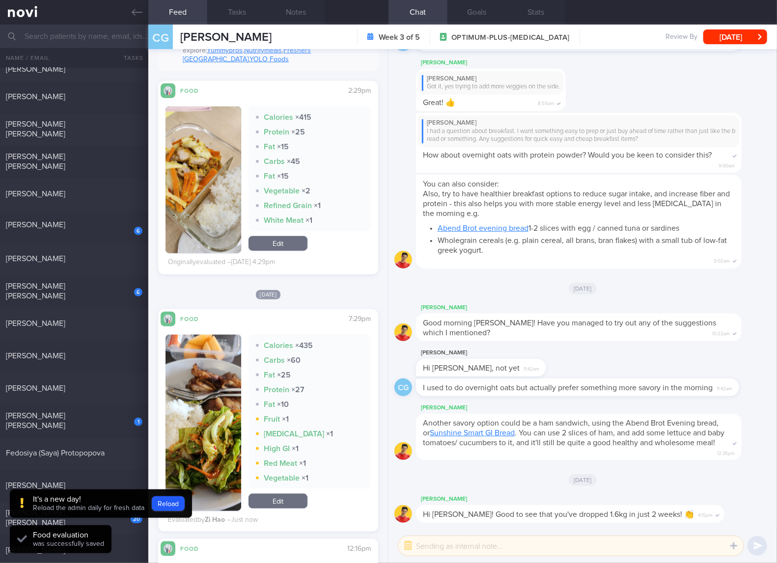
click at [220, 188] on button "button" at bounding box center [203, 180] width 76 height 147
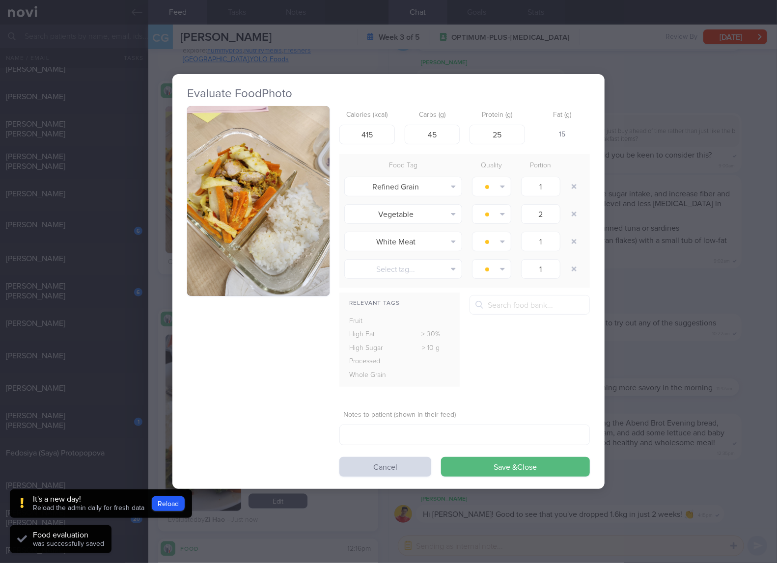
click at [244, 167] on img "button" at bounding box center [258, 201] width 142 height 190
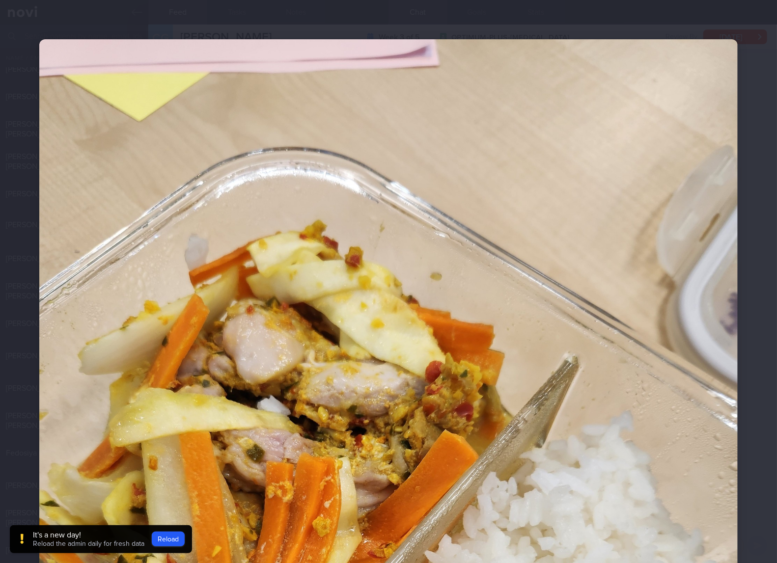
click at [536, 322] on img at bounding box center [388, 504] width 698 height 931
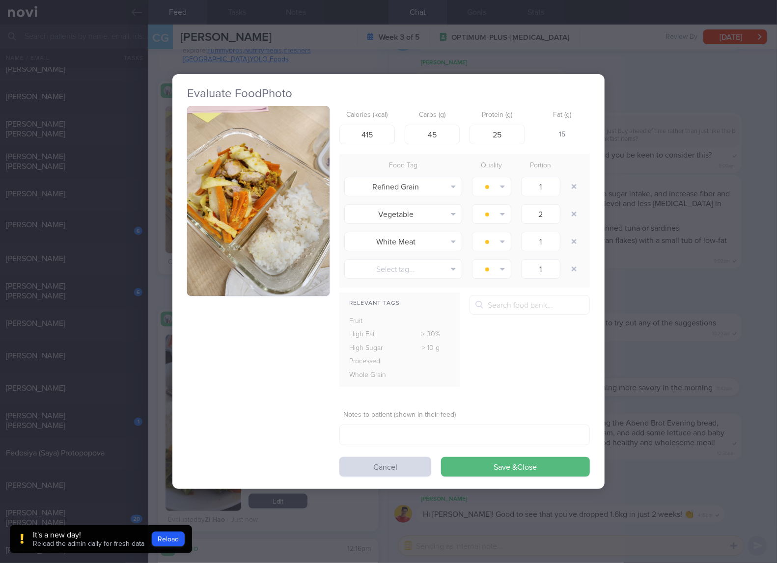
click at [660, 222] on div "Evaluate Food Photo Calories (kcal) 415 Carbs (g) 45 Protein (g) 25 Fat (g) 15 …" at bounding box center [388, 281] width 777 height 563
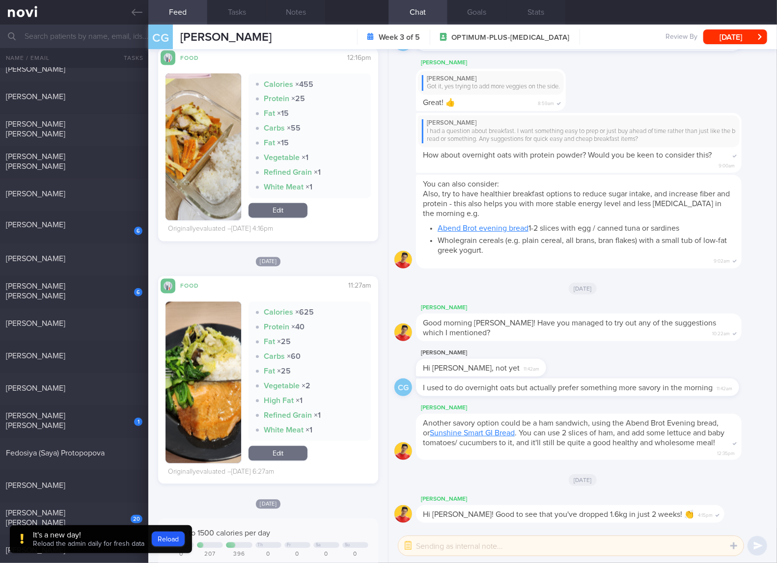
click at [232, 398] on img "button" at bounding box center [203, 383] width 76 height 162
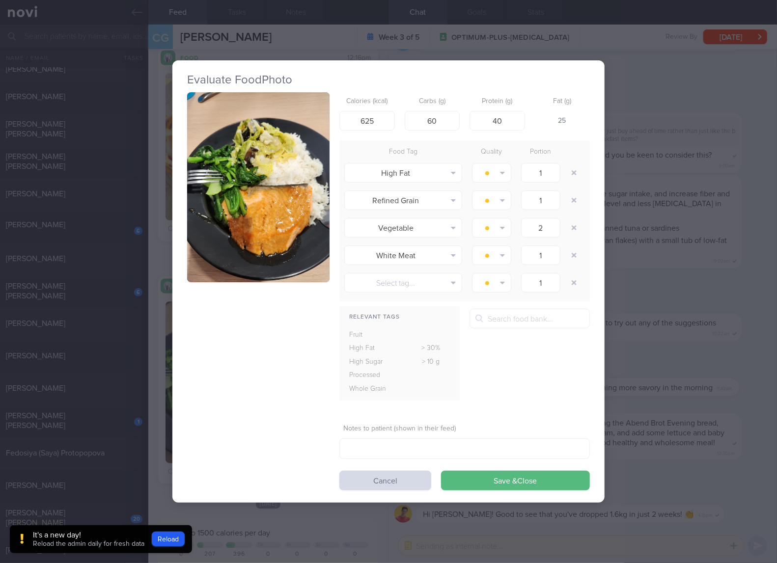
click at [265, 214] on button "button" at bounding box center [258, 187] width 142 height 190
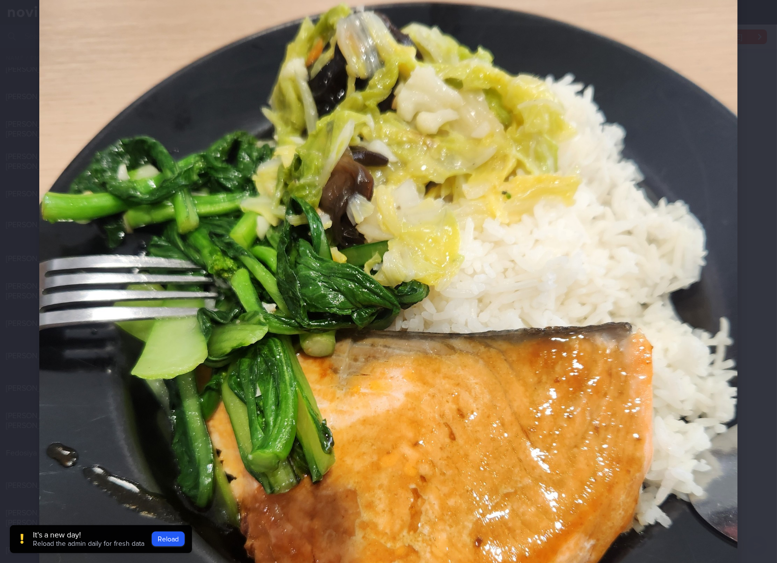
click at [559, 271] on img at bounding box center [388, 341] width 698 height 931
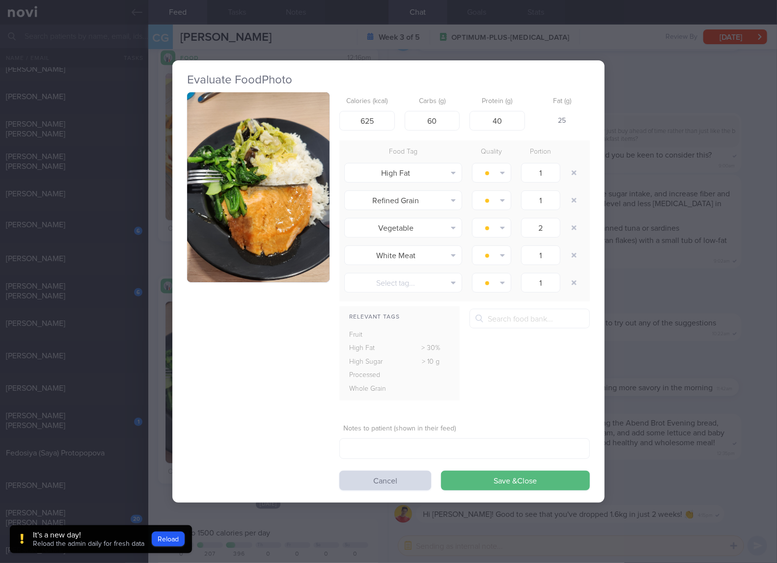
click at [301, 194] on button "button" at bounding box center [258, 187] width 142 height 190
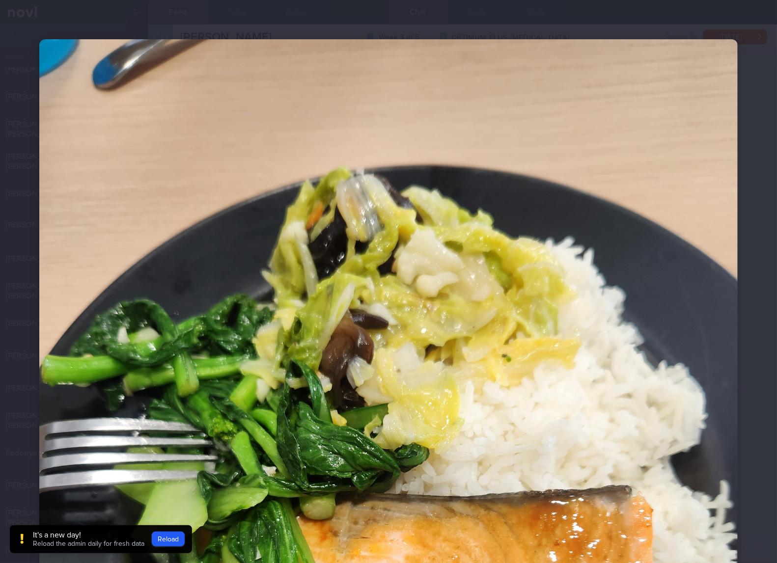
click at [470, 195] on img at bounding box center [388, 504] width 698 height 931
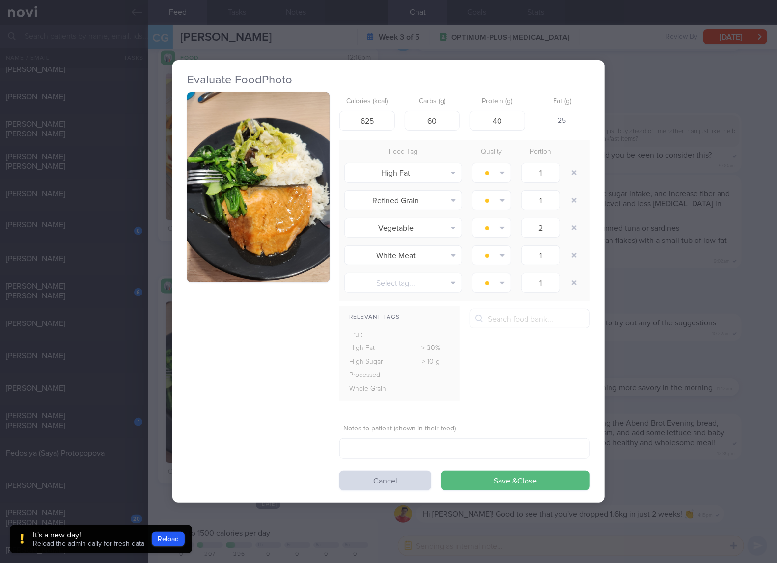
drag, startPoint x: 470, startPoint y: 195, endPoint x: 306, endPoint y: 172, distance: 165.5
click at [306, 172] on img "button" at bounding box center [258, 187] width 142 height 190
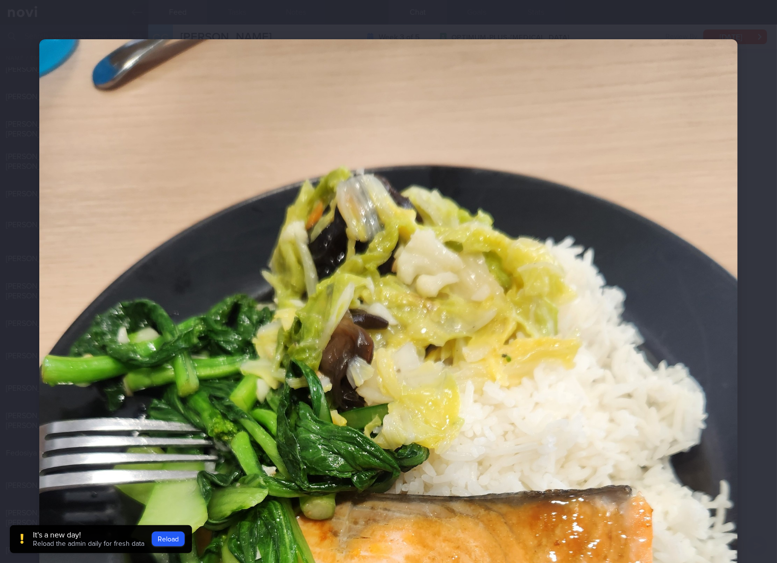
click at [306, 172] on img at bounding box center [388, 504] width 698 height 931
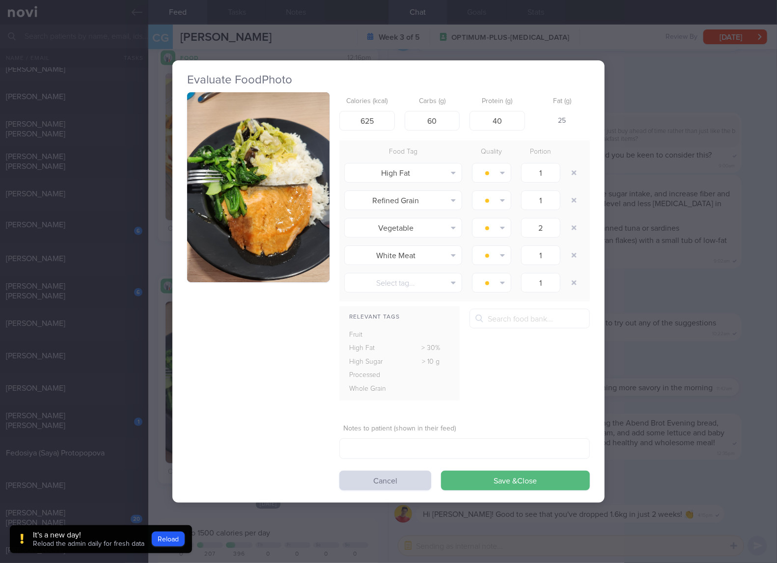
click at [307, 172] on button "button" at bounding box center [258, 187] width 142 height 190
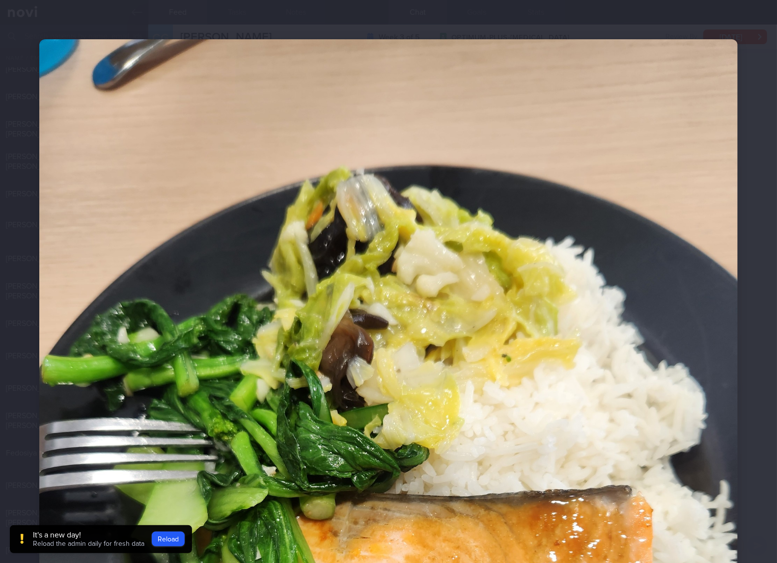
click at [686, 249] on img at bounding box center [388, 504] width 698 height 931
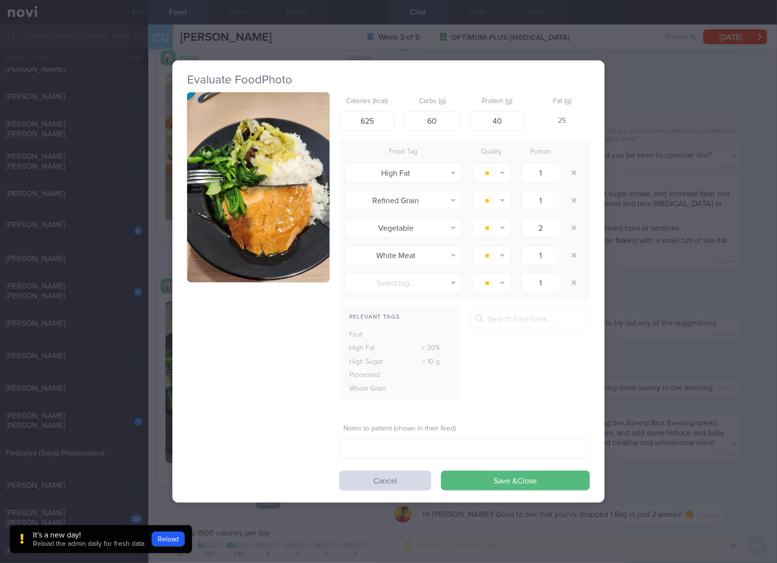
click at [662, 248] on div "Evaluate Food Photo Calories (kcal) 625 Carbs (g) 60 Protein (g) 40 Fat (g) 25 …" at bounding box center [388, 281] width 777 height 563
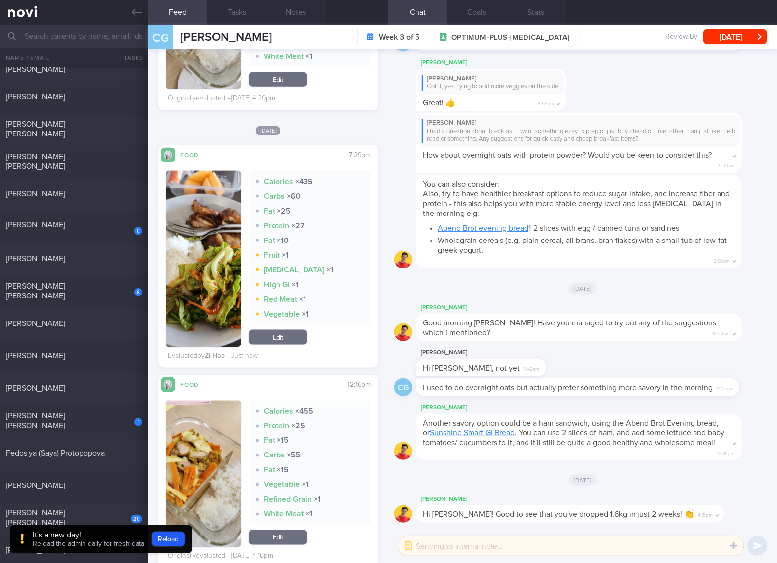
scroll to position [818, 0]
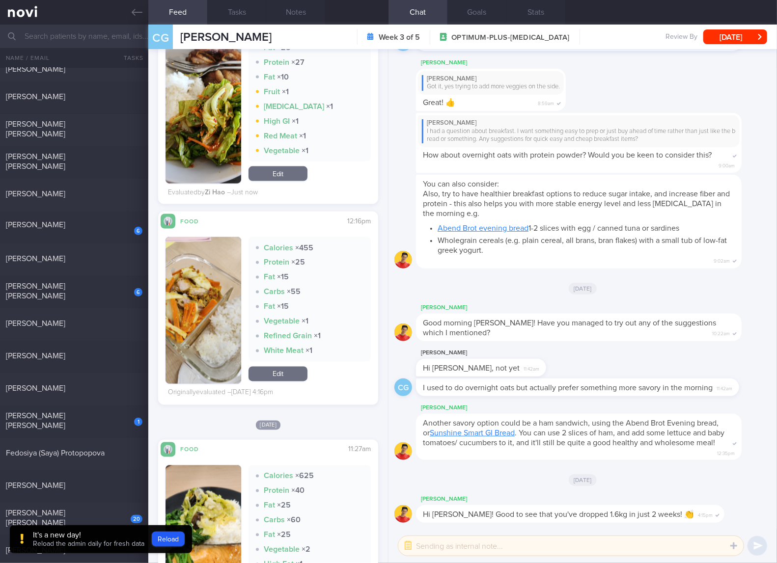
click at [286, 371] on link "Edit" at bounding box center [277, 374] width 59 height 15
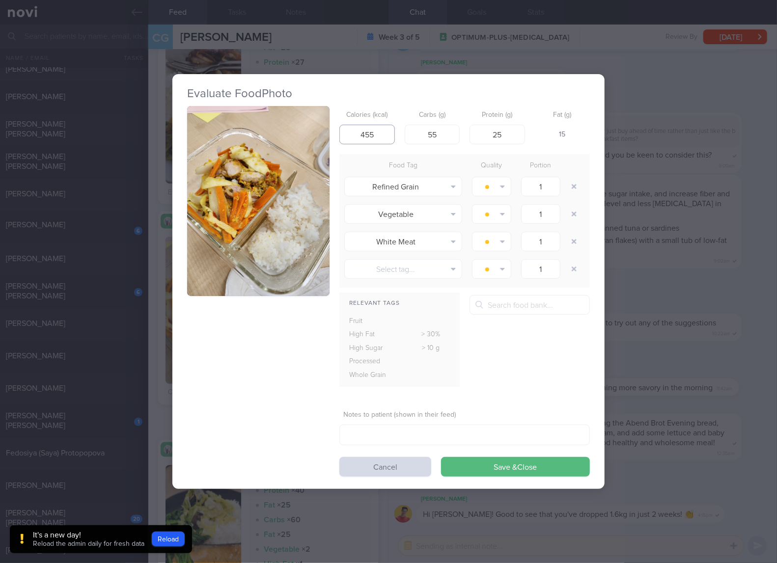
click at [383, 138] on input "455" at bounding box center [366, 135] width 55 height 20
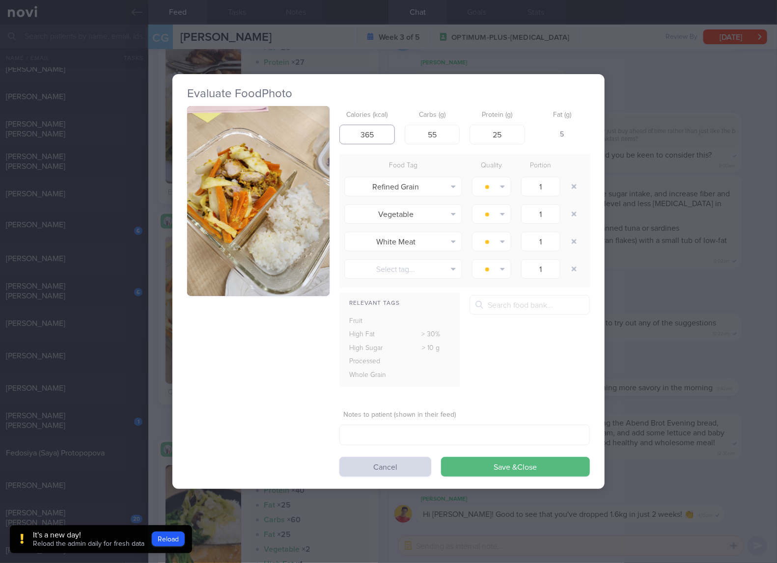
type input "365"
type input "44"
type input "33"
click at [441, 457] on button "Save & Close" at bounding box center [515, 467] width 149 height 20
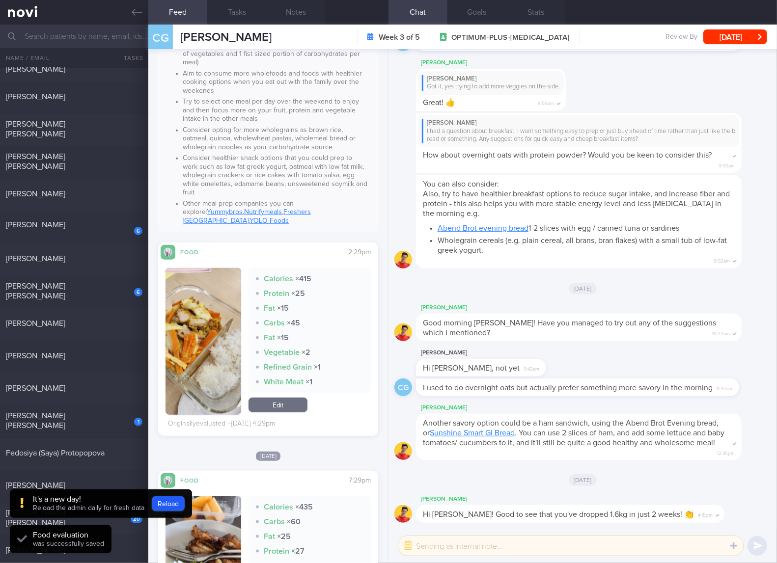
scroll to position [327, 0]
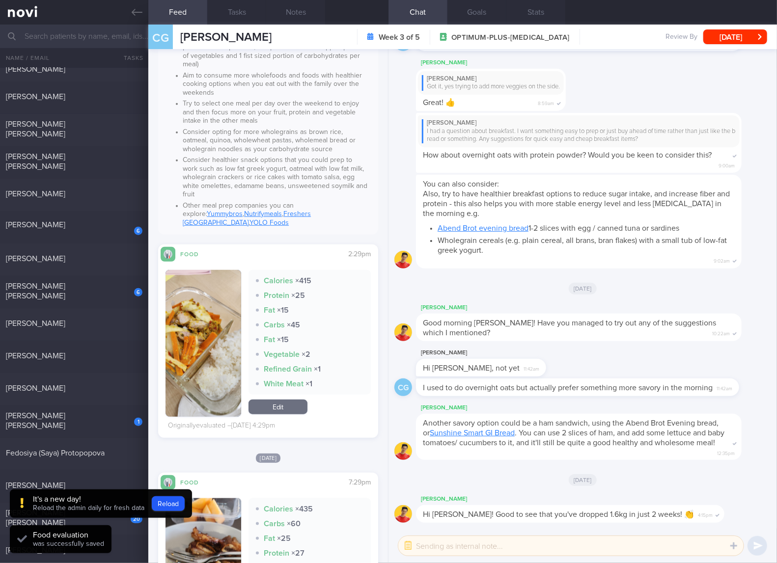
click at [270, 401] on link "Edit" at bounding box center [277, 407] width 59 height 15
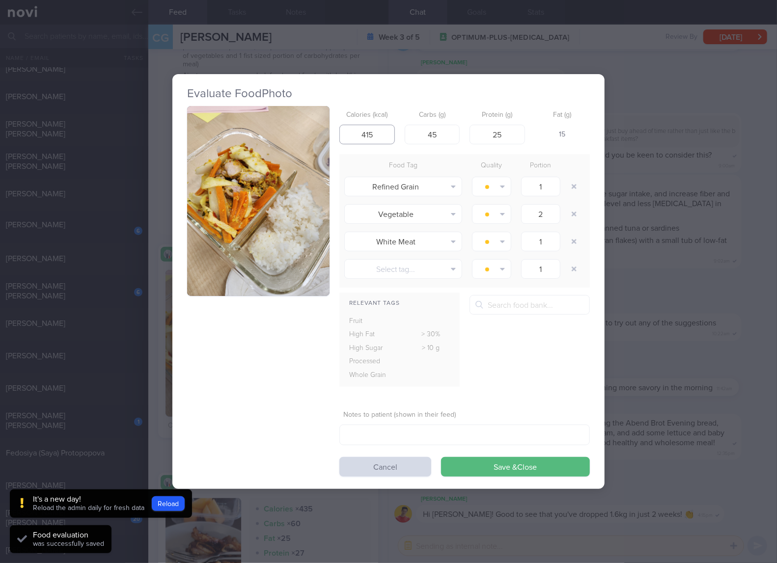
click at [379, 128] on input "415" at bounding box center [366, 135] width 55 height 20
type input "4"
type input "365"
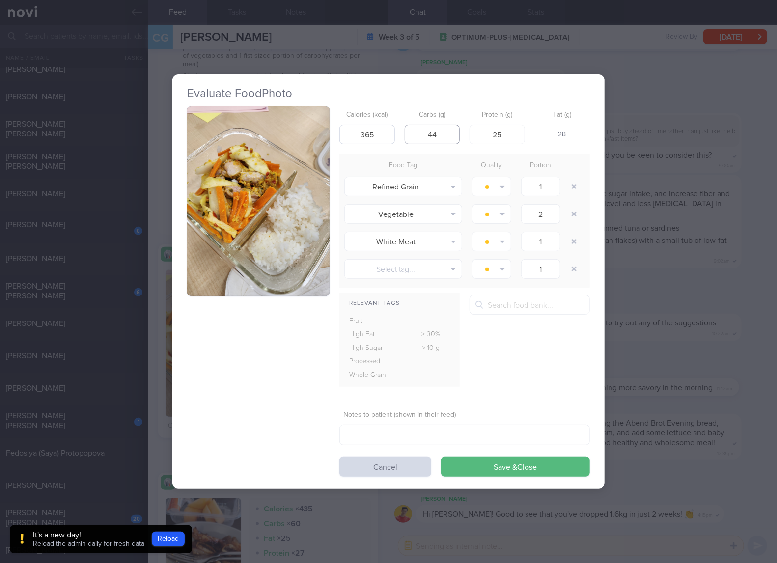
type input "44"
type input "33"
click at [441, 457] on button "Save & Close" at bounding box center [515, 467] width 149 height 20
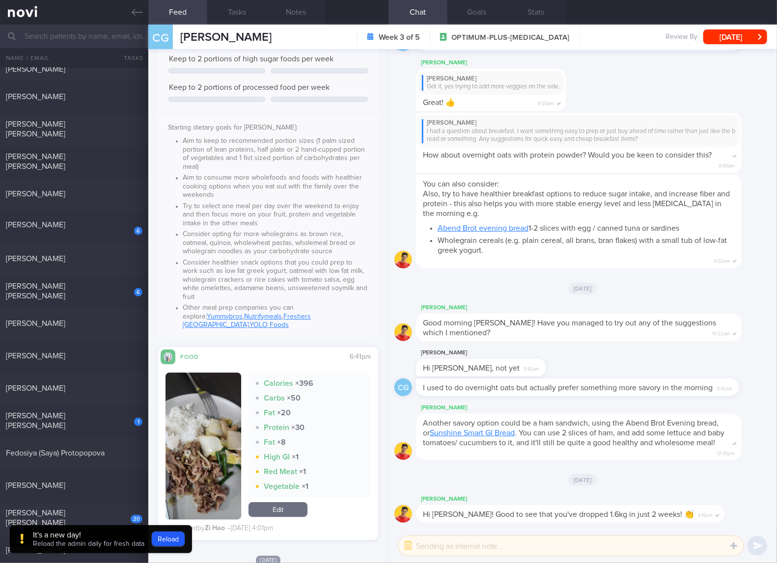
scroll to position [1146, 0]
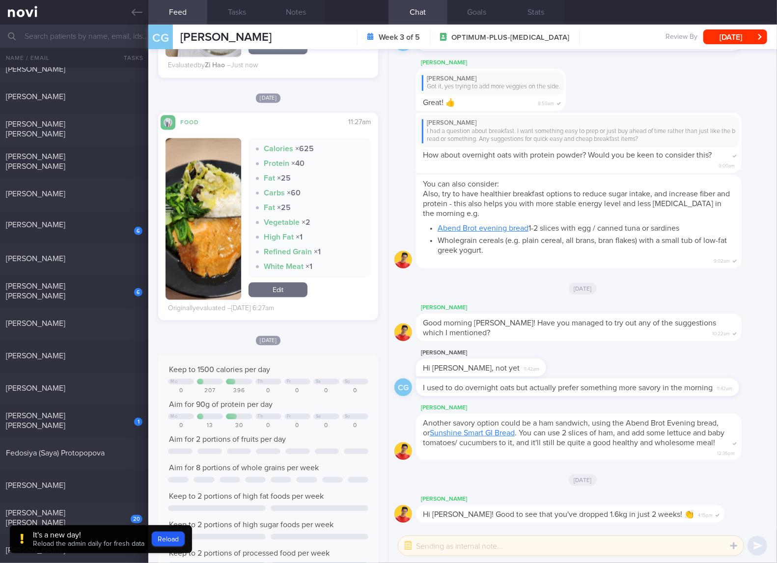
click at [291, 282] on link "Edit" at bounding box center [277, 289] width 59 height 15
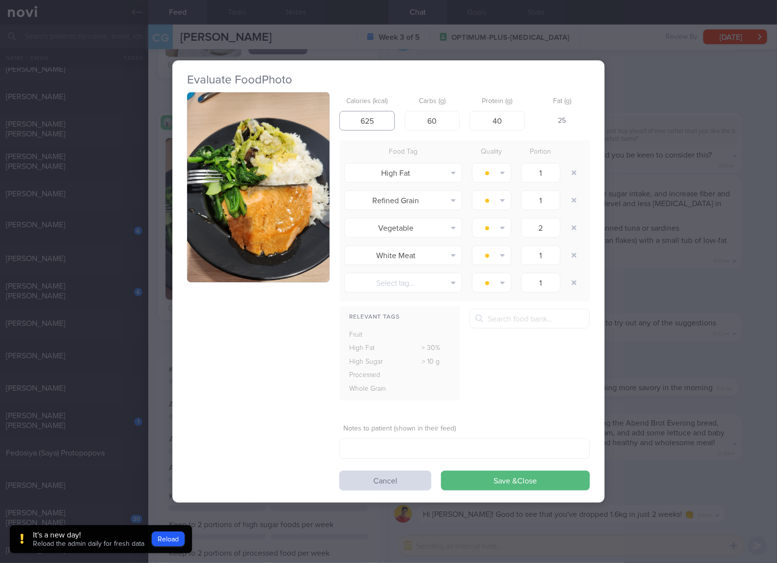
click at [383, 119] on input "625" at bounding box center [366, 121] width 55 height 20
type input "484"
type input "45"
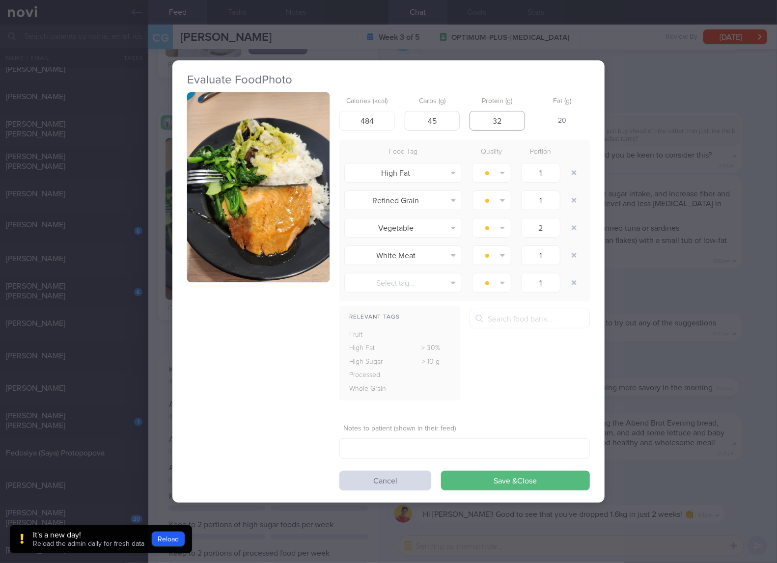
type input "32"
click at [441, 471] on button "Save & Close" at bounding box center [515, 481] width 149 height 20
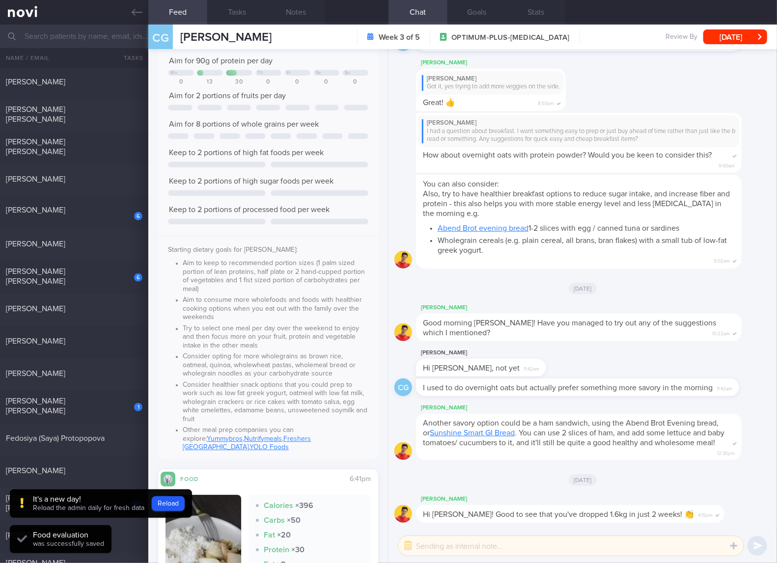
scroll to position [327, 0]
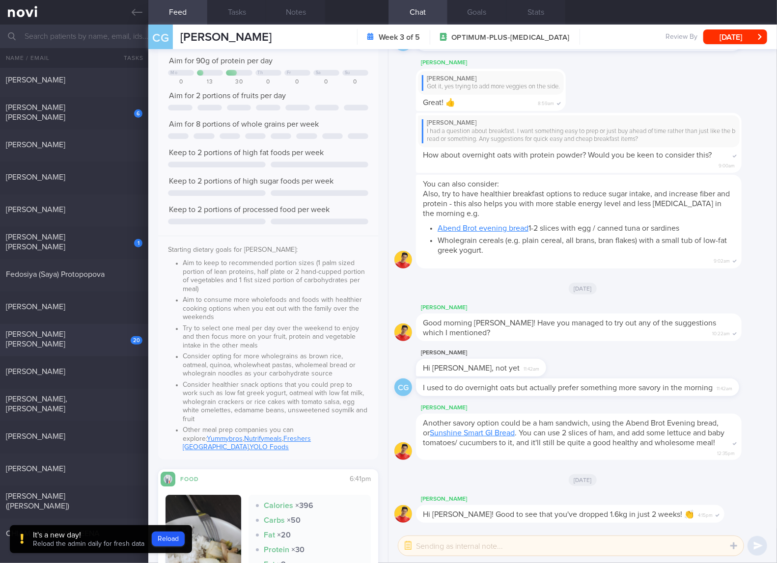
click at [132, 337] on div "20" at bounding box center [137, 340] width 12 height 10
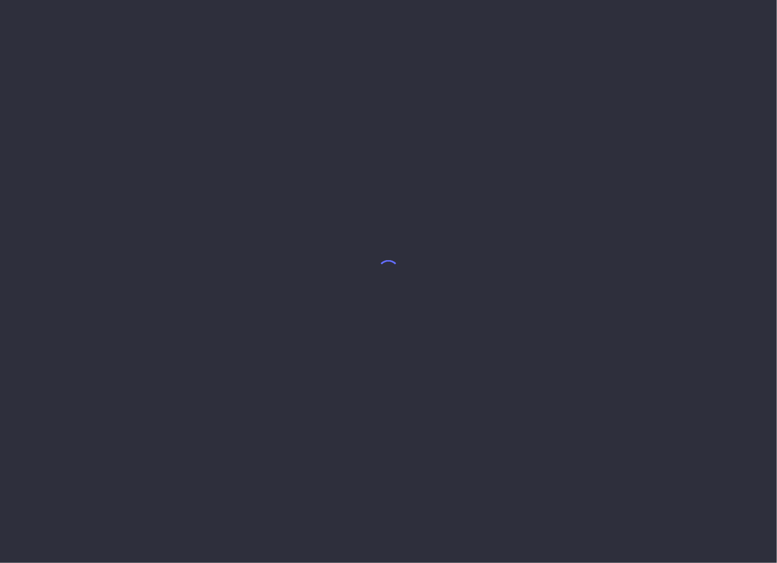
select select "7"
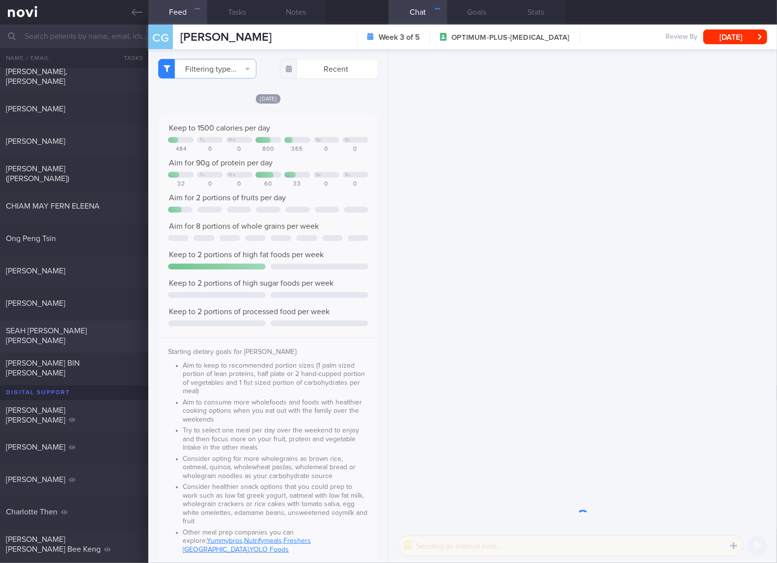
scroll to position [491, 0]
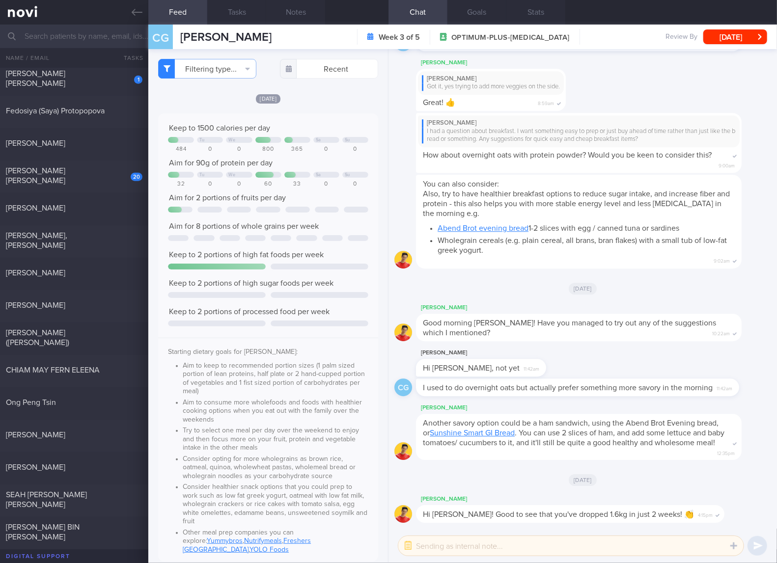
drag, startPoint x: 114, startPoint y: 172, endPoint x: 352, endPoint y: 92, distance: 250.3
click at [114, 172] on div "[PERSON_NAME] [PERSON_NAME]" at bounding box center [73, 176] width 134 height 20
checkbox input "true"
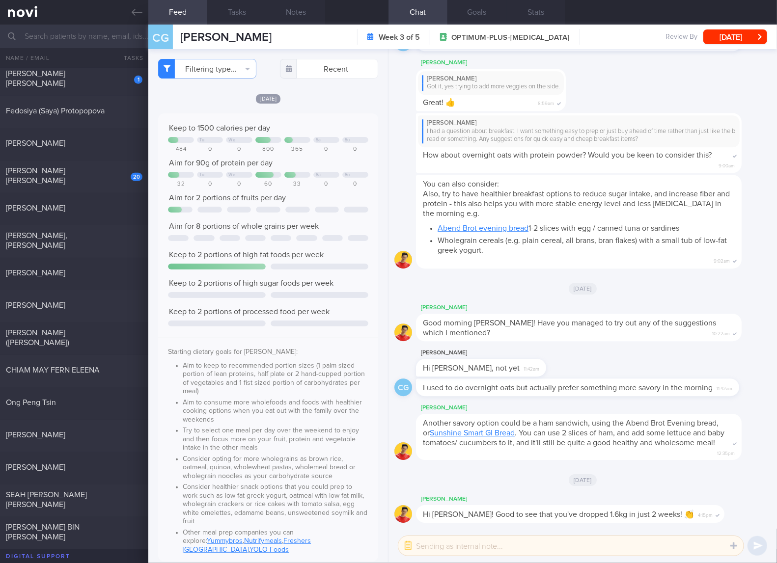
checkbox input "true"
select select "6"
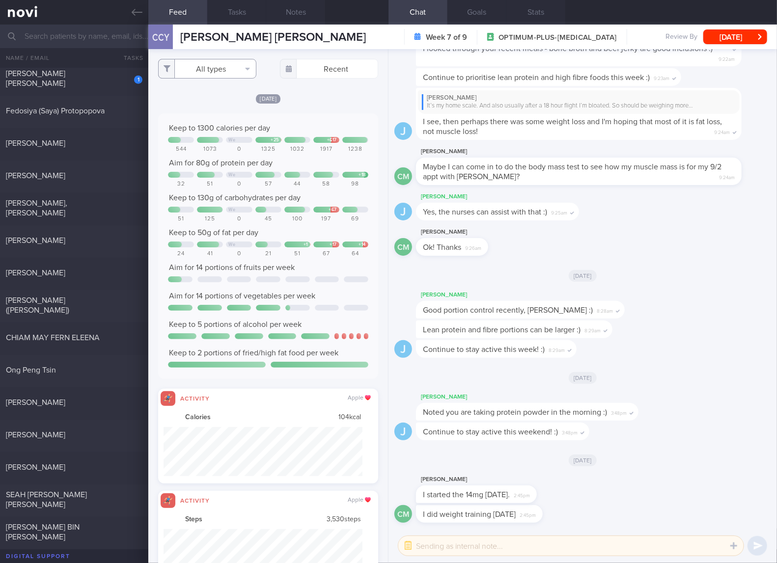
click at [229, 68] on button "All types" at bounding box center [207, 69] width 98 height 20
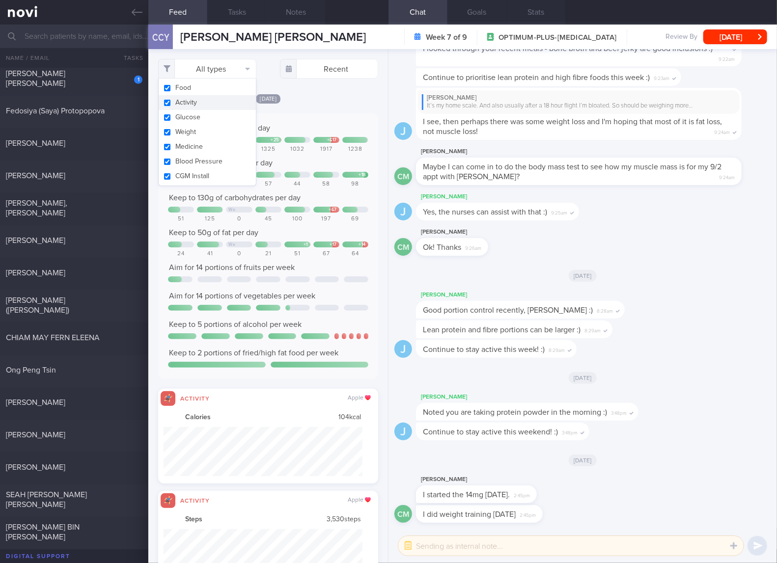
click at [213, 101] on button "Activity" at bounding box center [207, 102] width 97 height 15
checkbox input "false"
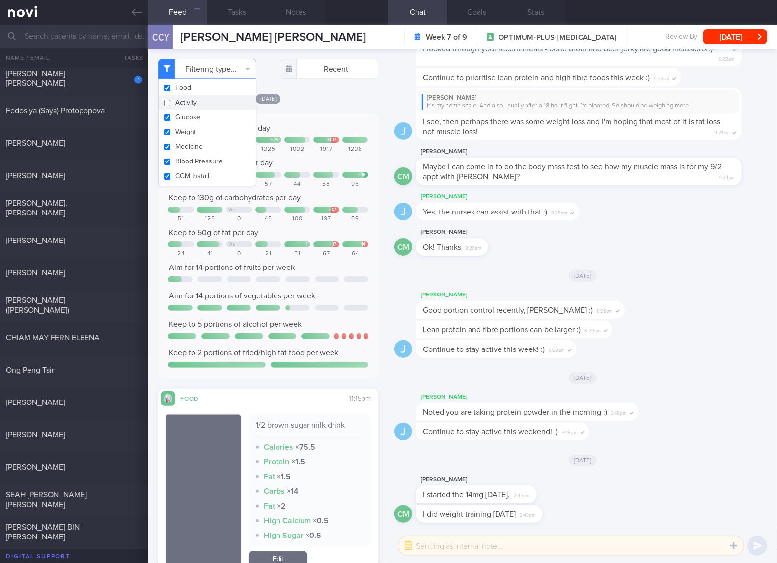
click at [197, 114] on button "Glucose" at bounding box center [207, 117] width 97 height 15
checkbox input "false"
click at [182, 133] on button "Weight" at bounding box center [207, 132] width 97 height 15
checkbox input "false"
click at [183, 149] on button "Medicine" at bounding box center [207, 146] width 97 height 15
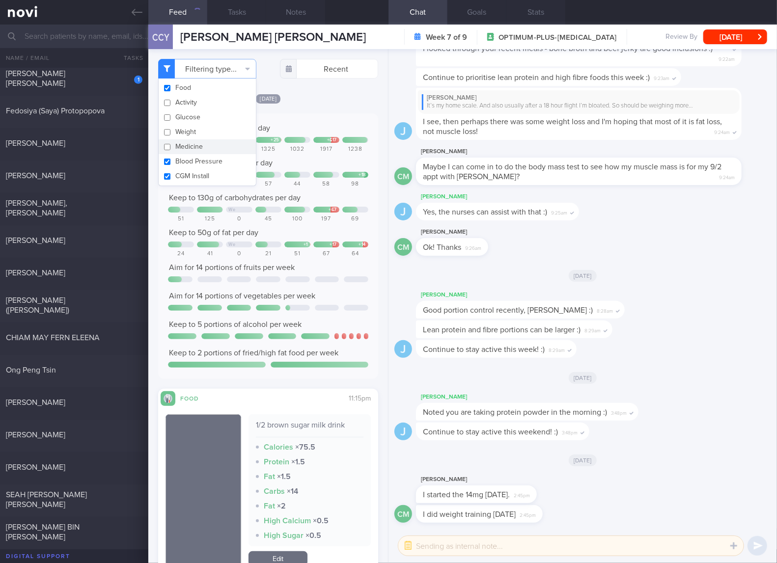
checkbox input "false"
click at [184, 163] on button "Blood Pressure" at bounding box center [207, 161] width 97 height 15
checkbox input "false"
click at [182, 178] on button "CGM Install" at bounding box center [207, 176] width 97 height 15
checkbox input "false"
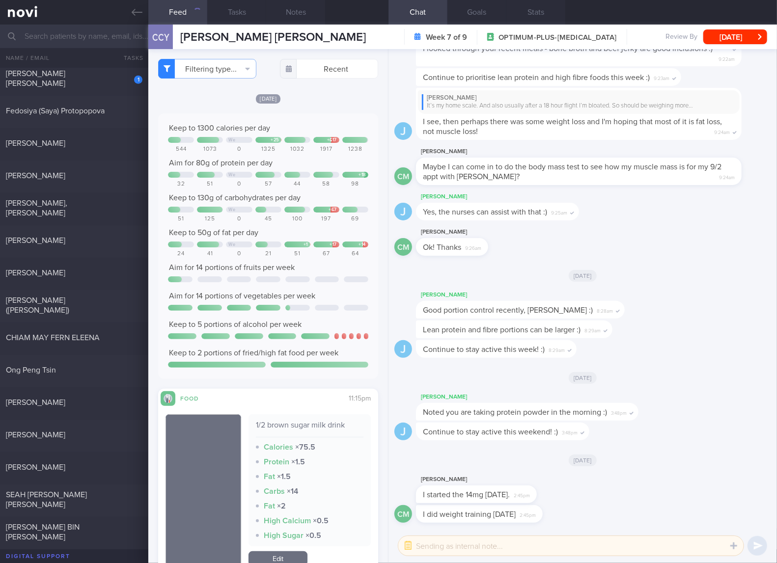
click at [270, 204] on div "Keep to 1300 calories per day We + 25 + 617 544 1073 0 1325 1032 1917 1238 Aim …" at bounding box center [268, 246] width 200 height 246
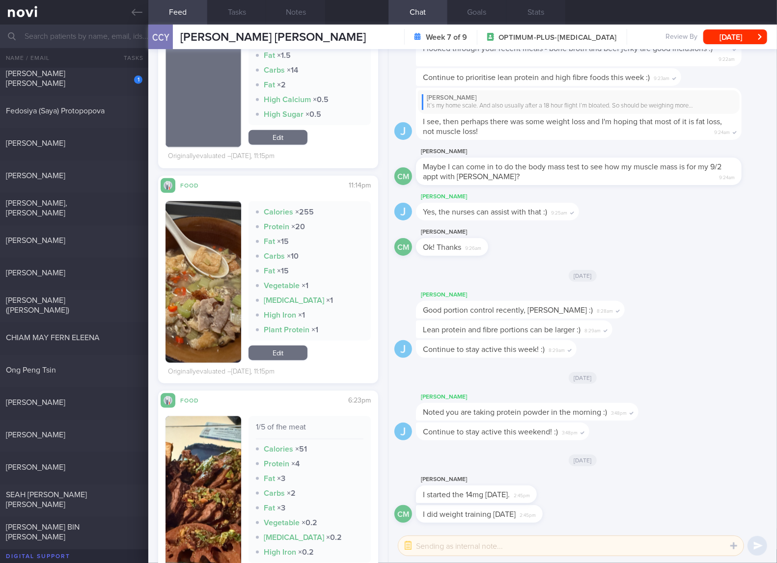
scroll to position [491, 0]
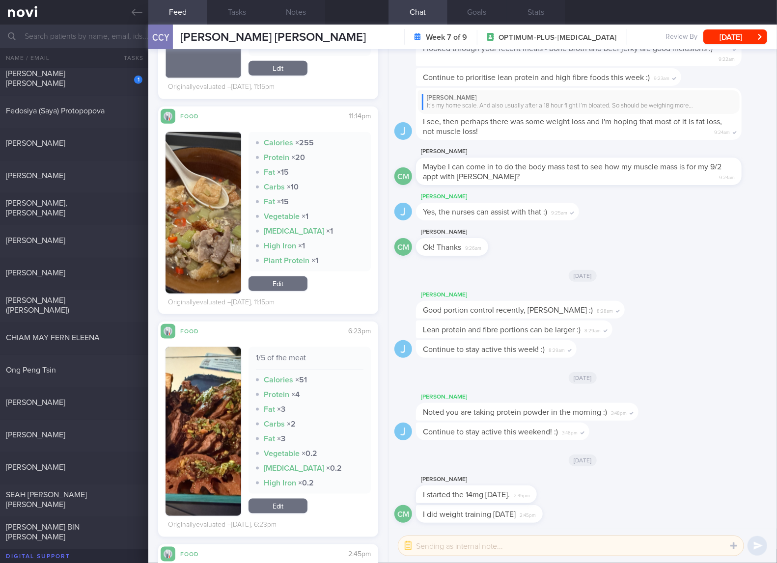
click at [201, 207] on button "button" at bounding box center [203, 213] width 76 height 162
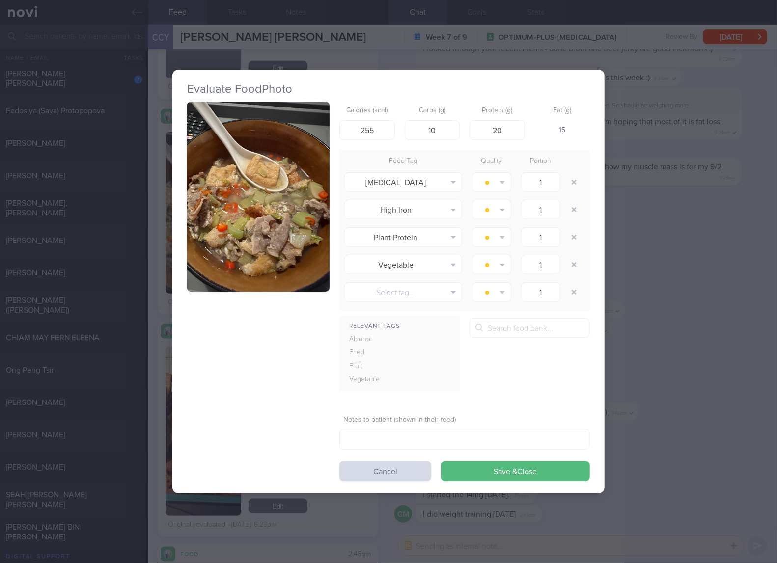
click at [313, 184] on button "button" at bounding box center [258, 197] width 142 height 190
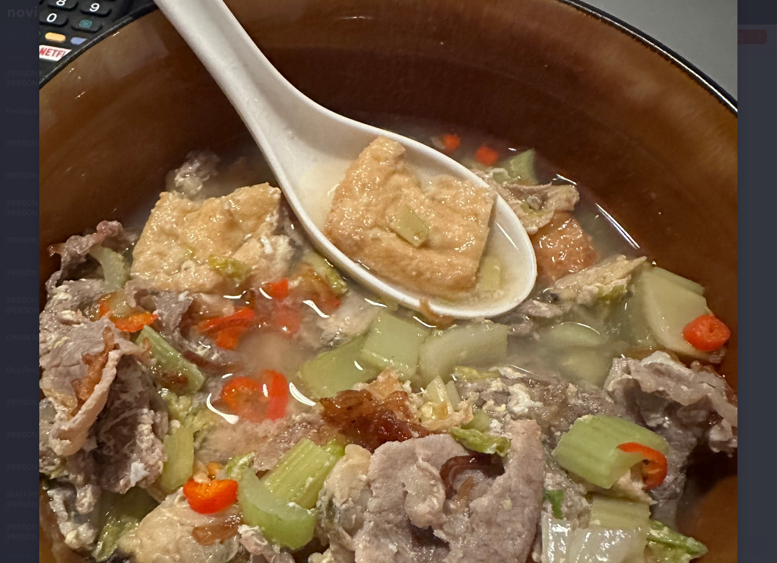
scroll to position [327, 0]
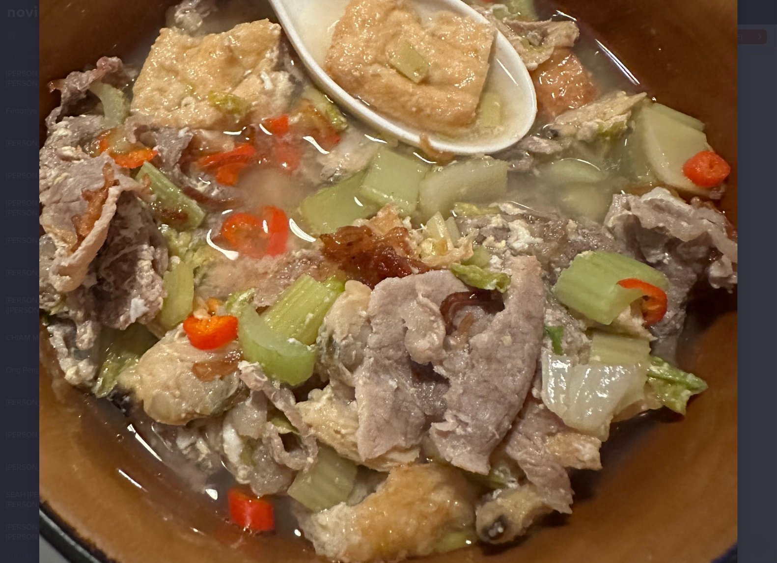
click at [566, 272] on img at bounding box center [388, 177] width 698 height 931
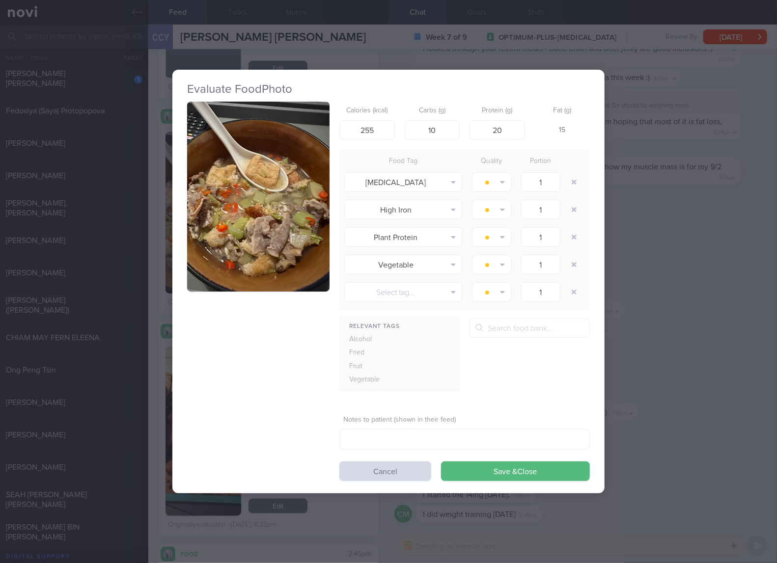
click at [660, 260] on div "Evaluate Food Photo Calories (kcal) 255 Carbs (g) 10 Protein (g) 20 Fat (g) 15 …" at bounding box center [388, 281] width 777 height 563
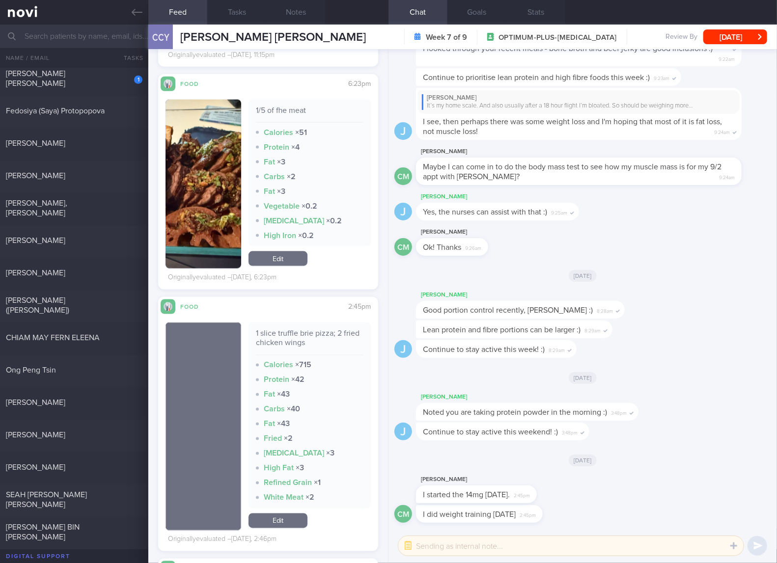
scroll to position [818, 0]
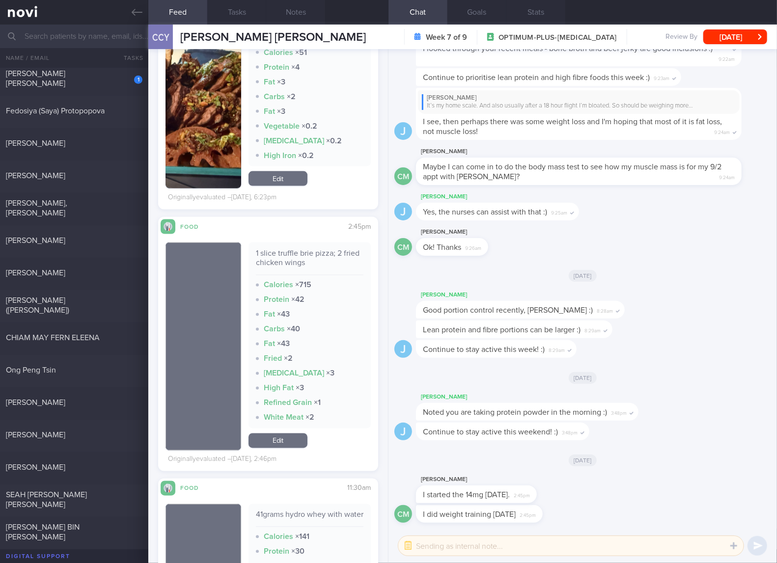
click at [315, 259] on div "1 slice truffle brie pizza; 2 fried chicken wings" at bounding box center [310, 261] width 108 height 27
copy div "1 slice truffle brie pizza; 2 fried chicken wings"
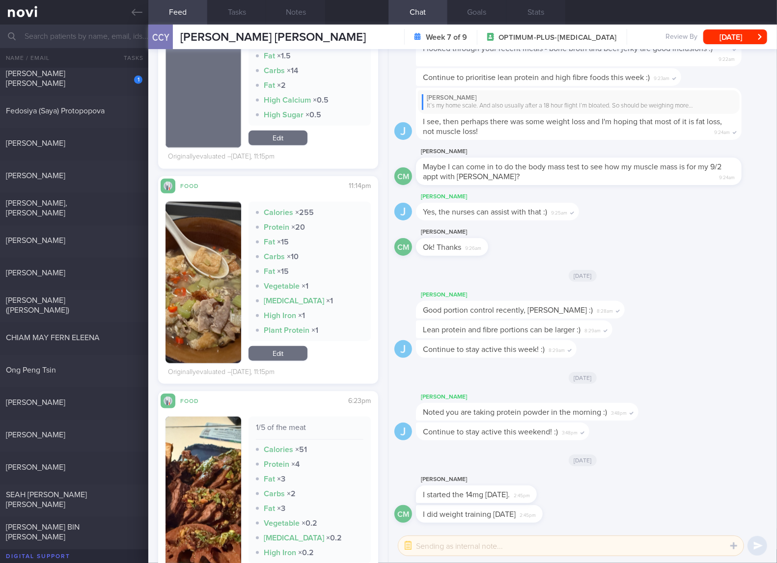
scroll to position [491, 0]
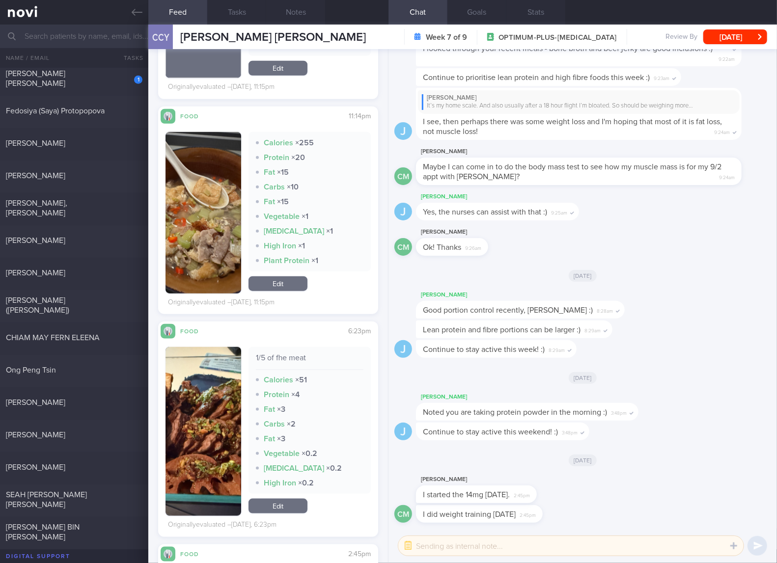
click at [287, 289] on link "Edit" at bounding box center [277, 283] width 59 height 15
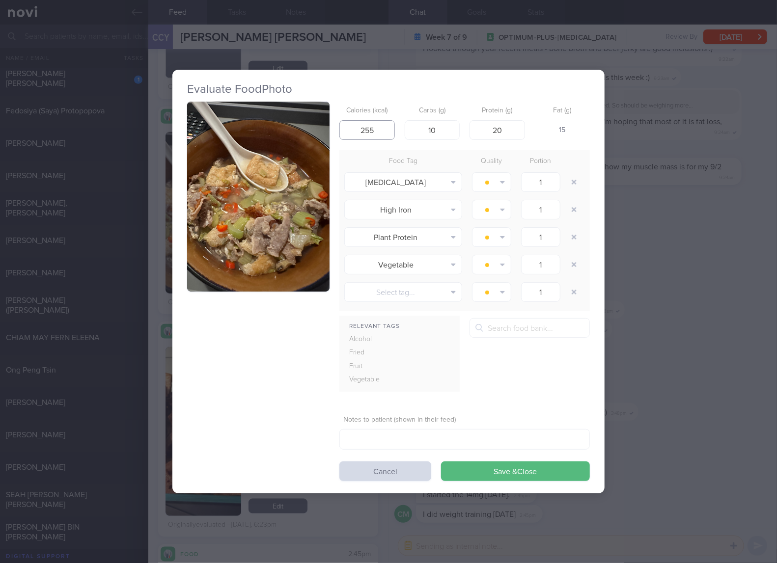
click at [372, 133] on input "255" at bounding box center [366, 130] width 55 height 20
type input "231"
type input "7"
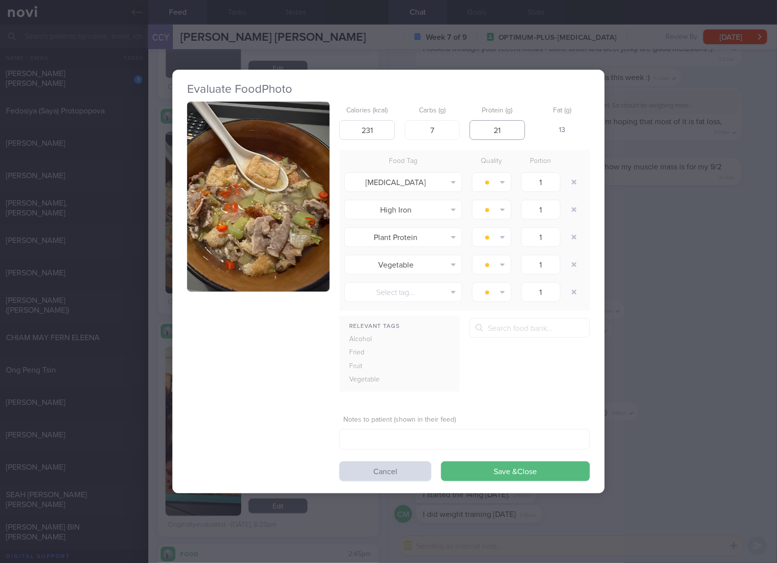
type input "21"
click at [441, 462] on button "Save & Close" at bounding box center [515, 472] width 149 height 20
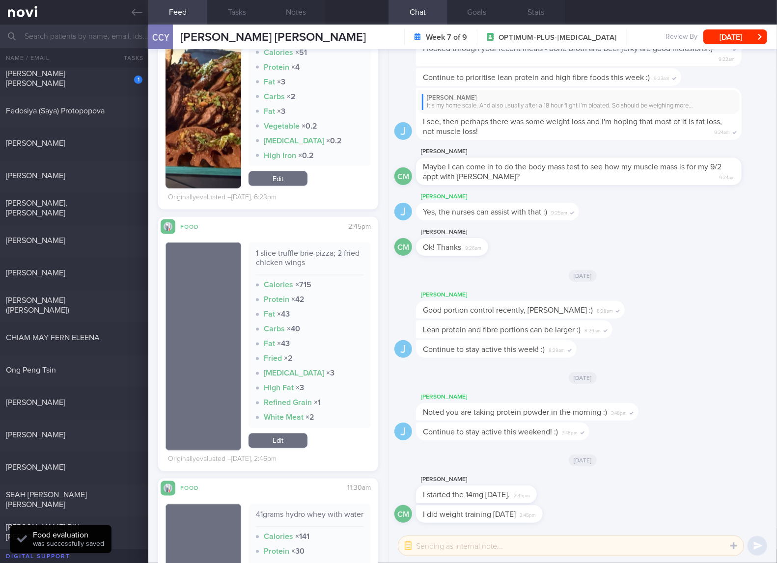
scroll to position [982, 0]
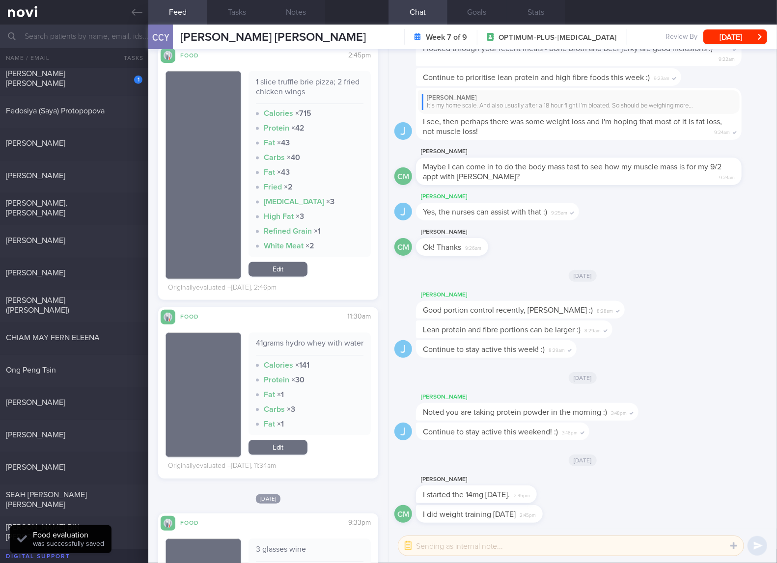
click at [276, 95] on div "1 slice truffle brie pizza; 2 fried chicken wings" at bounding box center [310, 90] width 108 height 27
copy div "1 slice truffle brie pizza; 2 fried chicken wings"
click at [275, 267] on link "Edit" at bounding box center [277, 269] width 59 height 15
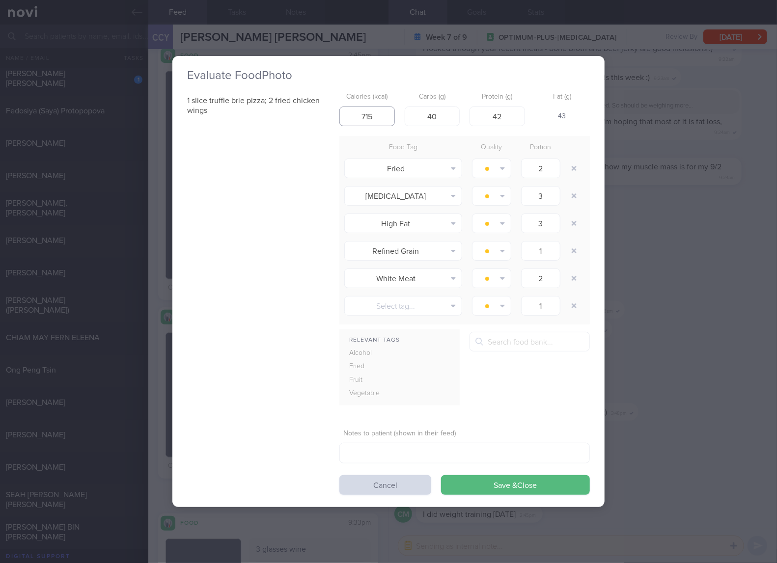
click at [386, 119] on input "715" at bounding box center [366, 117] width 55 height 20
type input "540"
type input "19"
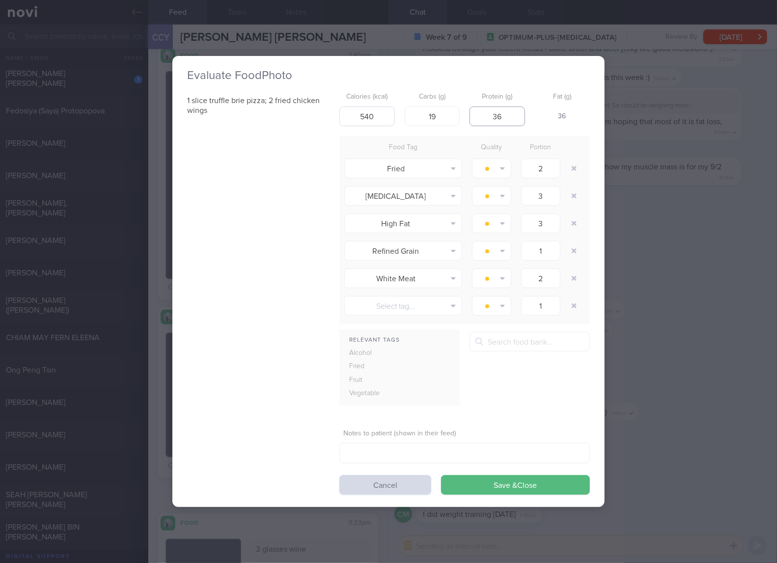
type input "36"
click at [441, 475] on button "Save & Close" at bounding box center [515, 485] width 149 height 20
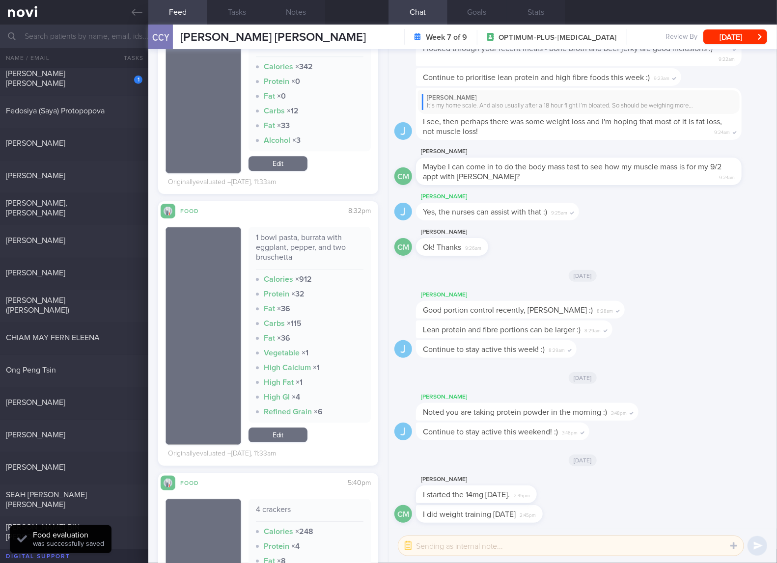
scroll to position [1309, 0]
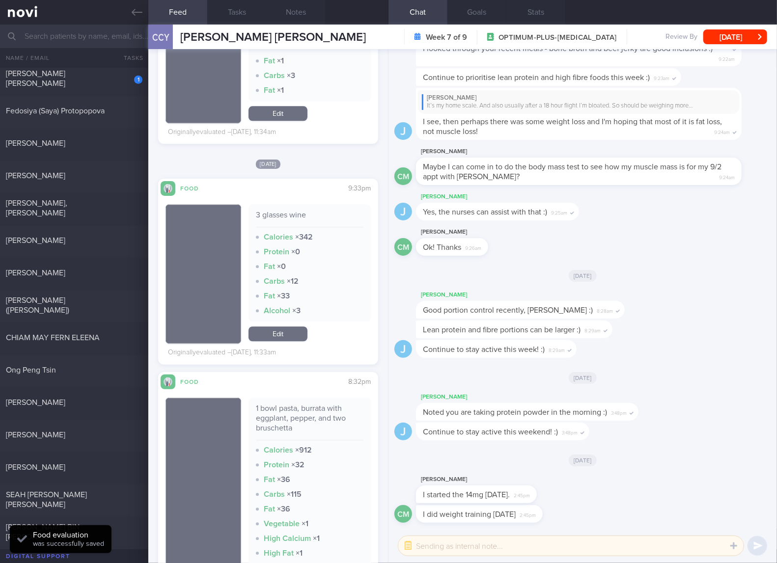
click at [288, 224] on div "3 glasses wine" at bounding box center [310, 218] width 108 height 17
copy div "3 glasses wine"
click at [302, 428] on div "1 bowl pasta, burrata with eggplant, pepper, and two bruschetta" at bounding box center [310, 422] width 108 height 37
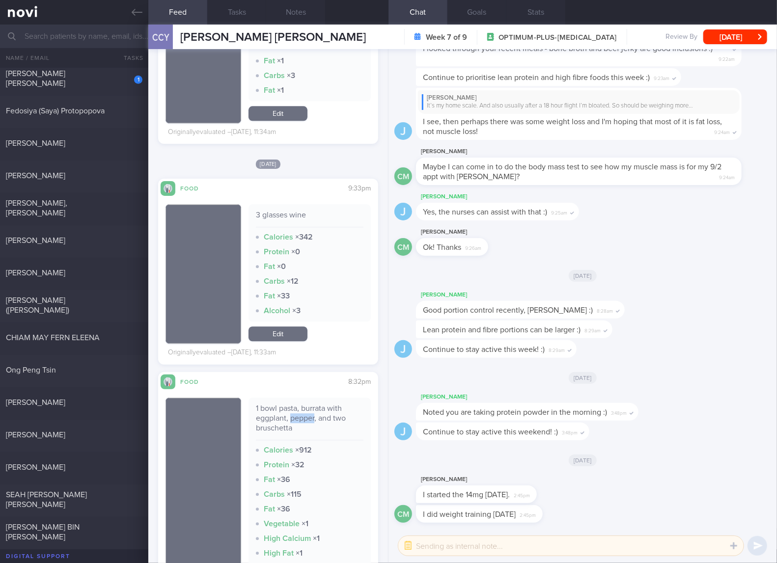
click at [302, 428] on div "1 bowl pasta, burrata with eggplant, pepper, and two bruschetta" at bounding box center [310, 422] width 108 height 37
copy div "1 bowl pasta, burrata with eggplant, pepper, and two bruschetta"
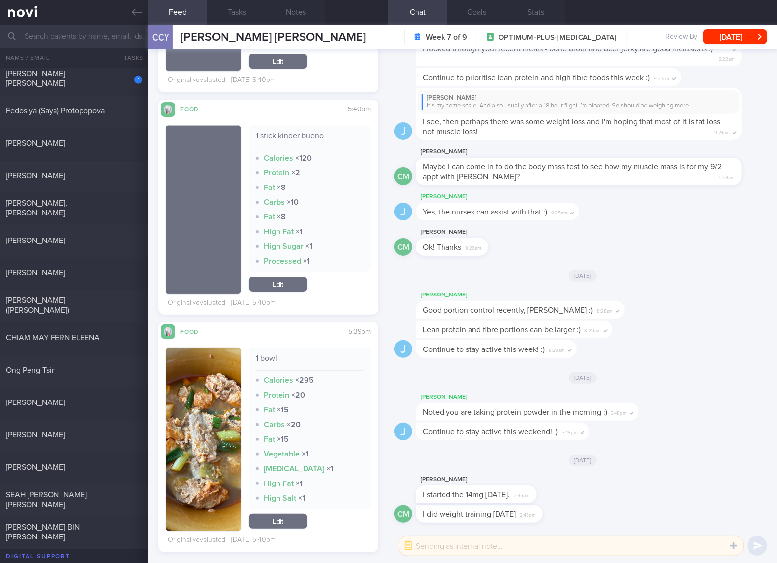
scroll to position [2127, 0]
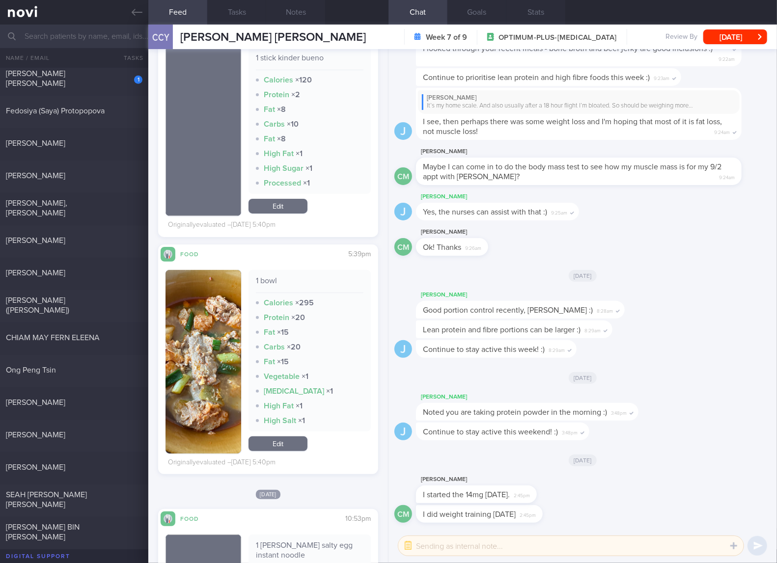
click at [201, 374] on button "button" at bounding box center [203, 362] width 76 height 184
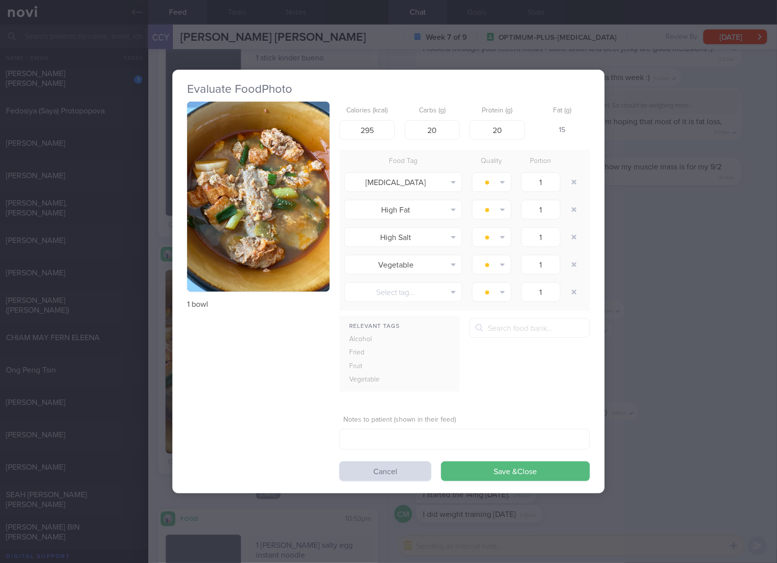
click at [679, 253] on div "Evaluate Food Photo 1 bowl Calories (kcal) 295 Carbs (g) 20 Protein (g) 20 Fat …" at bounding box center [388, 281] width 777 height 563
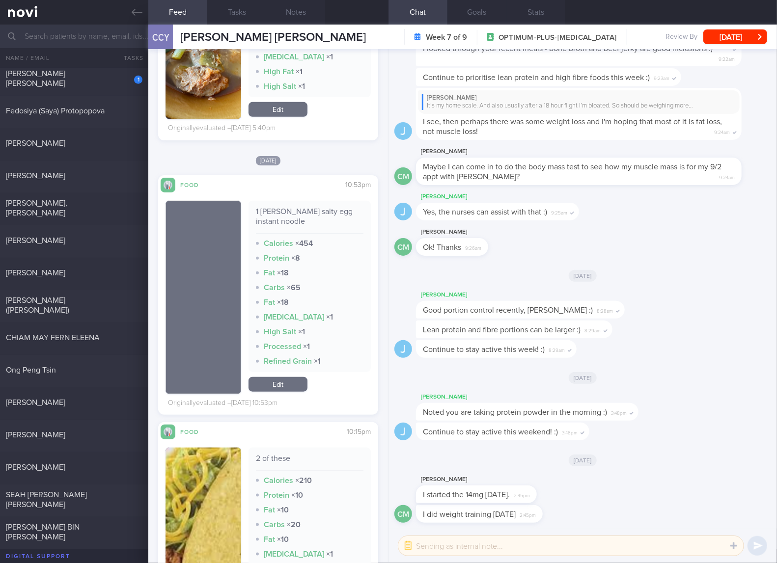
scroll to position [2455, 0]
click at [285, 213] on div "1 [PERSON_NAME] salty egg instant noodle" at bounding box center [310, 219] width 108 height 27
copy div "1 [PERSON_NAME] salty egg instant noodle"
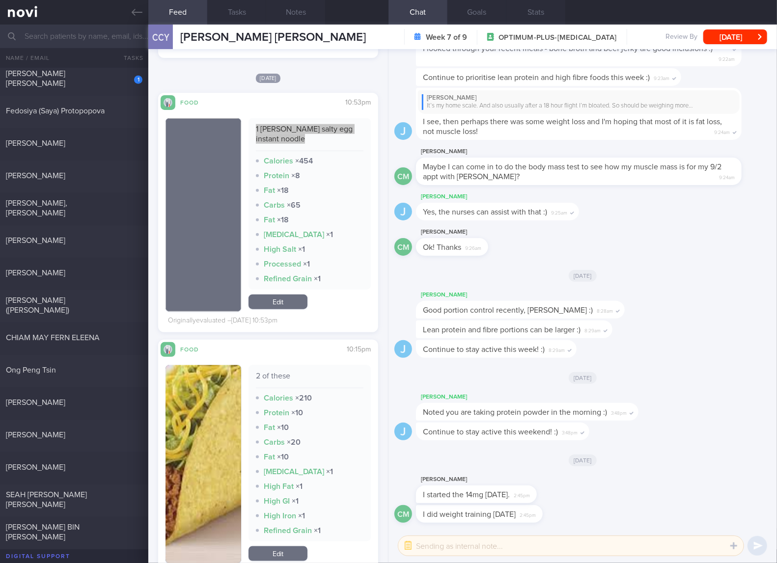
scroll to position [2618, 0]
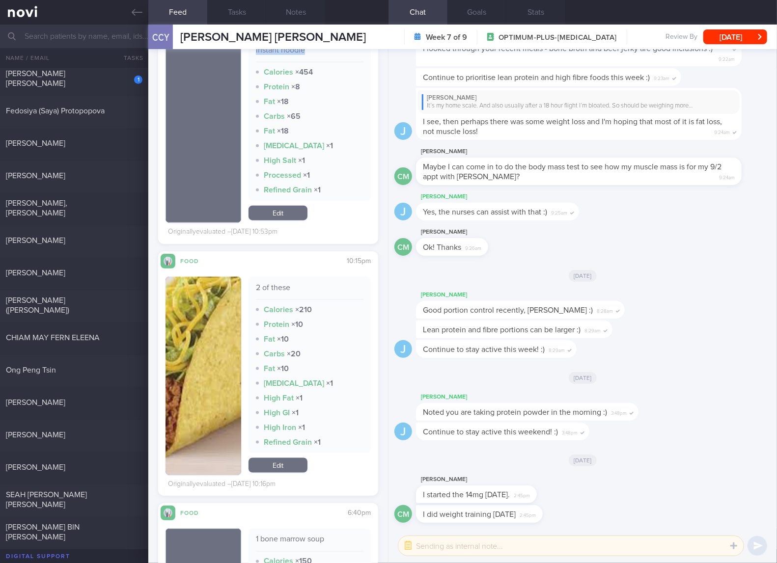
click at [215, 389] on button "button" at bounding box center [203, 376] width 76 height 198
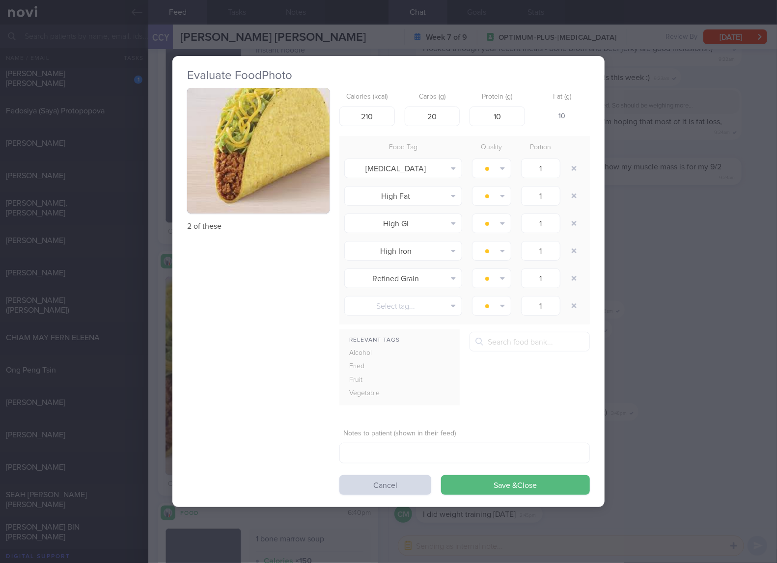
click at [680, 243] on div "Evaluate Food Photo 2 of these Calories (kcal) 210 Carbs (g) 20 Protein (g) 10 …" at bounding box center [388, 281] width 777 height 563
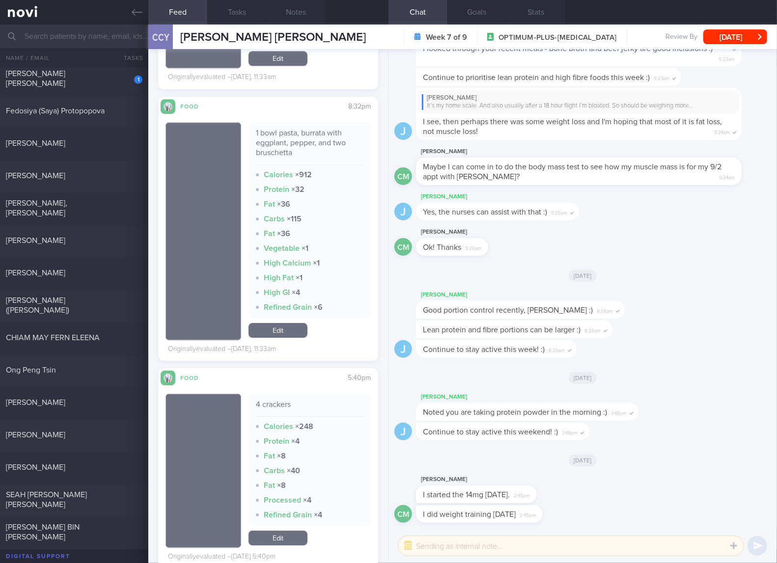
scroll to position [1637, 0]
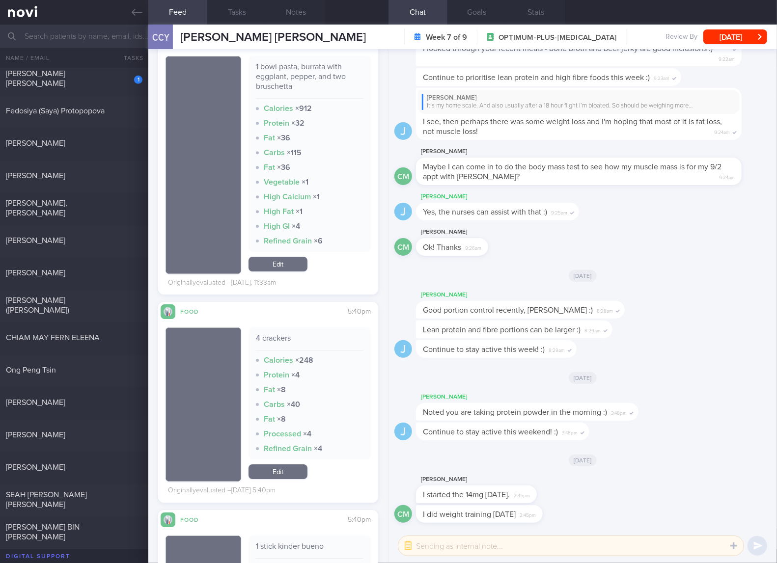
click at [292, 271] on link "Edit" at bounding box center [277, 264] width 59 height 15
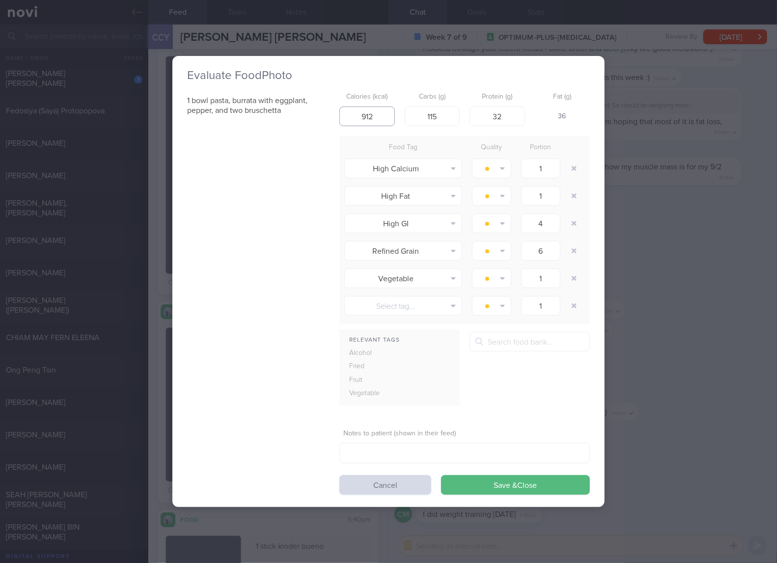
click at [382, 120] on input "912" at bounding box center [366, 117] width 55 height 20
type input "606"
type input "74"
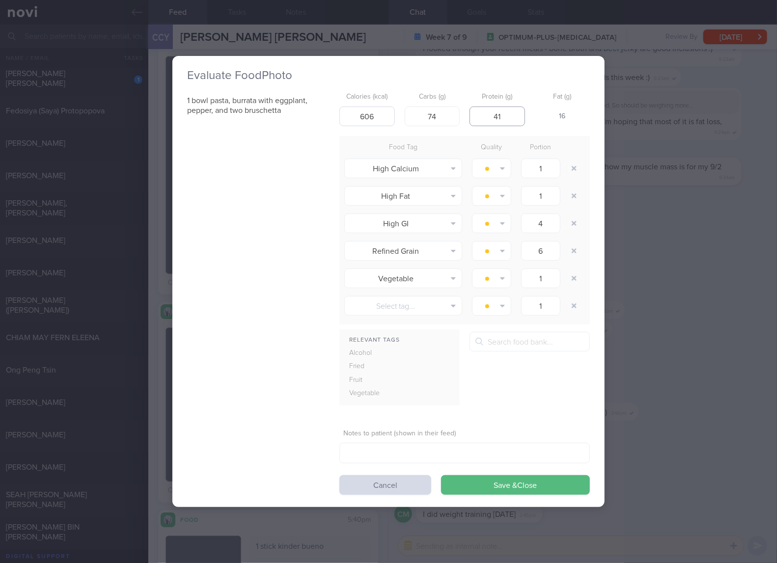
type input "41"
click at [441, 475] on button "Save & Close" at bounding box center [515, 485] width 149 height 20
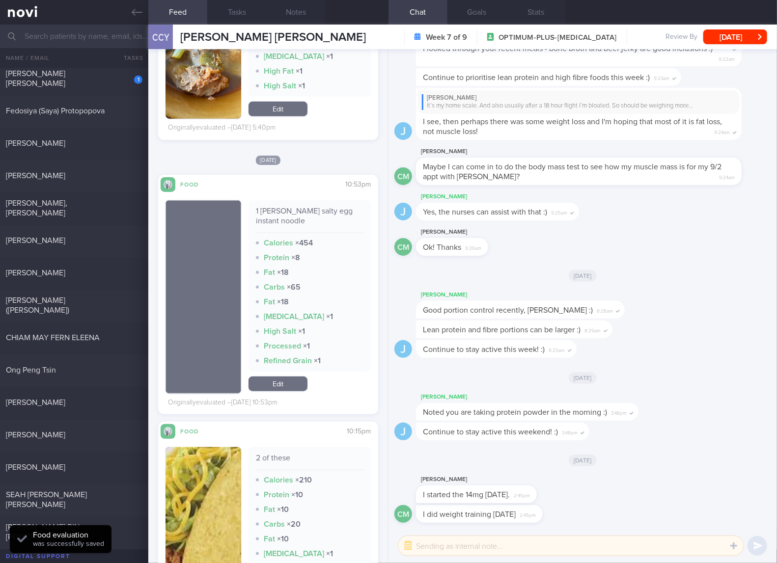
scroll to position [2618, 0]
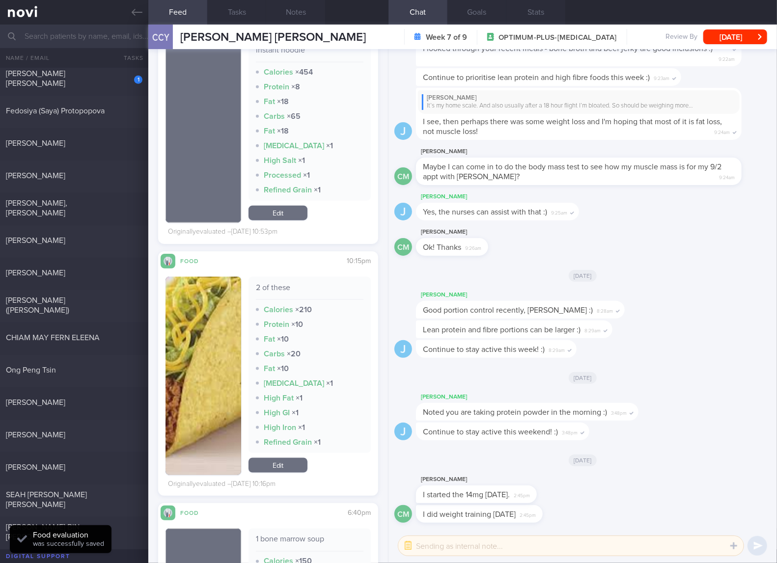
click at [280, 291] on div "2 of these" at bounding box center [310, 291] width 108 height 17
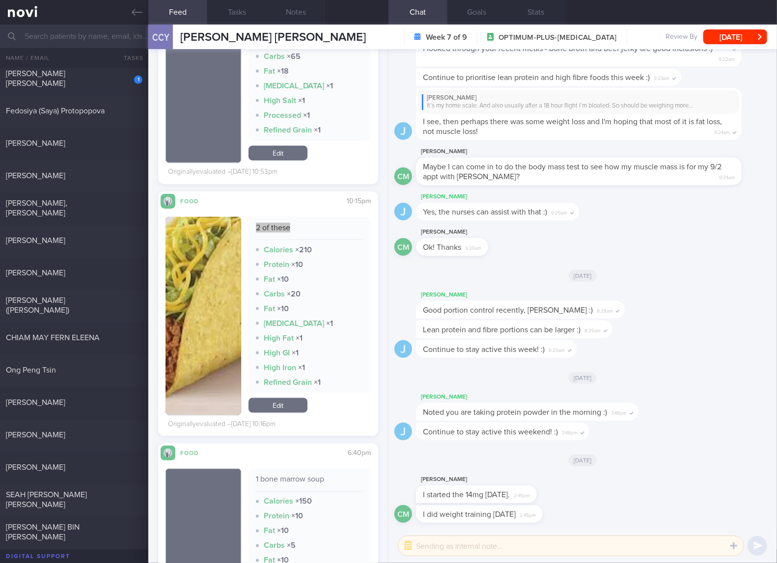
scroll to position [2946, 0]
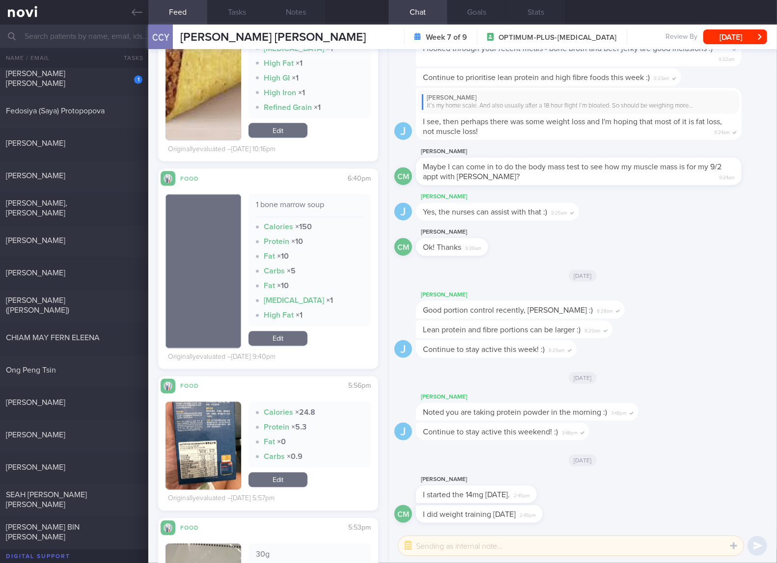
click at [191, 437] on img "button" at bounding box center [203, 452] width 76 height 101
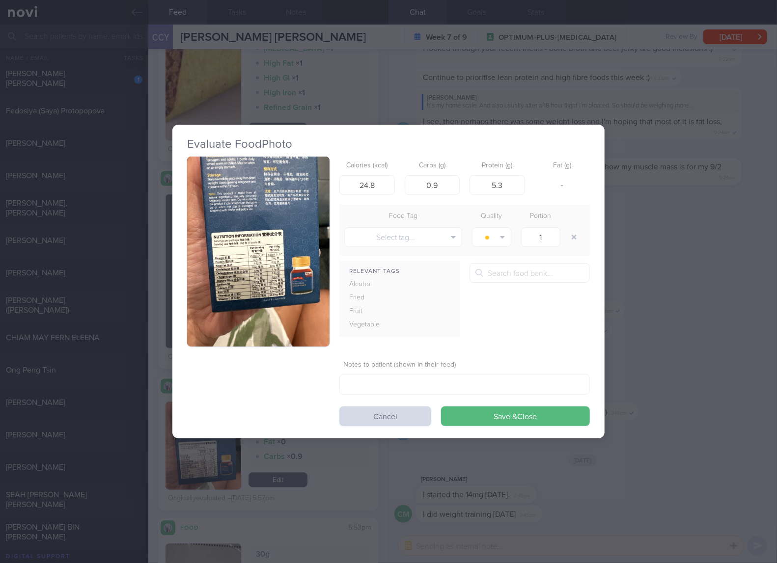
click at [280, 281] on button "button" at bounding box center [258, 252] width 142 height 190
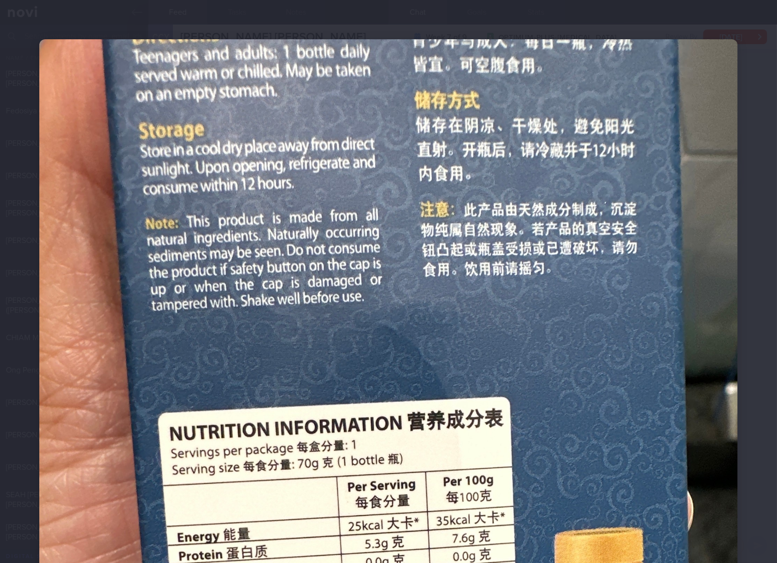
scroll to position [163, 0]
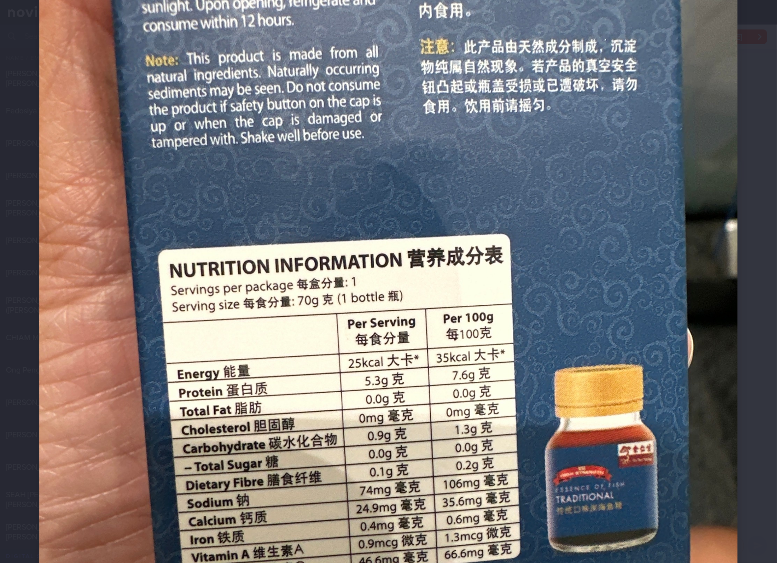
click at [491, 378] on img at bounding box center [388, 341] width 698 height 931
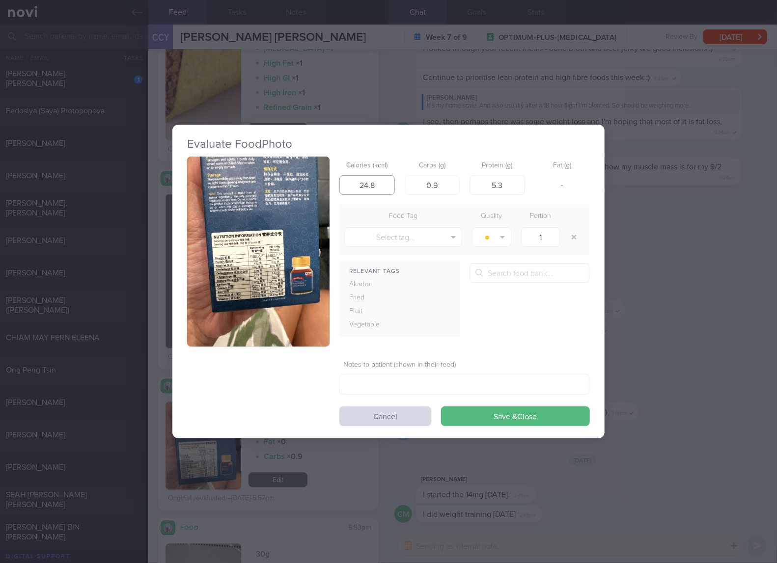
click at [378, 182] on input "24.8" at bounding box center [366, 185] width 55 height 20
type input "25"
click at [441, 407] on button "Save & Close" at bounding box center [515, 417] width 149 height 20
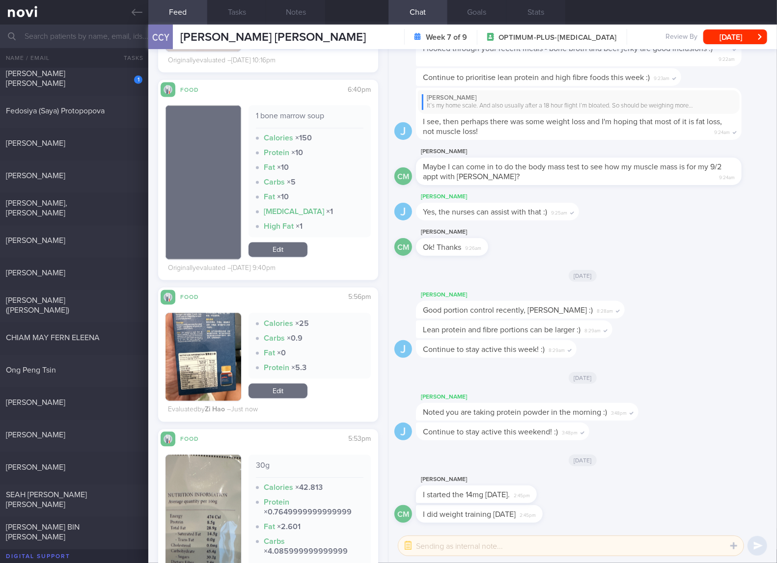
scroll to position [3273, 0]
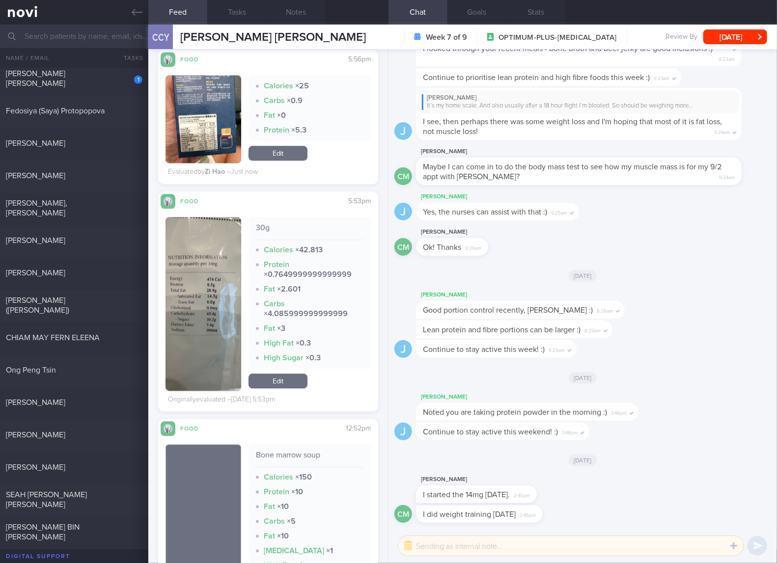
drag, startPoint x: 191, startPoint y: 315, endPoint x: 199, endPoint y: 307, distance: 11.8
click at [191, 315] on button "button" at bounding box center [203, 304] width 76 height 174
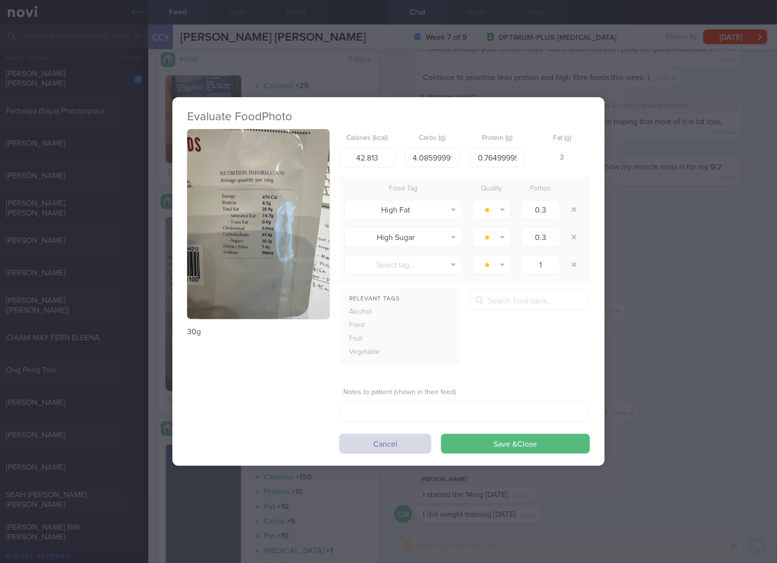
click at [282, 258] on img "button" at bounding box center [258, 224] width 142 height 190
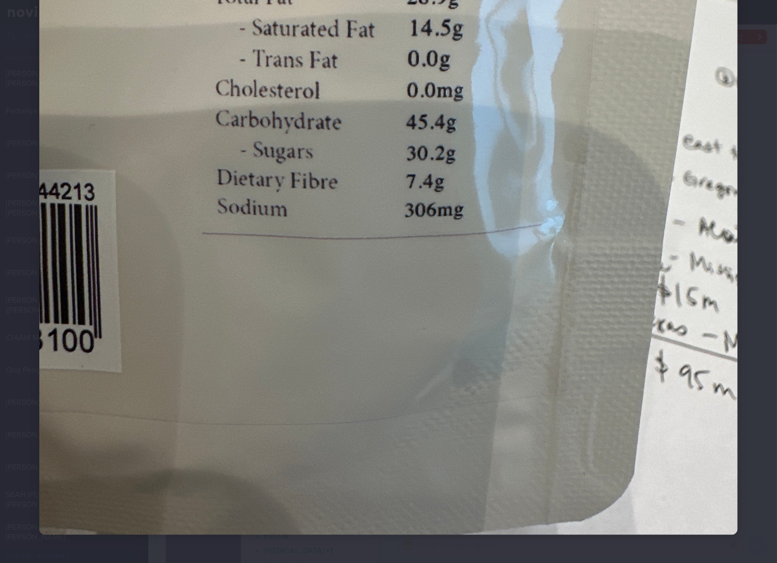
scroll to position [272, 0]
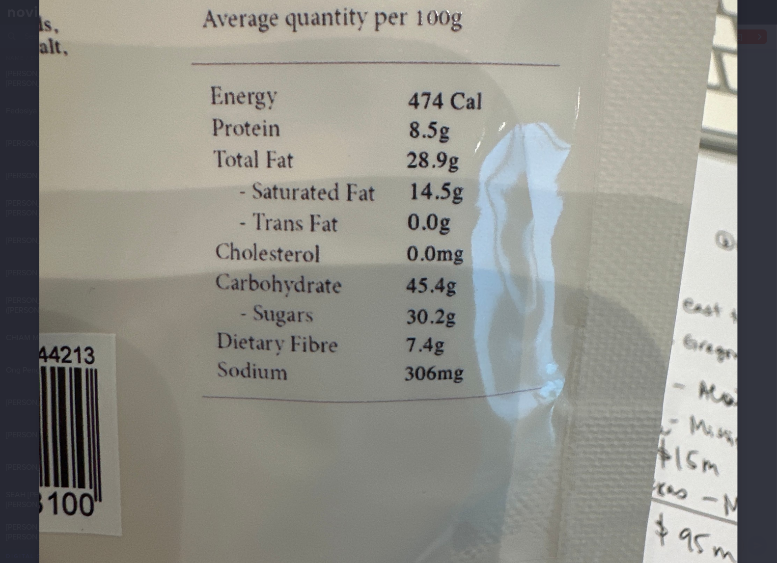
click at [552, 349] on img at bounding box center [388, 233] width 698 height 931
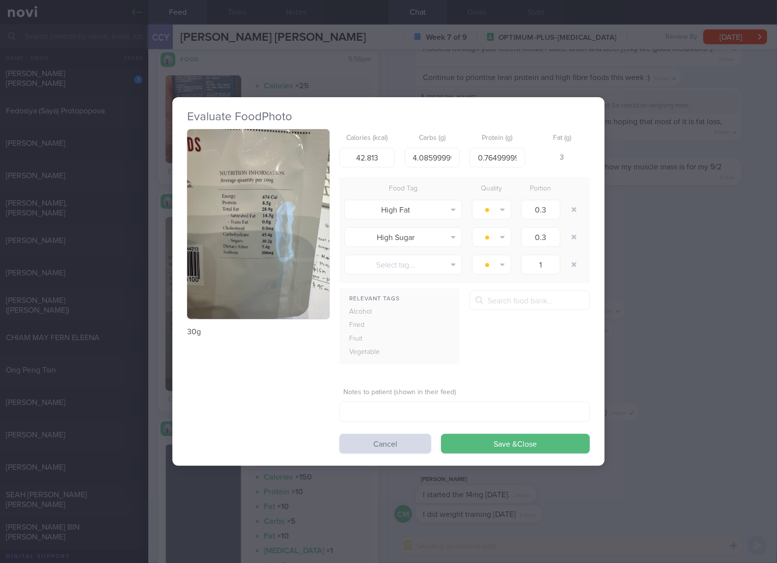
click at [732, 311] on div "Evaluate Food Photo 30g Calories (kcal) 42.813 Carbs (g) 4.085999999999999 Prot…" at bounding box center [388, 281] width 777 height 563
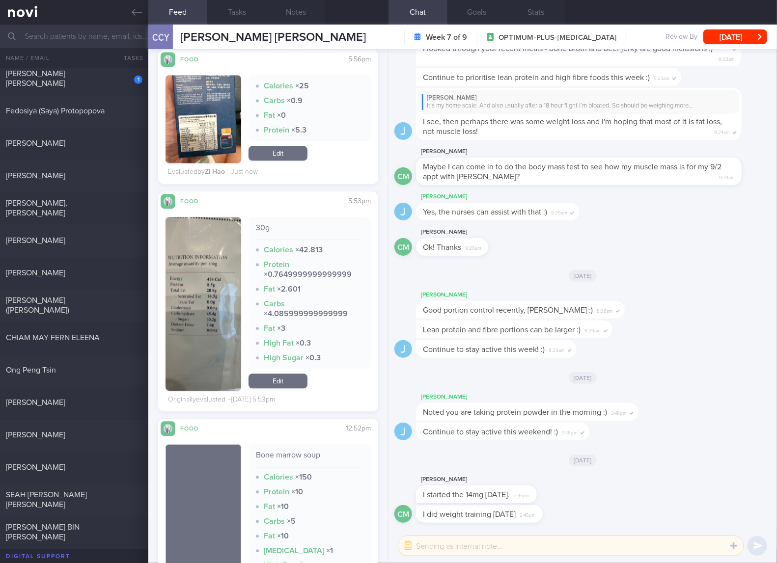
click at [215, 345] on button "button" at bounding box center [203, 304] width 76 height 174
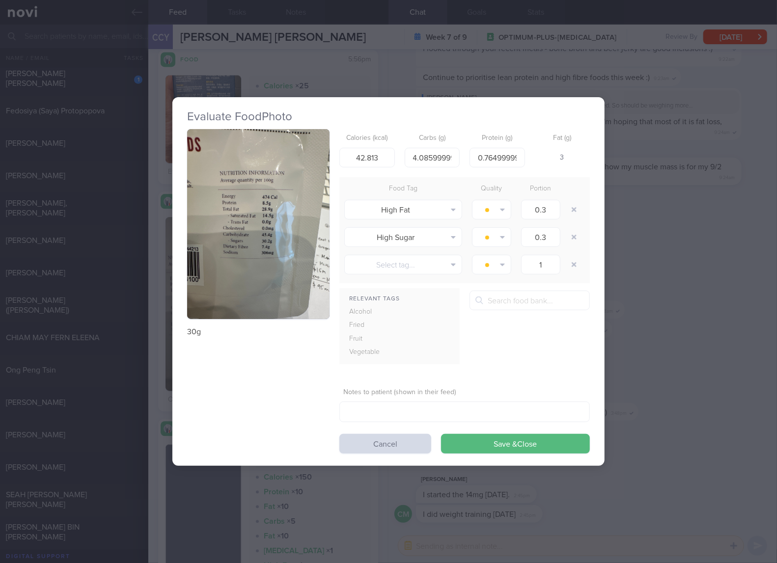
click at [295, 232] on button "button" at bounding box center [258, 224] width 142 height 190
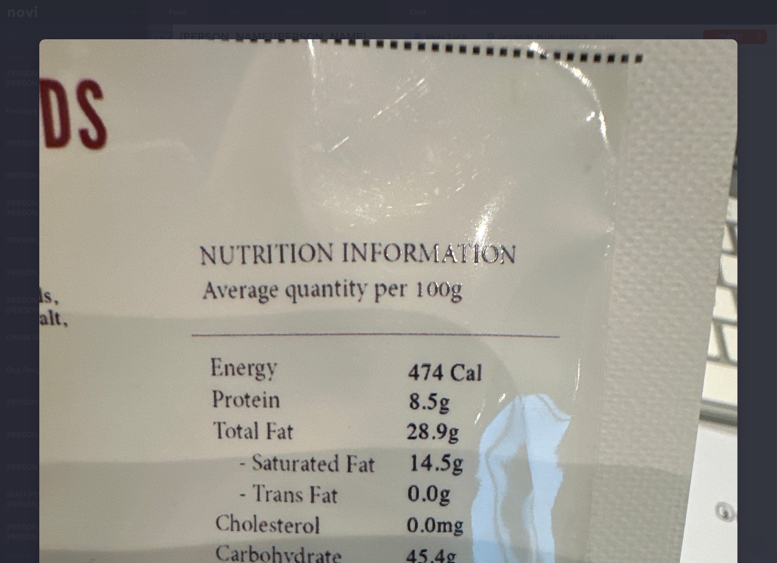
scroll to position [163, 0]
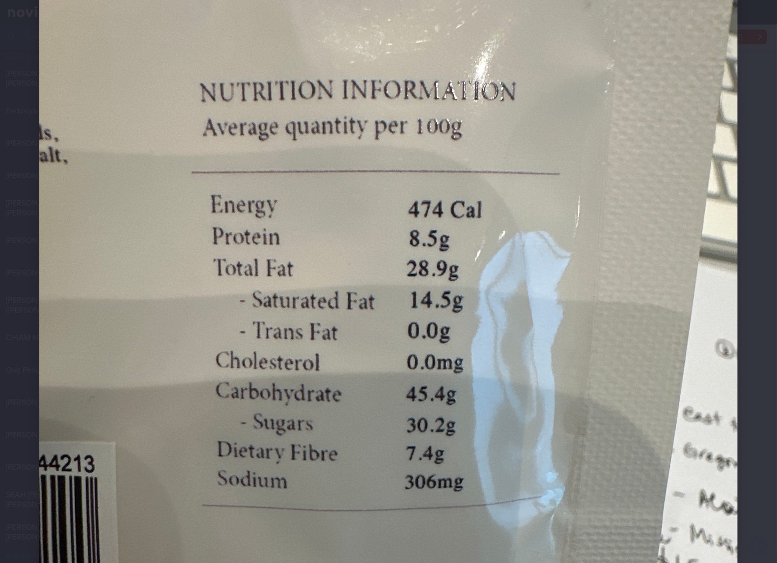
click at [544, 283] on img at bounding box center [388, 341] width 698 height 931
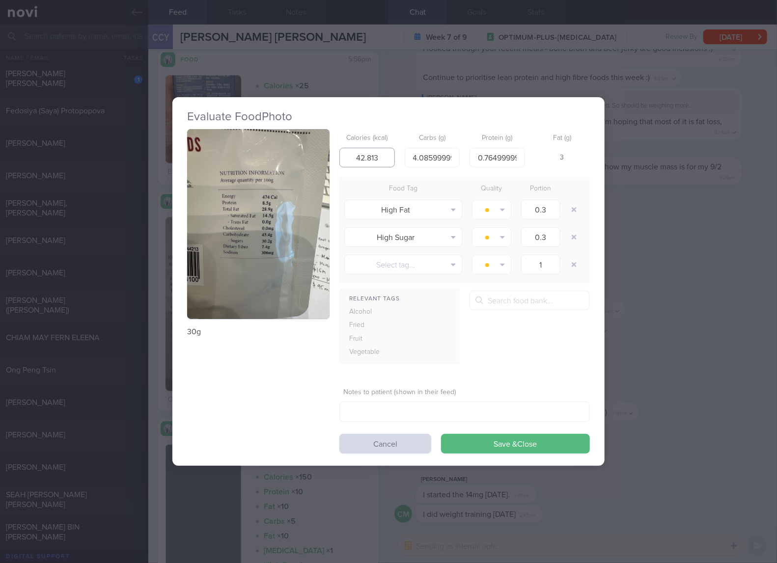
click at [370, 155] on input "42.813" at bounding box center [366, 158] width 55 height 20
type input "142"
click at [263, 220] on button "button" at bounding box center [258, 224] width 142 height 190
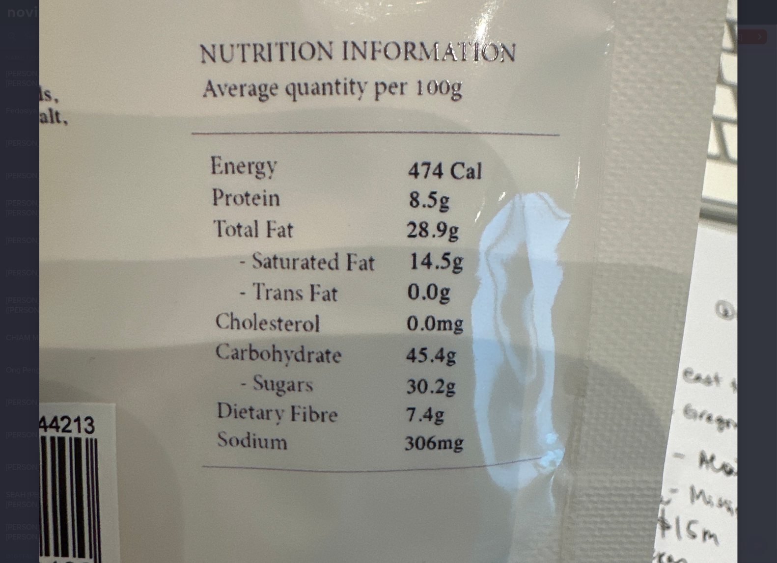
scroll to position [272, 0]
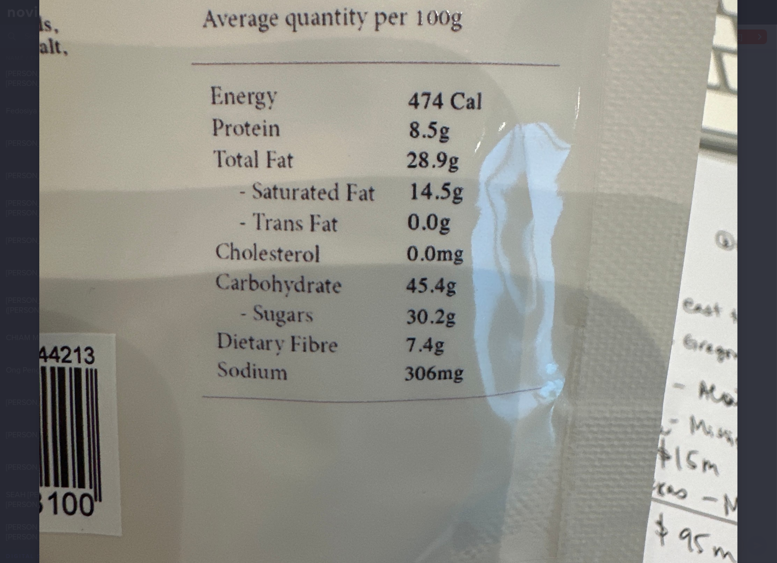
click at [353, 157] on img at bounding box center [388, 233] width 698 height 931
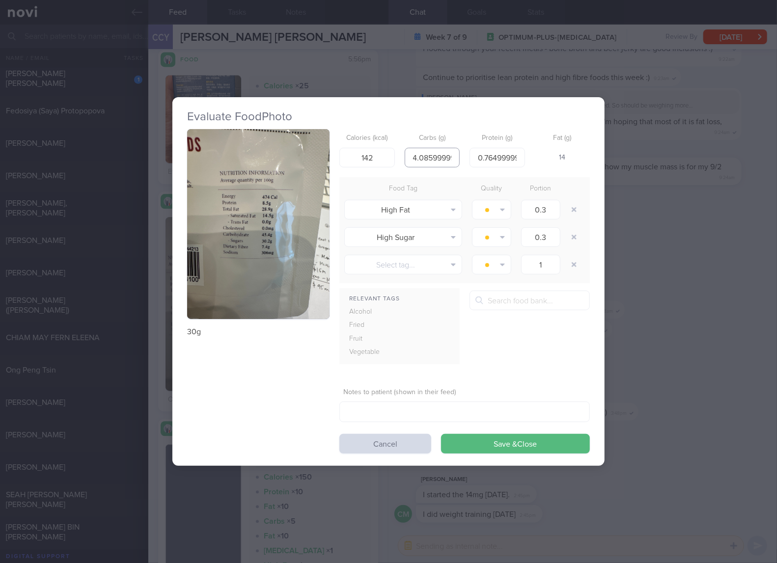
click at [446, 159] on input "4.085999999999999" at bounding box center [432, 158] width 55 height 20
type input "14"
type input "3"
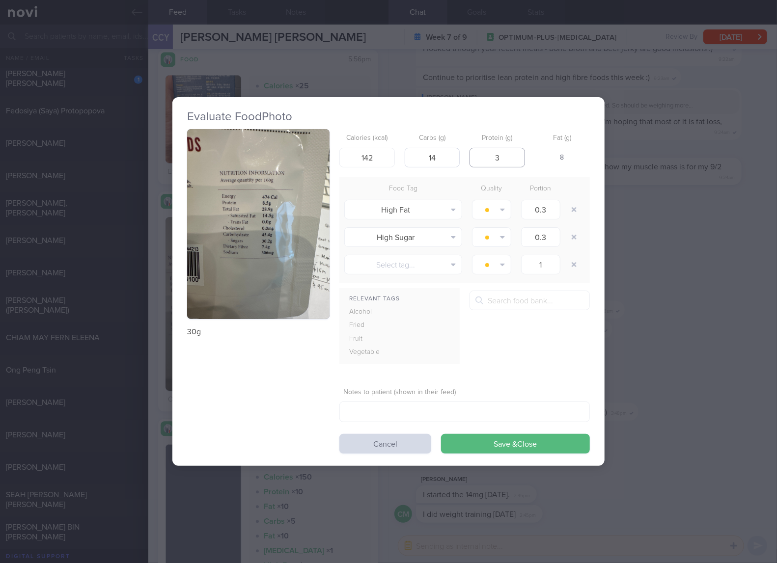
click at [441, 434] on button "Save & Close" at bounding box center [515, 444] width 149 height 20
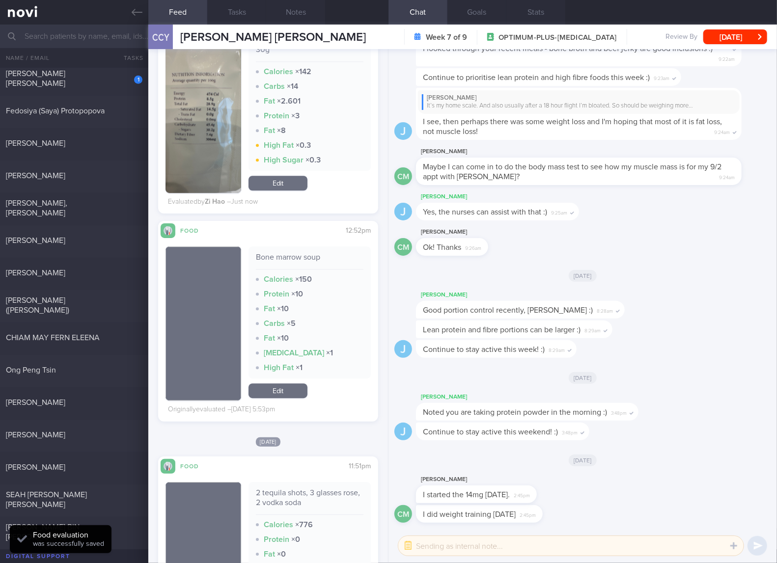
scroll to position [3600, 0]
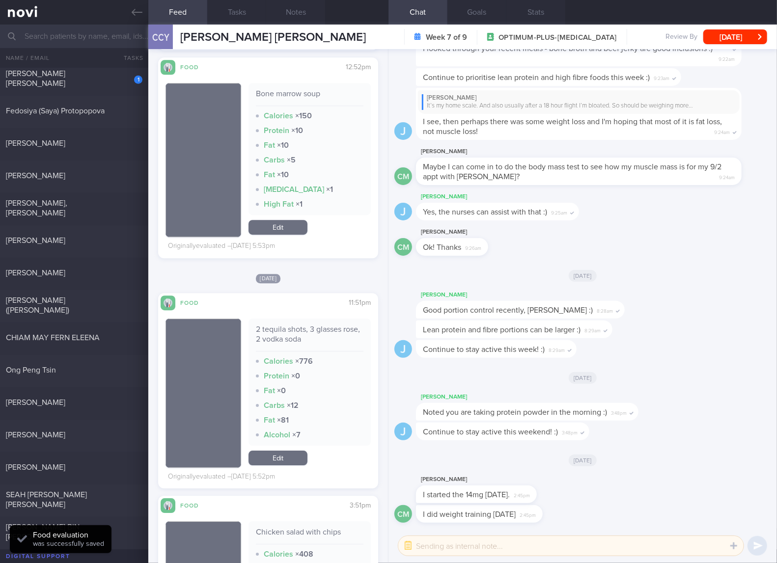
click at [297, 336] on div "2 tequila shots, 3 glasses rose, 2 vodka soda" at bounding box center [310, 338] width 108 height 27
copy div "2 tequila shots, 3 glasses rose, 2 vodka soda"
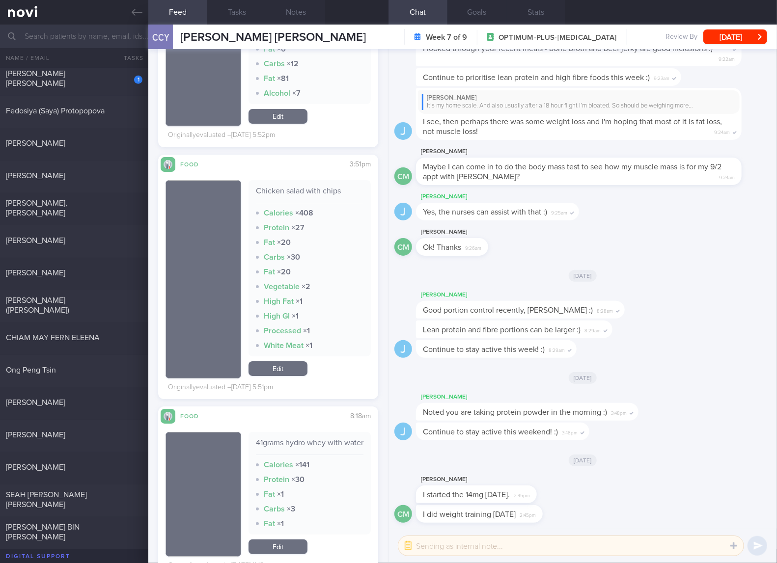
scroll to position [3764, 0]
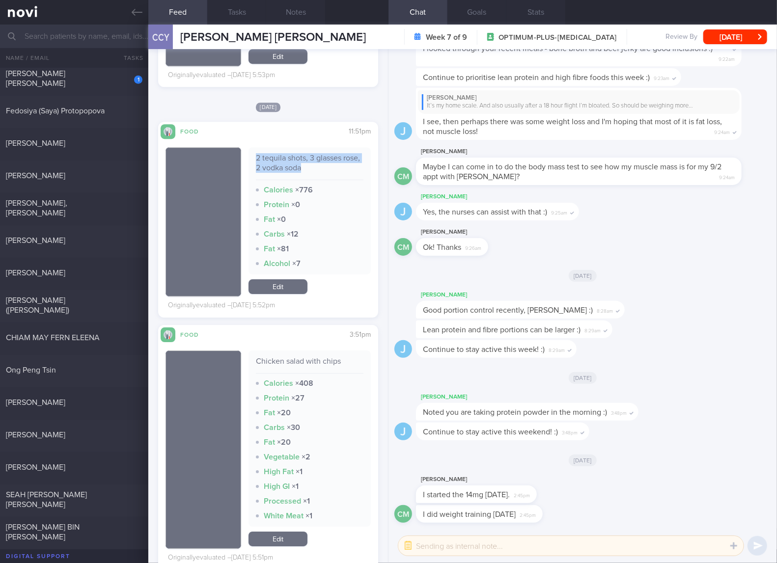
click at [277, 285] on link "Edit" at bounding box center [277, 286] width 59 height 15
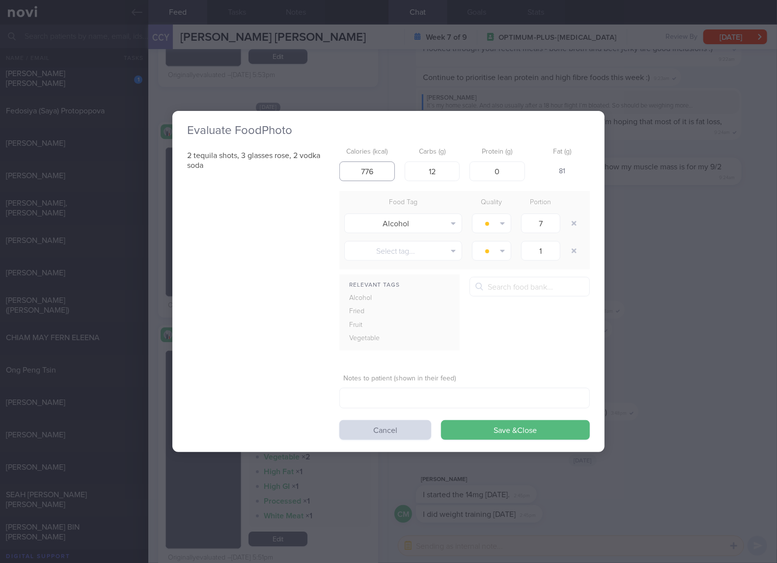
click at [378, 174] on input "776" at bounding box center [366, 172] width 55 height 20
type input "523"
type input "9"
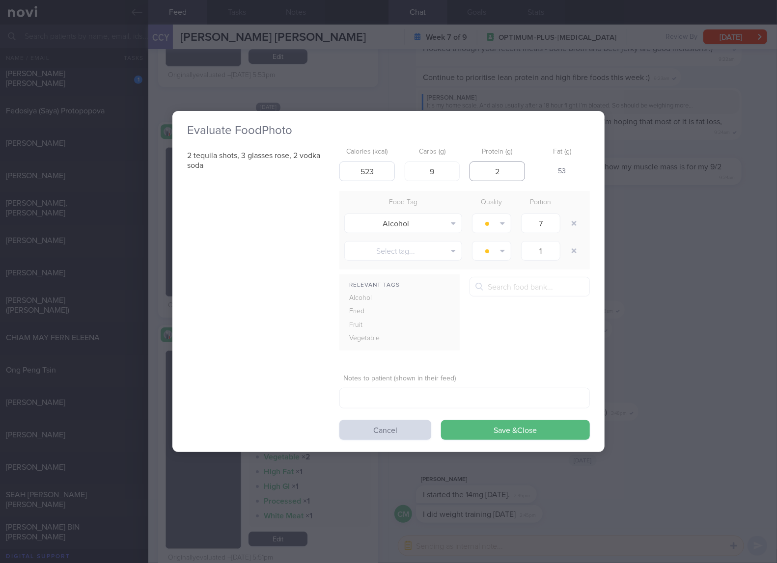
type input "2"
click at [441, 420] on button "Save & Close" at bounding box center [515, 430] width 149 height 20
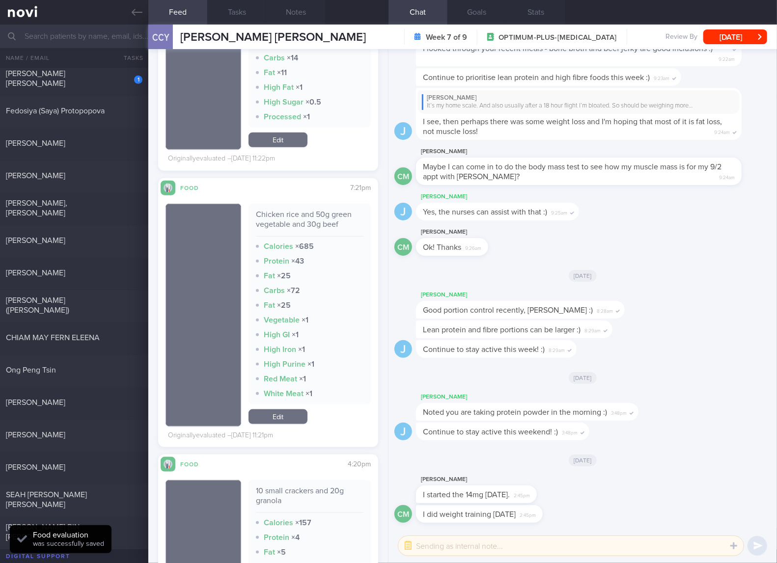
scroll to position [4582, 0]
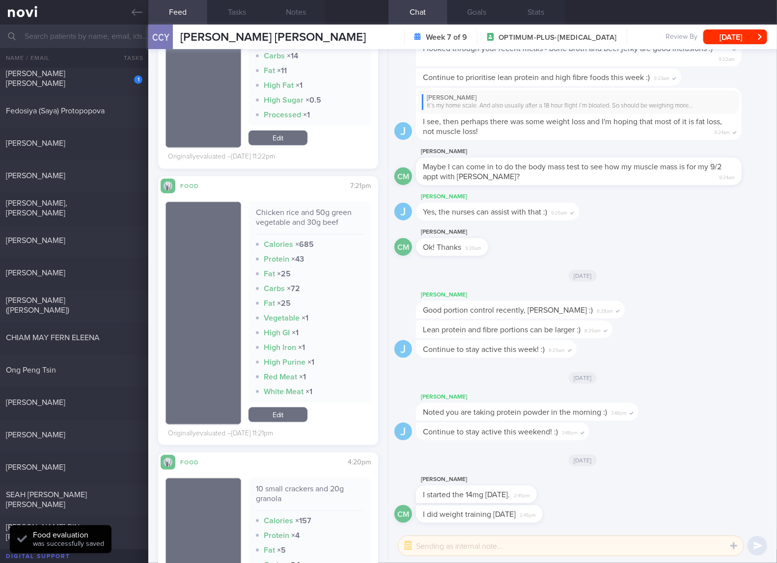
click at [298, 231] on div "Chicken rice and 50g green vegetable and 30g beef" at bounding box center [310, 221] width 108 height 27
copy div "Chicken rice and 50g green vegetable and 30g beef"
click at [275, 422] on link "Edit" at bounding box center [277, 415] width 59 height 15
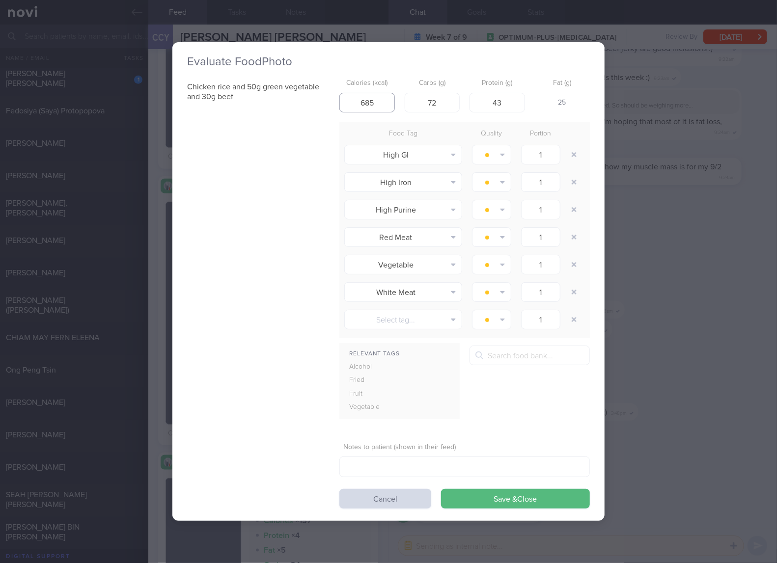
click at [367, 109] on input "685" at bounding box center [366, 103] width 55 height 20
type input "633"
type input "50"
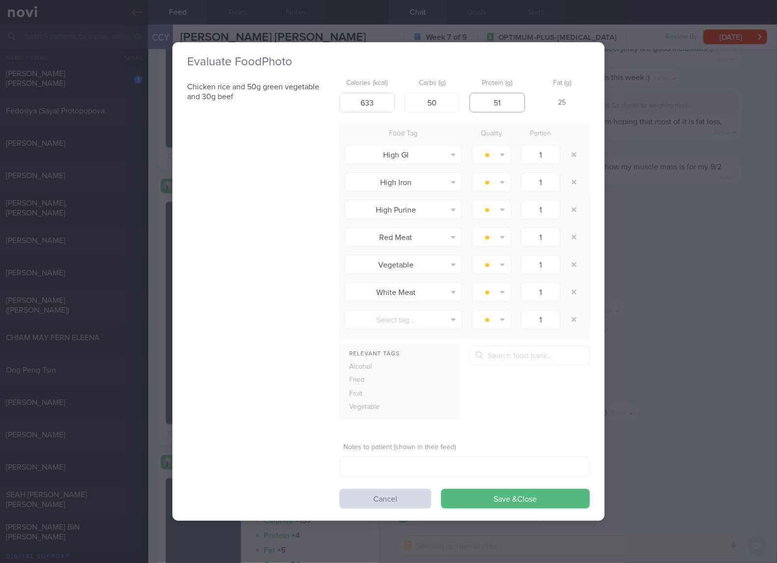
type input "51"
click at [441, 489] on button "Save & Close" at bounding box center [515, 499] width 149 height 20
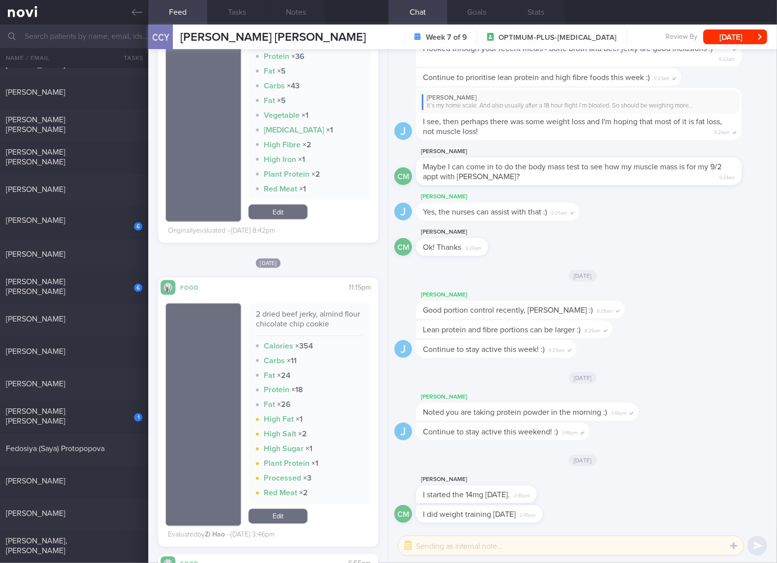
scroll to position [163, 0]
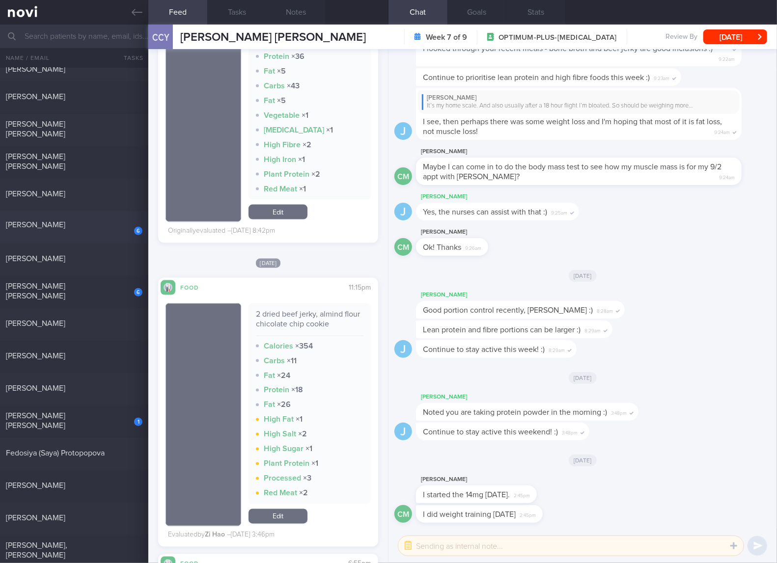
click at [131, 227] on div "6" at bounding box center [132, 227] width 22 height 15
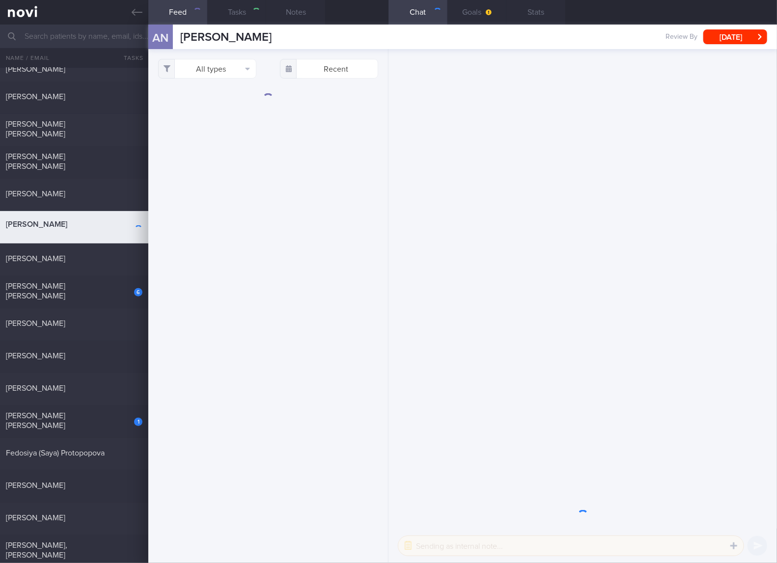
select select "4"
checkbox input "true"
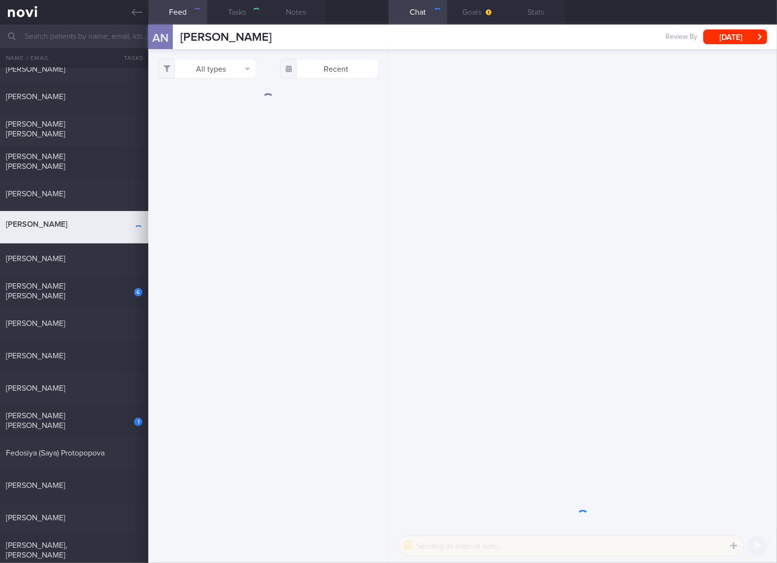
checkbox input "true"
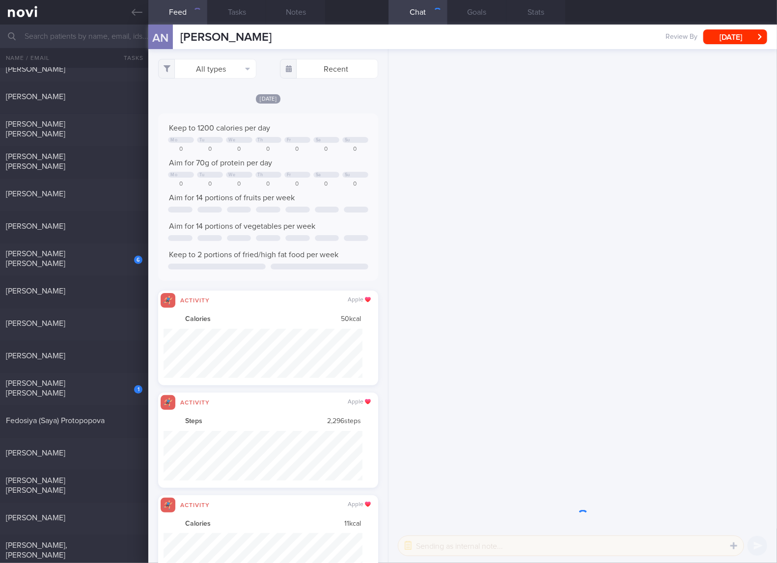
scroll to position [490950, 490800]
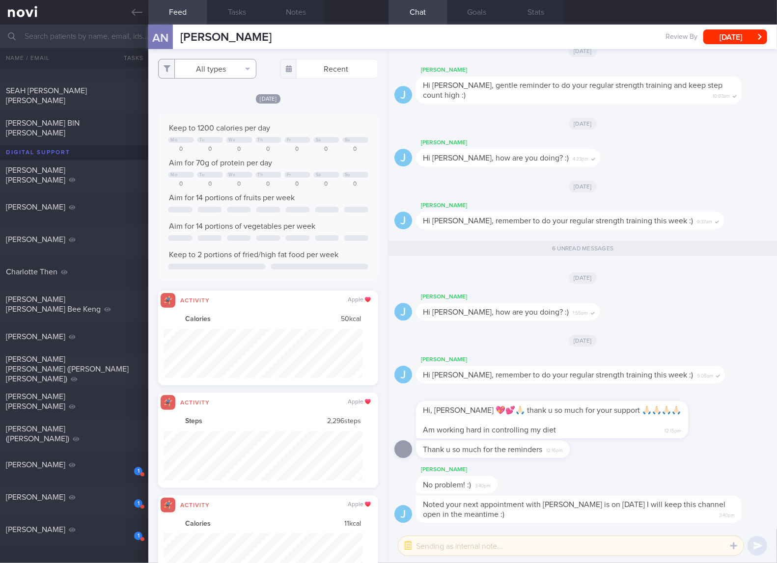
click at [224, 71] on button "All types" at bounding box center [207, 69] width 98 height 20
click at [205, 101] on button "Activity" at bounding box center [207, 102] width 97 height 15
checkbox input "false"
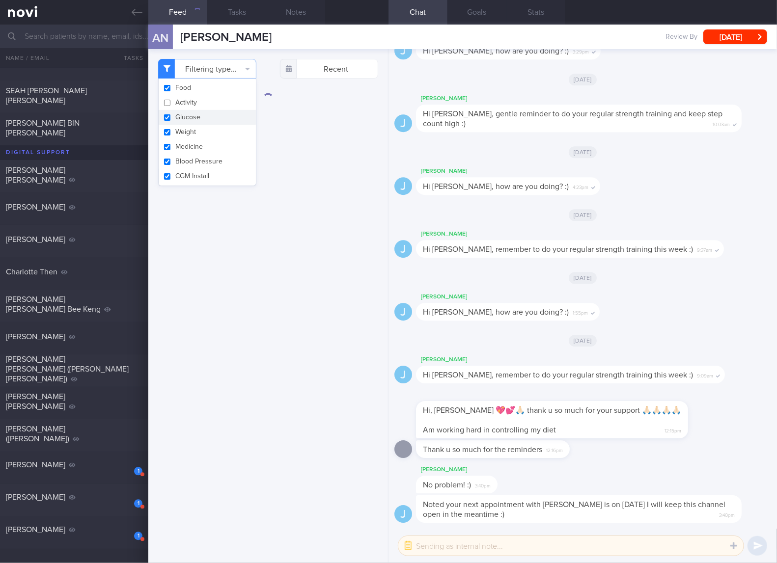
click at [191, 113] on button "Glucose" at bounding box center [207, 117] width 97 height 15
checkbox input "false"
click at [186, 133] on button "Weight" at bounding box center [207, 132] width 97 height 15
checkbox input "false"
click at [184, 143] on button "Medicine" at bounding box center [207, 146] width 97 height 15
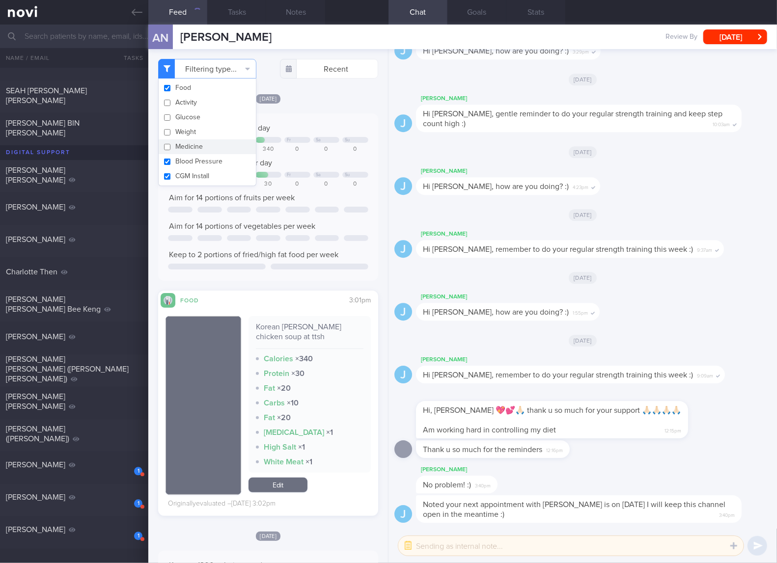
checkbox input "false"
click at [184, 162] on button "Blood Pressure" at bounding box center [207, 161] width 97 height 15
checkbox input "false"
click at [186, 175] on button "CGM Install" at bounding box center [207, 176] width 97 height 15
checkbox input "false"
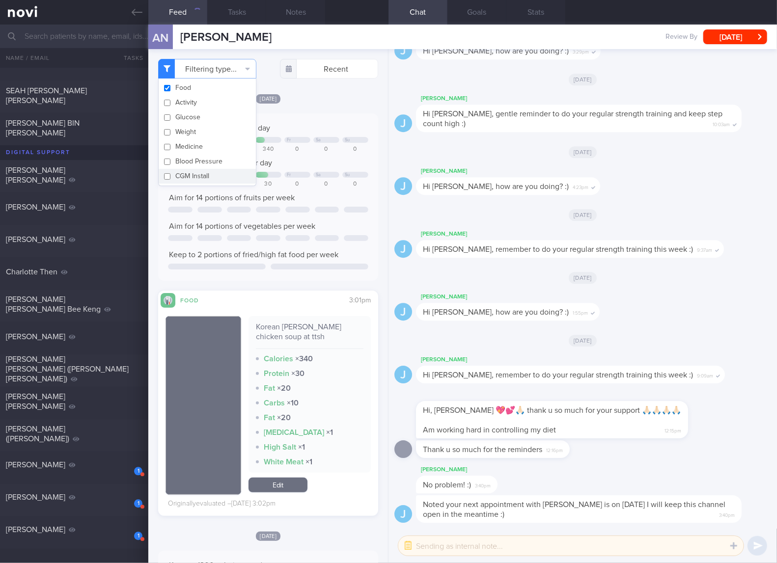
click at [314, 203] on div "Keep to 1200 calories per day Mo Tu We Fr Sa Su 0 0 0 340 0 0 0 Aim for 70g of …" at bounding box center [268, 197] width 200 height 148
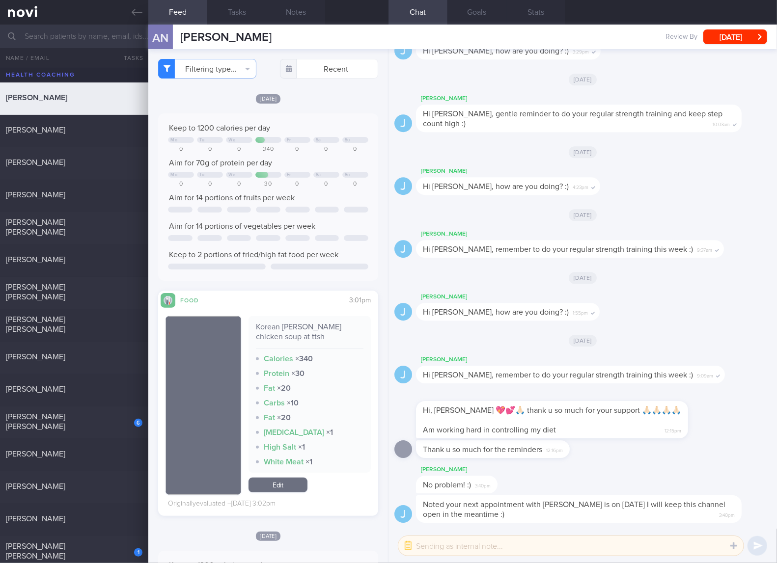
click at [123, 425] on div "6" at bounding box center [132, 419] width 22 height 15
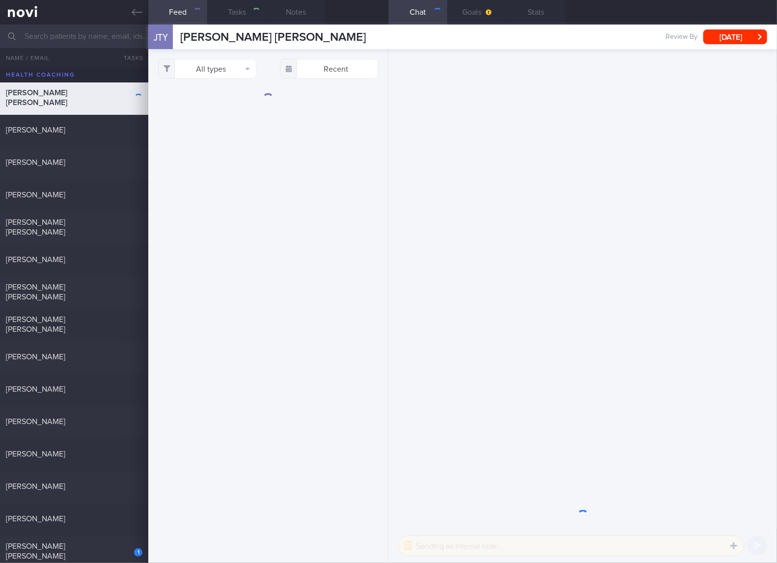
checkbox input "true"
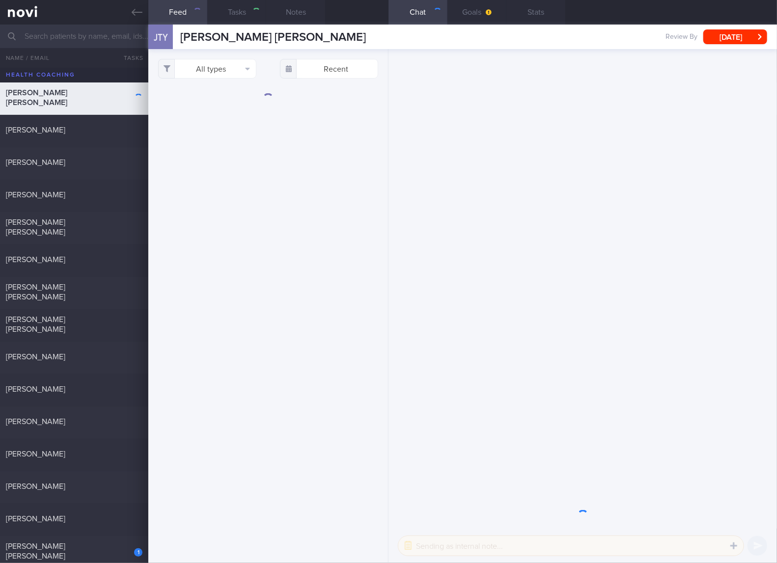
checkbox input "true"
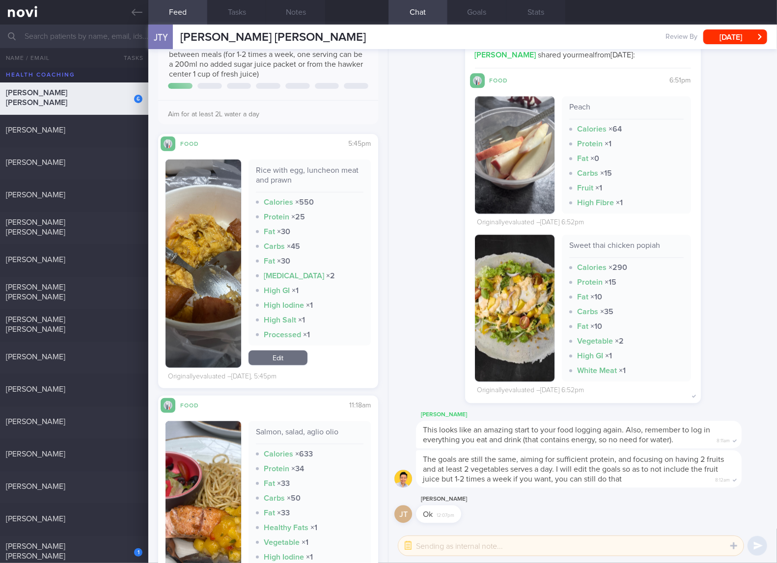
click at [271, 165] on div "Rice with egg, luncheon meat and prawn" at bounding box center [310, 178] width 108 height 27
copy div "Rice with egg, luncheon meat and prawn"
click at [286, 363] on link "Edit" at bounding box center [277, 358] width 59 height 15
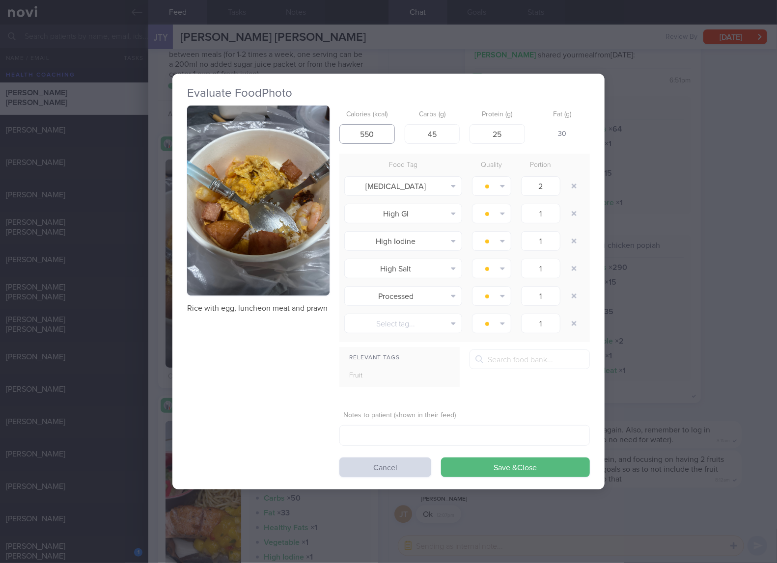
click at [377, 135] on input "550" at bounding box center [366, 134] width 55 height 20
type input "410"
type input "47"
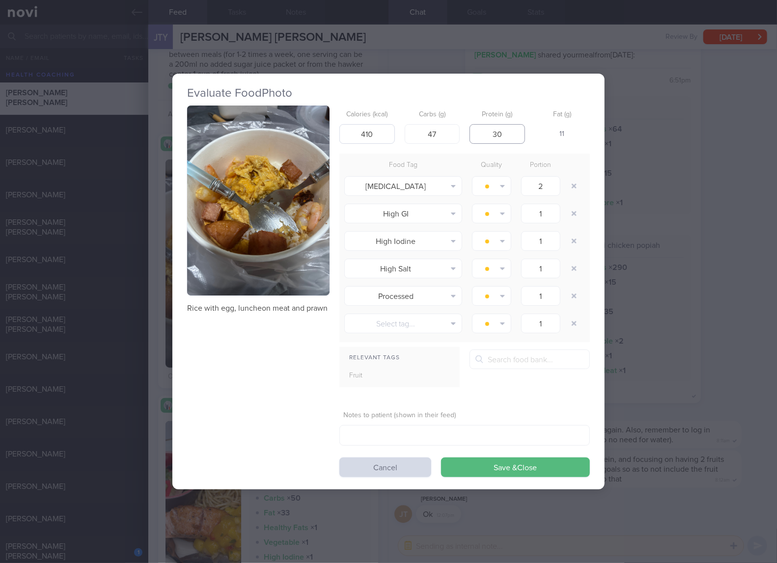
type input "30"
click at [441, 458] on button "Save & Close" at bounding box center [515, 468] width 149 height 20
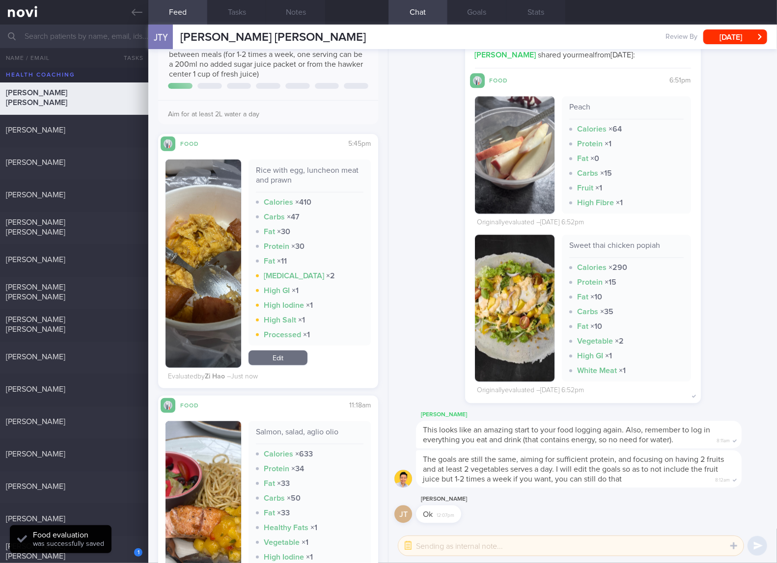
click at [318, 424] on div "Salmon, salad, aglio olio Calories × 633 Protein × 34 Fat × 33 Carbs × 50 Fat ×…" at bounding box center [309, 502] width 122 height 162
copy div "Salmon, salad, aglio olio"
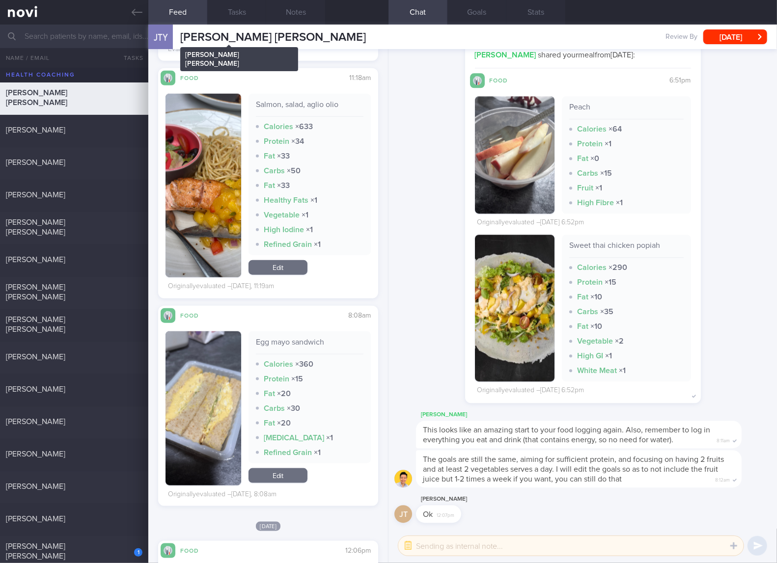
click at [252, 34] on span "[PERSON_NAME] [PERSON_NAME]" at bounding box center [273, 37] width 186 height 12
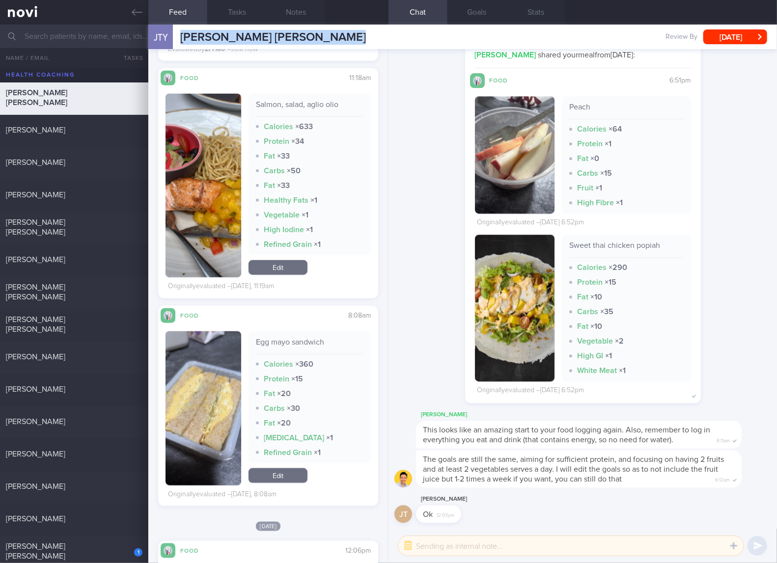
copy div "[PERSON_NAME] [PERSON_NAME] [PERSON_NAME] [PERSON_NAME]"
click at [289, 265] on link "Edit" at bounding box center [277, 267] width 59 height 15
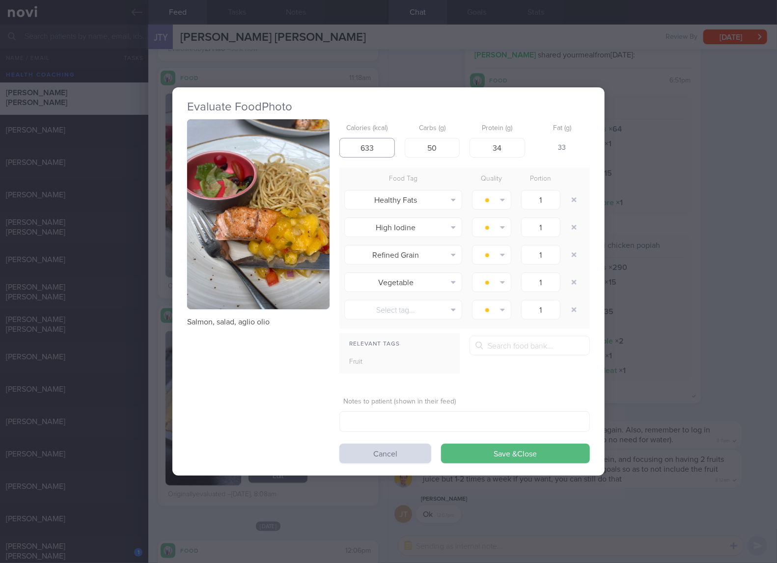
click at [378, 146] on input "633" at bounding box center [366, 148] width 55 height 20
click at [685, 244] on div "Evaluate Food Photo Salmon, salad, aglio olio Calories (kcal) 633 Carbs (g) 50 …" at bounding box center [388, 281] width 777 height 563
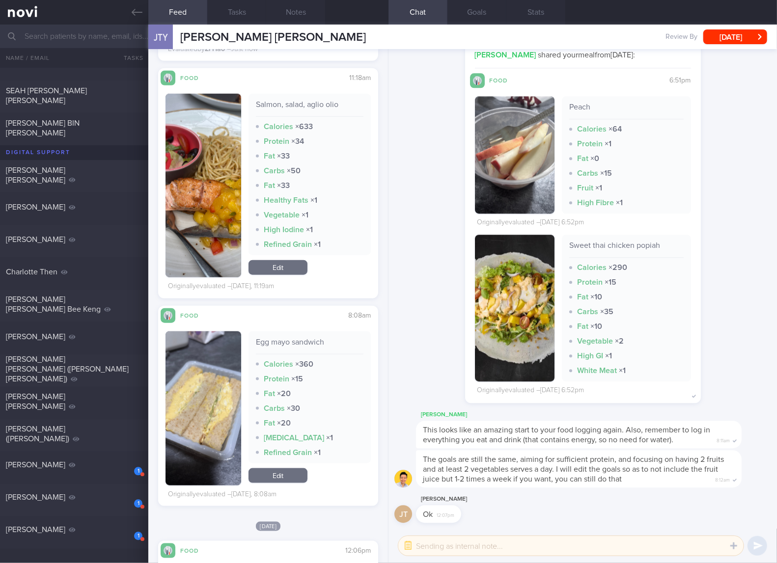
scroll to position [404, 0]
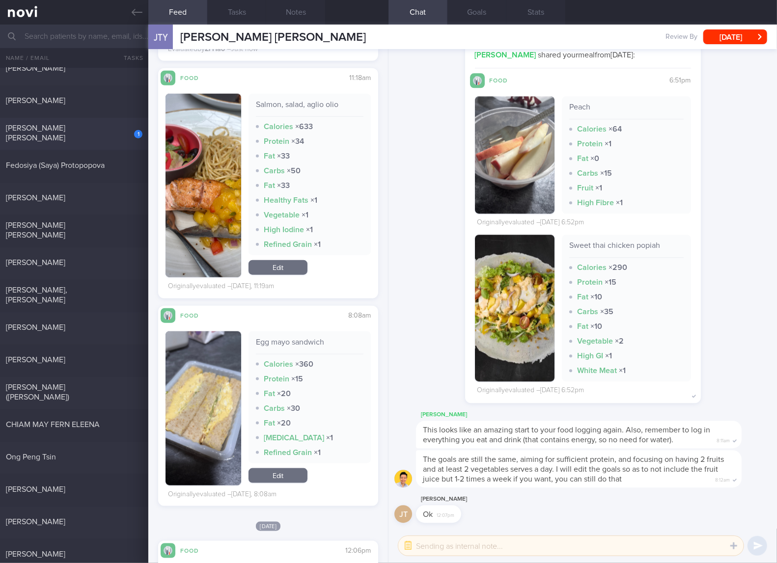
click at [92, 132] on div "[PERSON_NAME] [PERSON_NAME]" at bounding box center [73, 133] width 134 height 20
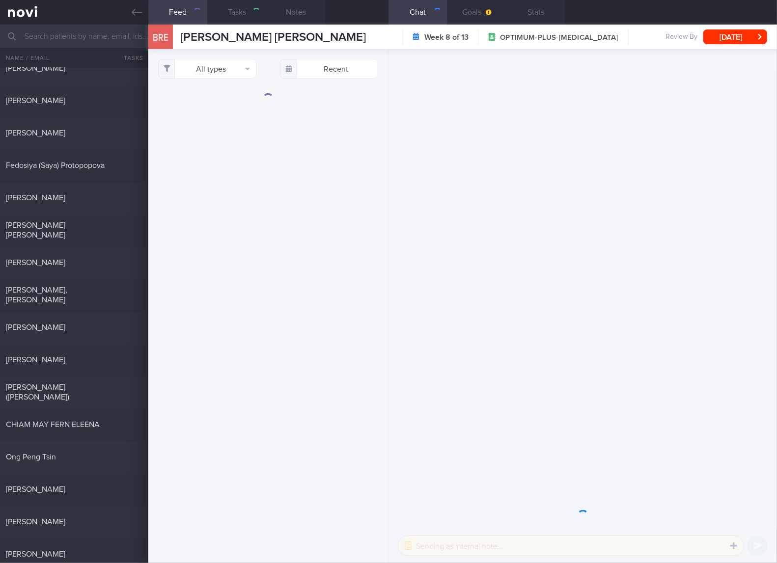
select select "6"
